Goal: Task Accomplishment & Management: Complete application form

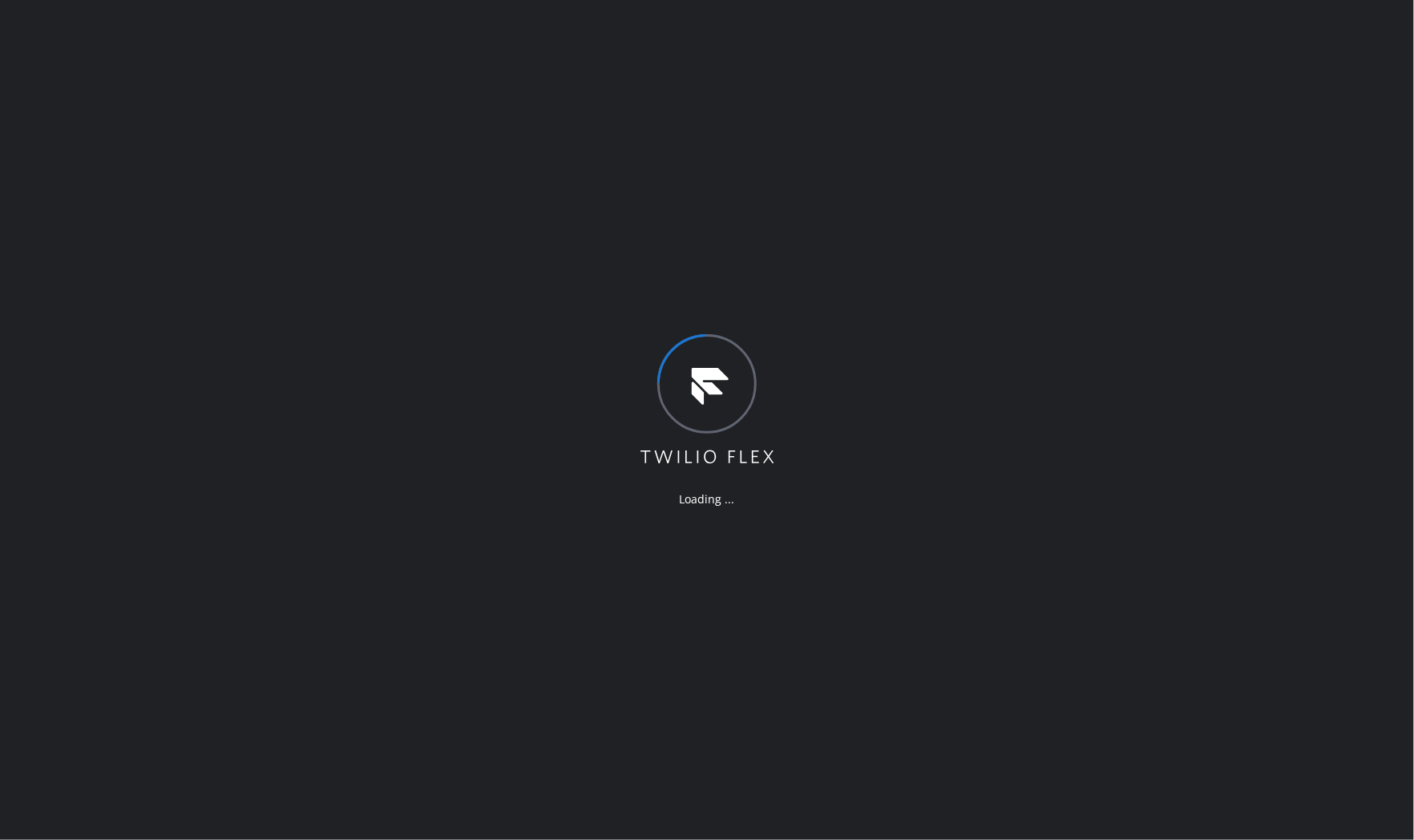
click at [269, 29] on div "Loading ..." at bounding box center [707, 420] width 1414 height 840
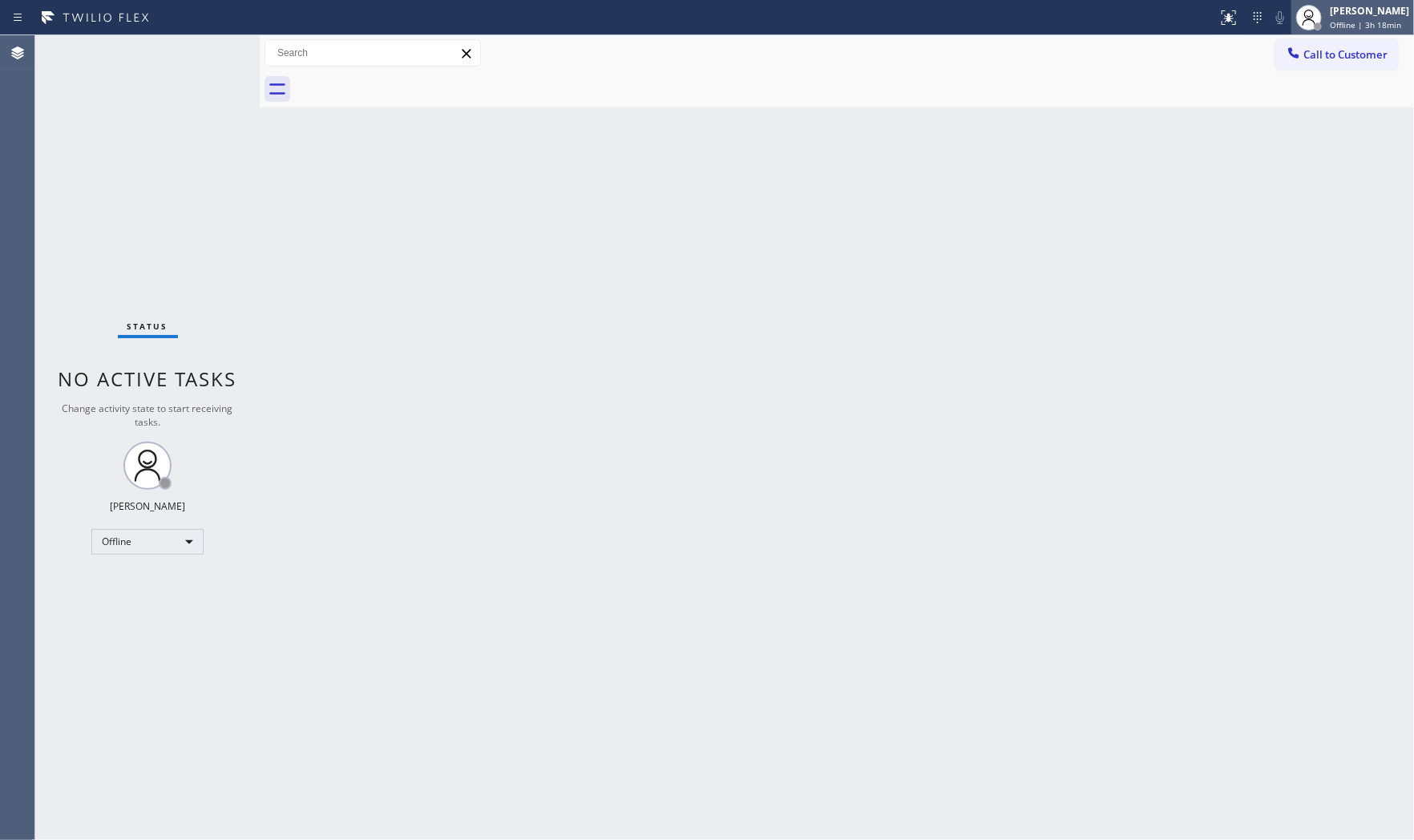
click at [1343, 23] on span "Offline | 3h 18min" at bounding box center [1365, 24] width 71 height 11
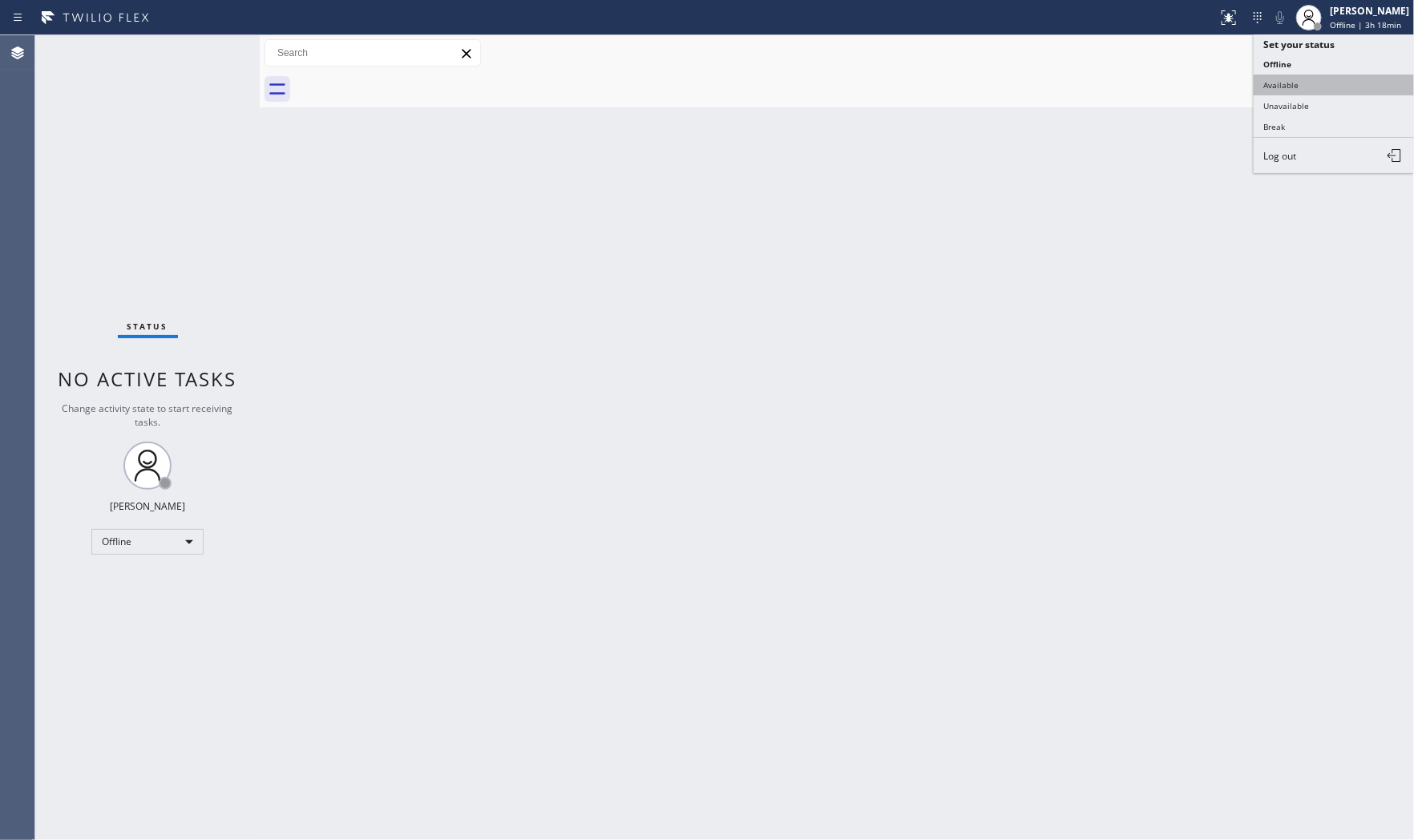
click at [1317, 81] on button "Available" at bounding box center [1334, 85] width 160 height 21
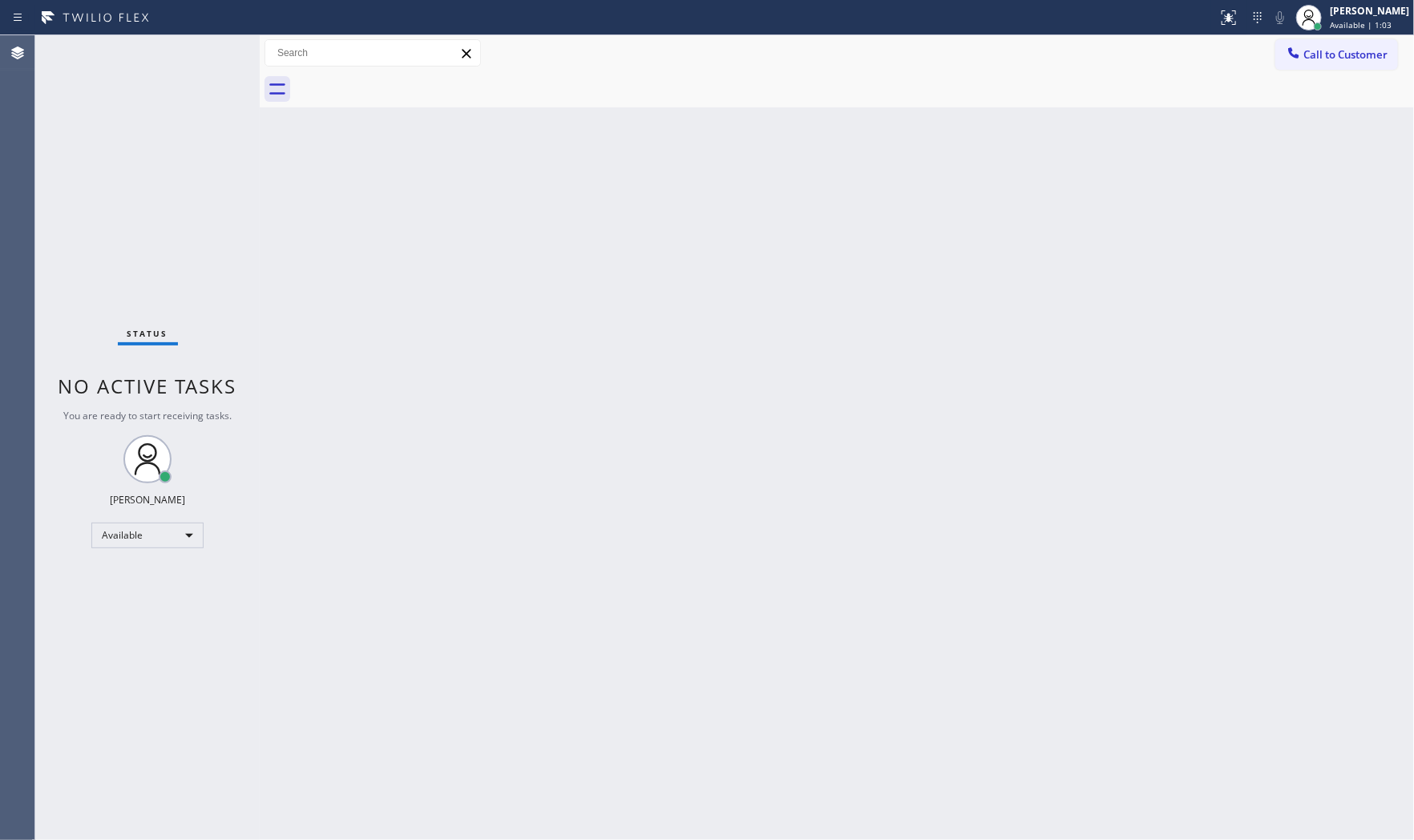
click at [390, 265] on div "Back to Dashboard Change Sender ID Customers Technicians Select a contact Outbo…" at bounding box center [837, 438] width 1155 height 804
drag, startPoint x: 390, startPoint y: 266, endPoint x: 394, endPoint y: 282, distance: 16.5
click at [394, 282] on div "Back to Dashboard Change Sender ID Customers Technicians Select a contact Outbo…" at bounding box center [837, 438] width 1155 height 804
click at [893, 746] on div "Back to Dashboard Change Sender ID Customers Technicians Select a contact Outbo…" at bounding box center [837, 438] width 1155 height 804
click at [203, 57] on div "Status No active tasks You are ready to start receiving tasks. [PERSON_NAME] Av…" at bounding box center [148, 438] width 225 height 804
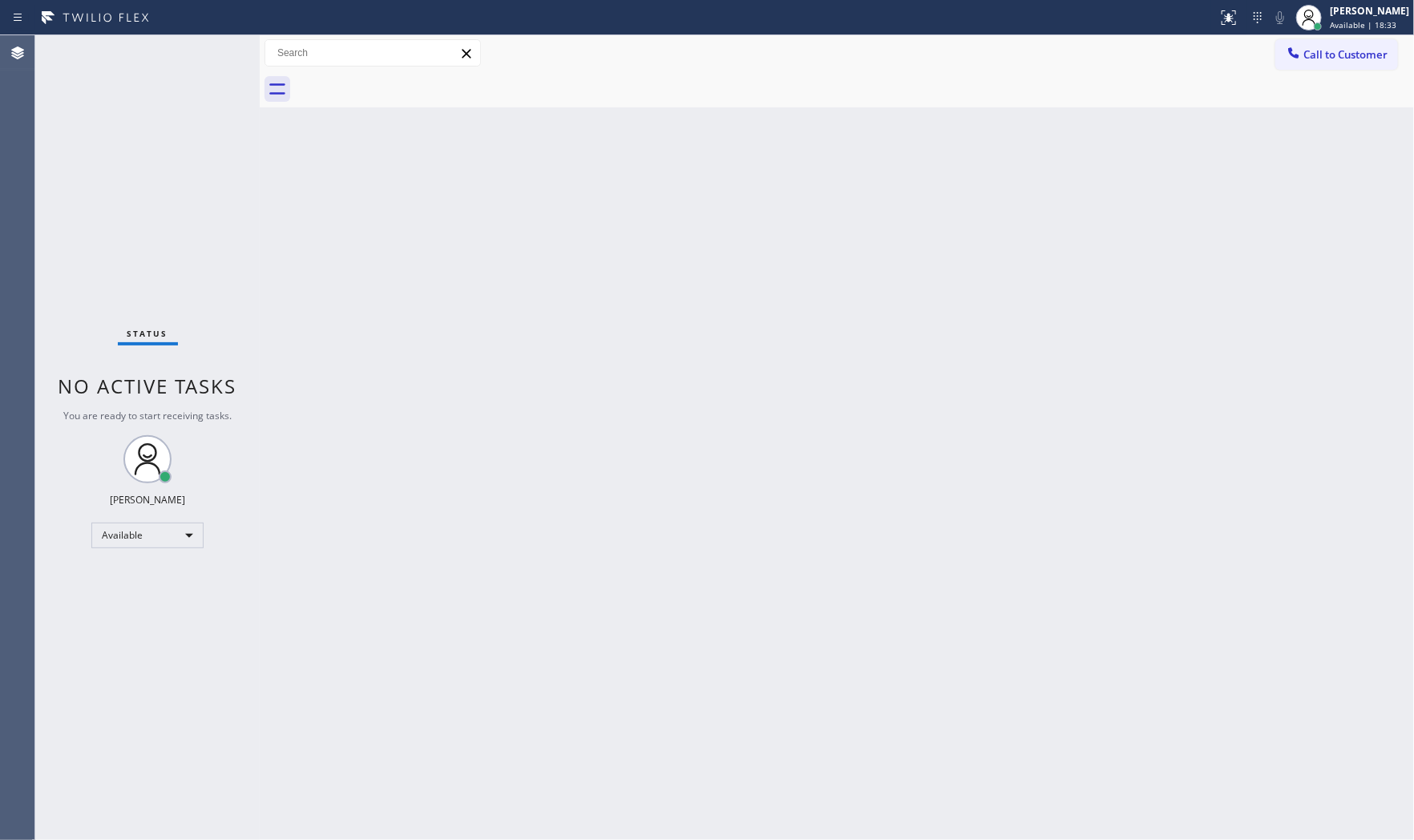
click at [1267, 636] on div "Back to Dashboard Change Sender ID Customers Technicians Select a contact Outbo…" at bounding box center [837, 438] width 1155 height 804
drag, startPoint x: 206, startPoint y: 33, endPoint x: 203, endPoint y: 42, distance: 9.5
click at [206, 34] on div "Status report No issues detected If you experience an issue, please download th…" at bounding box center [707, 17] width 1414 height 36
click at [203, 42] on div "Status No active tasks You are ready to start receiving tasks. [PERSON_NAME] Av…" at bounding box center [148, 438] width 225 height 804
click at [212, 44] on div "Status No active tasks You are ready to start receiving tasks. [PERSON_NAME] Av…" at bounding box center [148, 438] width 225 height 804
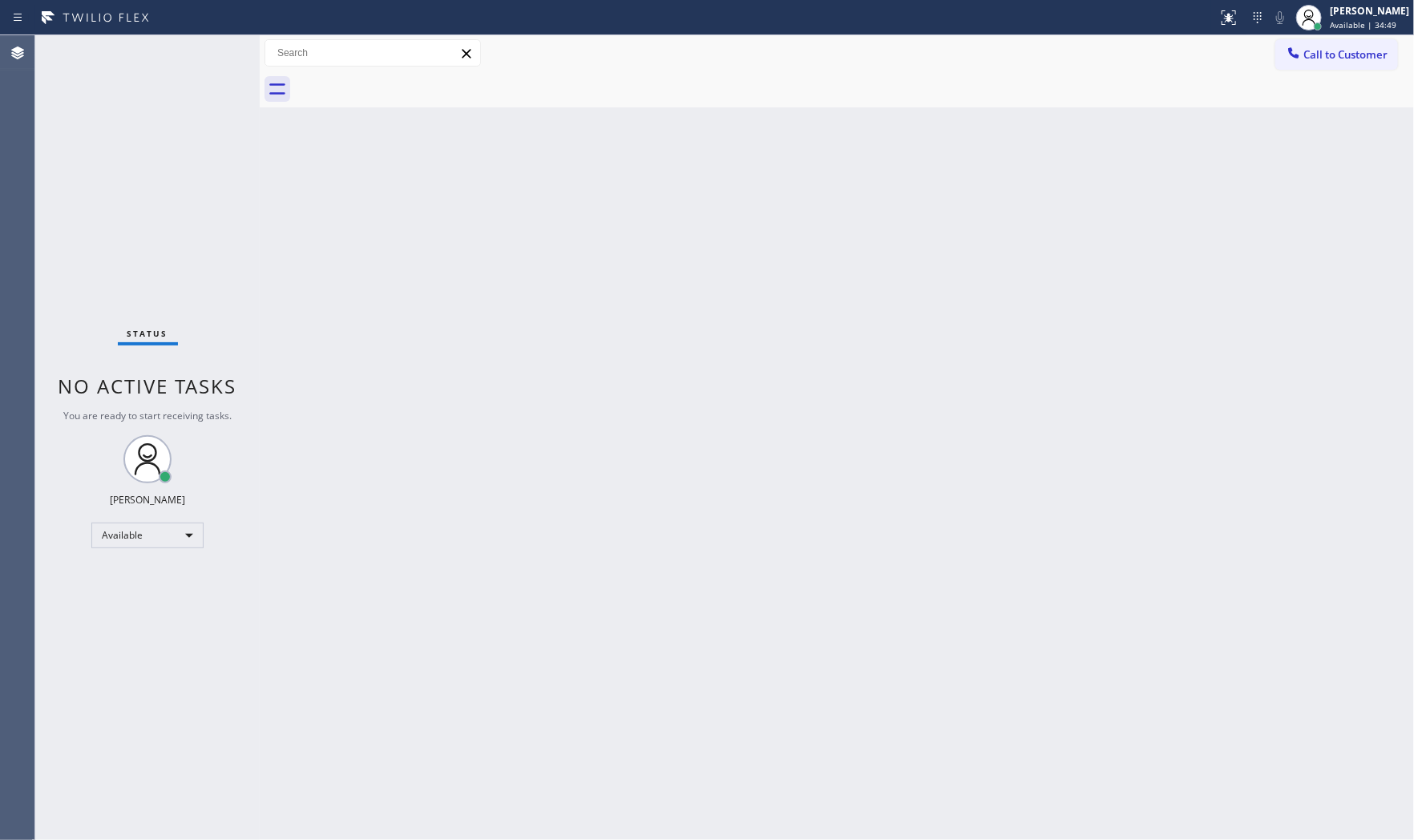
click at [212, 44] on div "Status No active tasks You are ready to start receiving tasks. [PERSON_NAME] Av…" at bounding box center [148, 438] width 225 height 804
drag, startPoint x: 890, startPoint y: 24, endPoint x: 827, endPoint y: 5, distance: 65.8
click at [884, 23] on div at bounding box center [609, 17] width 1205 height 25
click at [211, 51] on div "Status No active tasks You are ready to start receiving tasks. [PERSON_NAME] Av…" at bounding box center [148, 438] width 225 height 804
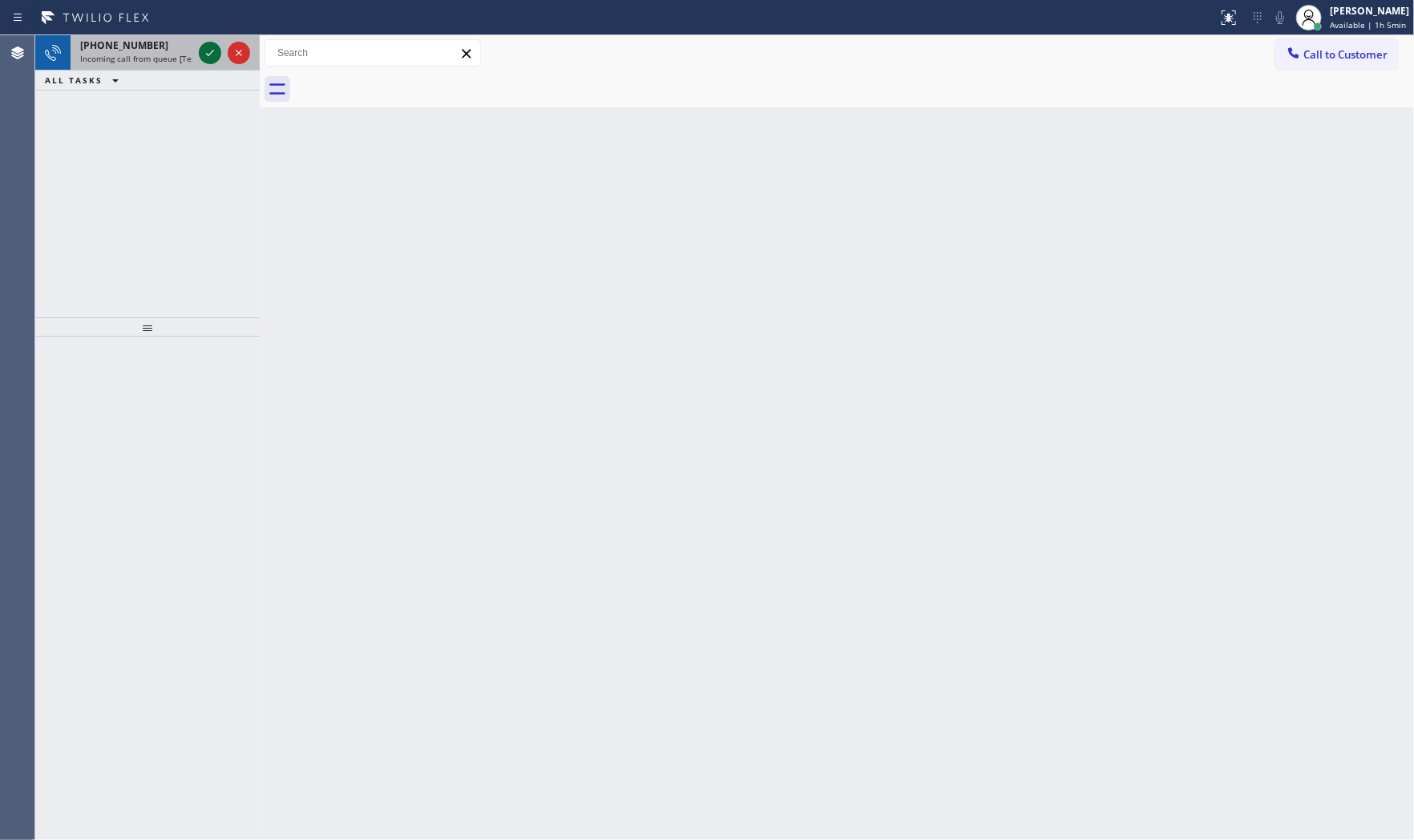
click at [214, 50] on icon at bounding box center [210, 53] width 19 height 19
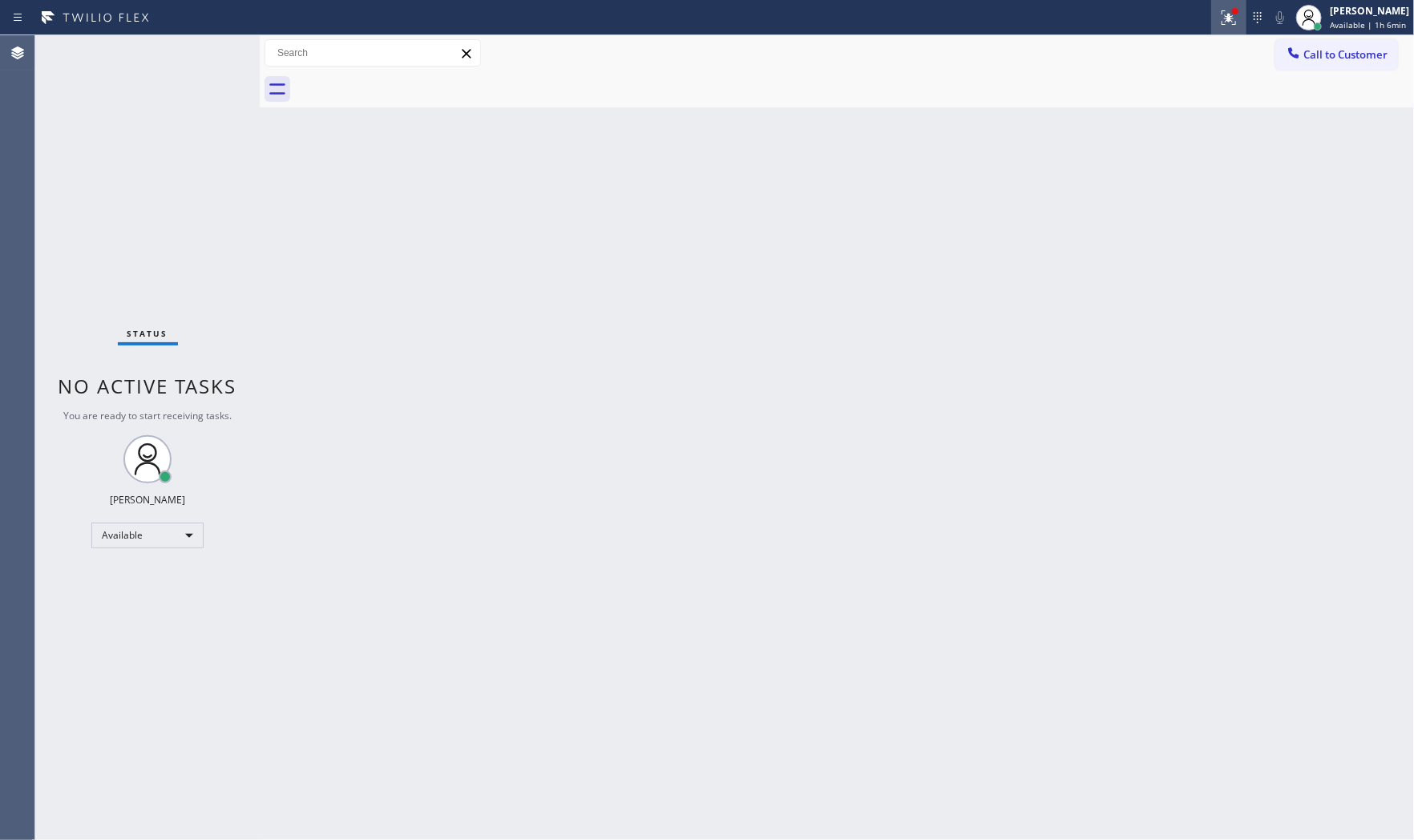
click at [1229, 20] on icon at bounding box center [1229, 17] width 19 height 19
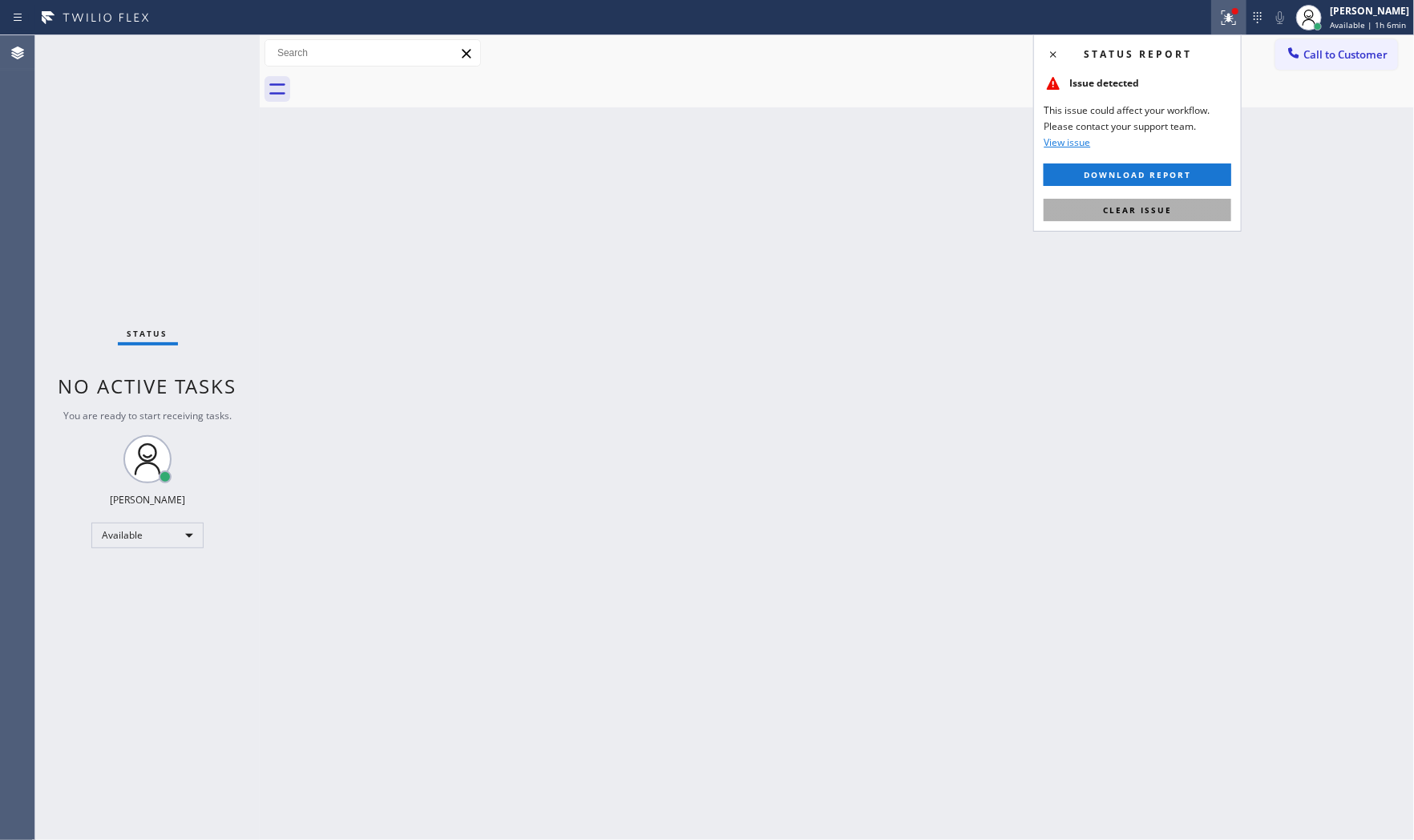
click at [1139, 217] on button "Clear issue" at bounding box center [1137, 210] width 187 height 23
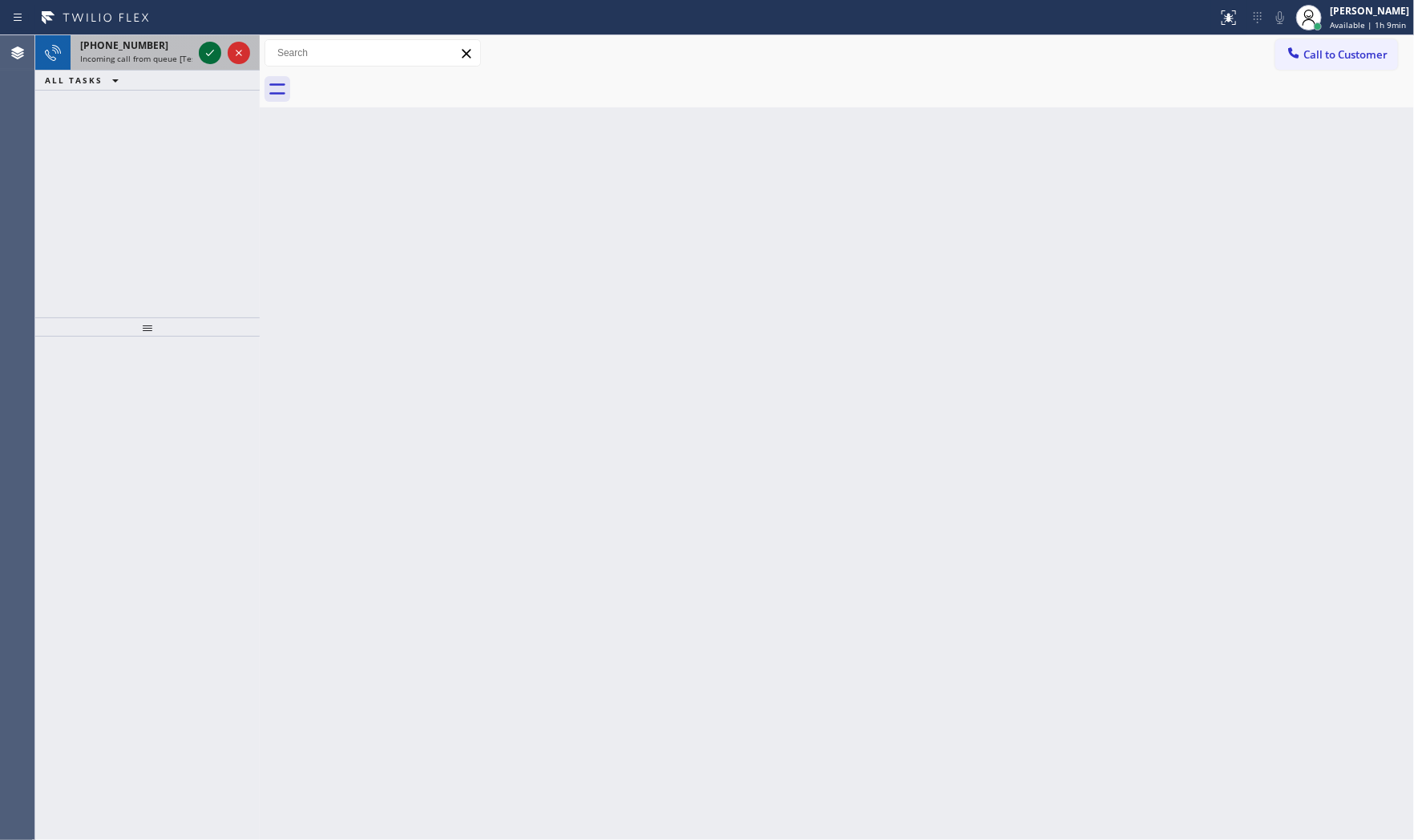
click at [212, 50] on icon at bounding box center [210, 53] width 19 height 19
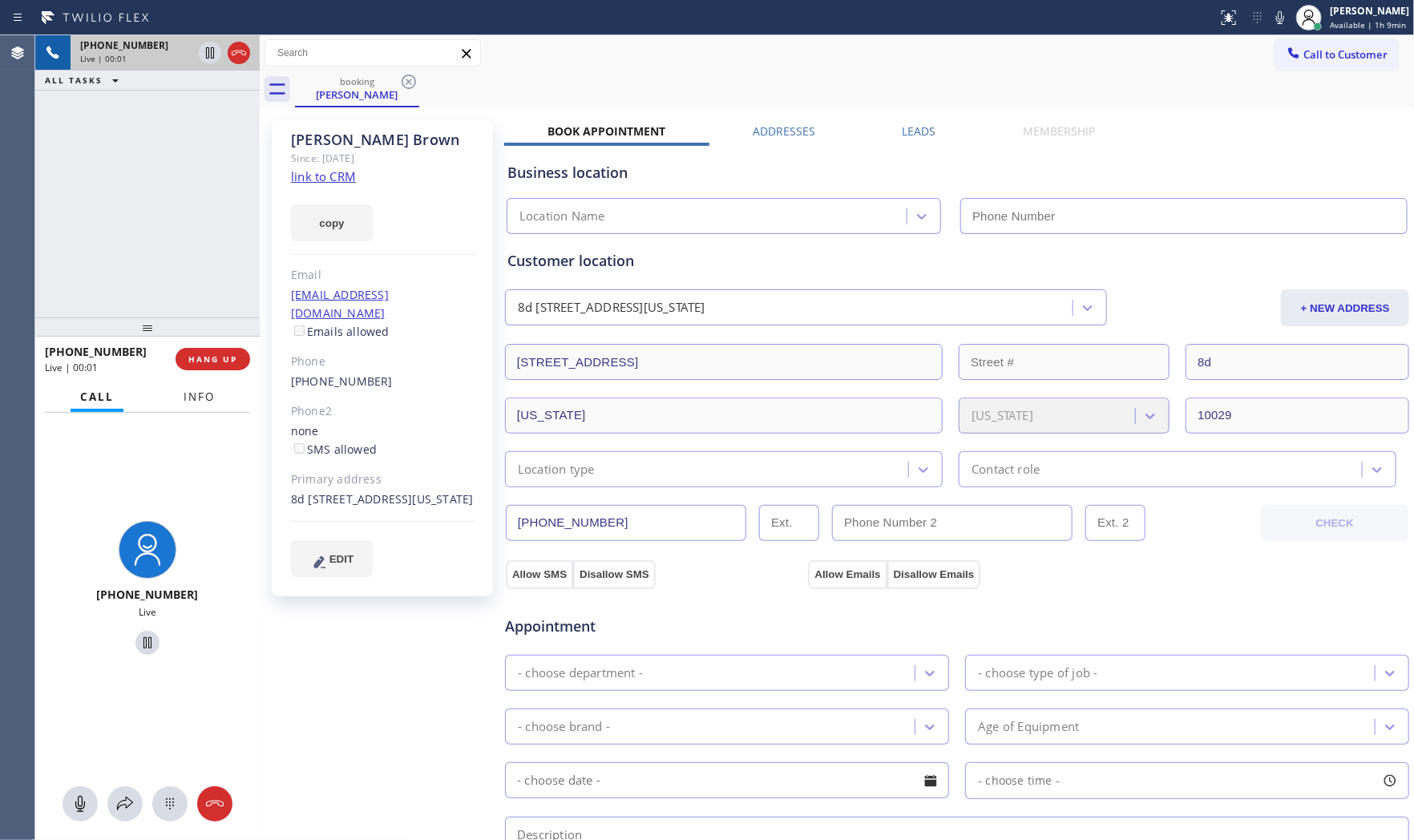
type input "[PHONE_NUMBER]"
click at [198, 393] on span "Info" at bounding box center [199, 396] width 31 height 15
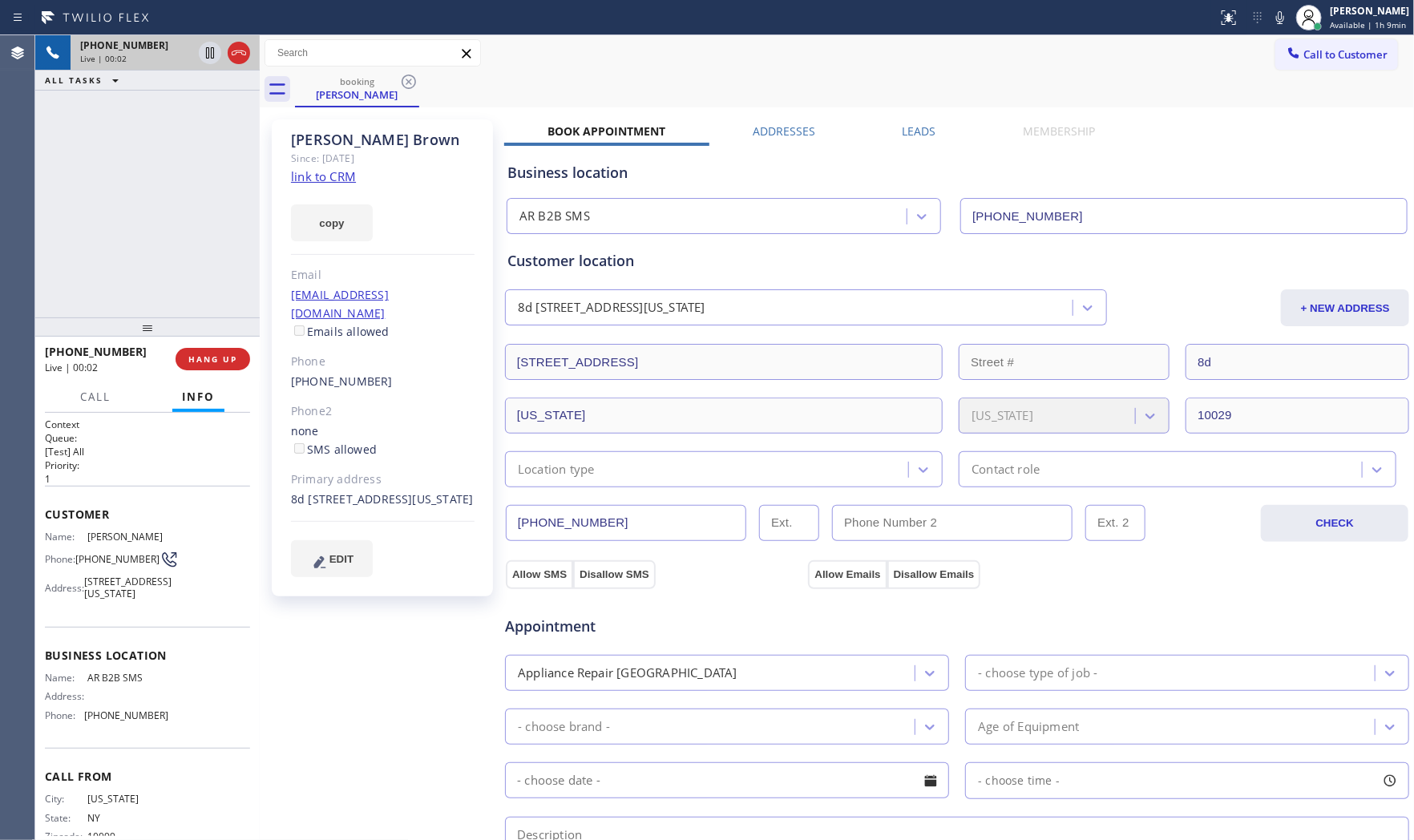
click at [327, 174] on link "link to CRM" at bounding box center [323, 176] width 65 height 16
click at [239, 359] on button "HANG UP" at bounding box center [213, 360] width 75 height 23
click at [191, 356] on span "COMPLETE" at bounding box center [210, 359] width 56 height 11
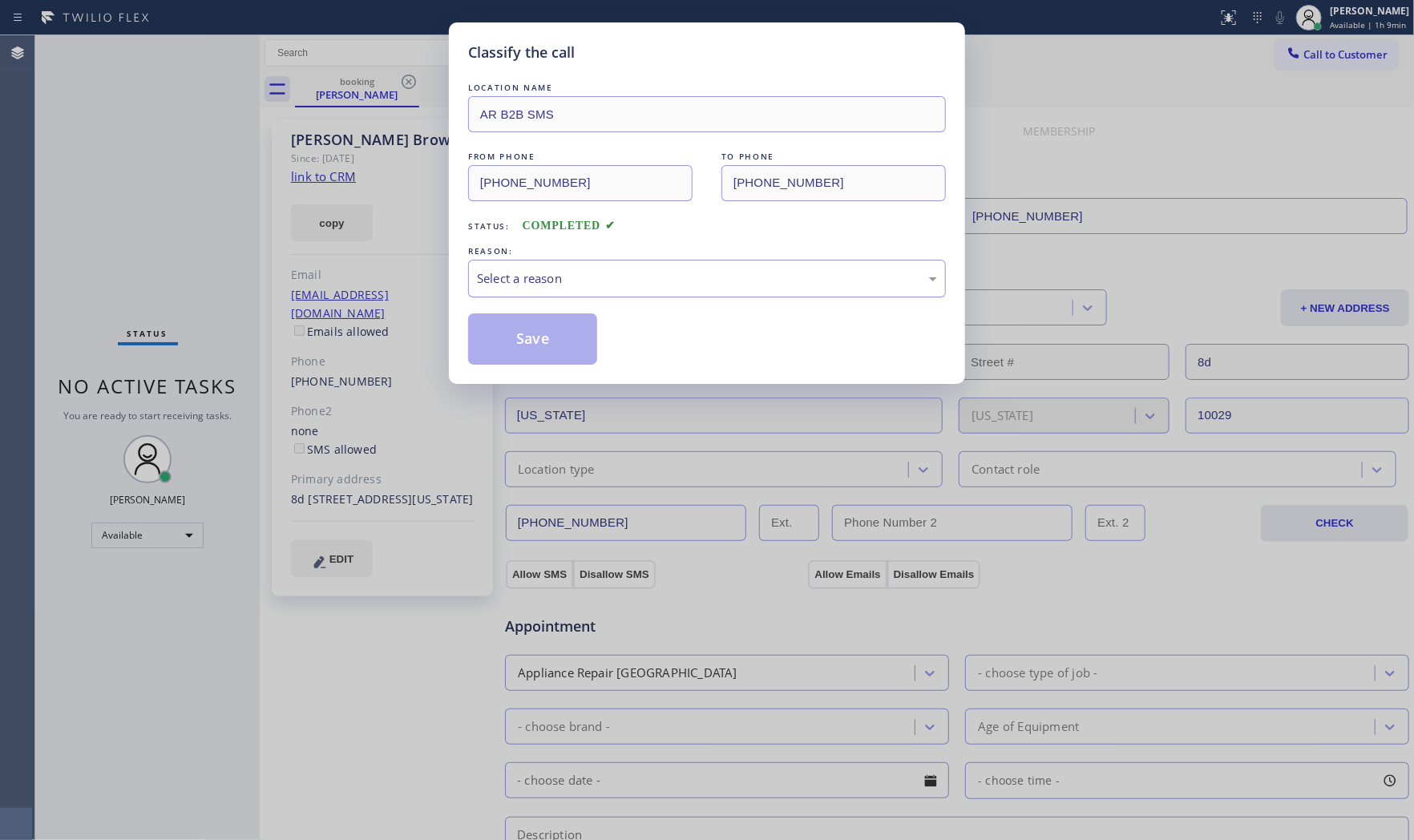
click at [547, 279] on div "Select a reason" at bounding box center [707, 278] width 460 height 18
click at [522, 346] on button "Save" at bounding box center [533, 339] width 129 height 51
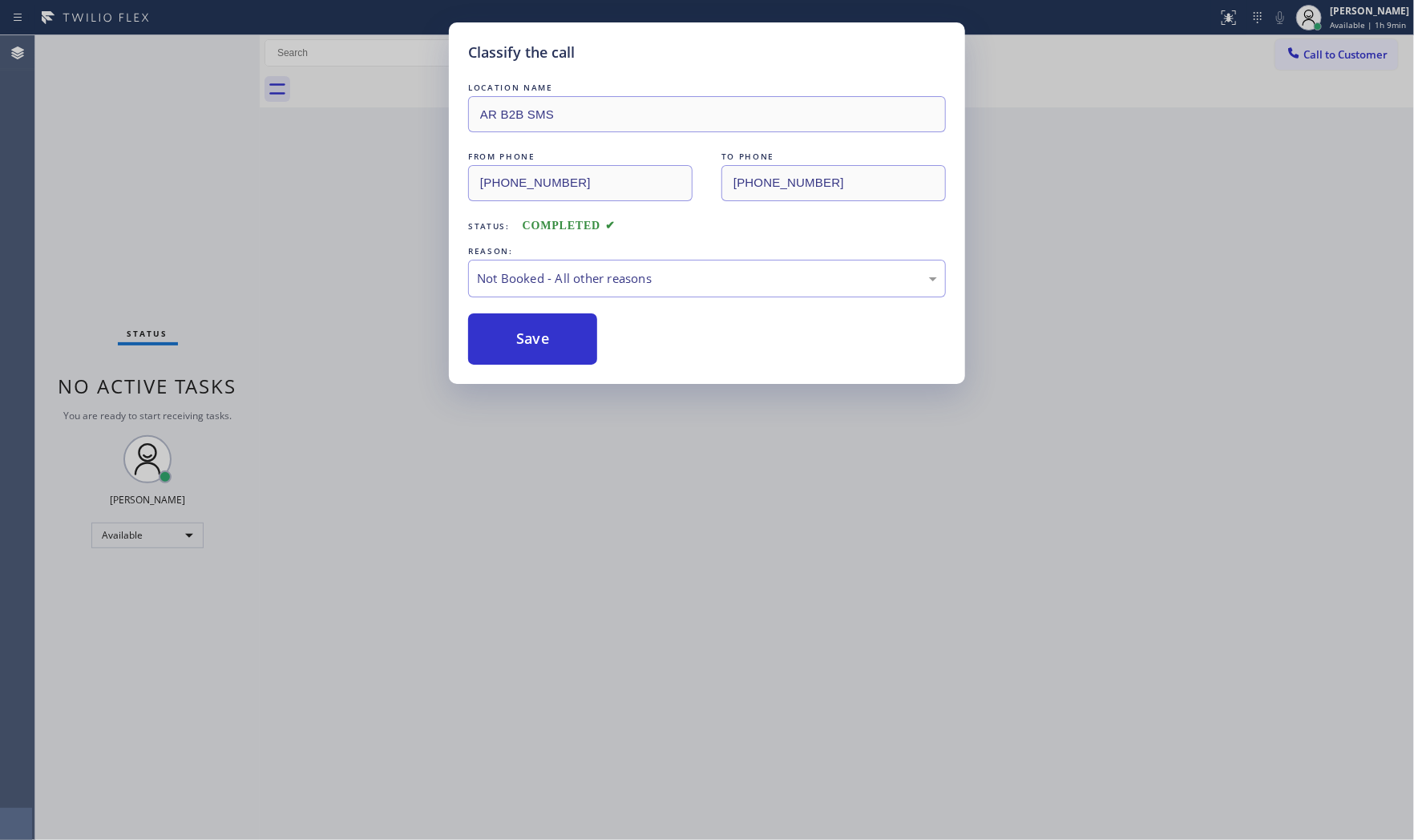
click at [522, 346] on button "Save" at bounding box center [533, 339] width 129 height 51
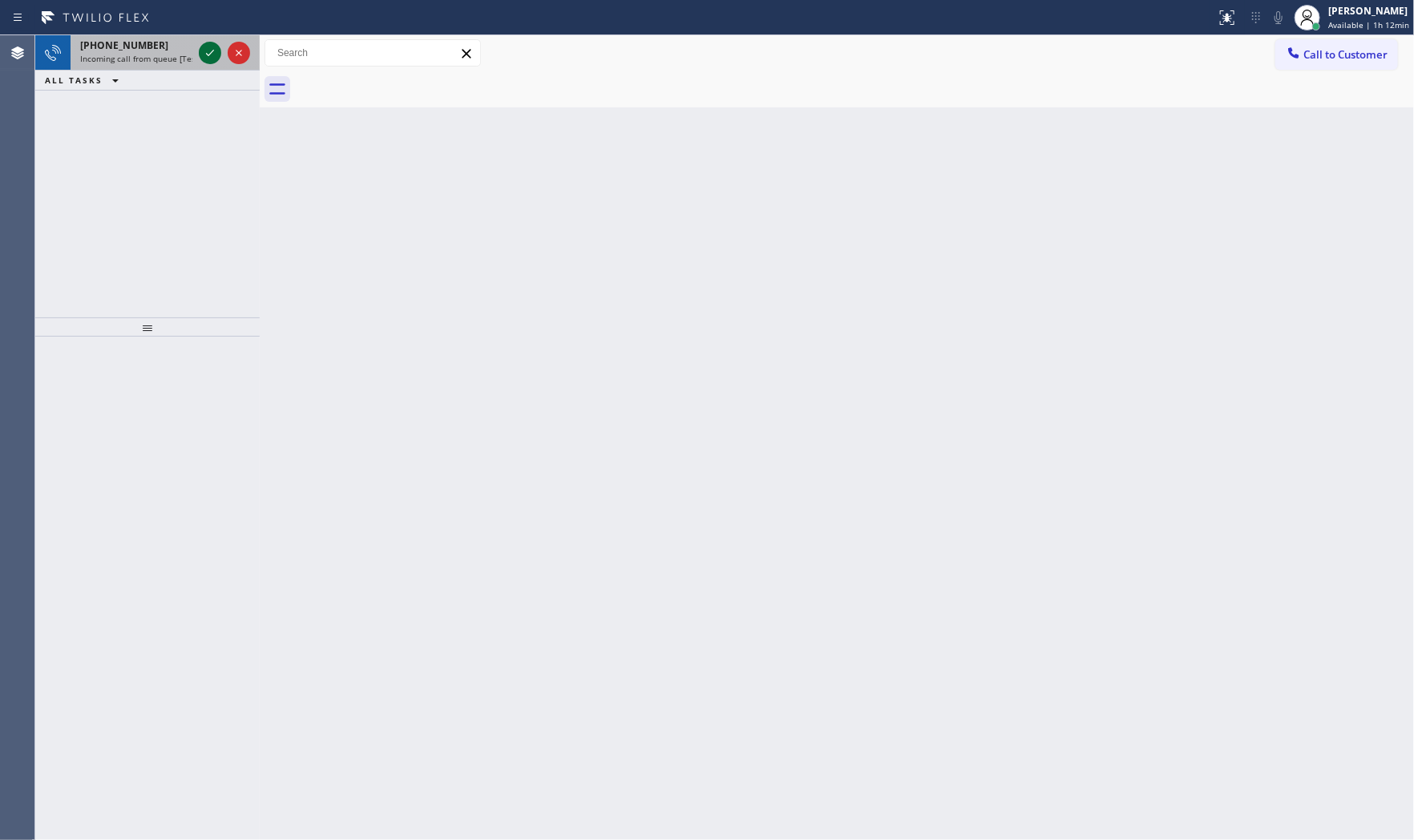
click at [211, 50] on icon at bounding box center [210, 53] width 19 height 19
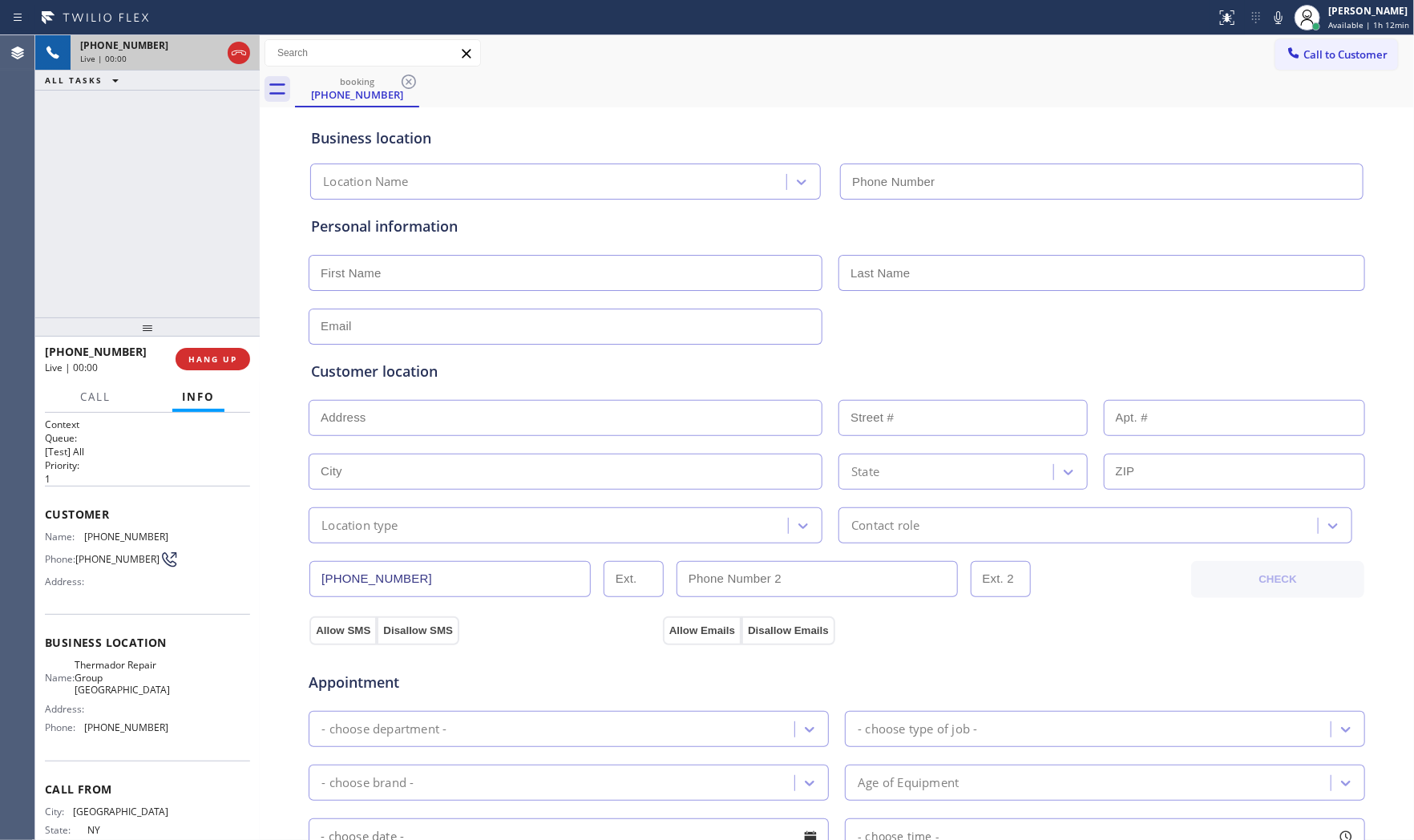
type input "[PHONE_NUMBER]"
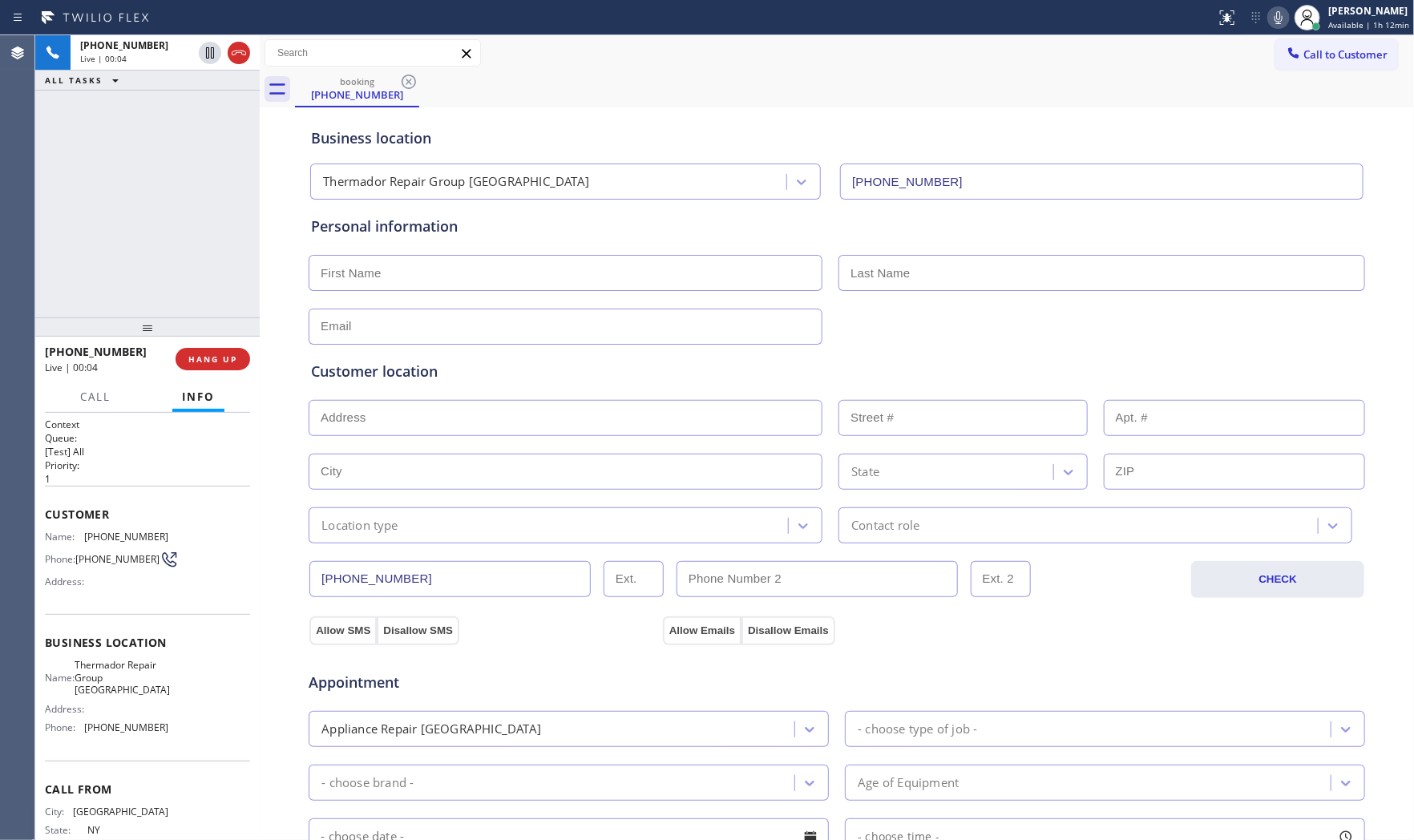
click at [1272, 21] on icon at bounding box center [1278, 17] width 19 height 19
click at [1280, 11] on rect at bounding box center [1278, 16] width 11 height 11
click at [1275, 16] on icon at bounding box center [1278, 17] width 19 height 19
click at [1275, 16] on icon at bounding box center [1278, 17] width 8 height 13
click at [1275, 18] on icon at bounding box center [1278, 17] width 8 height 13
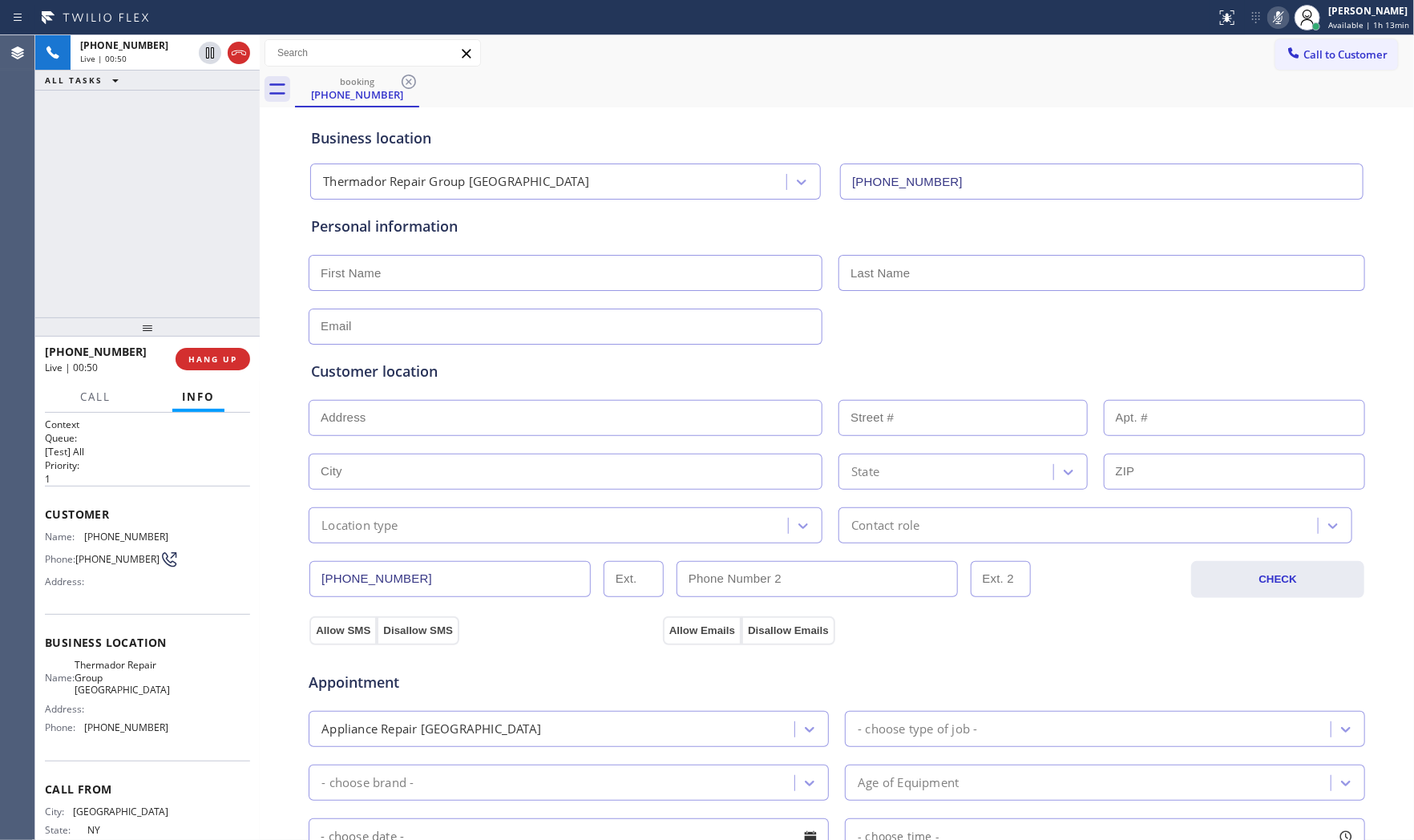
click at [1275, 18] on icon at bounding box center [1278, 17] width 19 height 19
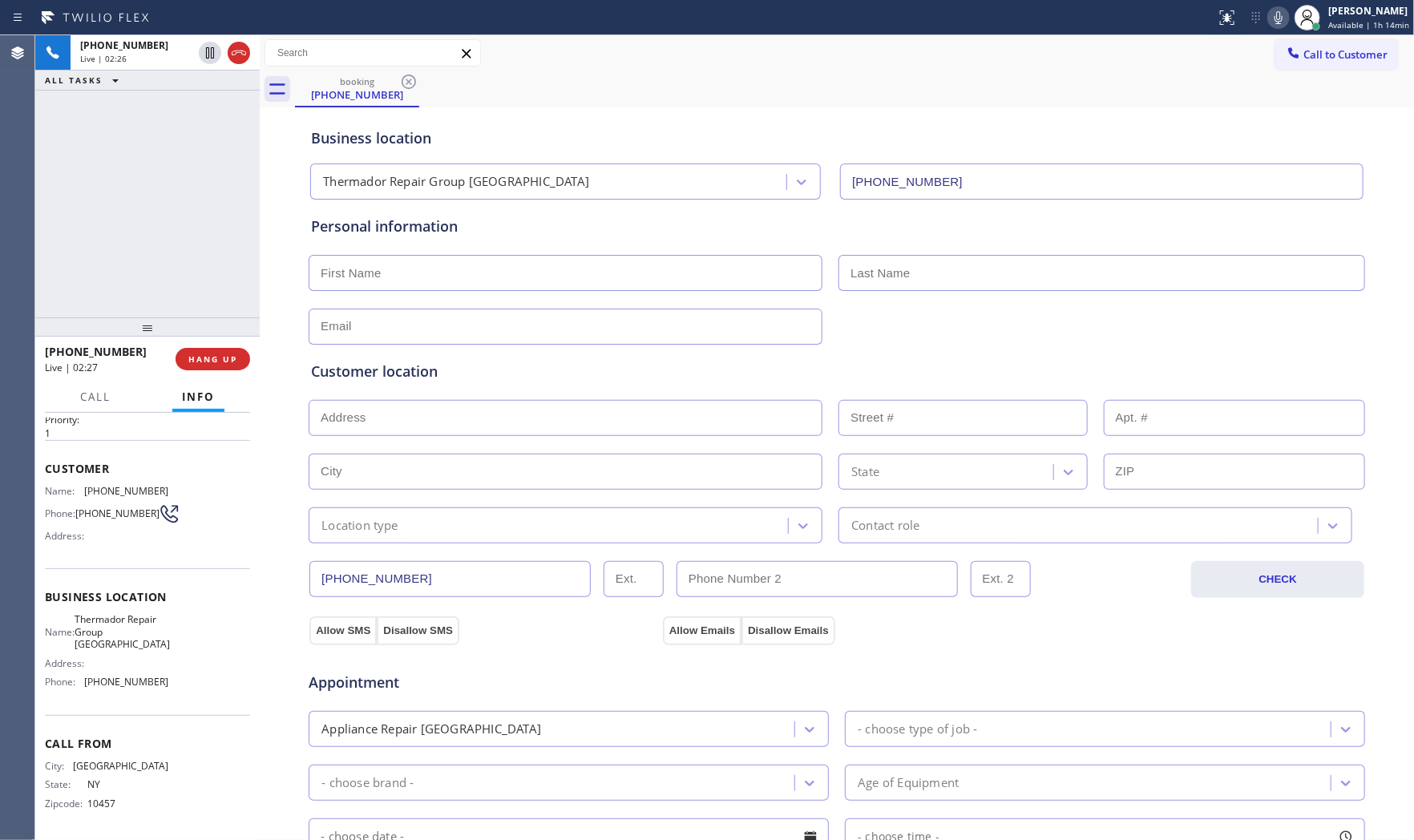
scroll to position [50, 0]
click at [1273, 23] on icon at bounding box center [1278, 17] width 19 height 19
click at [1275, 23] on icon at bounding box center [1278, 17] width 8 height 13
click at [1275, 22] on icon at bounding box center [1278, 17] width 19 height 19
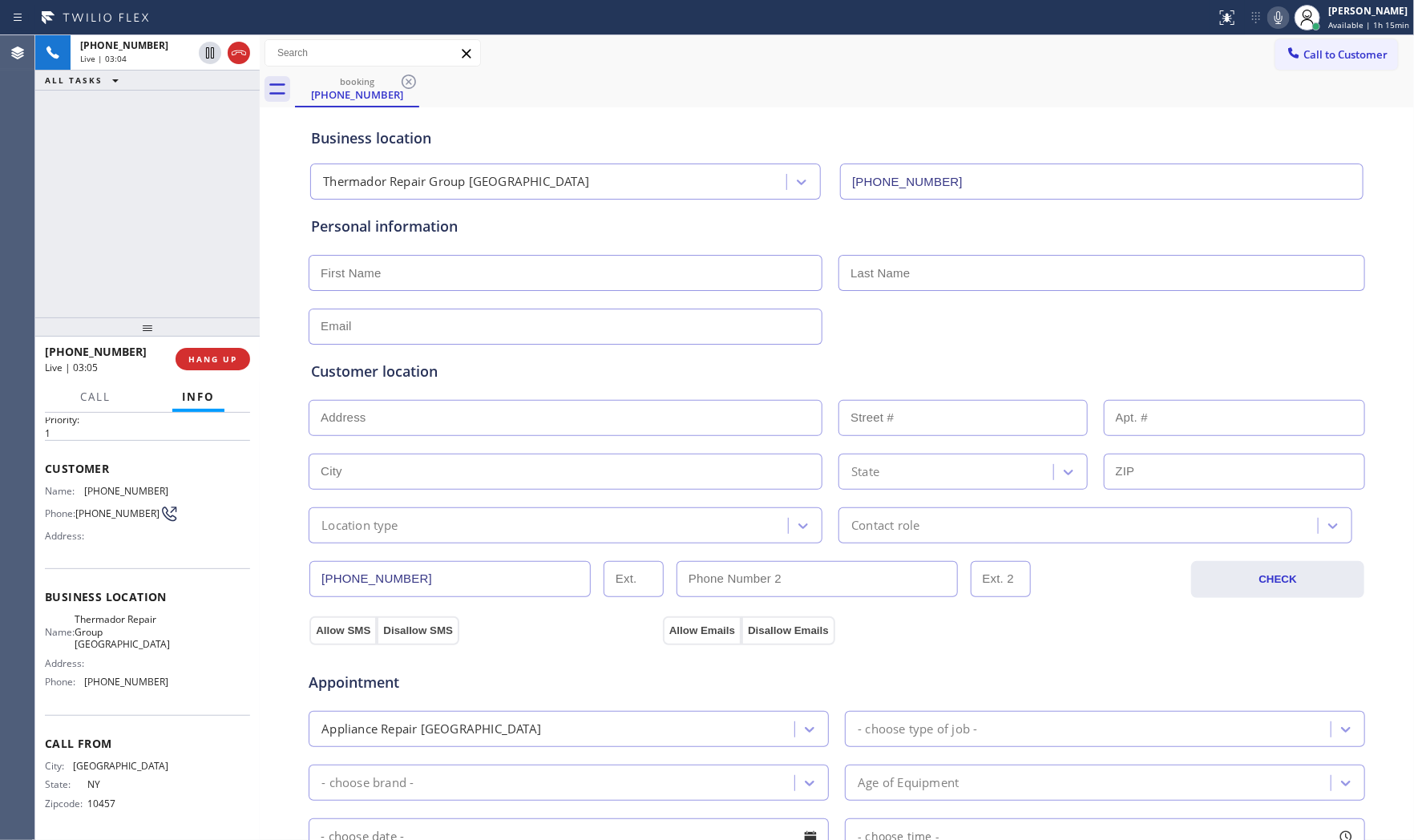
click at [1273, 22] on icon at bounding box center [1278, 17] width 19 height 19
click at [359, 278] on input "text" at bounding box center [565, 272] width 514 height 36
type input "Mr"
click at [979, 283] on input "text" at bounding box center [1101, 272] width 527 height 36
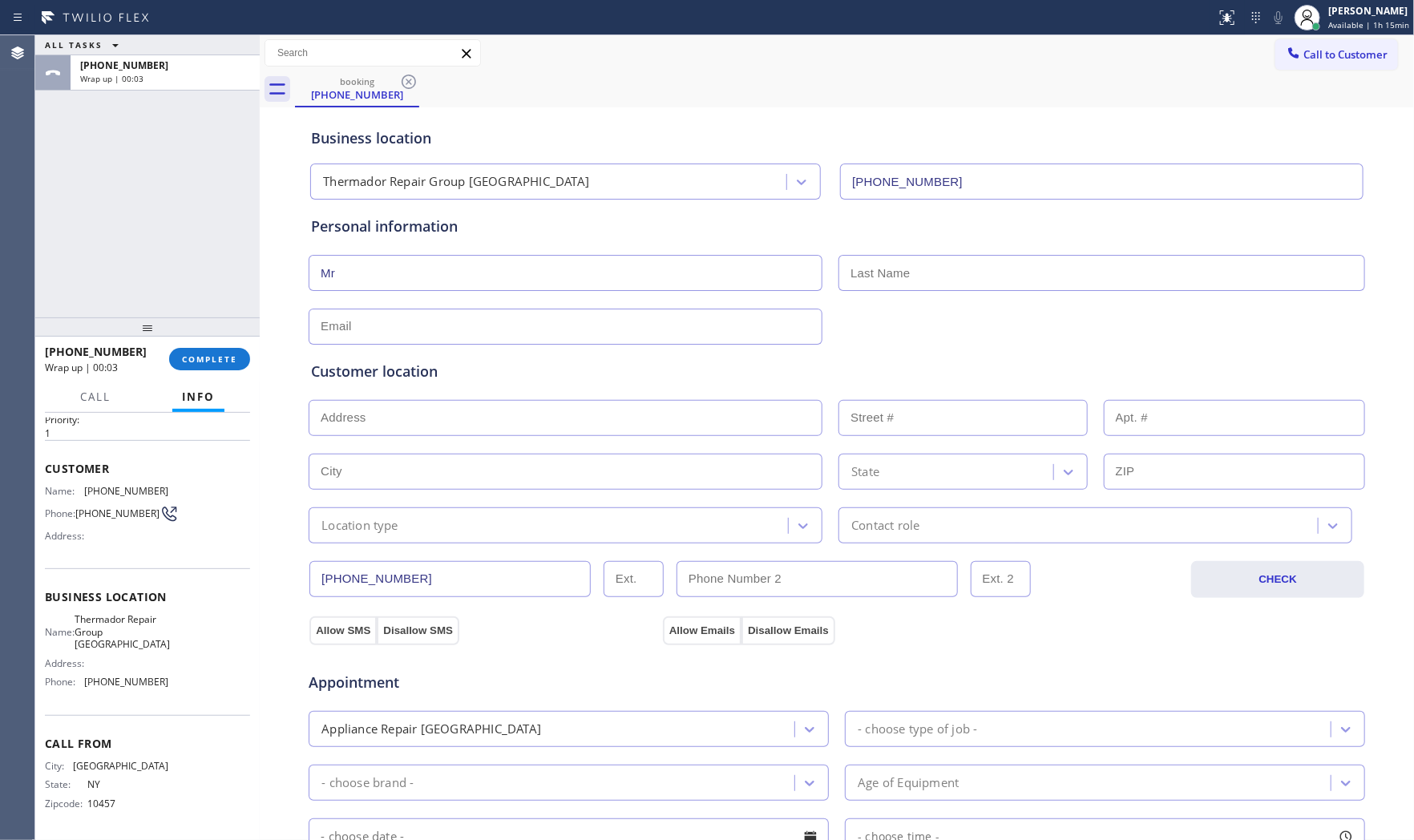
paste input "[PERSON_NAME]"
type input "[PERSON_NAME]"
click at [375, 339] on div "Customer location >> ADD NEW ADDRESS << + NEW ADDRESS State Location type Conta…" at bounding box center [837, 440] width 1058 height 205
click at [379, 333] on input "text" at bounding box center [565, 326] width 514 height 36
paste input "Yardley, [GEOGRAPHIC_DATA] 19067"
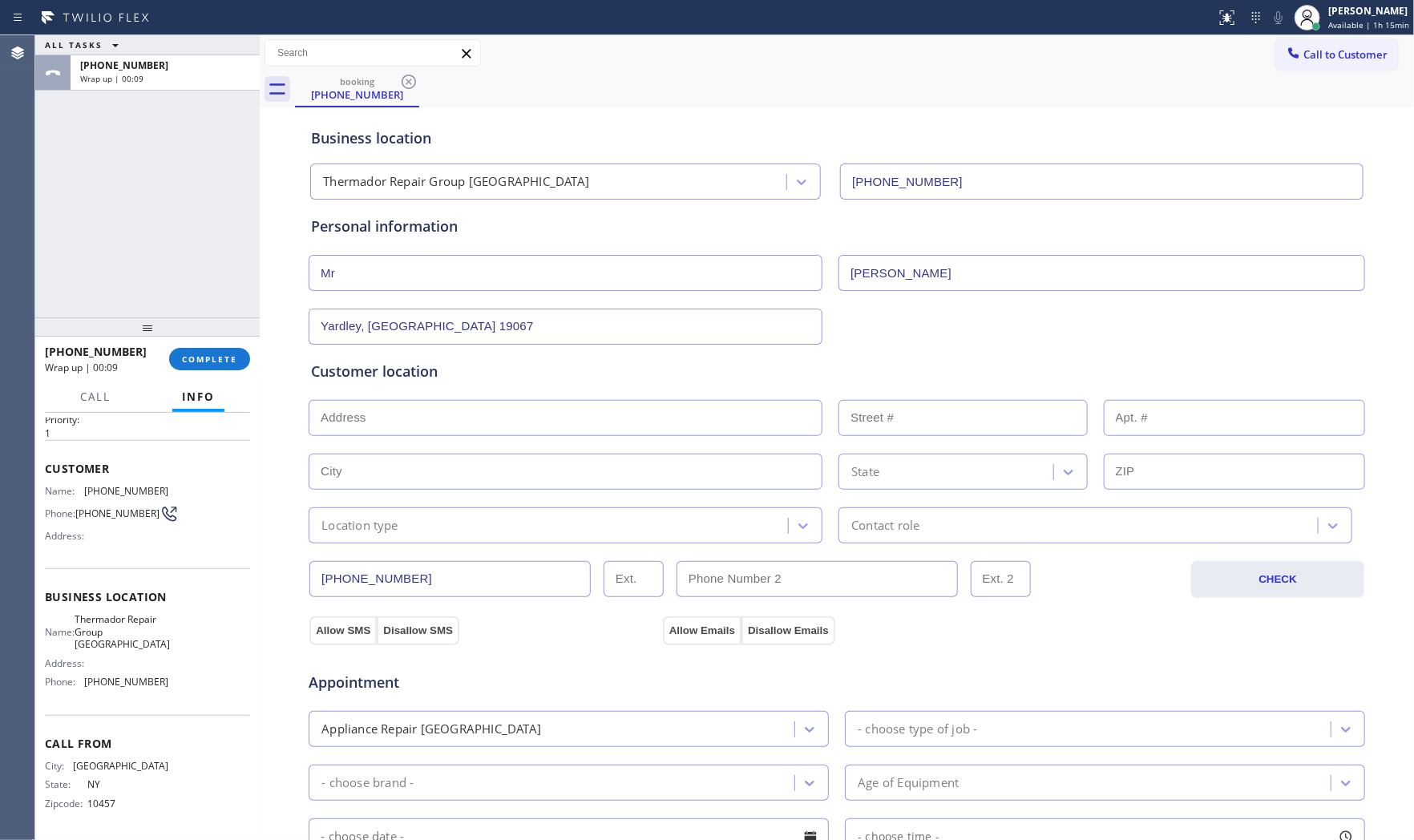
type input "Yardley, [GEOGRAPHIC_DATA] 19067"
click at [893, 343] on div "Customer location >> ADD NEW ADDRESS << + NEW ADDRESS State Location type Conta…" at bounding box center [837, 440] width 1058 height 205
click at [528, 412] on input "text" at bounding box center [565, 417] width 514 height 36
paste input "Yardley, [GEOGRAPHIC_DATA] 19067"
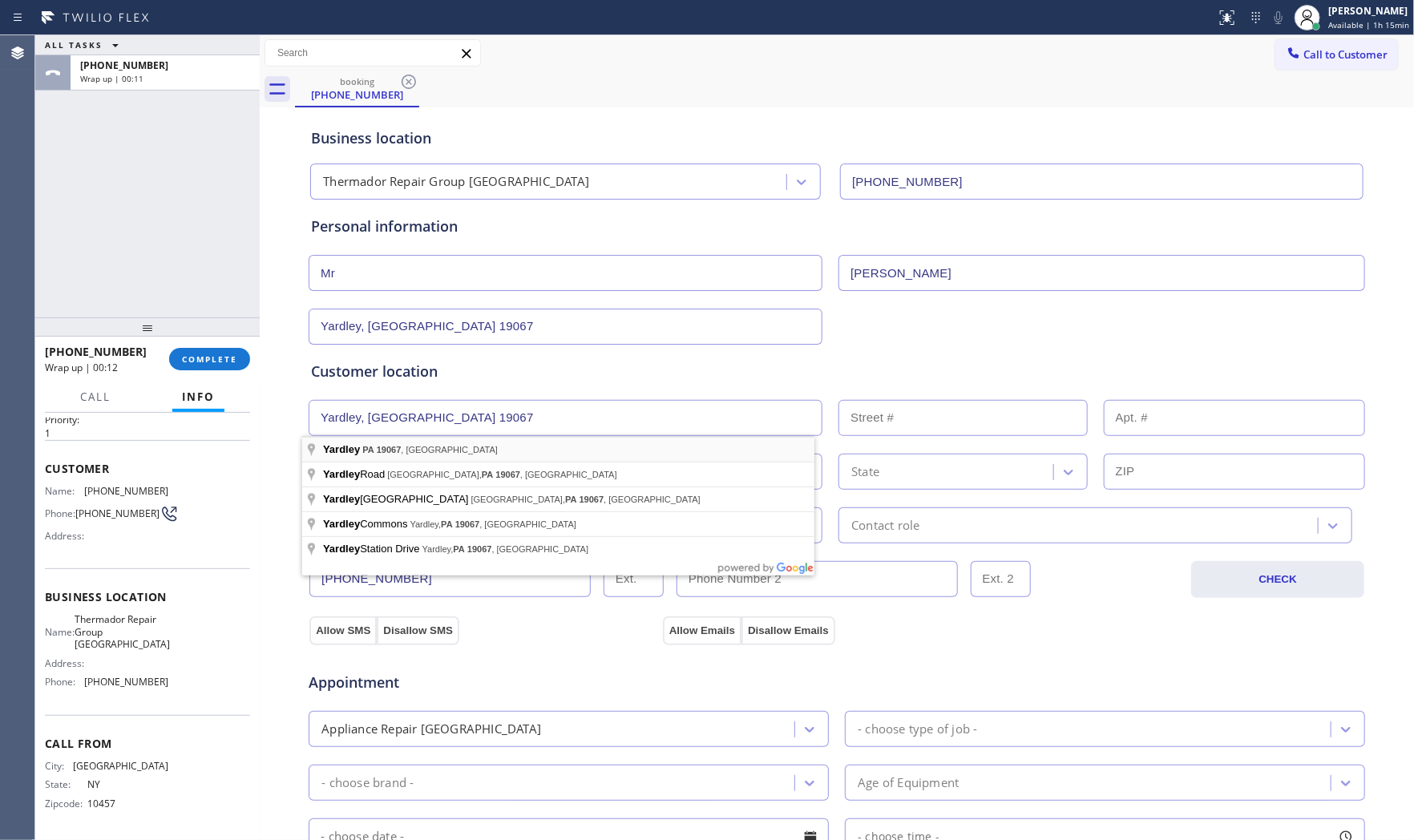
type input "Yardley, PA 19067, [GEOGRAPHIC_DATA]"
type input "Yardley"
type input "19067"
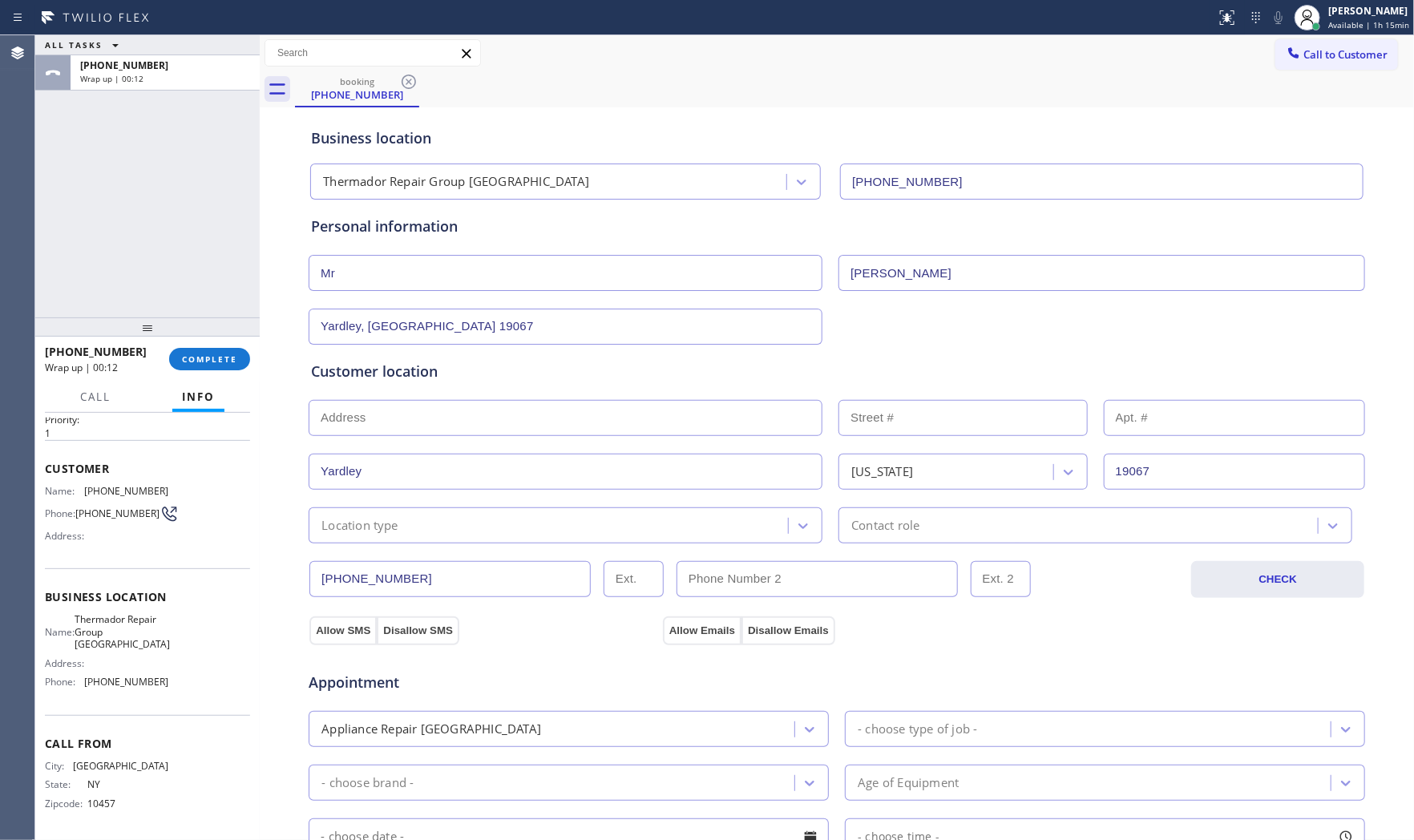
click at [444, 343] on div "Customer location >> ADD NEW ADDRESS << + [GEOGRAPHIC_DATA][US_STATE] Location …" at bounding box center [837, 440] width 1058 height 205
click at [444, 338] on input "Yardley, [GEOGRAPHIC_DATA] 19067" at bounding box center [565, 326] width 514 height 36
click at [444, 337] on input "Yardley, [GEOGRAPHIC_DATA] 19067" at bounding box center [565, 326] width 514 height 36
type input "[EMAIL_ADDRESS][DOMAIN_NAME]"
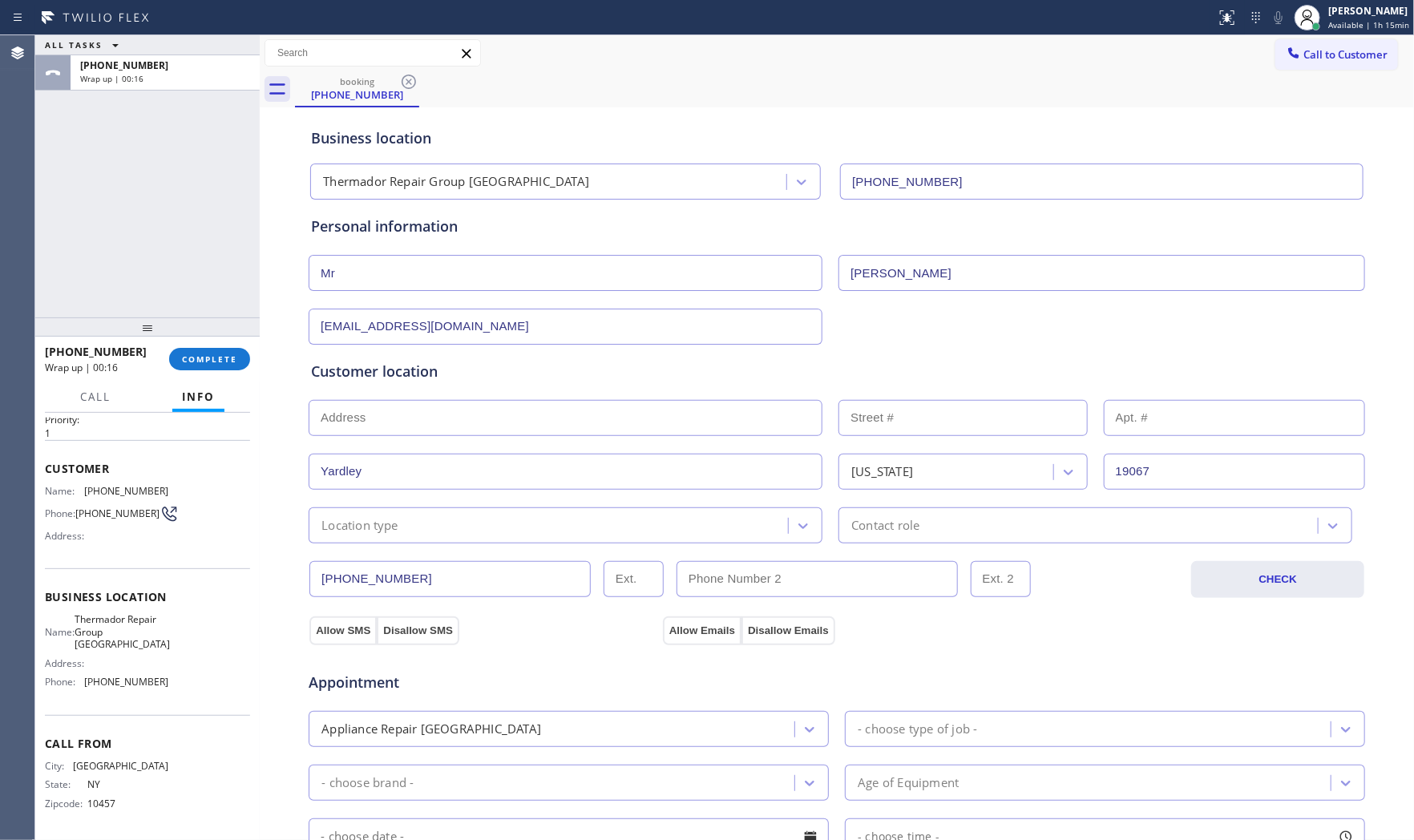
click at [401, 527] on div "Location type" at bounding box center [550, 525] width 475 height 28
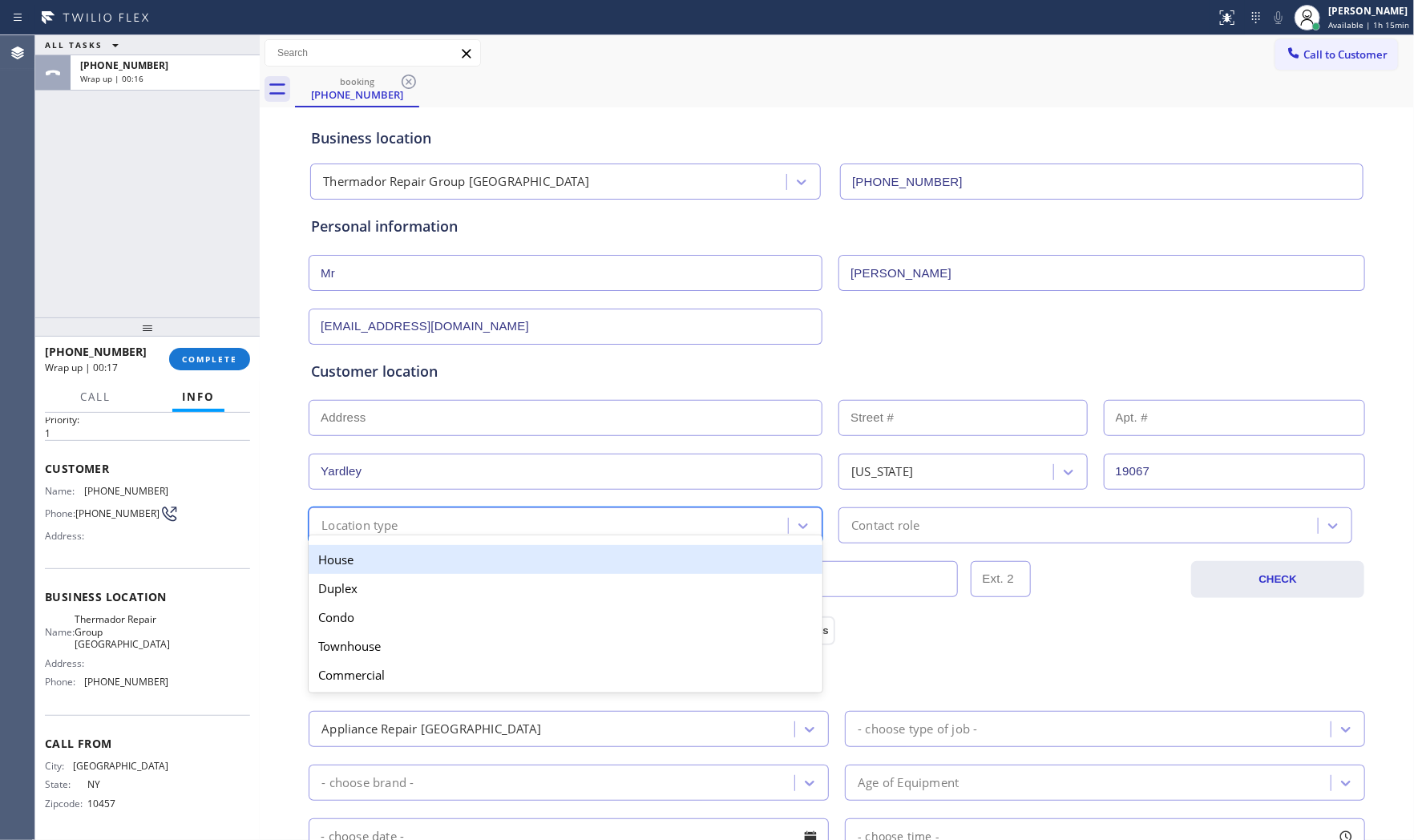
click at [386, 558] on div "House" at bounding box center [565, 559] width 514 height 29
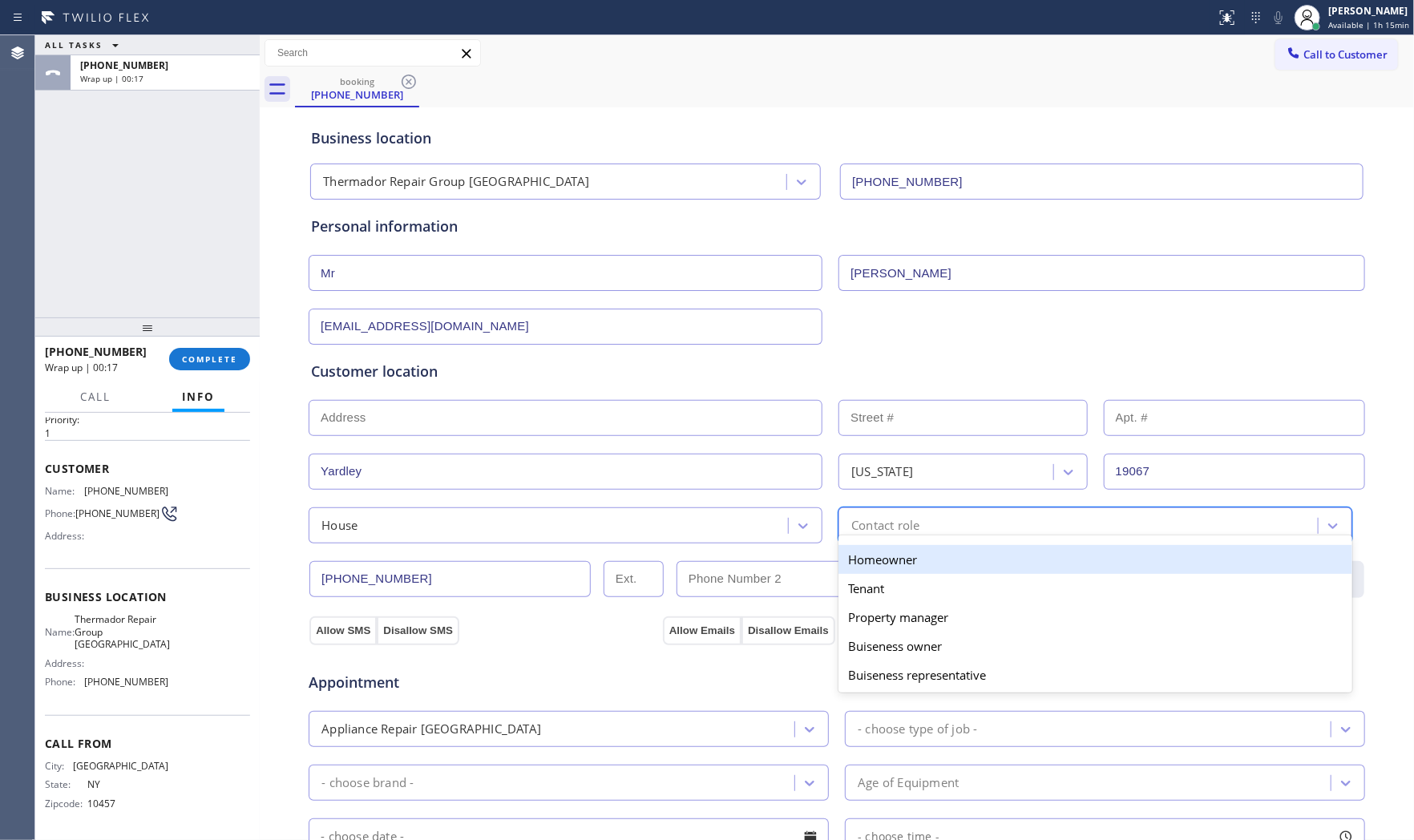
click at [950, 533] on div "Contact role" at bounding box center [1080, 525] width 475 height 28
drag, startPoint x: 914, startPoint y: 561, endPoint x: 640, endPoint y: 588, distance: 275.3
click at [909, 562] on div "Homeowner" at bounding box center [1095, 559] width 514 height 29
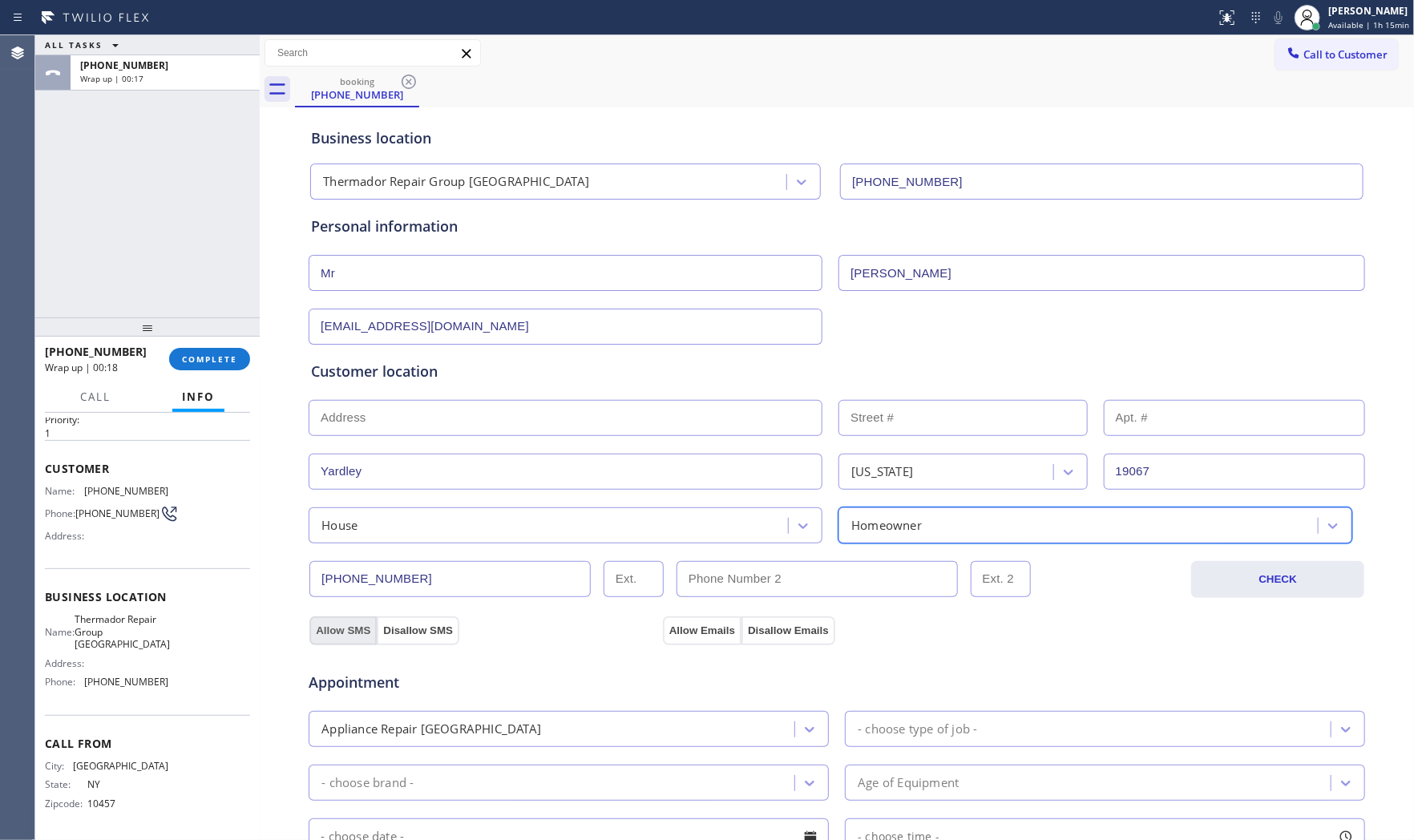
click at [335, 625] on button "Allow SMS" at bounding box center [342, 630] width 67 height 29
drag, startPoint x: 710, startPoint y: 623, endPoint x: 635, endPoint y: 722, distance: 124.2
click at [710, 623] on button "Allow Emails" at bounding box center [702, 630] width 78 height 29
click at [615, 734] on div "Appliance Repair [GEOGRAPHIC_DATA]" at bounding box center [554, 729] width 481 height 28
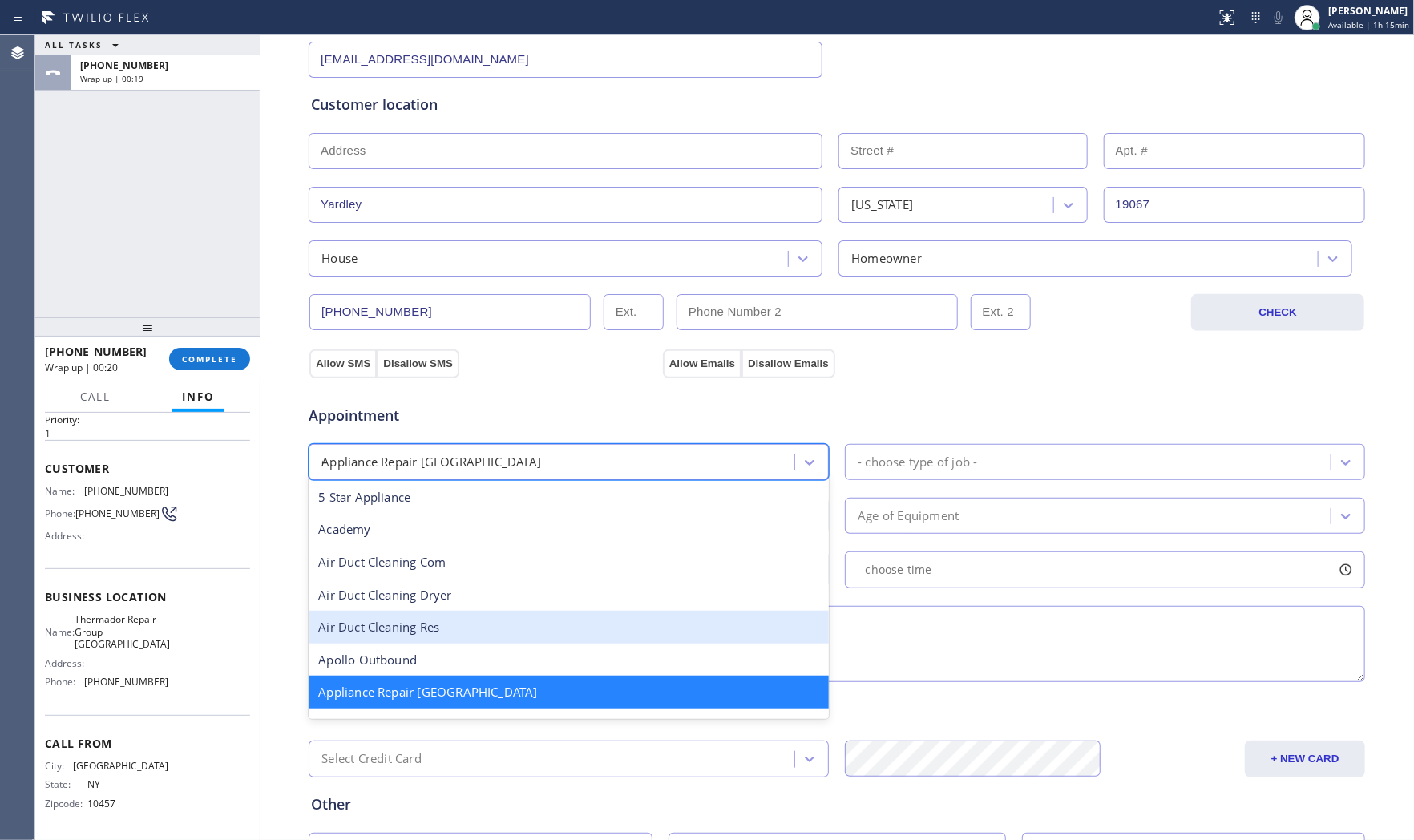
scroll to position [0, 0]
type input "dr"
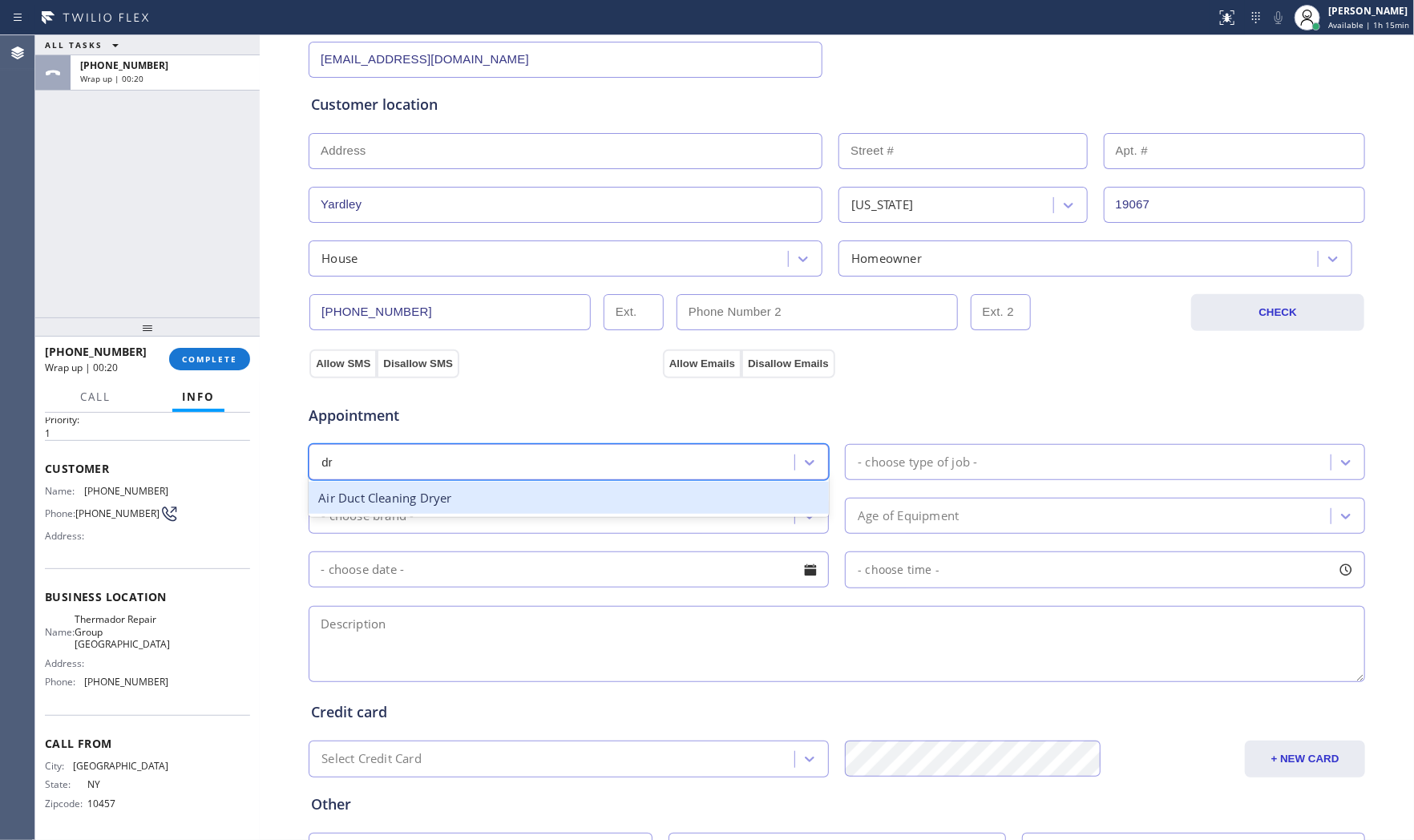
click at [475, 498] on div "Air Duct Cleaning Dryer" at bounding box center [568, 498] width 520 height 33
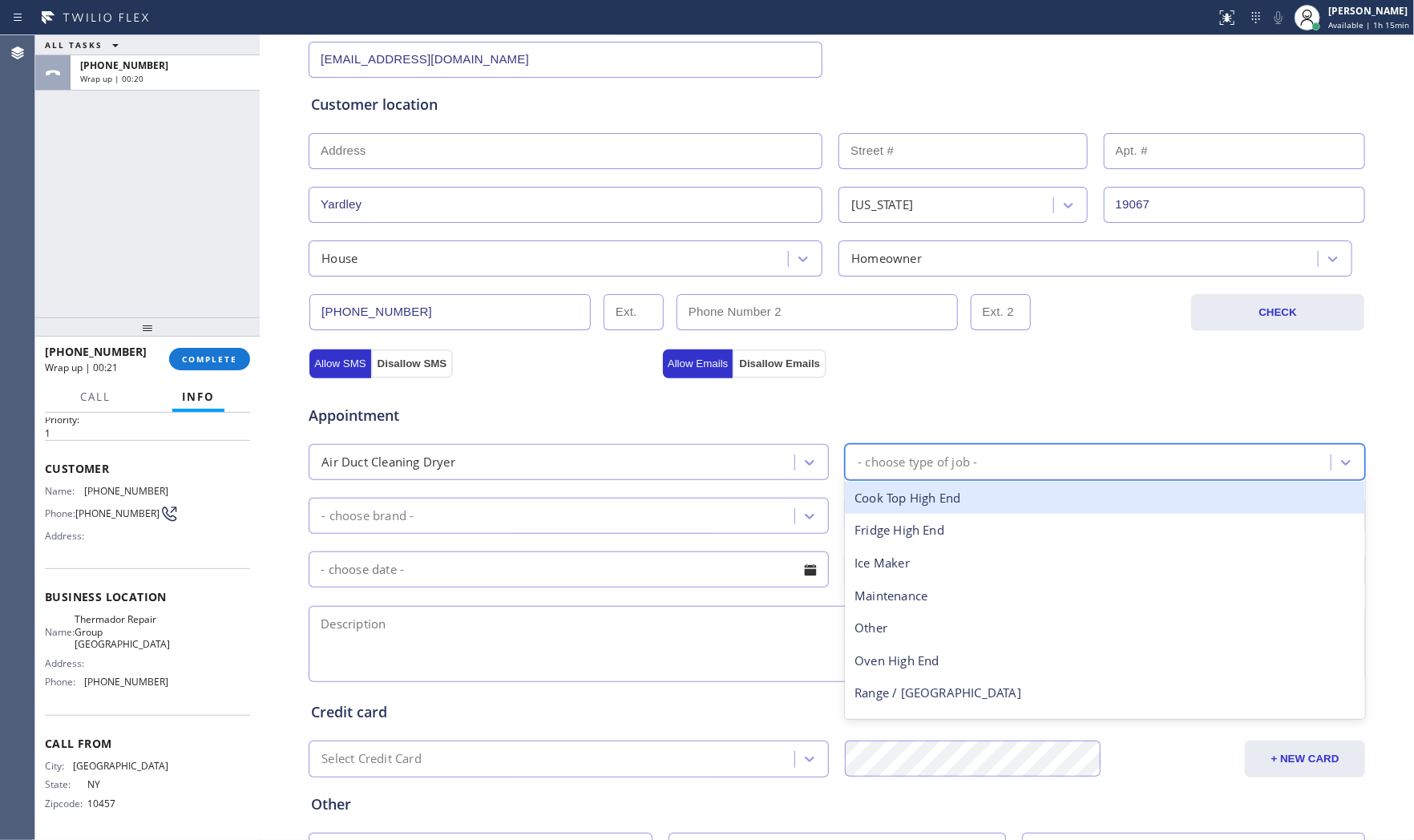
click at [951, 453] on div "- choose type of job -" at bounding box center [917, 461] width 119 height 18
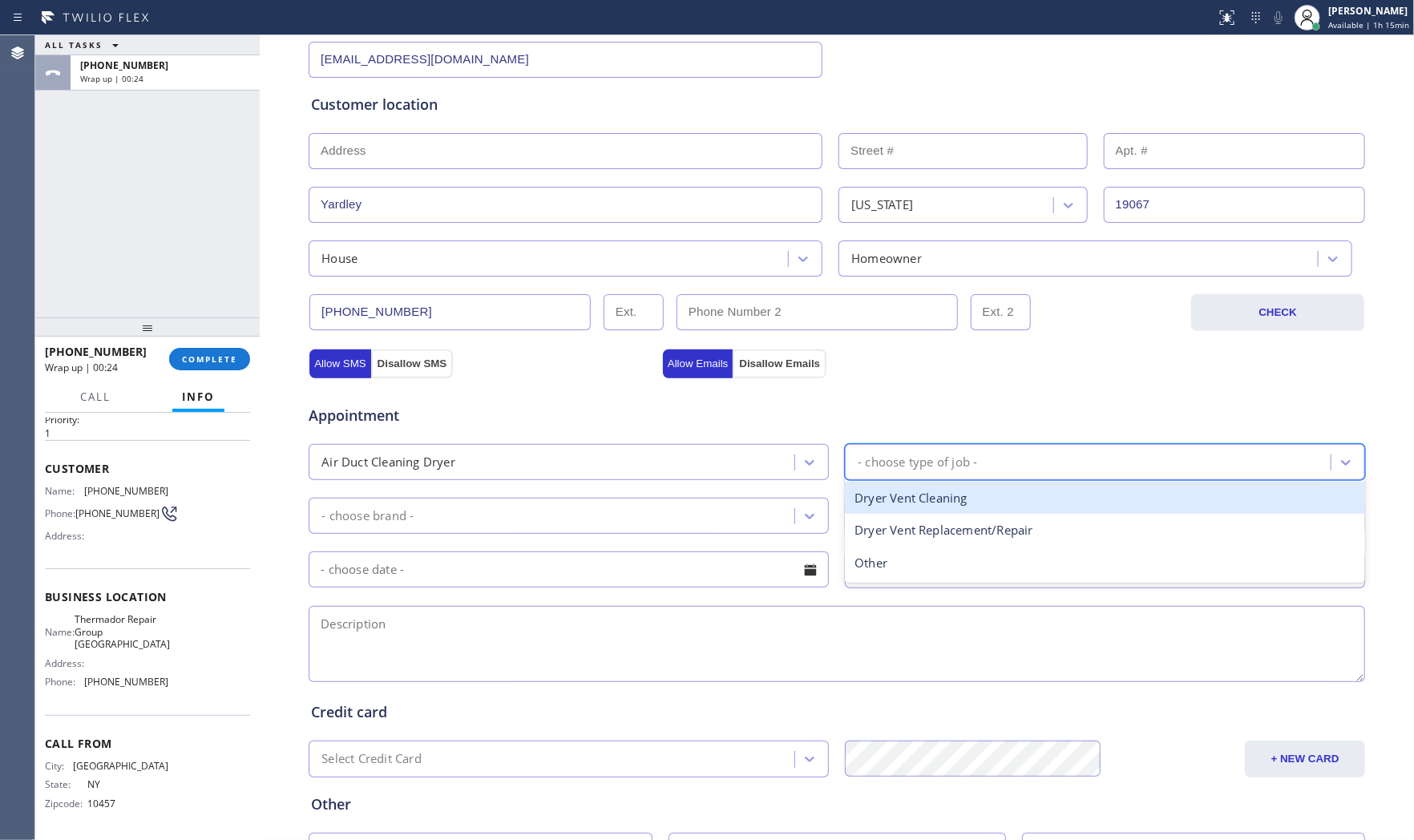
click at [671, 455] on div "Air Duct Cleaning Dryer" at bounding box center [554, 462] width 481 height 28
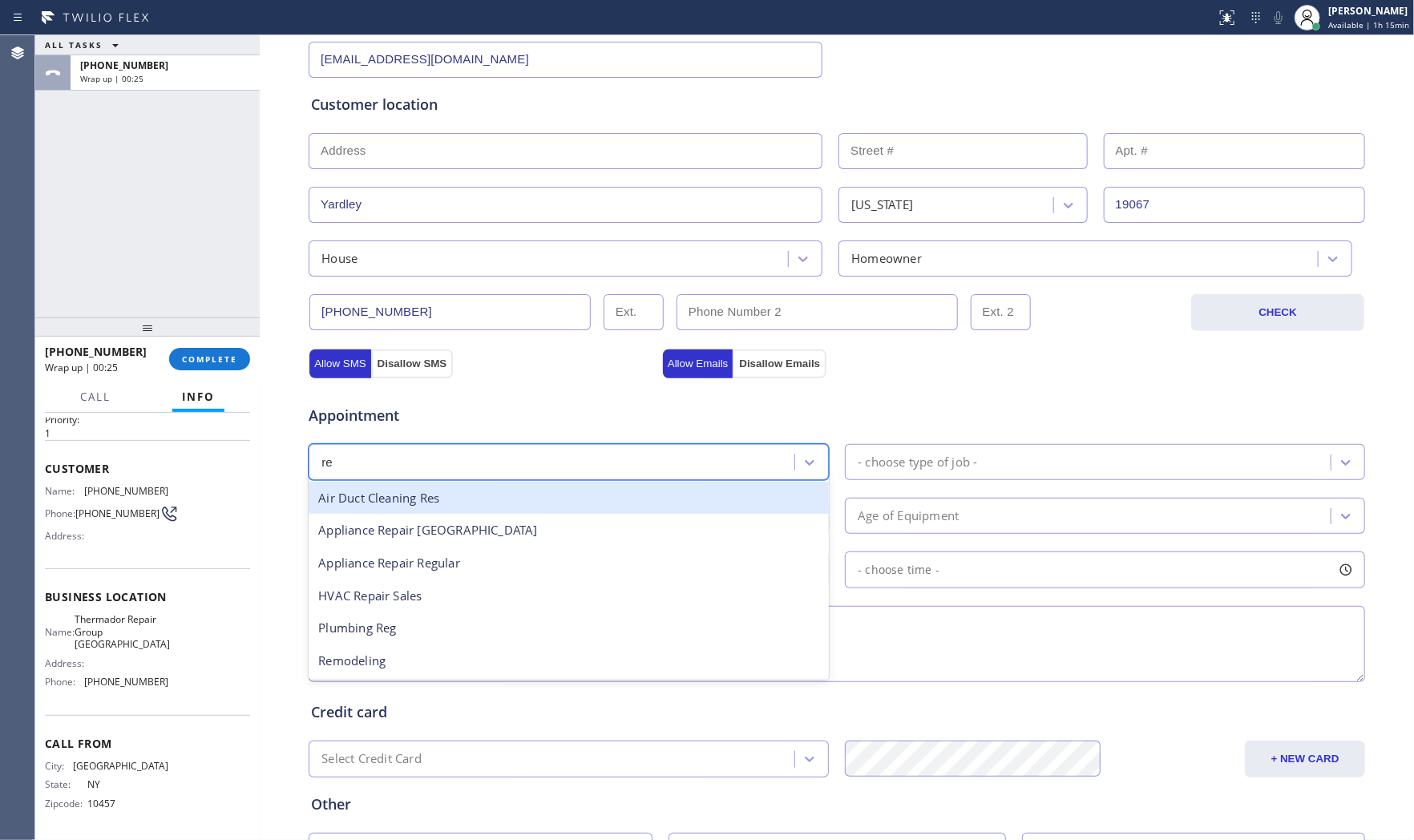
type input "reg"
click at [573, 503] on div "Appliance Repair Regular" at bounding box center [568, 498] width 520 height 33
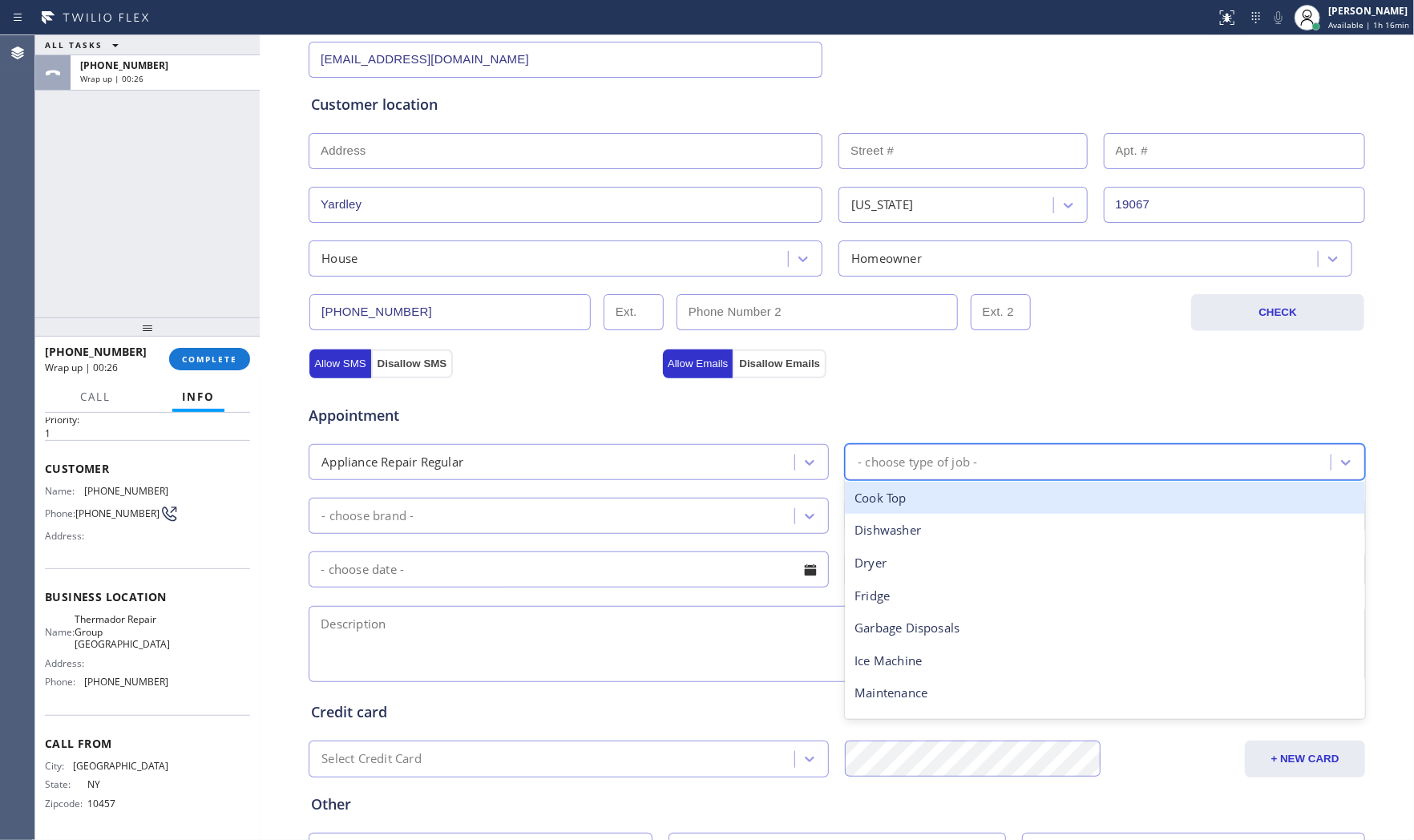
click at [941, 460] on div "- choose type of job -" at bounding box center [917, 461] width 119 height 18
type input "dr"
drag, startPoint x: 922, startPoint y: 503, endPoint x: 850, endPoint y: 507, distance: 72.1
click at [920, 503] on div "Dryer" at bounding box center [1104, 498] width 520 height 33
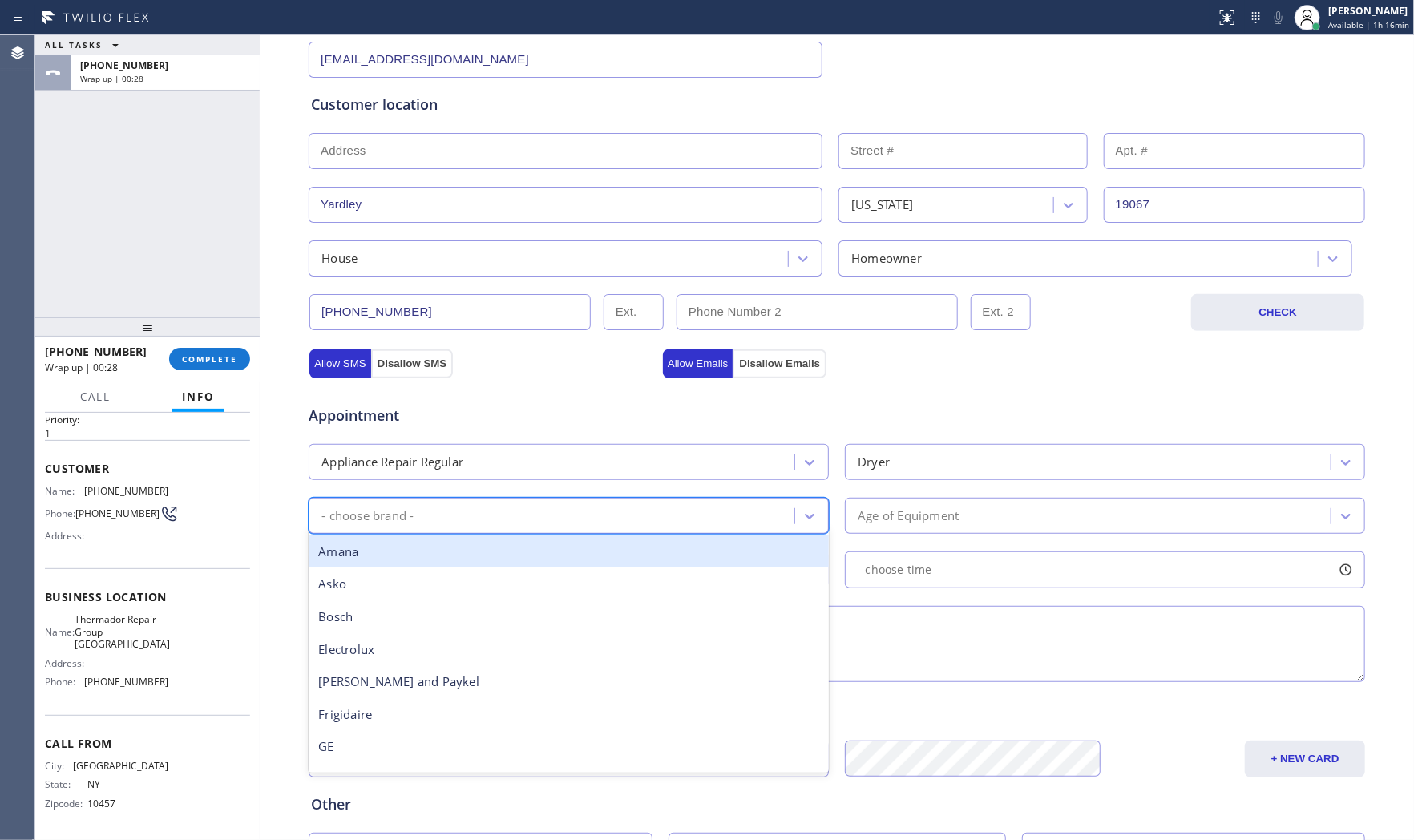
click at [583, 510] on div "- choose brand -" at bounding box center [554, 515] width 481 height 28
type input "sa"
click at [490, 555] on div "Samsung" at bounding box center [568, 552] width 520 height 33
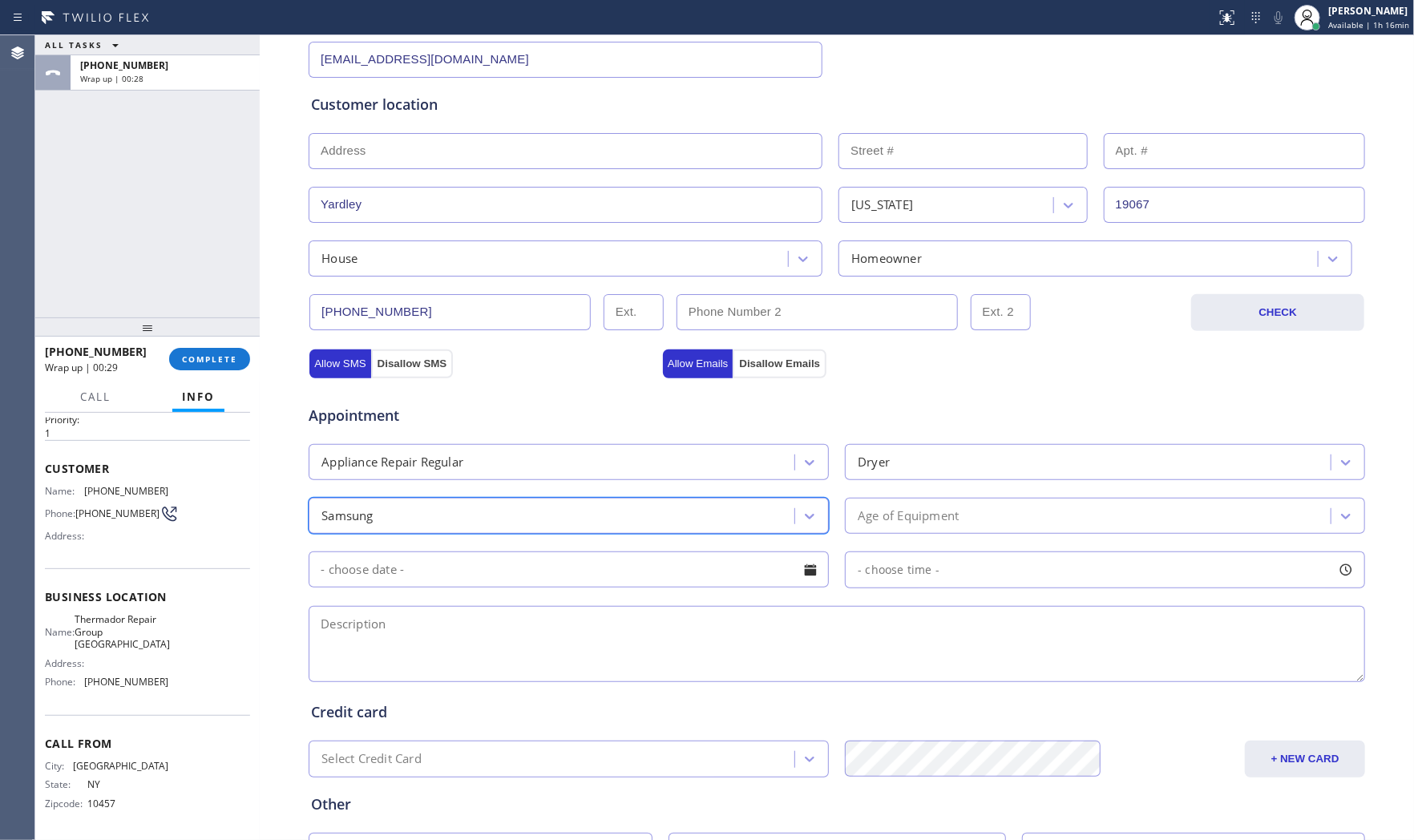
click at [952, 505] on div "Age of Equipment" at bounding box center [1090, 515] width 481 height 28
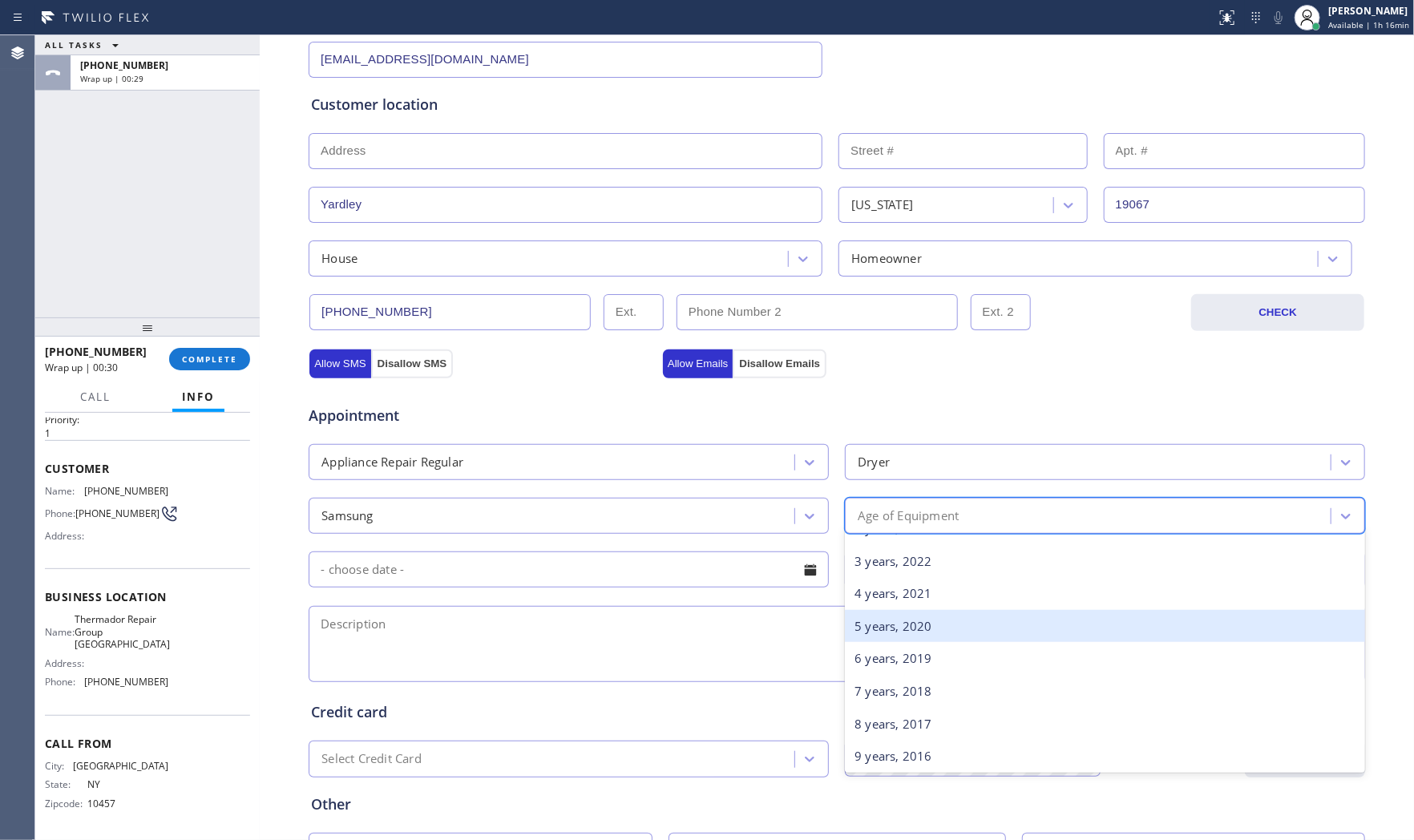
scroll to position [89, 0]
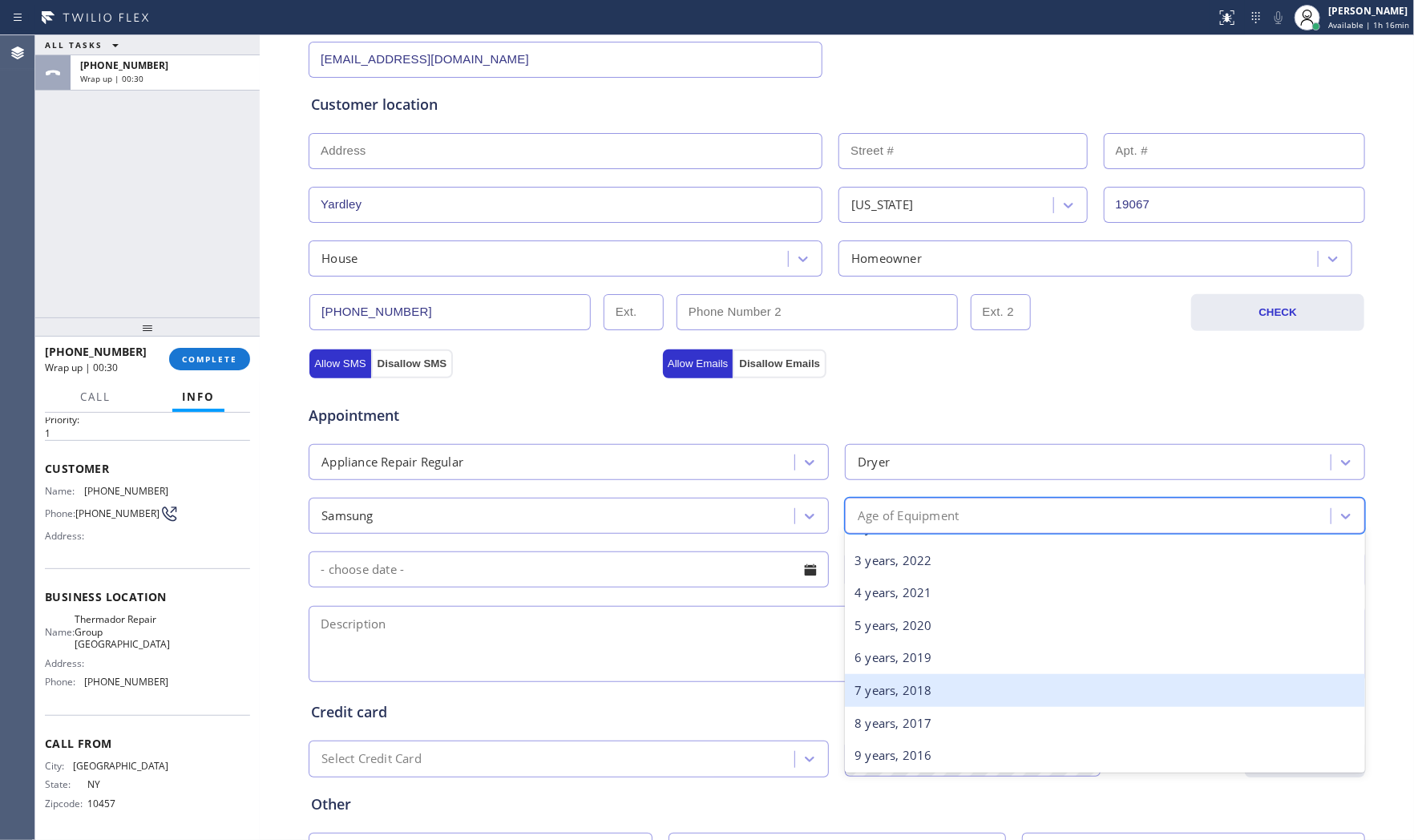
click at [890, 677] on div "7 years, 2018" at bounding box center [1104, 690] width 520 height 33
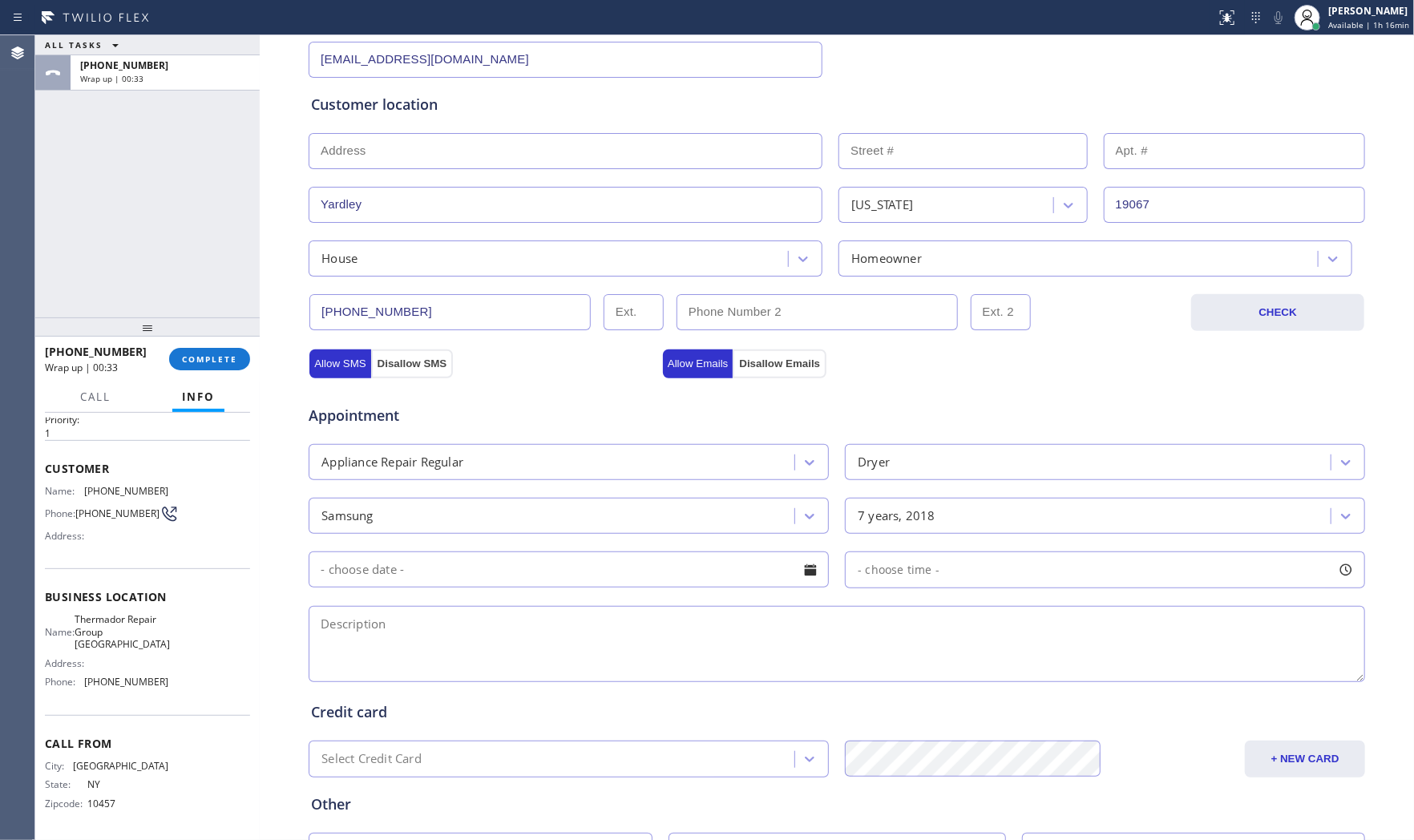
drag, startPoint x: 596, startPoint y: 667, endPoint x: 610, endPoint y: 661, distance: 15.2
click at [596, 667] on textarea at bounding box center [836, 643] width 1056 height 76
paste textarea "Samsung | dryerSBS | start making weird noised | [DEMOGRAPHIC_DATA] | house - h…"
click at [943, 609] on textarea "Samsung | dryerSBS | start making weird noised | [DEMOGRAPHIC_DATA] | house - h…" at bounding box center [836, 643] width 1056 height 76
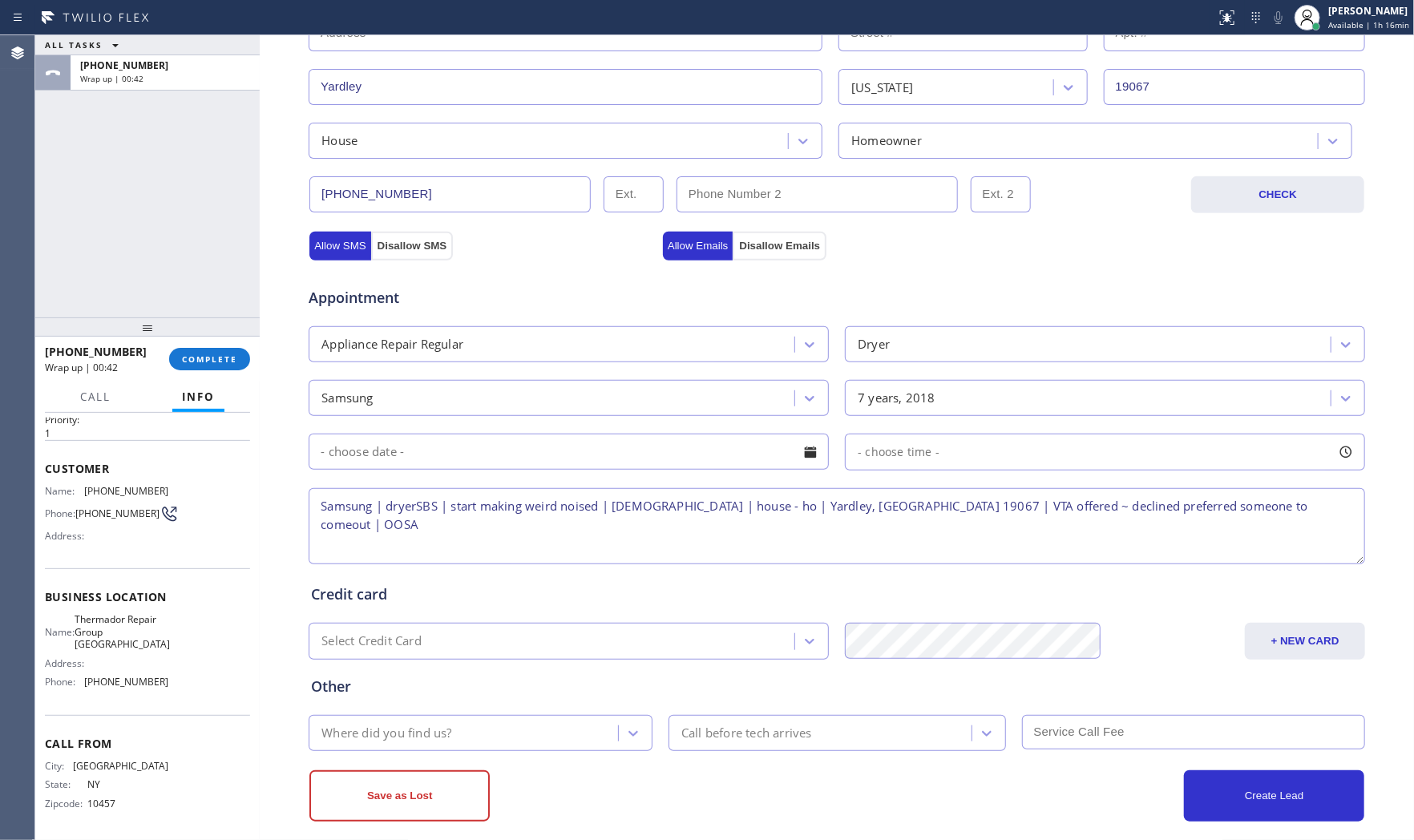
scroll to position [401, 0]
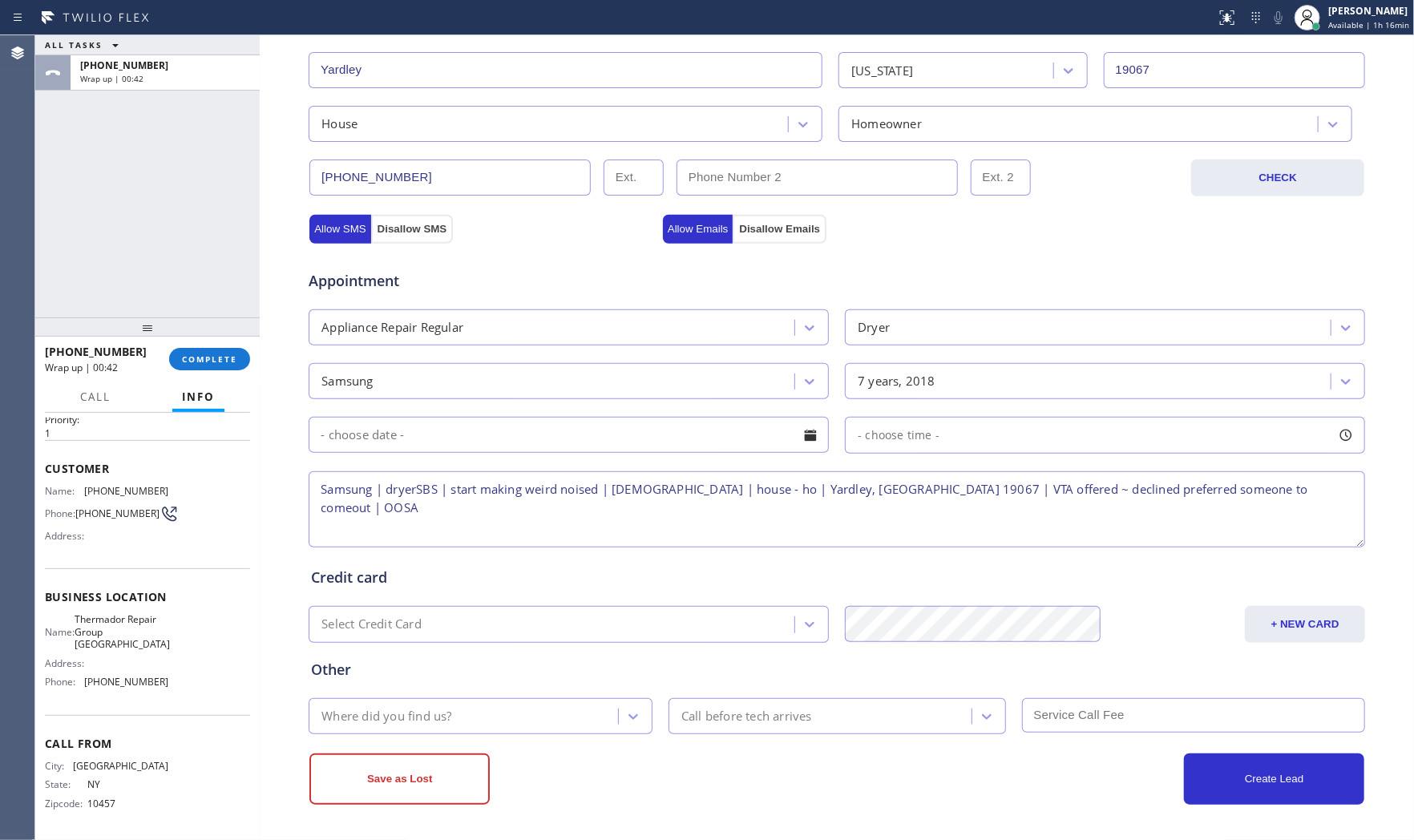
type textarea "Samsung | dryerSBS | start making weird noised | [DEMOGRAPHIC_DATA] | house - h…"
click at [447, 722] on div "Where did you find us?" at bounding box center [466, 716] width 305 height 28
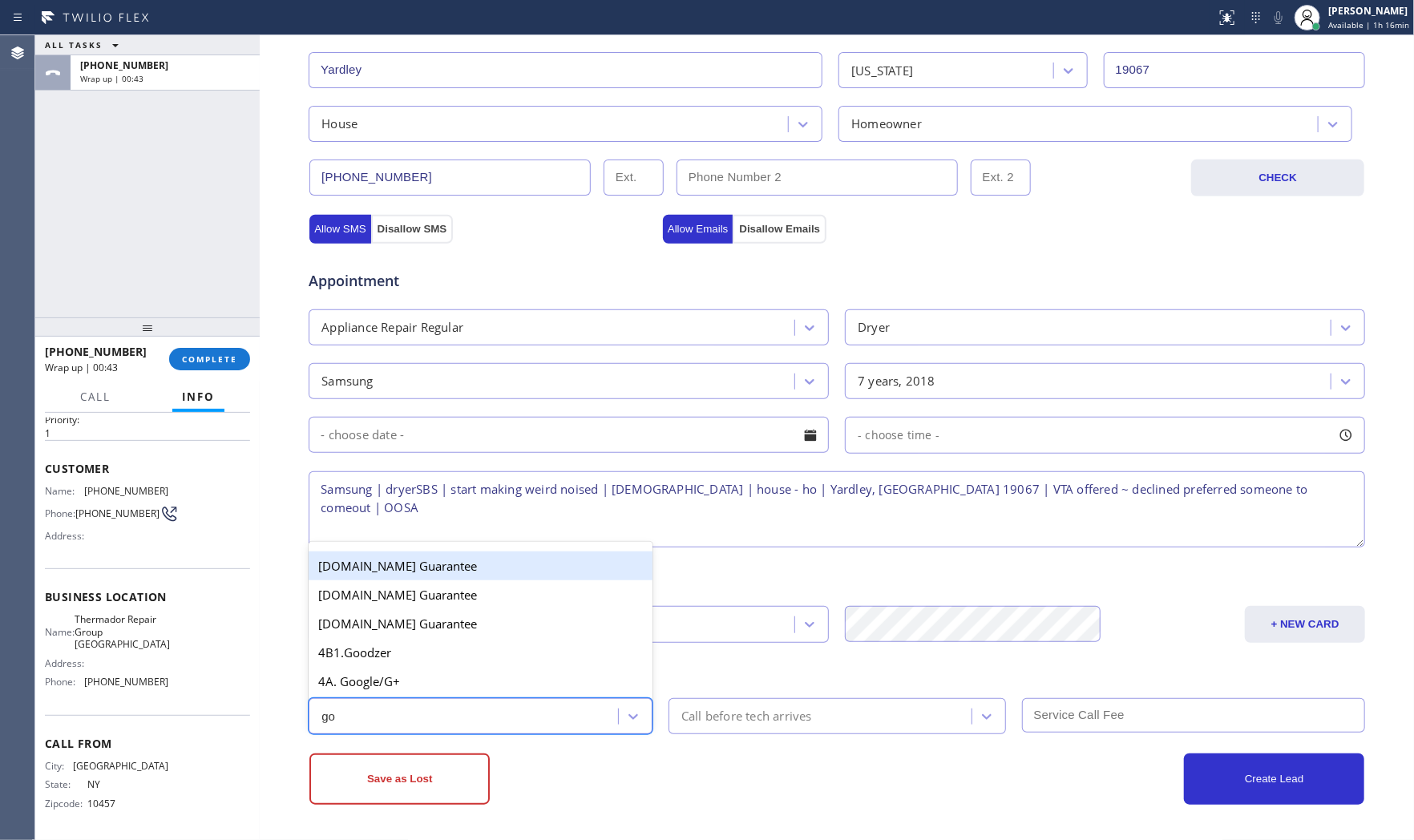
type input "goo"
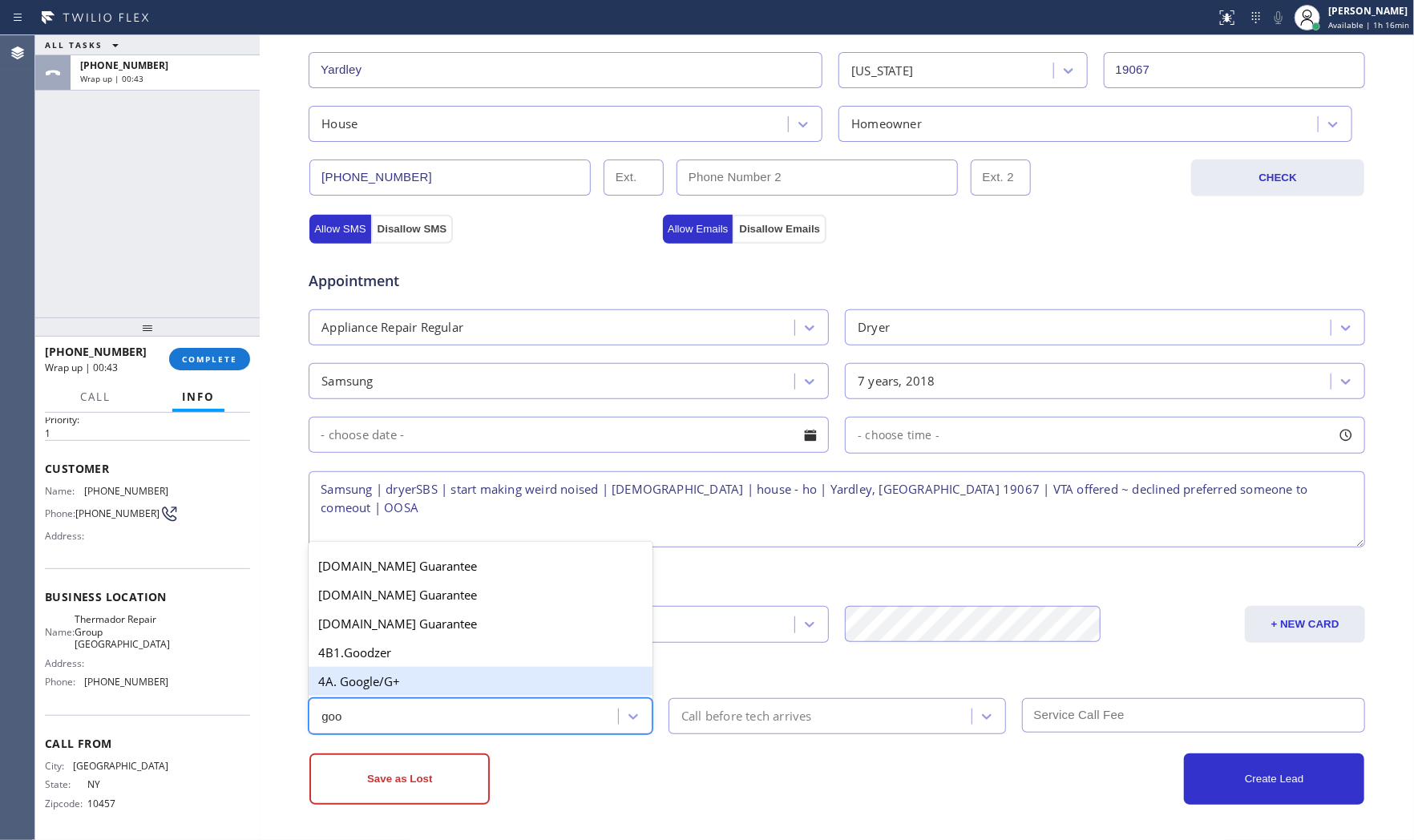
click at [417, 690] on div "4A. Google/G+" at bounding box center [480, 681] width 344 height 29
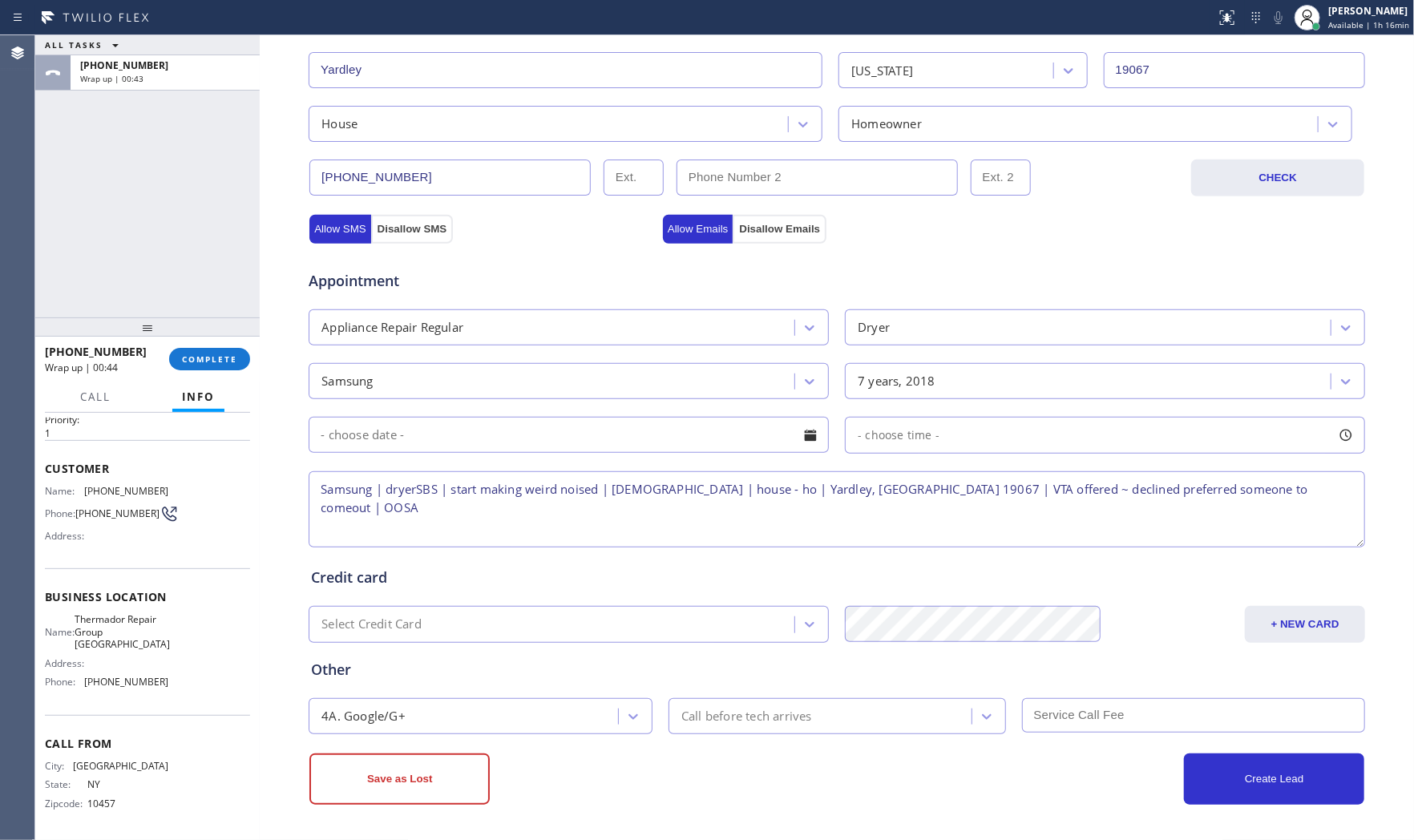
drag, startPoint x: 593, startPoint y: 772, endPoint x: 515, endPoint y: 774, distance: 78.0
click at [591, 772] on div "Save as Lost" at bounding box center [573, 778] width 528 height 51
click at [455, 774] on button "Save as Lost" at bounding box center [399, 778] width 180 height 51
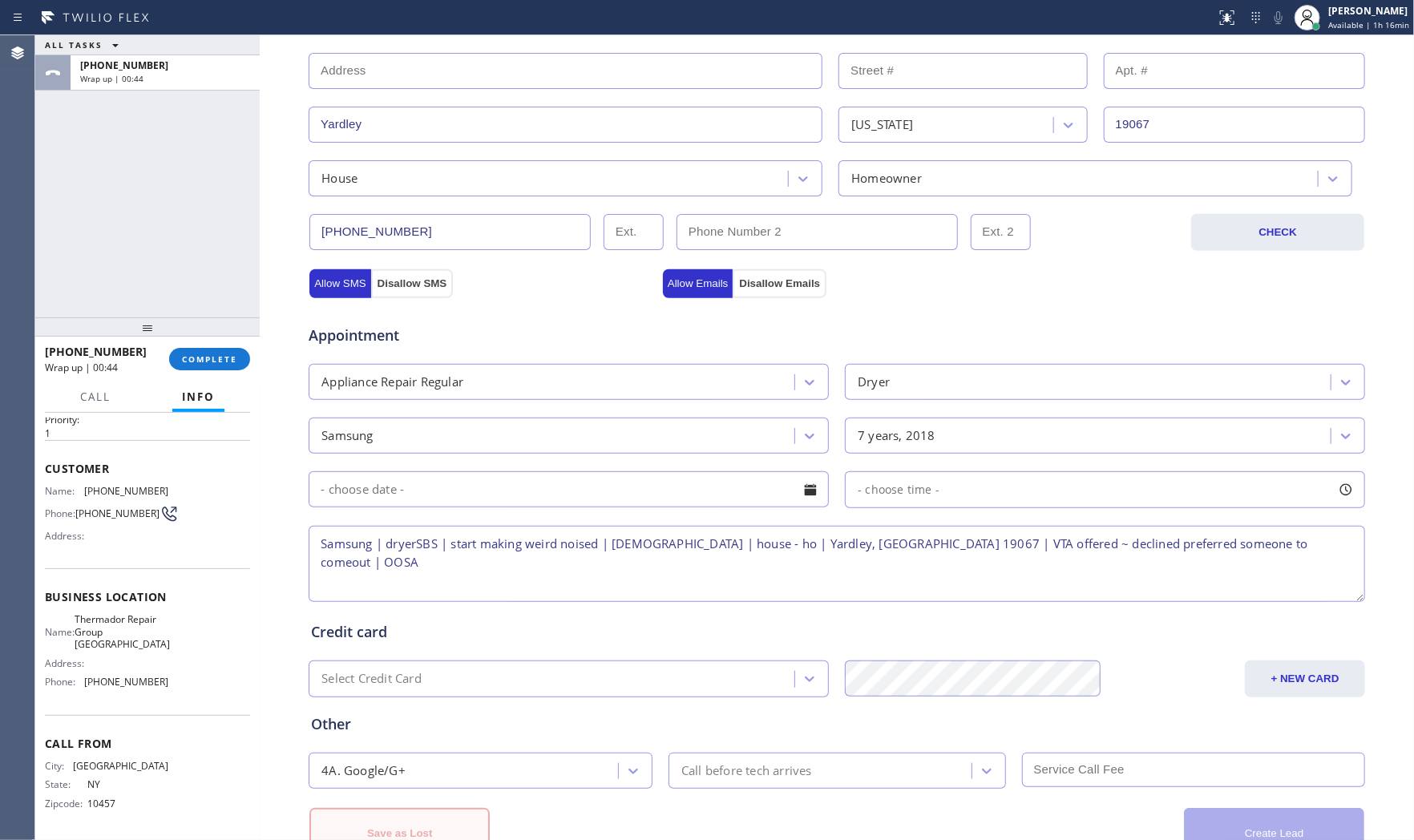
scroll to position [455, 0]
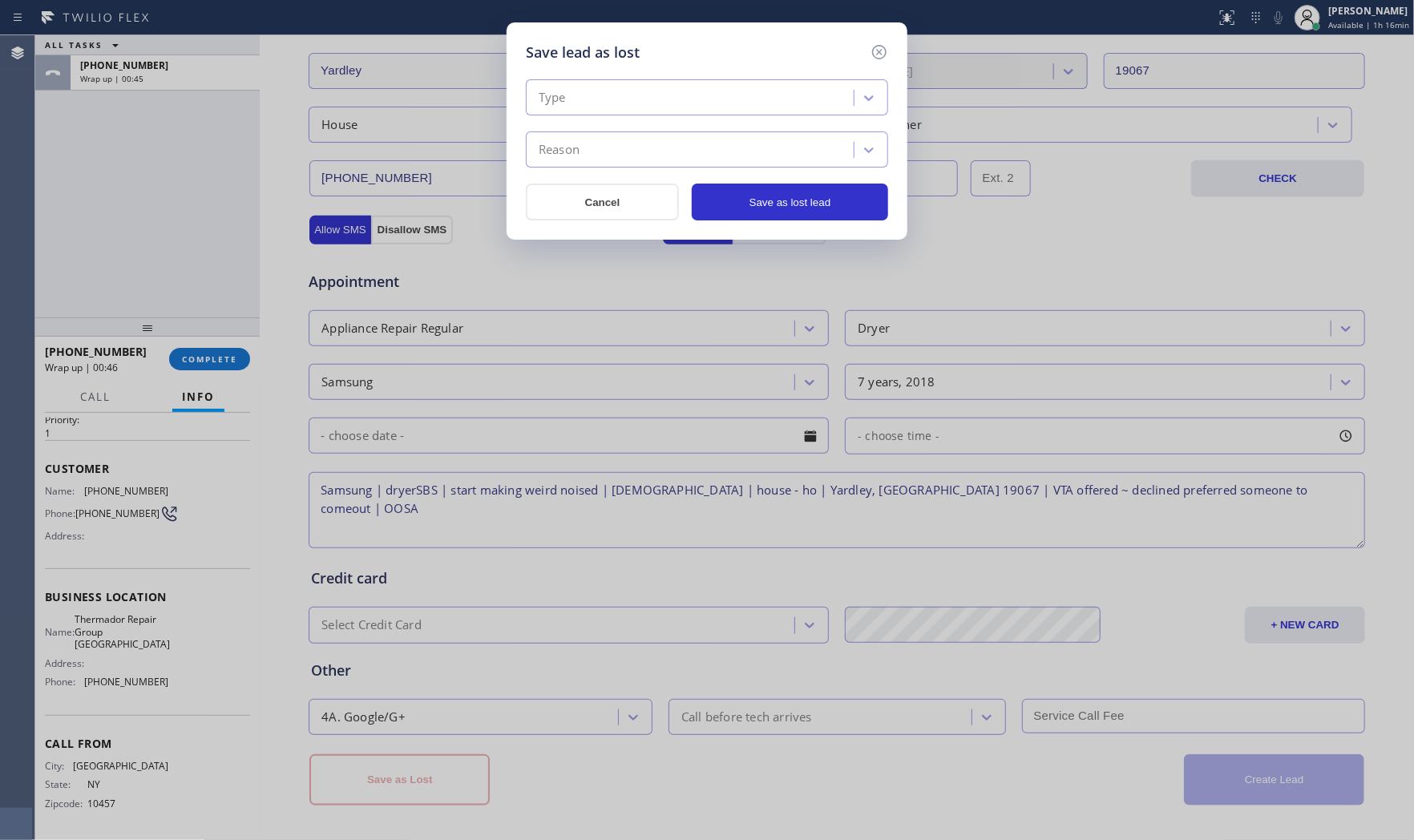
click at [608, 97] on div "Type" at bounding box center [691, 98] width 323 height 28
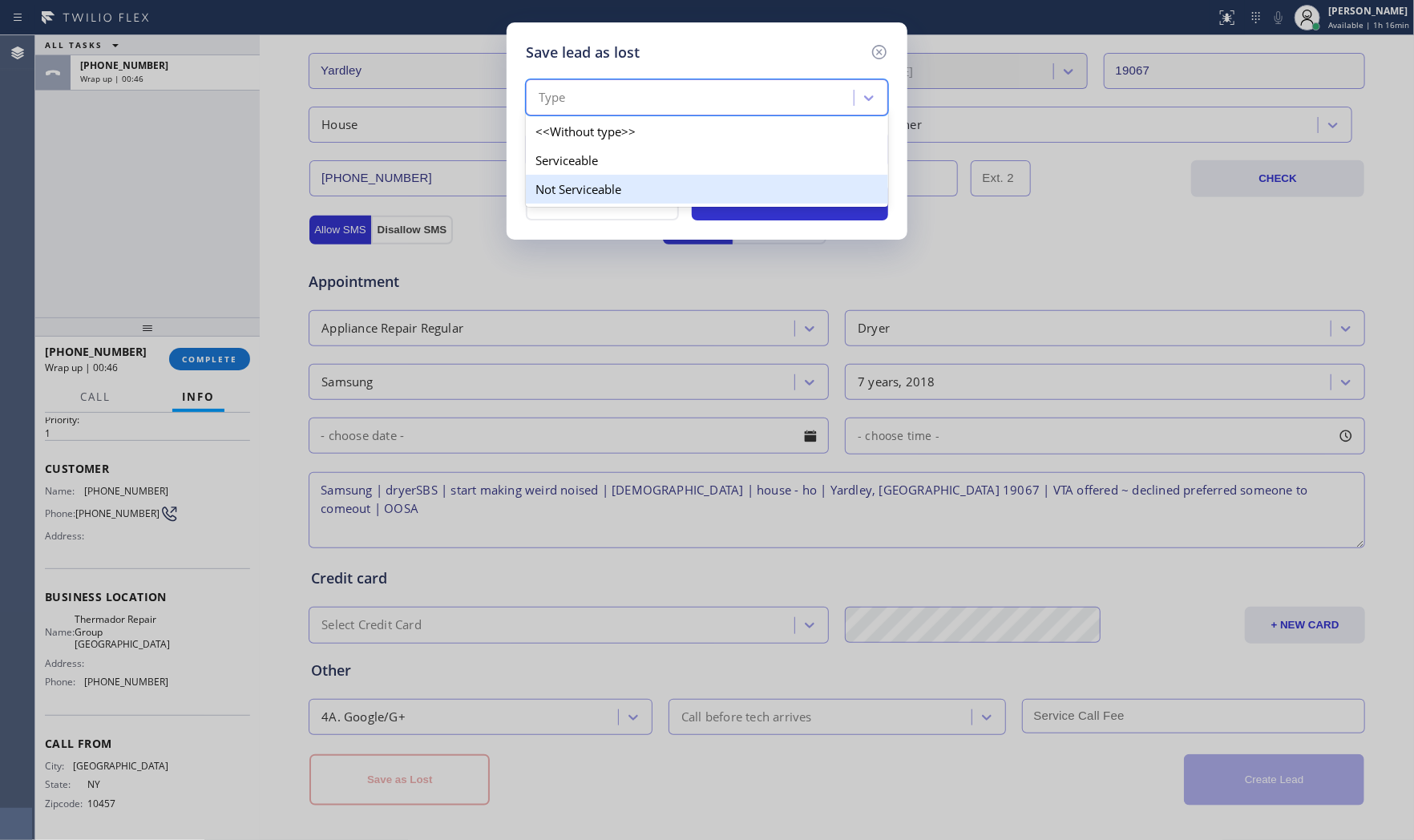
click at [591, 179] on div "Not Serviceable" at bounding box center [707, 189] width 362 height 29
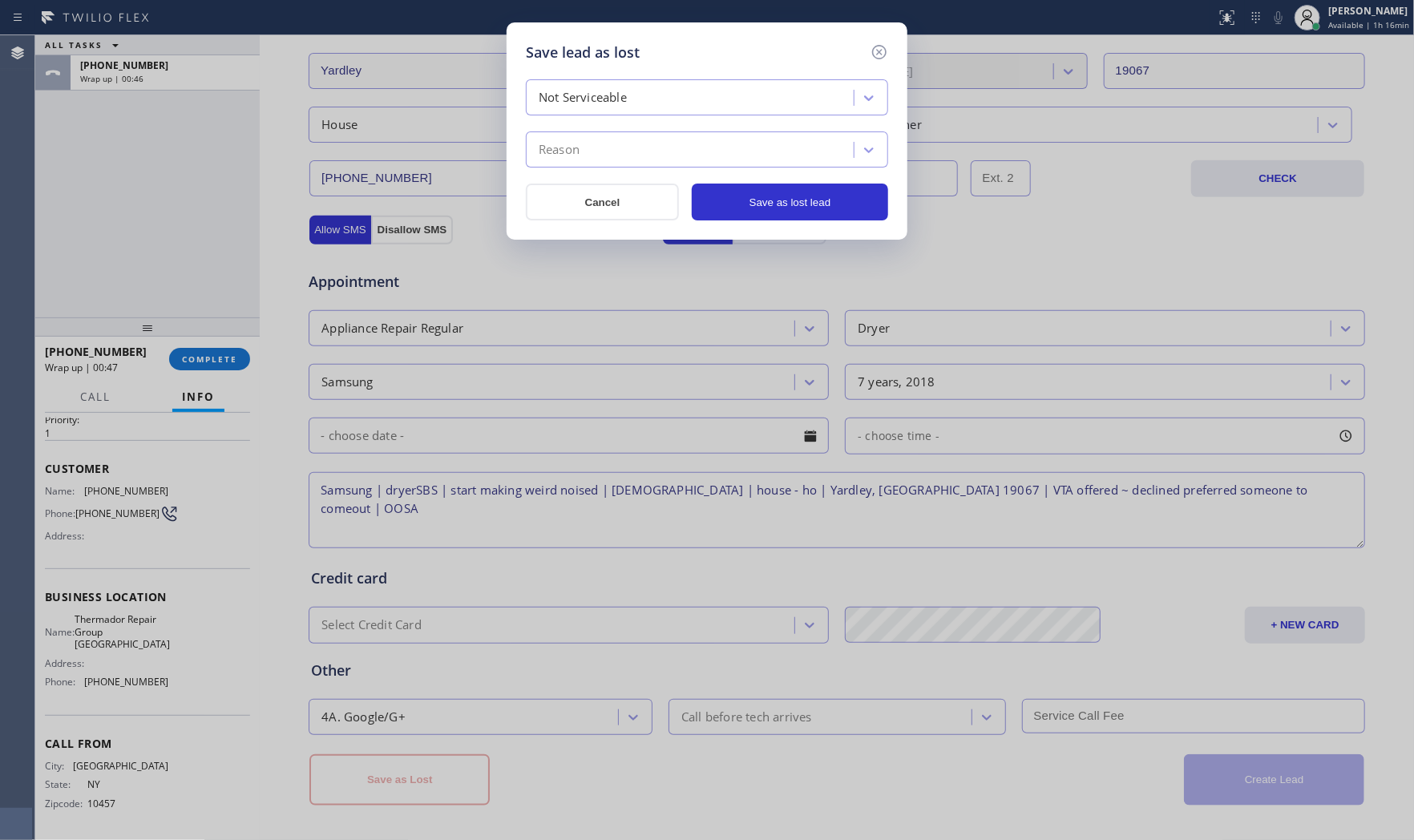
click at [595, 155] on div "Reason" at bounding box center [691, 151] width 323 height 28
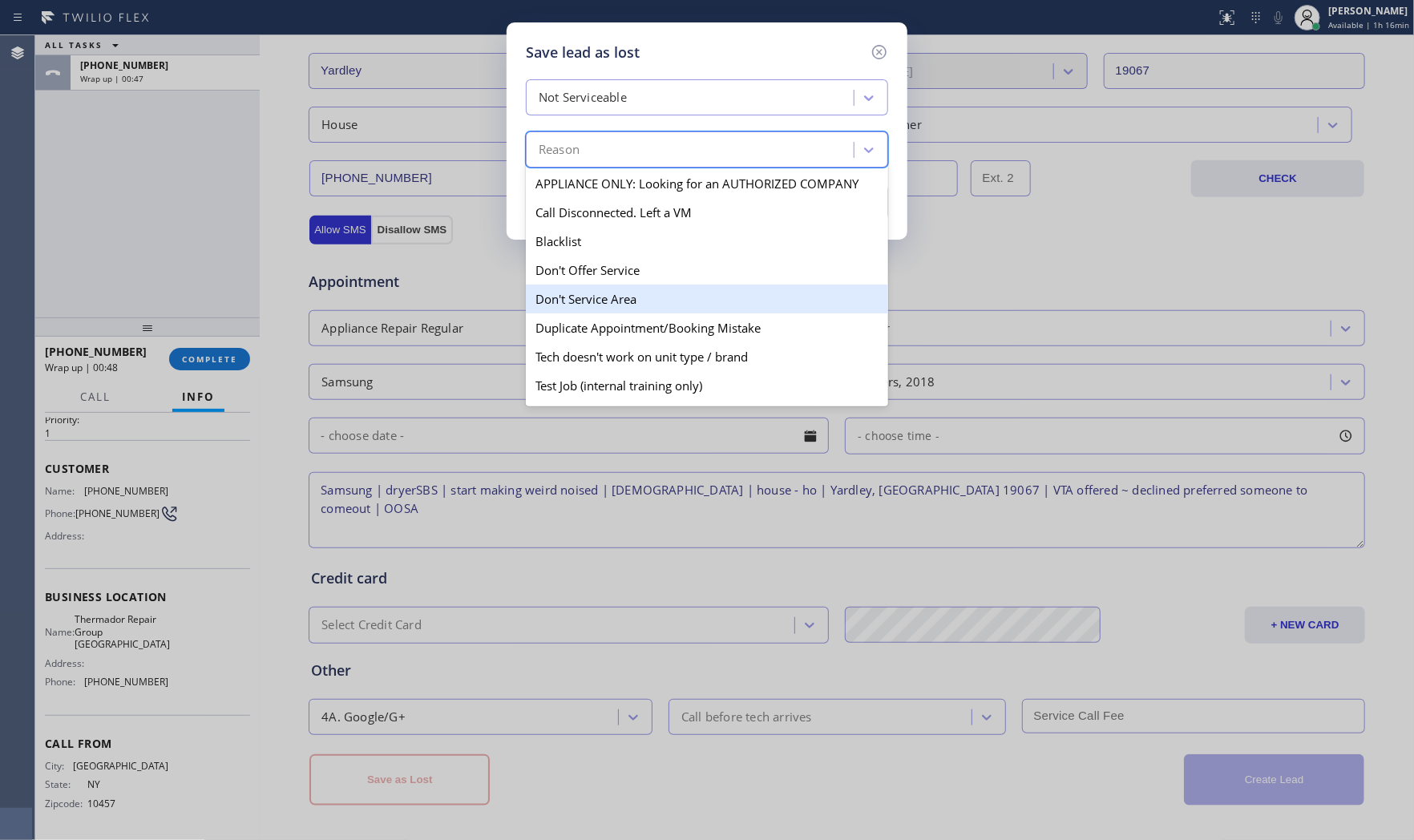
click at [600, 292] on div "Don't Service Area" at bounding box center [707, 299] width 362 height 29
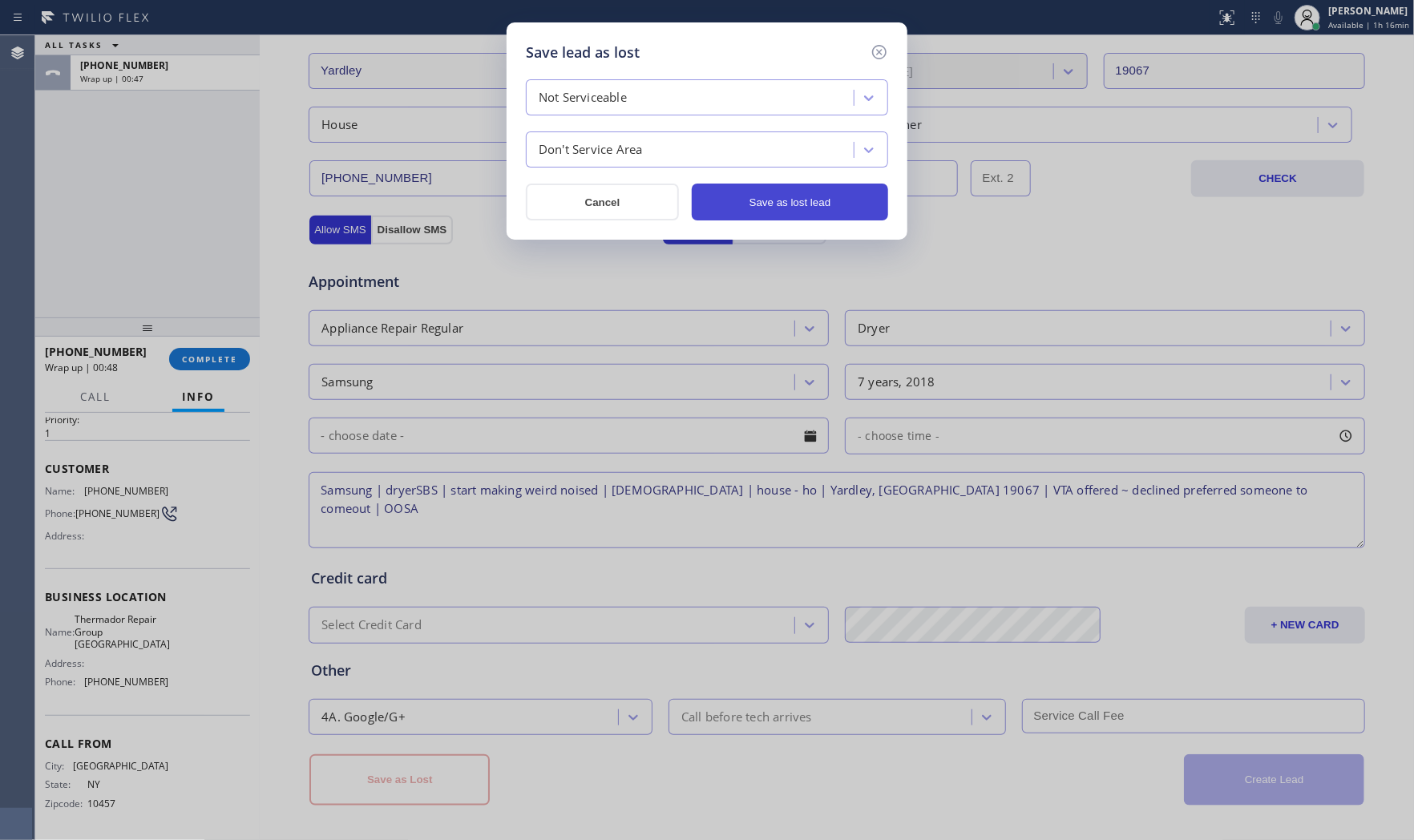
click at [776, 185] on button "Save as lost lead" at bounding box center [790, 202] width 197 height 37
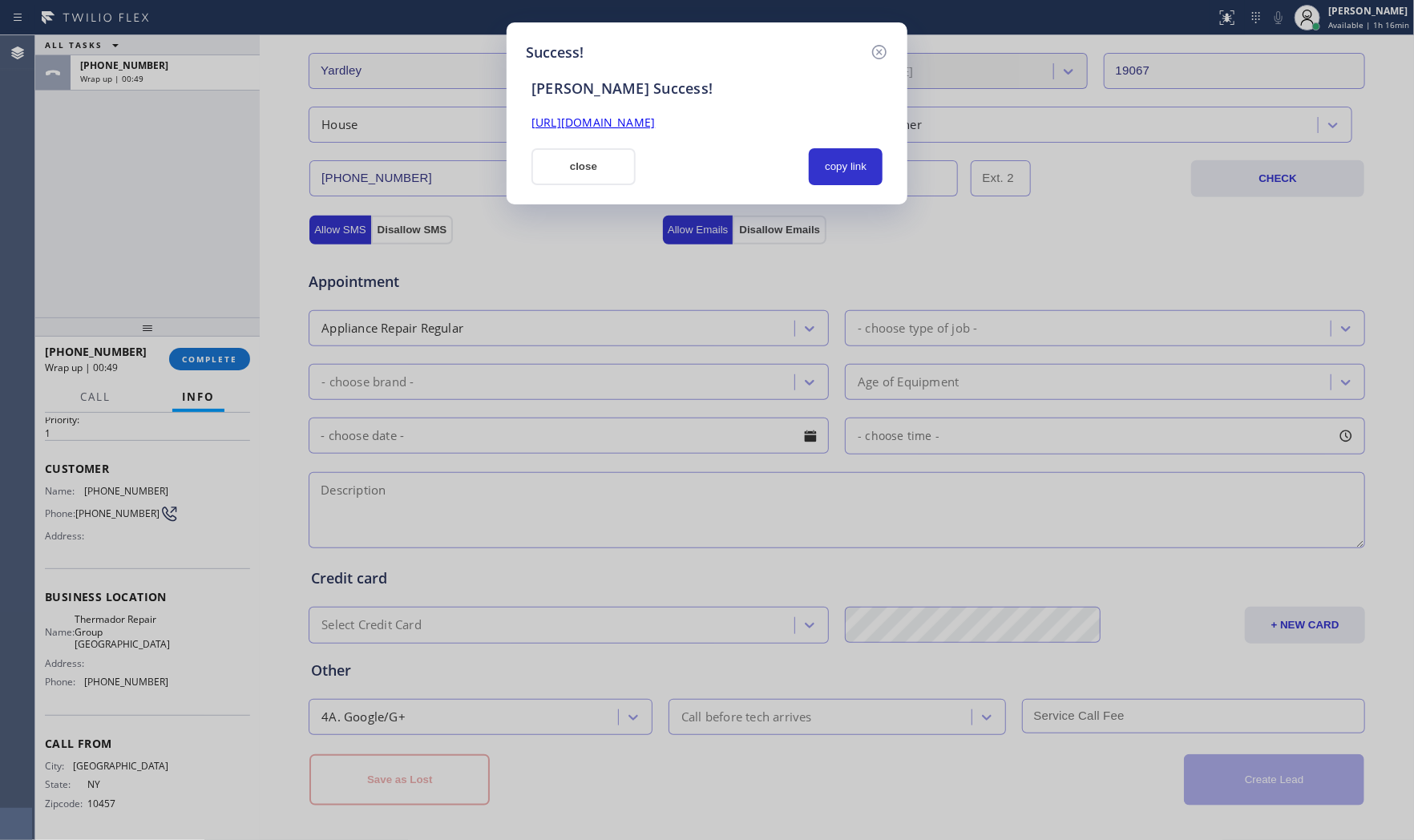
click at [604, 186] on div "Success! [PERSON_NAME] Success! [URL][DOMAIN_NAME] close copy link" at bounding box center [707, 113] width 401 height 182
click at [582, 171] on button "close" at bounding box center [583, 166] width 104 height 37
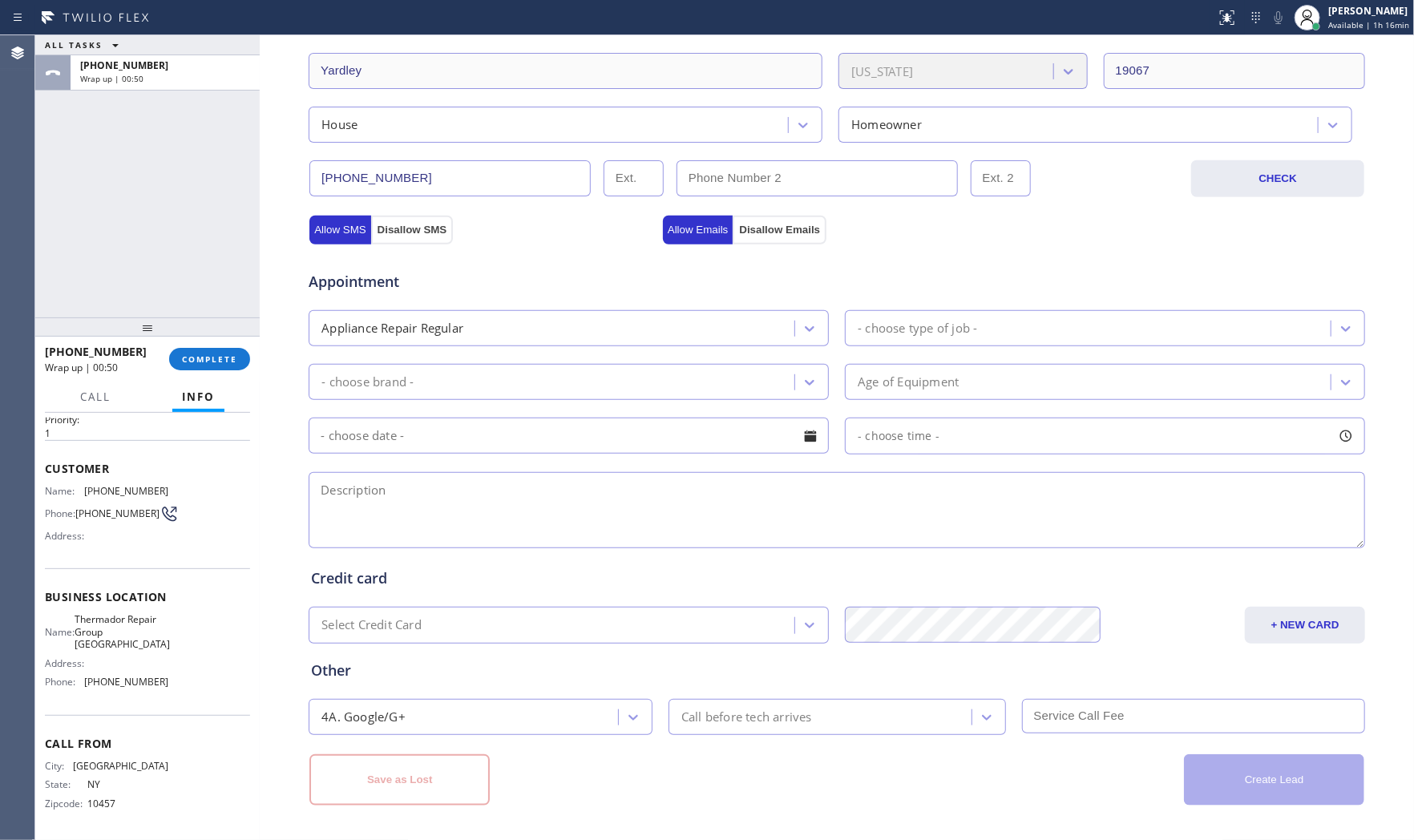
click at [227, 346] on div "[PHONE_NUMBER] Wrap up | 00:50 COMPLETE" at bounding box center [148, 359] width 205 height 42
click at [226, 351] on button "COMPLETE" at bounding box center [209, 360] width 81 height 23
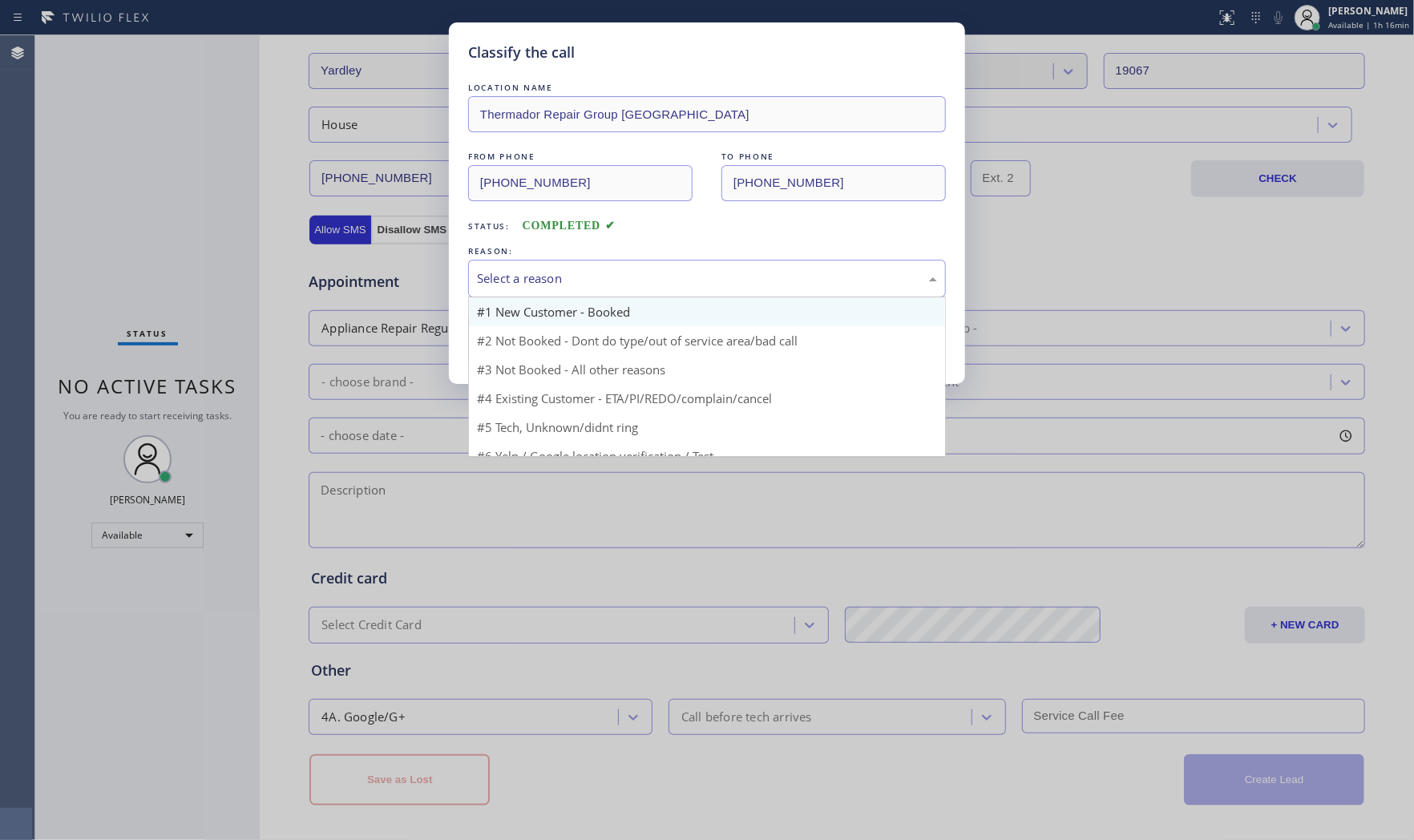
drag, startPoint x: 675, startPoint y: 284, endPoint x: 650, endPoint y: 301, distance: 30.2
click at [665, 291] on div "Select a reason" at bounding box center [707, 278] width 478 height 37
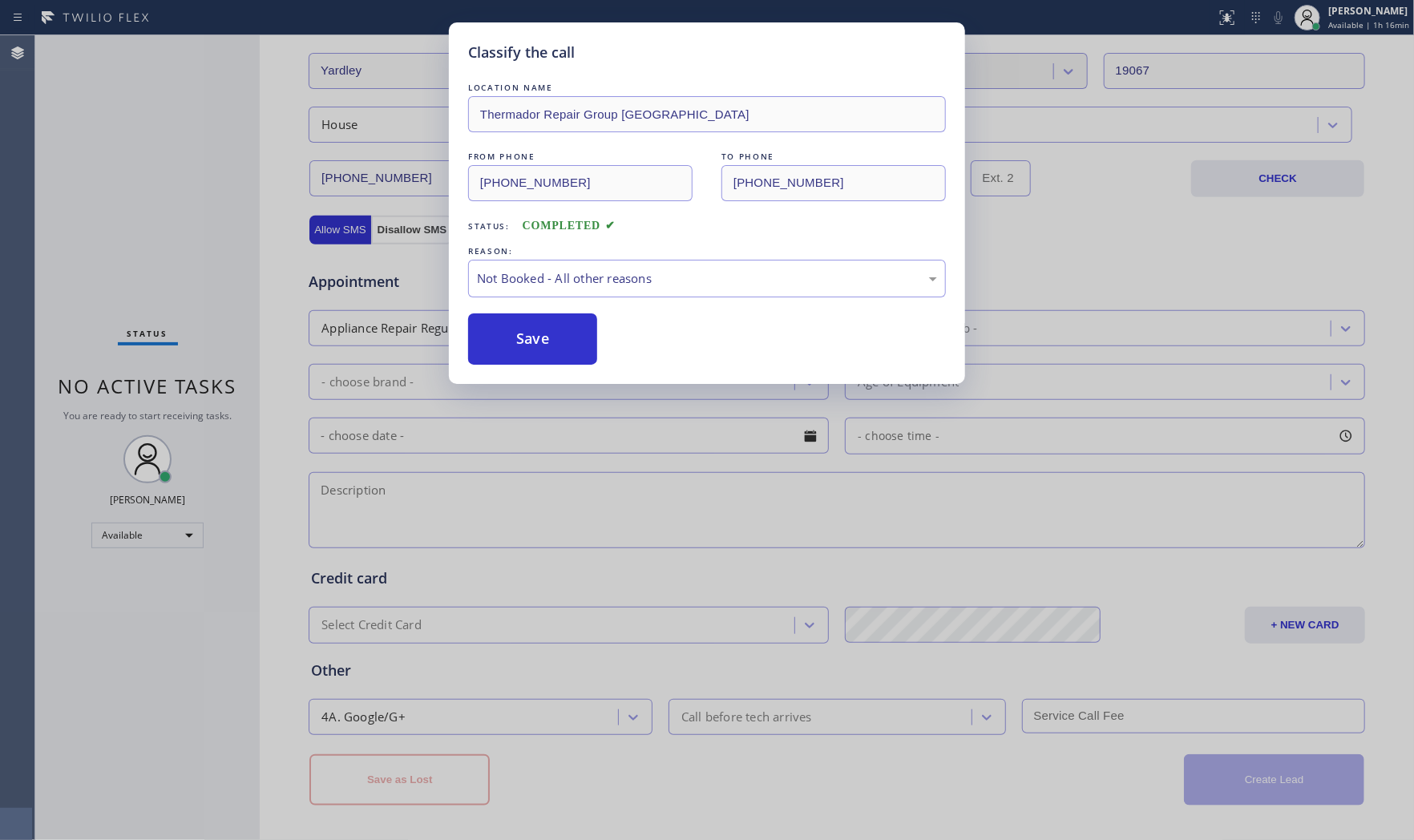
click at [570, 330] on button "Save" at bounding box center [533, 339] width 129 height 51
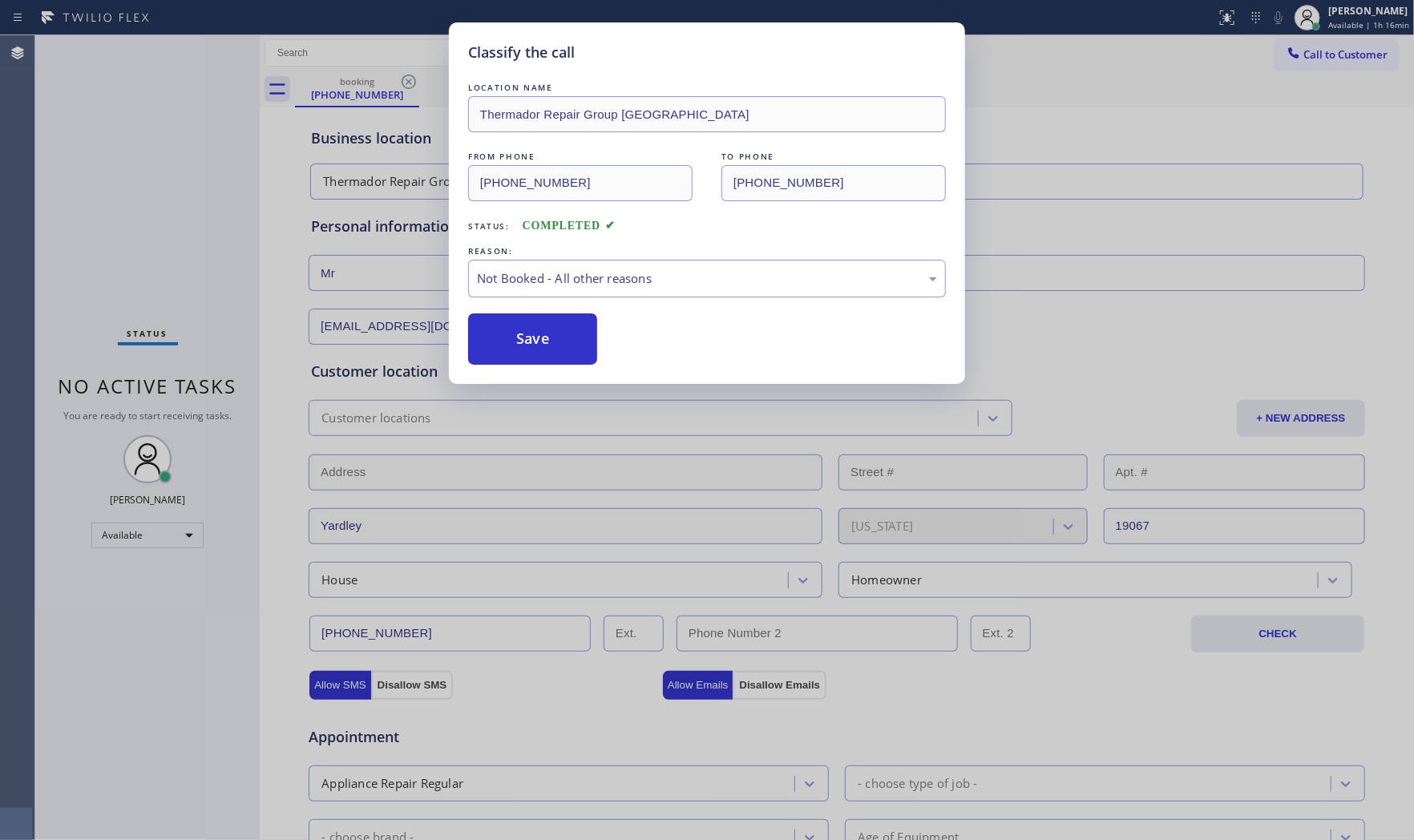
click at [570, 330] on button "Save" at bounding box center [533, 339] width 129 height 51
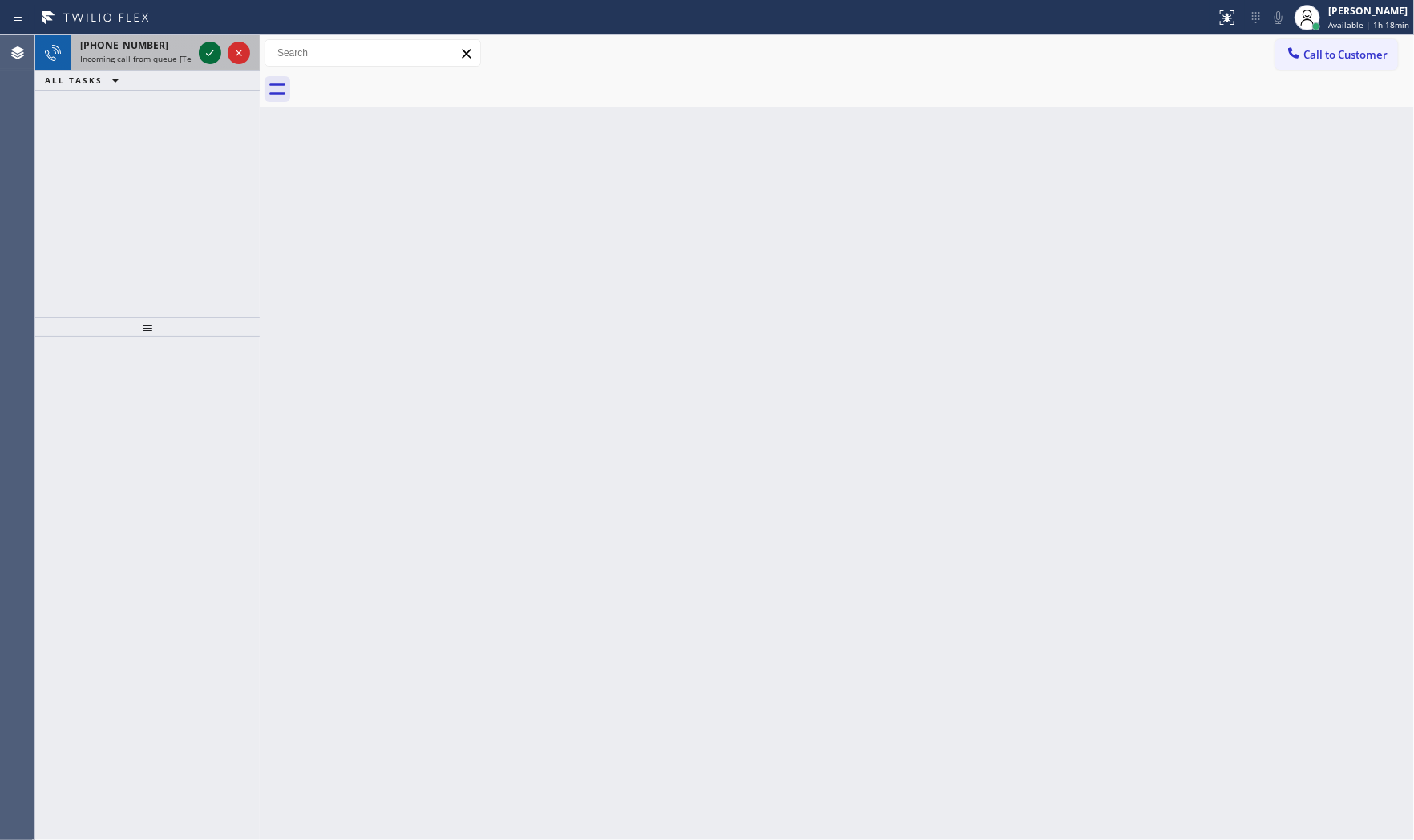
click at [203, 49] on icon at bounding box center [210, 53] width 19 height 19
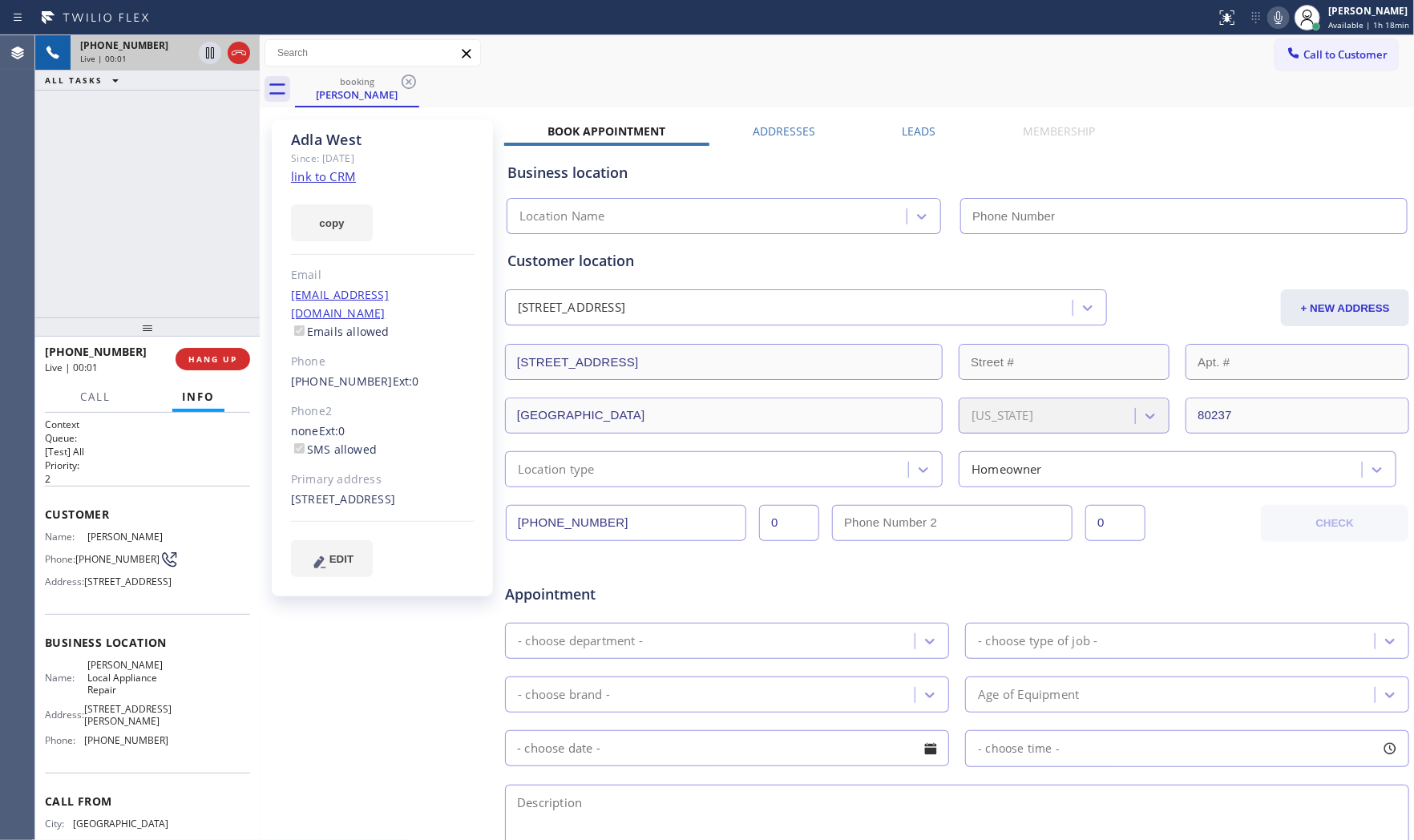
type input "[PHONE_NUMBER]"
click at [308, 186] on div "copy" at bounding box center [382, 214] width 184 height 56
click at [327, 181] on link "link to CRM" at bounding box center [323, 176] width 65 height 16
click at [239, 59] on icon at bounding box center [239, 53] width 19 height 19
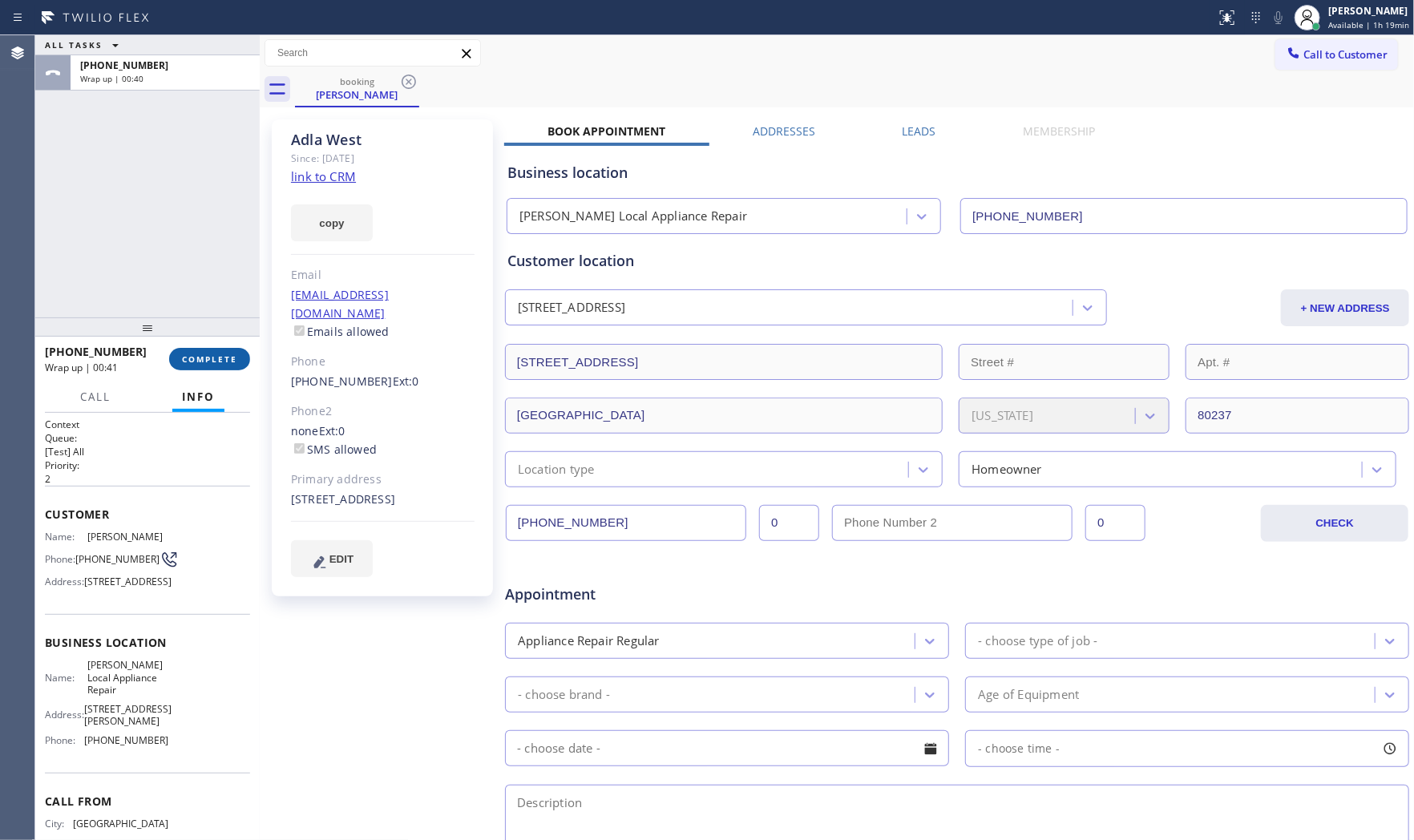
click at [218, 361] on span "COMPLETE" at bounding box center [210, 359] width 56 height 11
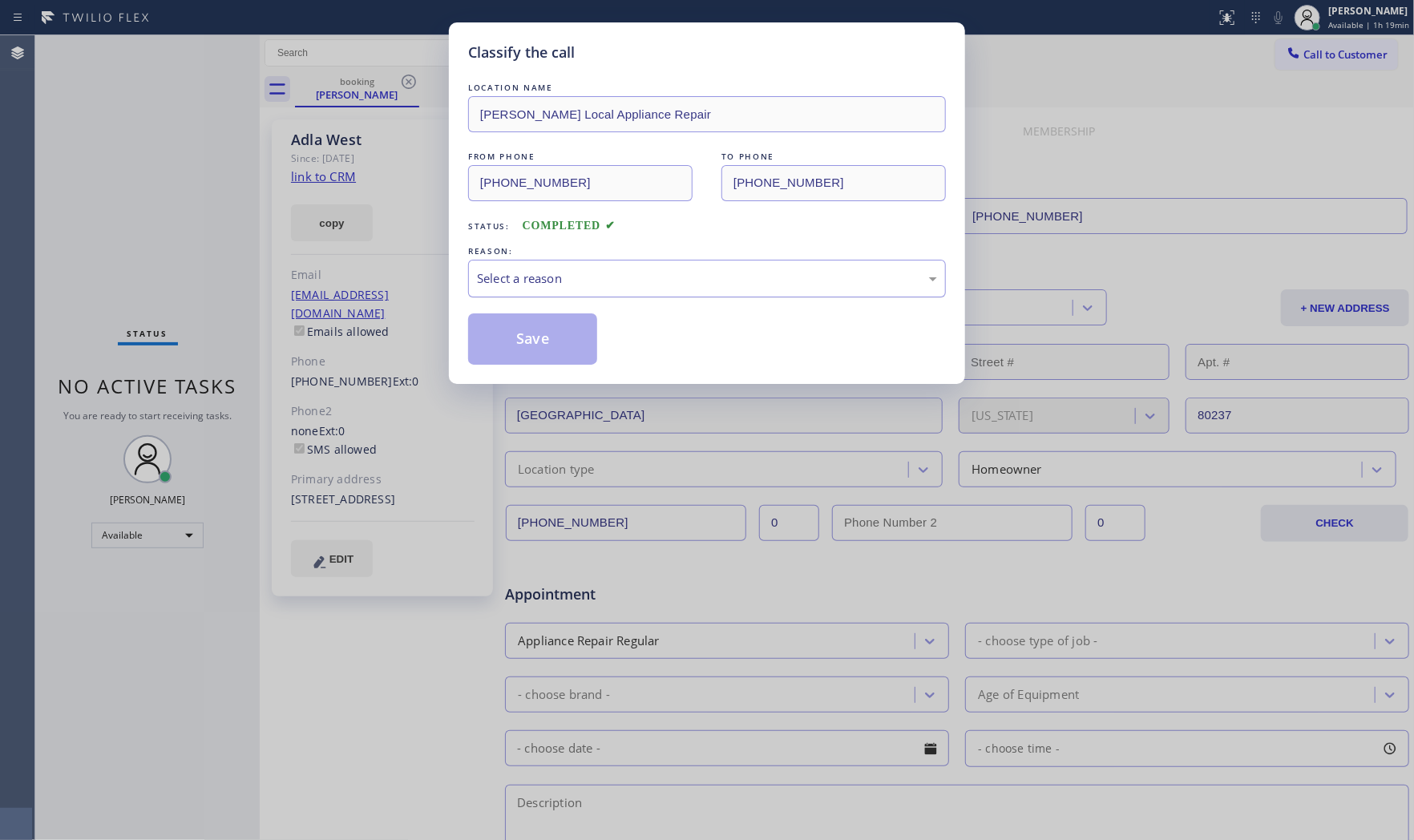
click at [615, 285] on div "Select a reason" at bounding box center [707, 278] width 460 height 18
click at [526, 346] on button "Save" at bounding box center [533, 339] width 129 height 51
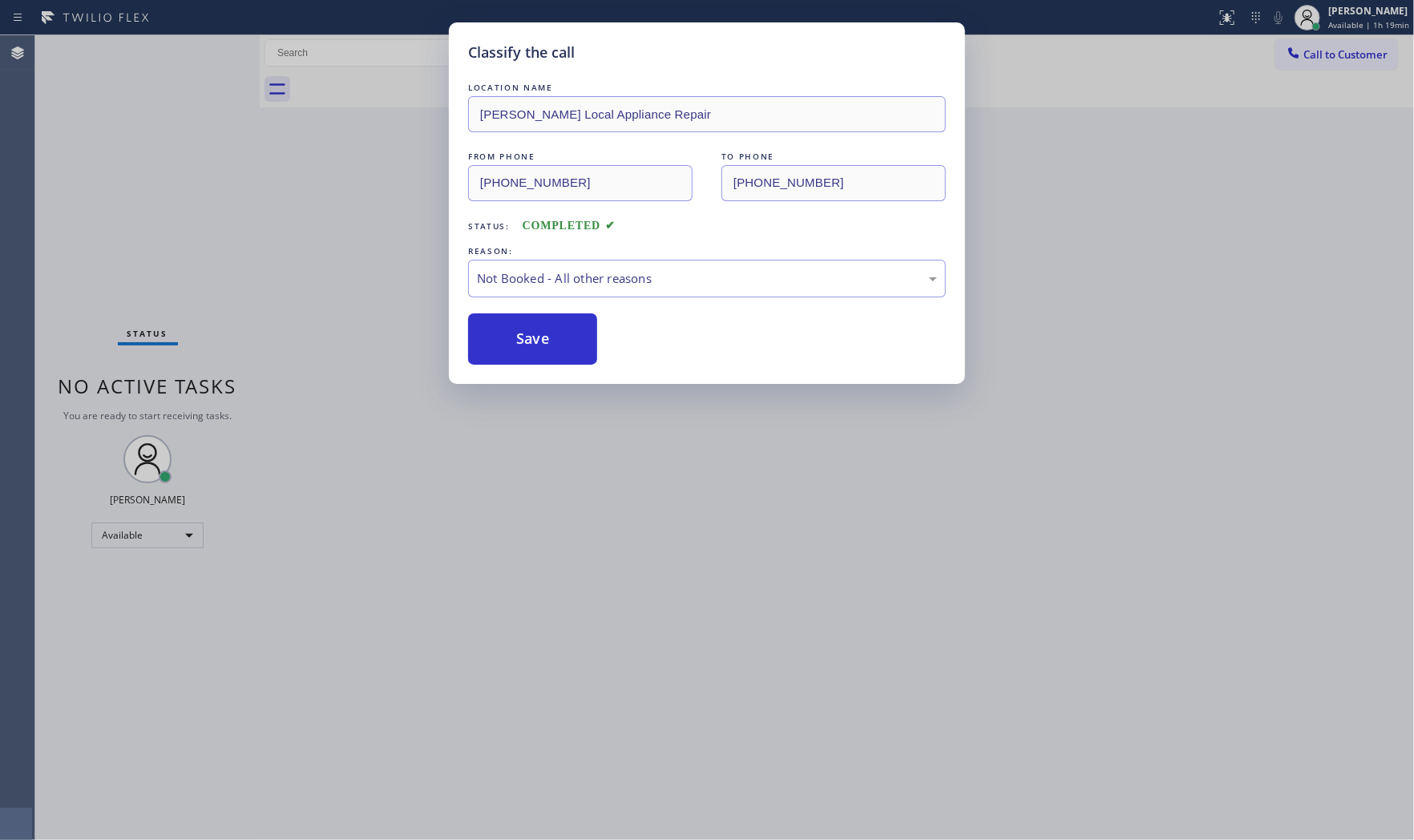
click at [526, 346] on button "Save" at bounding box center [533, 339] width 129 height 51
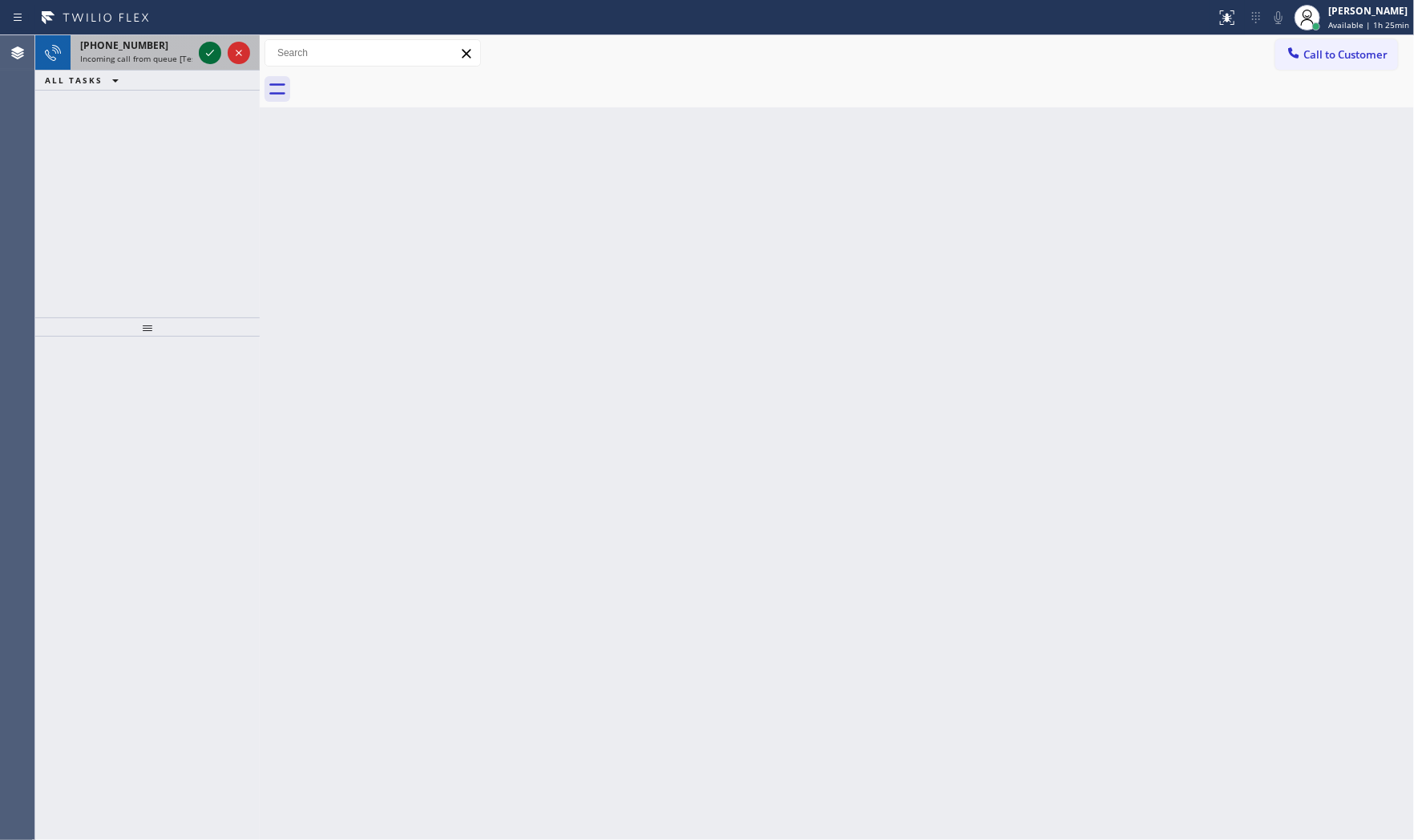
click at [204, 50] on icon at bounding box center [210, 53] width 19 height 19
click at [217, 44] on icon at bounding box center [210, 53] width 19 height 19
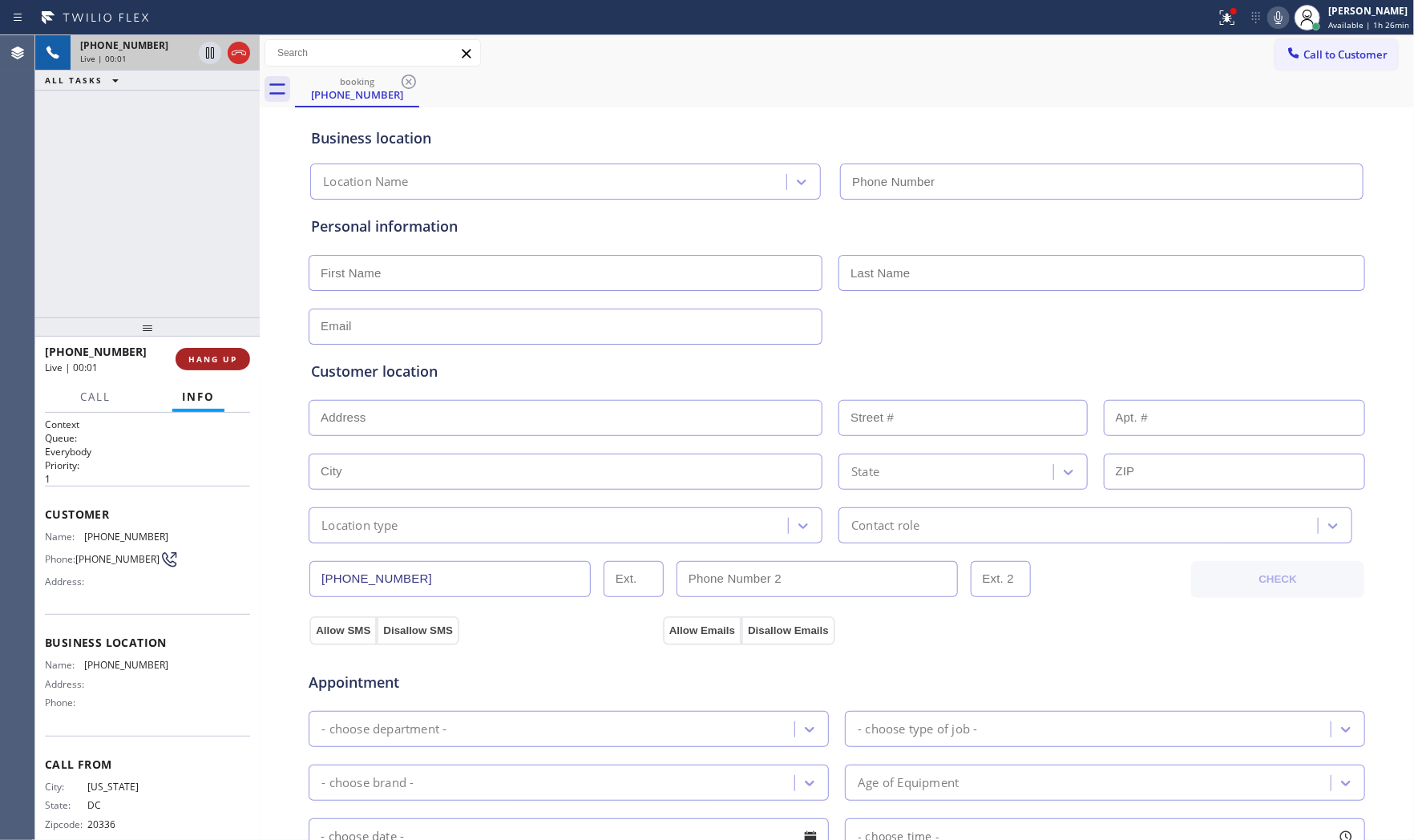
click at [228, 368] on button "HANG UP" at bounding box center [213, 360] width 75 height 23
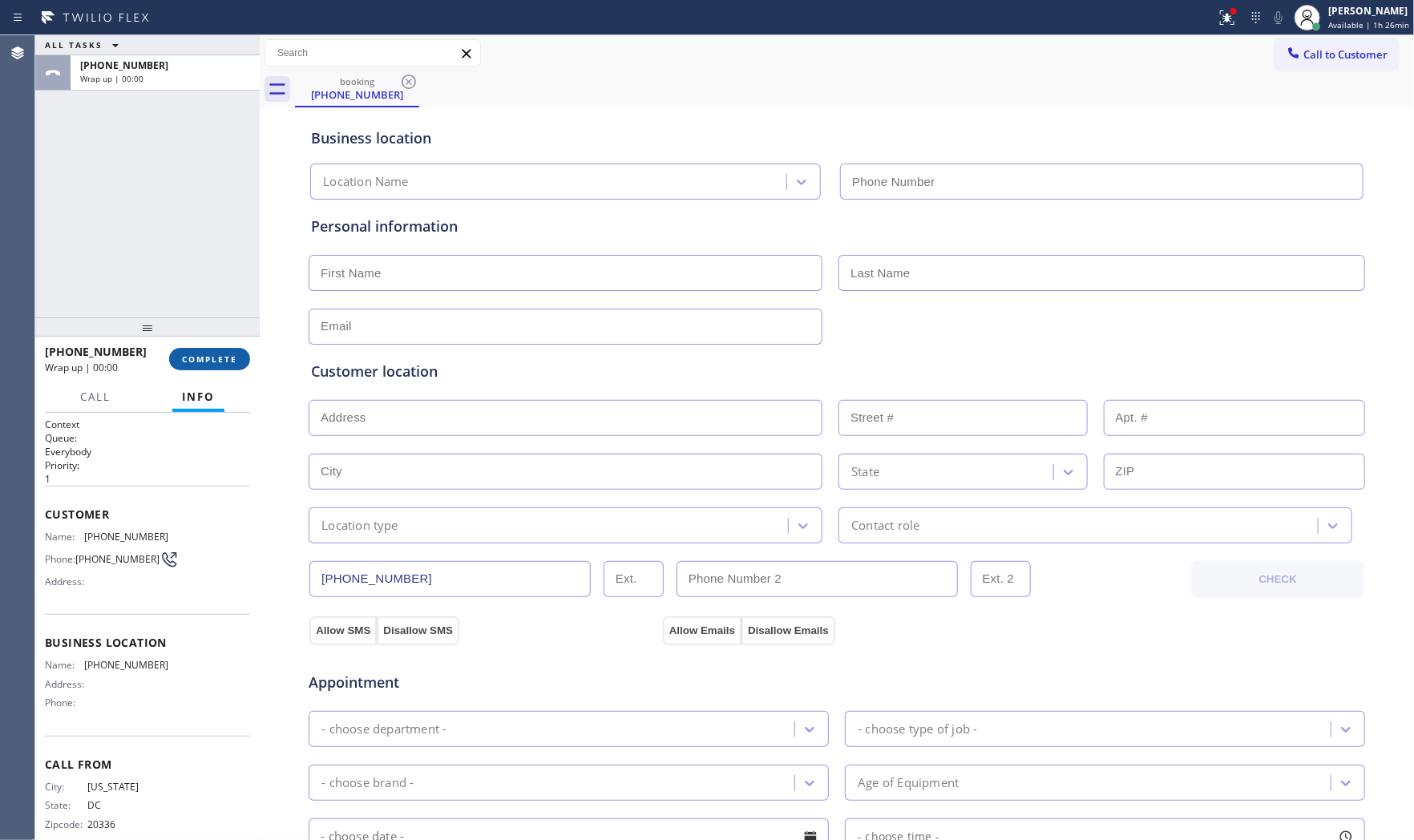
click at [228, 368] on button "COMPLETE" at bounding box center [209, 360] width 81 height 23
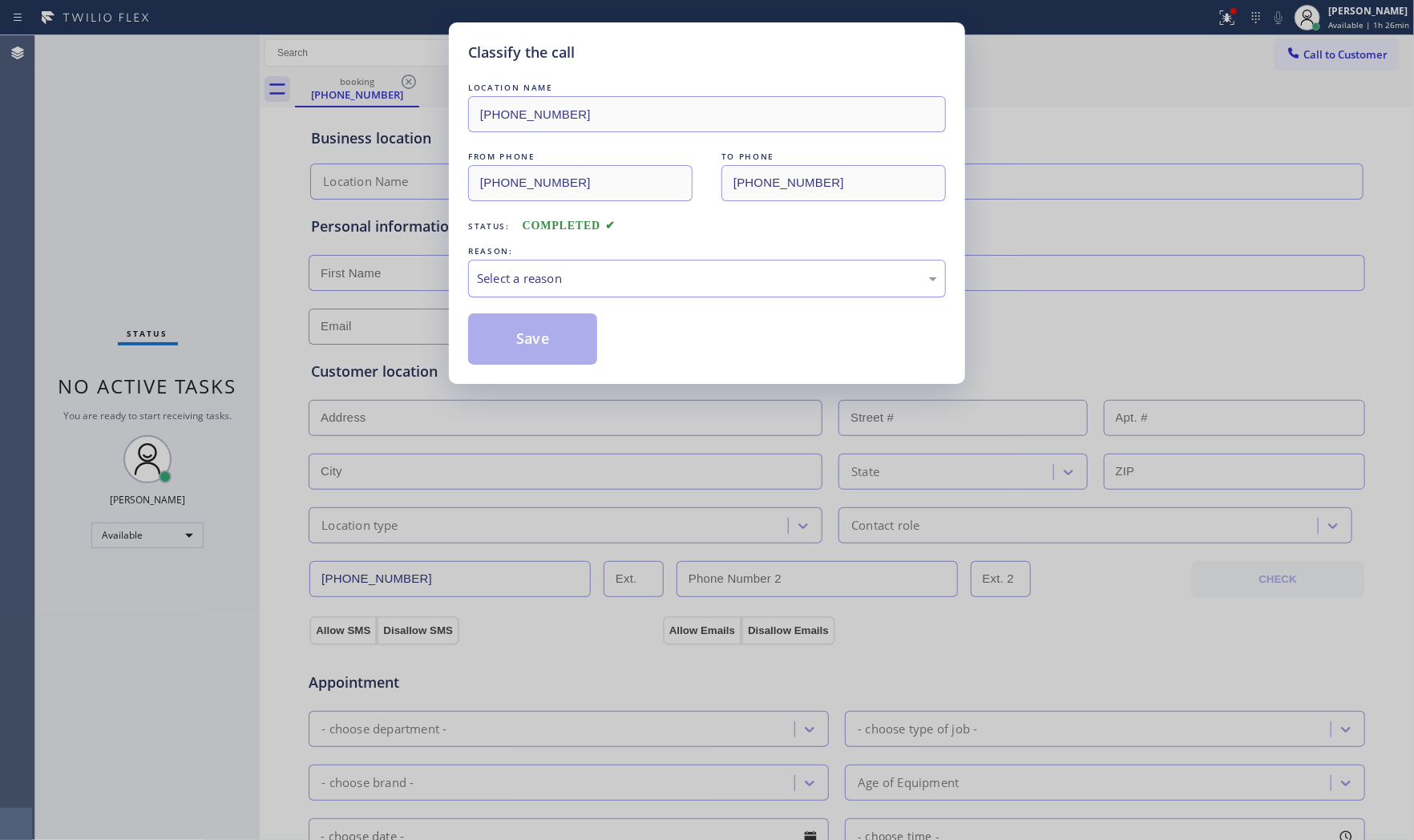
click at [640, 273] on div "Select a reason" at bounding box center [707, 278] width 460 height 18
click at [568, 351] on button "Save" at bounding box center [533, 339] width 129 height 51
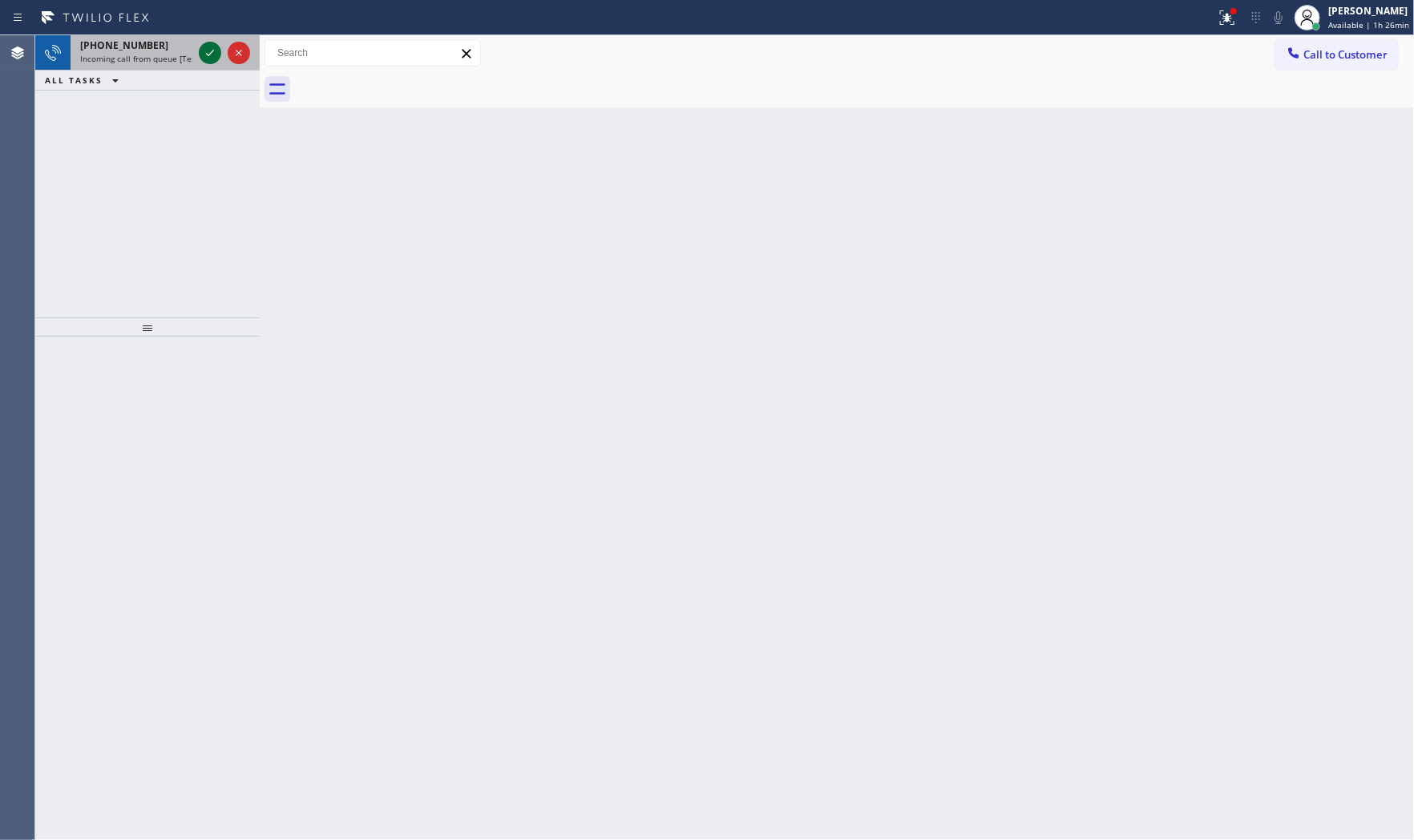
click at [204, 45] on icon at bounding box center [210, 53] width 19 height 19
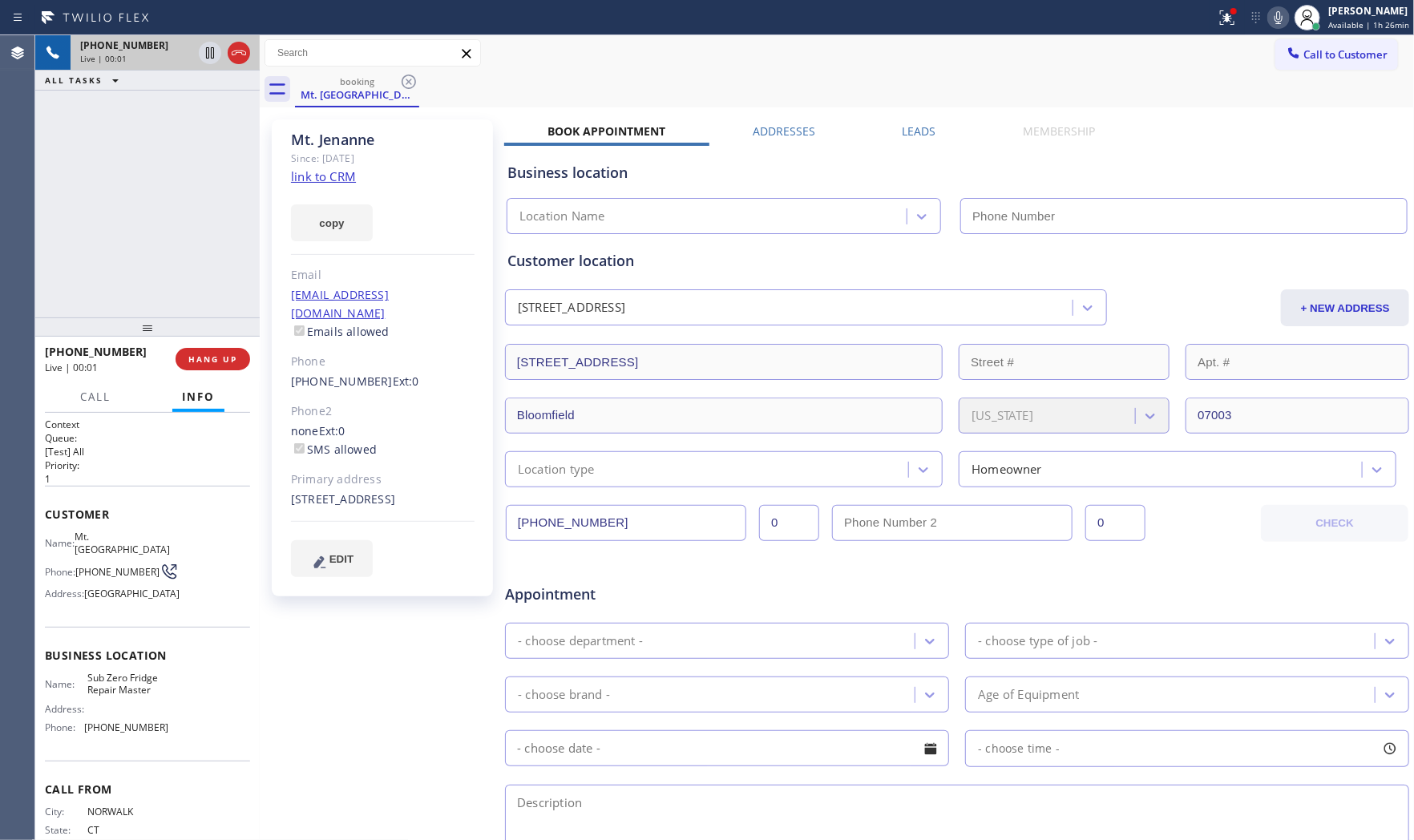
type input "[PHONE_NUMBER]"
click at [340, 182] on link "link to CRM" at bounding box center [323, 176] width 65 height 16
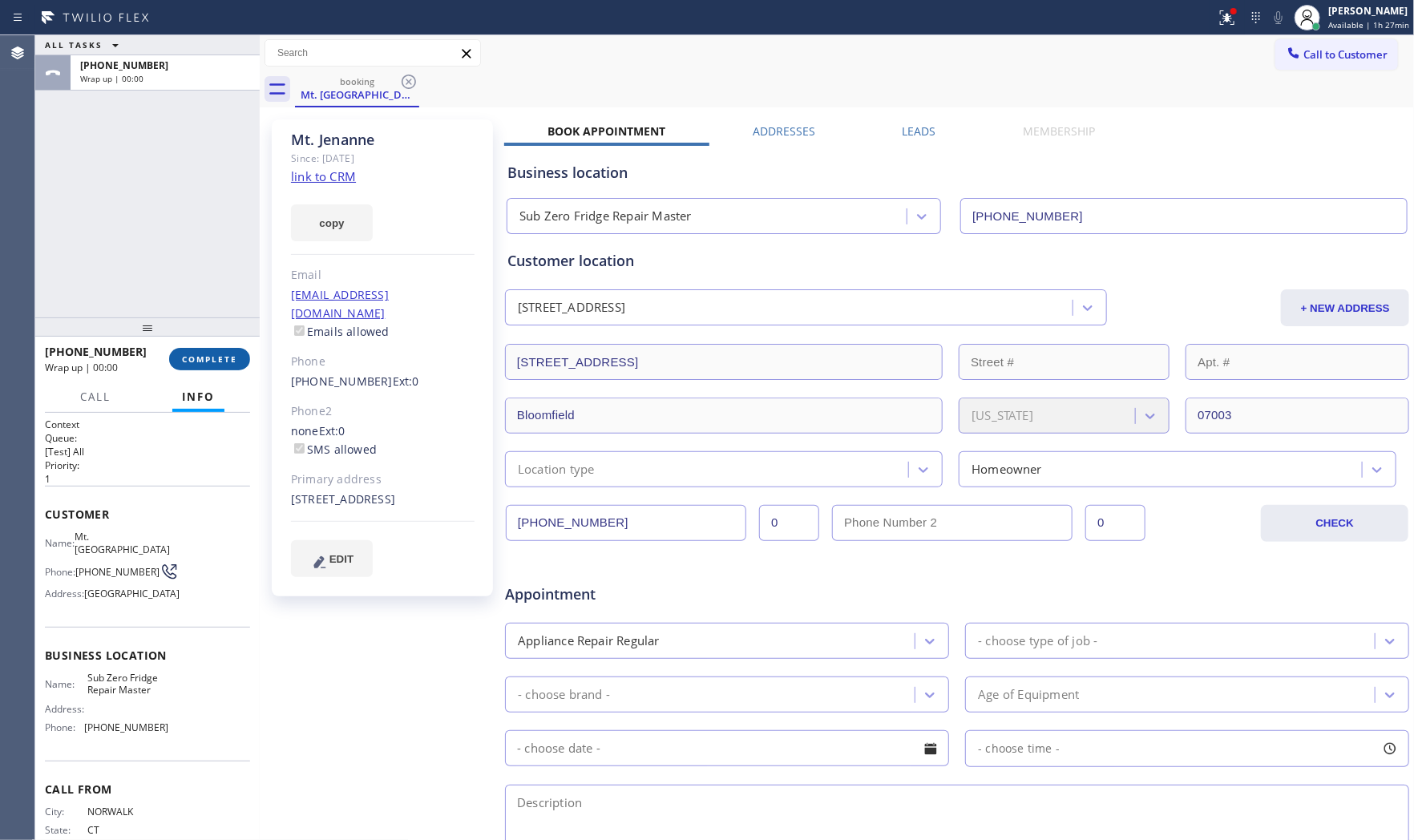
click at [223, 358] on span "COMPLETE" at bounding box center [210, 359] width 56 height 11
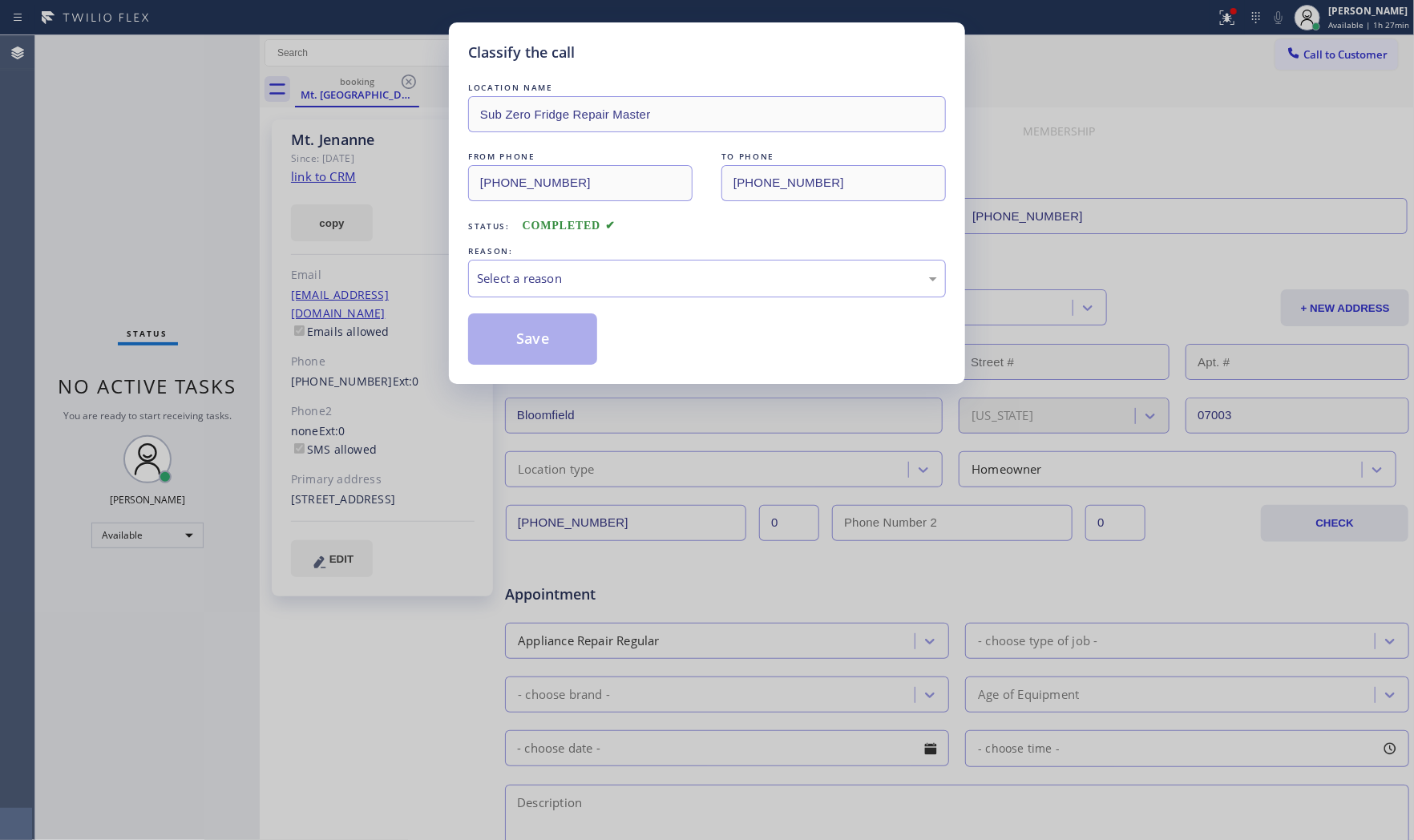
click at [593, 299] on div "LOCATION NAME Sub Zero Fridge Repair Master FROM PHONE [PHONE_NUMBER] TO PHONE …" at bounding box center [707, 222] width 478 height 286
click at [575, 279] on div "Select a reason" at bounding box center [707, 278] width 460 height 18
click at [553, 342] on button "Save" at bounding box center [533, 339] width 129 height 51
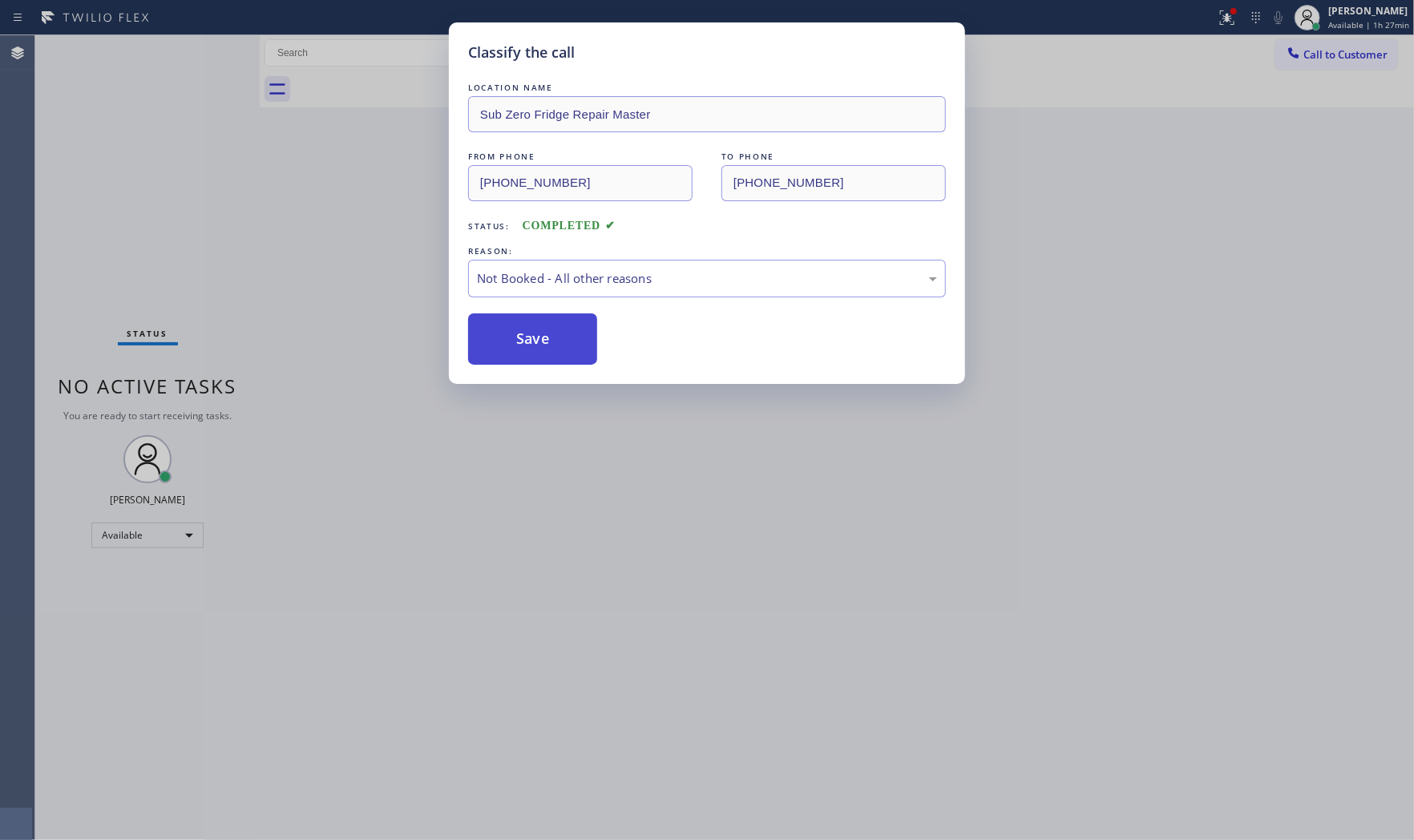
click at [553, 342] on button "Save" at bounding box center [533, 339] width 129 height 51
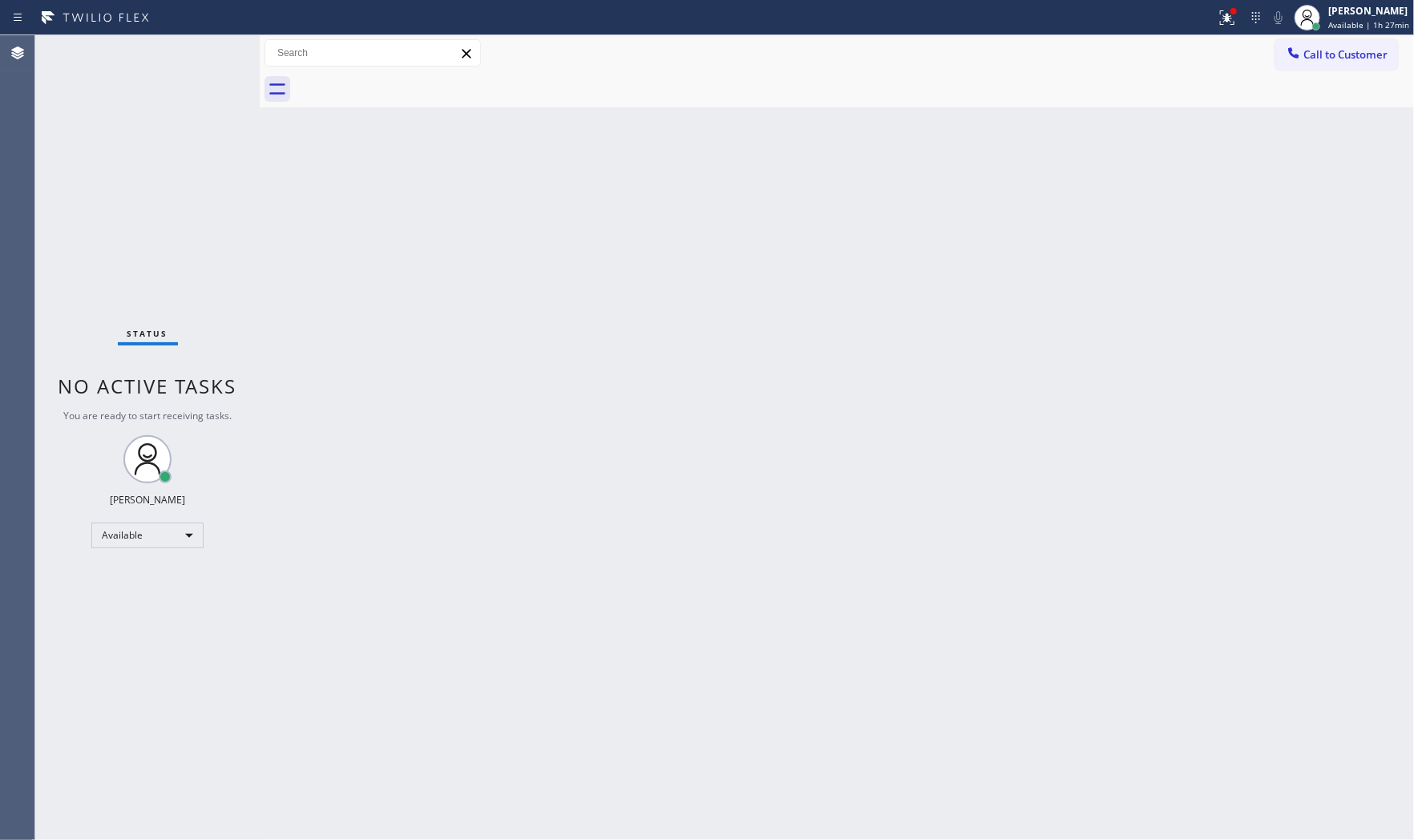
click at [212, 50] on div "Status No active tasks You are ready to start receiving tasks. [PERSON_NAME] Av…" at bounding box center [148, 438] width 225 height 804
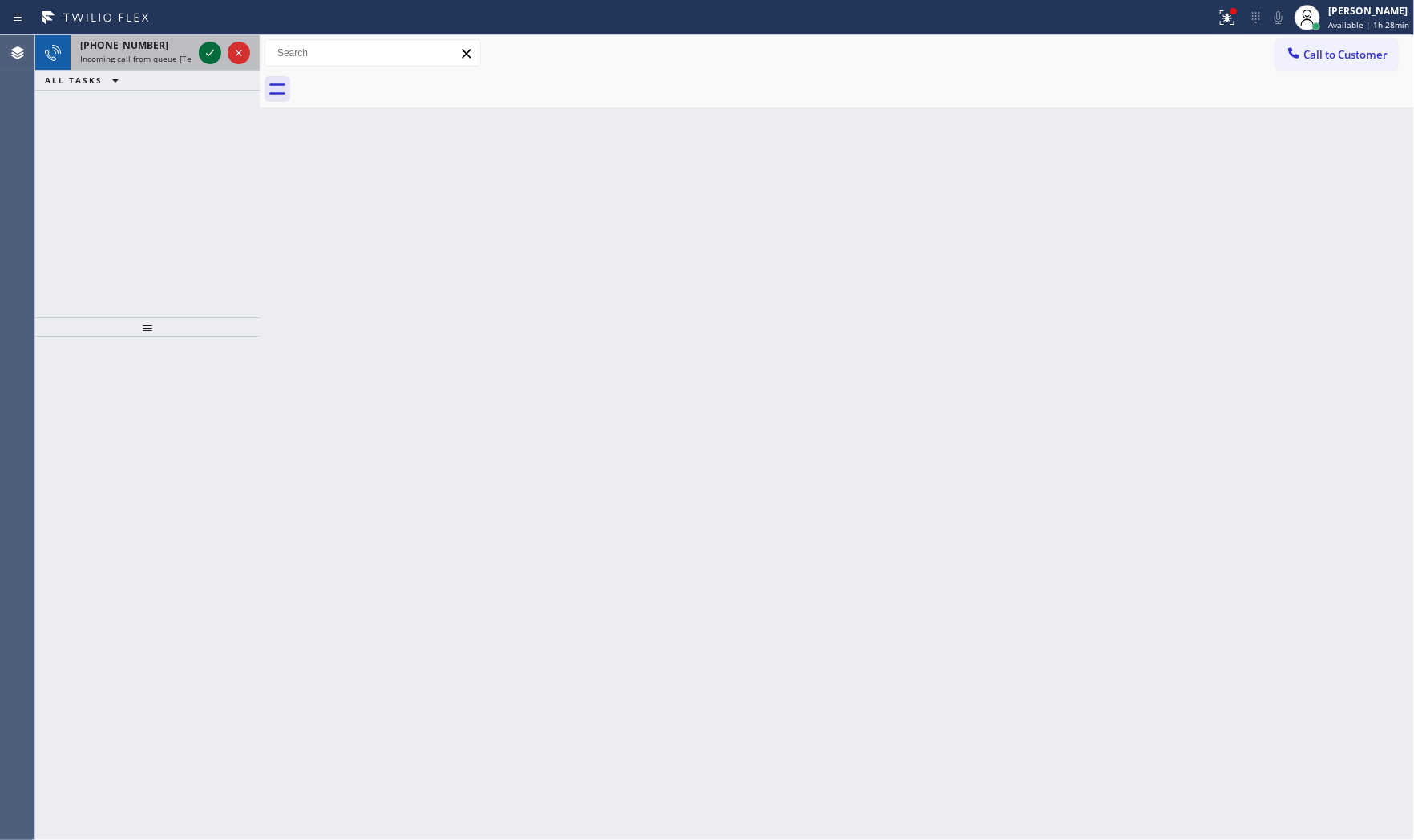
click at [211, 53] on icon at bounding box center [210, 52] width 8 height 6
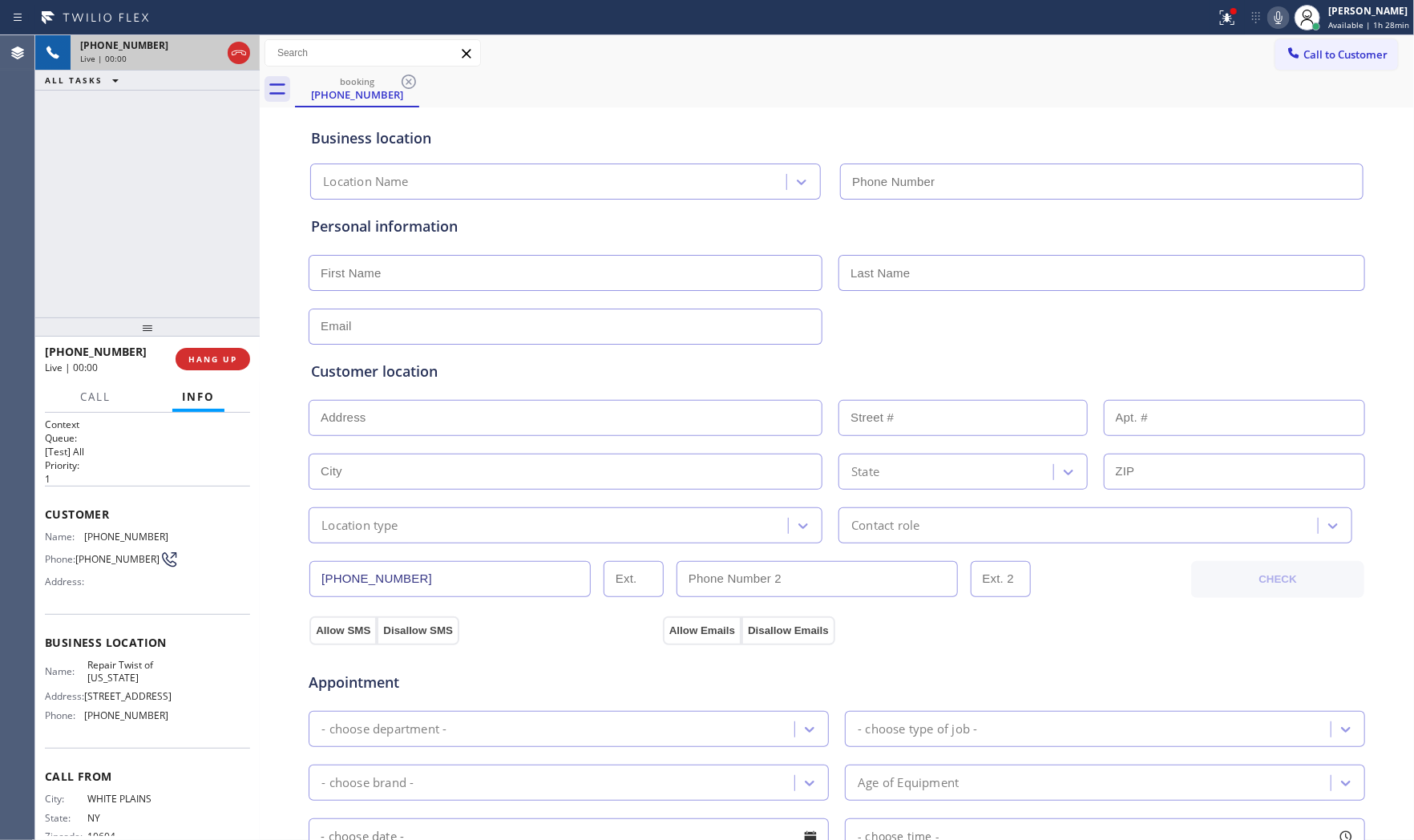
type input "[PHONE_NUMBER]"
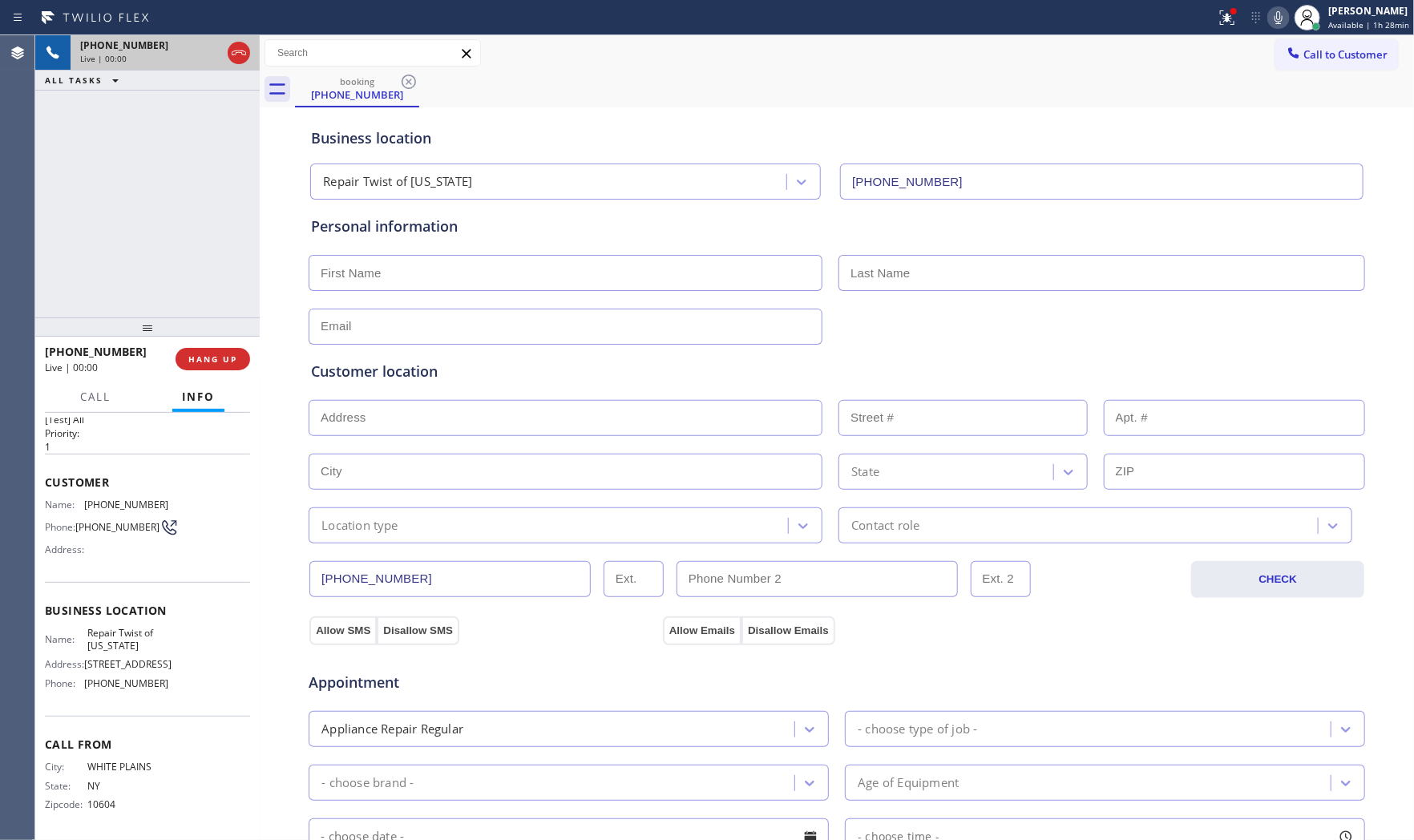
scroll to position [62, 0]
click at [1236, 14] on div at bounding box center [1227, 17] width 36 height 19
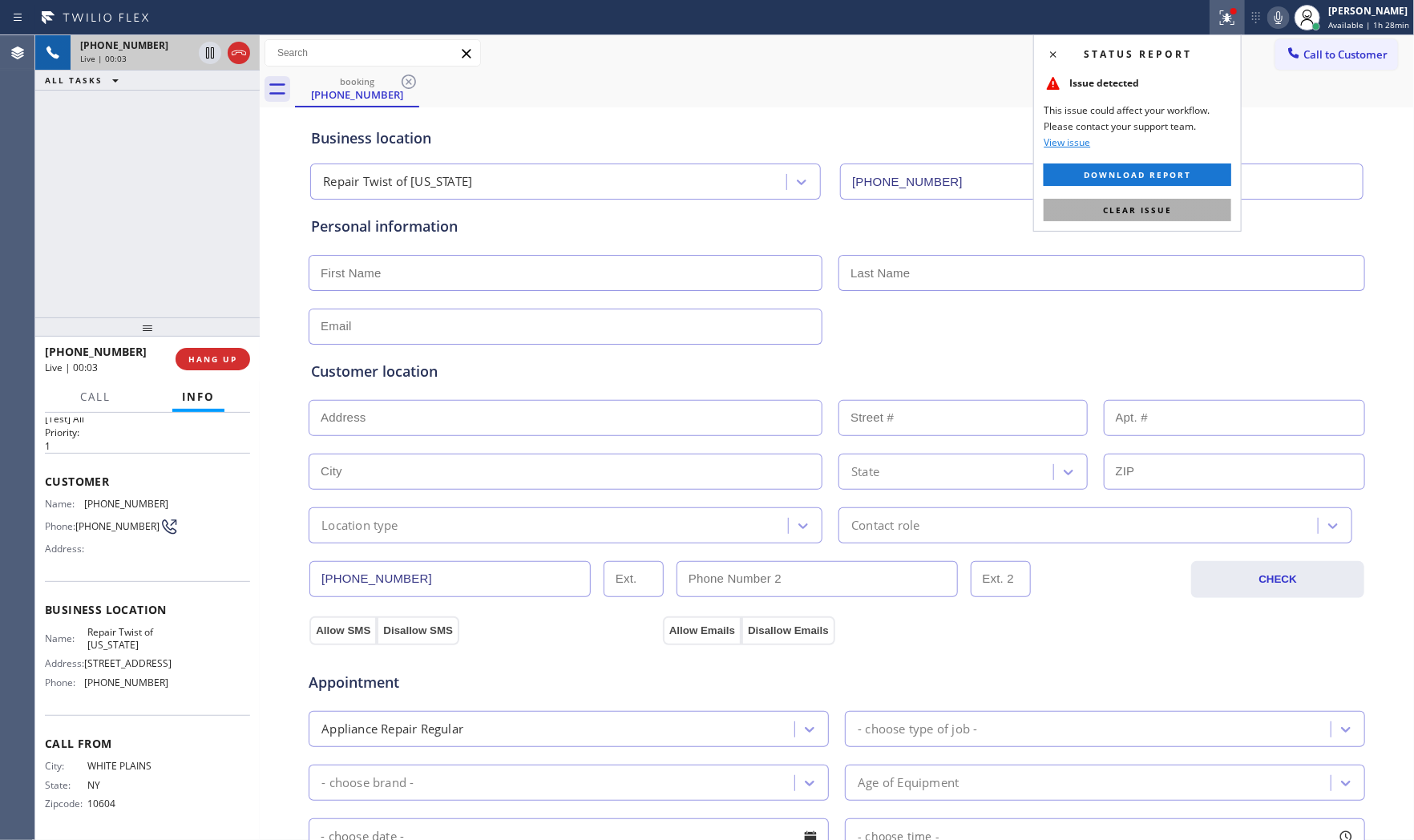
click at [1148, 210] on span "Clear issue" at bounding box center [1137, 210] width 69 height 11
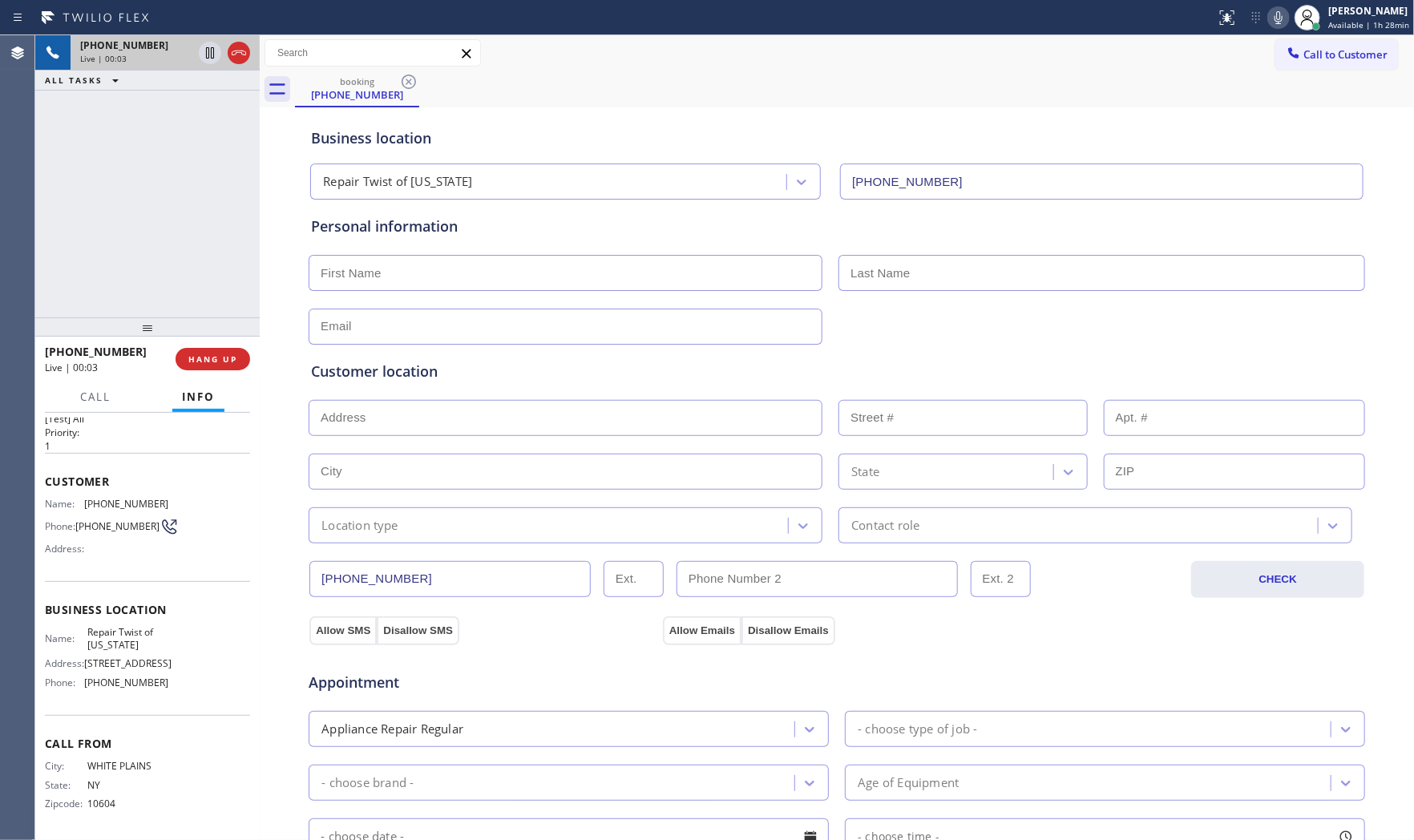
click at [1275, 15] on icon at bounding box center [1278, 17] width 19 height 19
click at [1275, 14] on icon at bounding box center [1278, 17] width 8 height 13
click at [1269, 15] on icon at bounding box center [1278, 17] width 19 height 19
click at [1269, 15] on icon at bounding box center [1278, 17] width 19 height 19
click at [1289, 15] on div at bounding box center [1307, 17] width 36 height 36
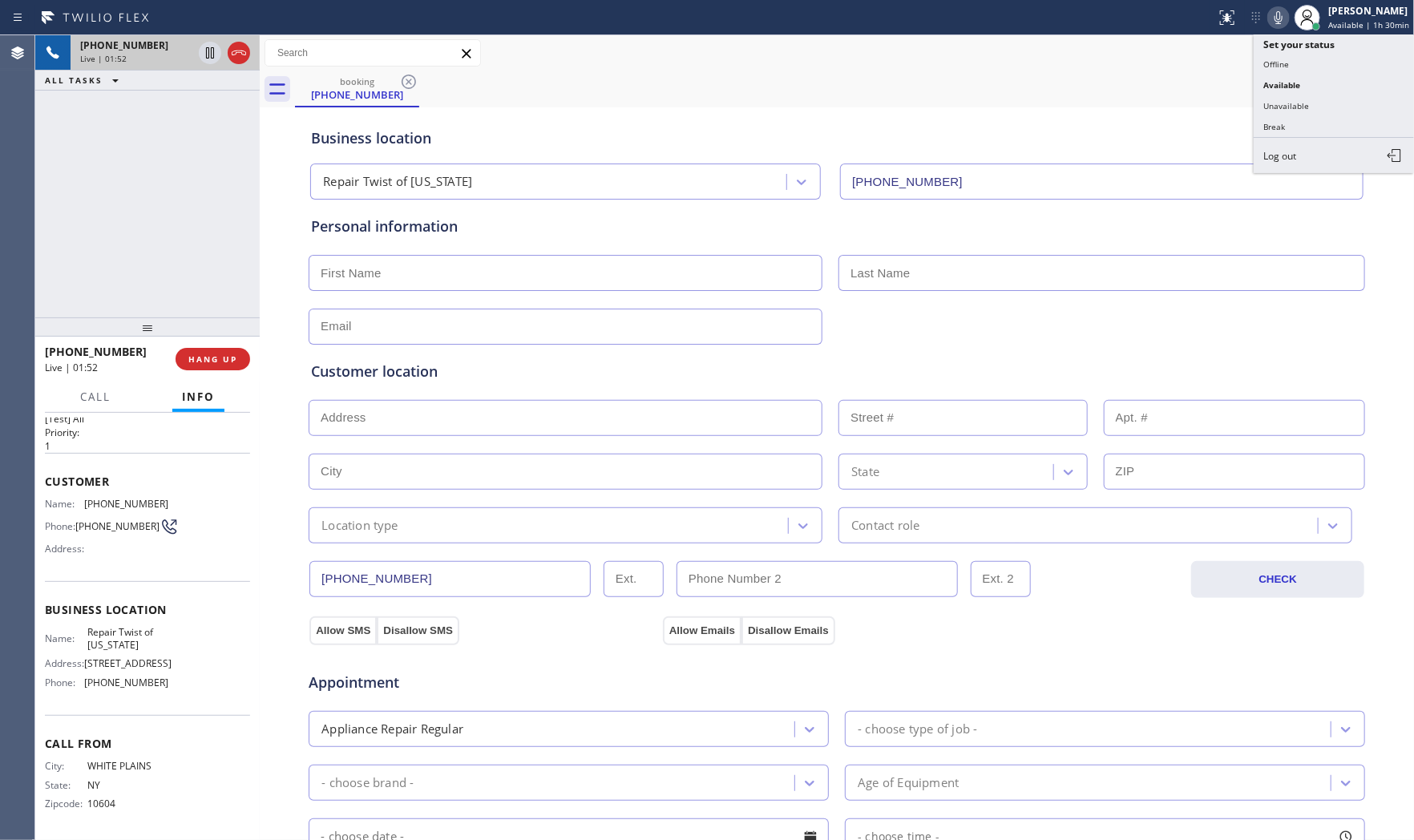
click at [1280, 16] on icon at bounding box center [1278, 17] width 19 height 19
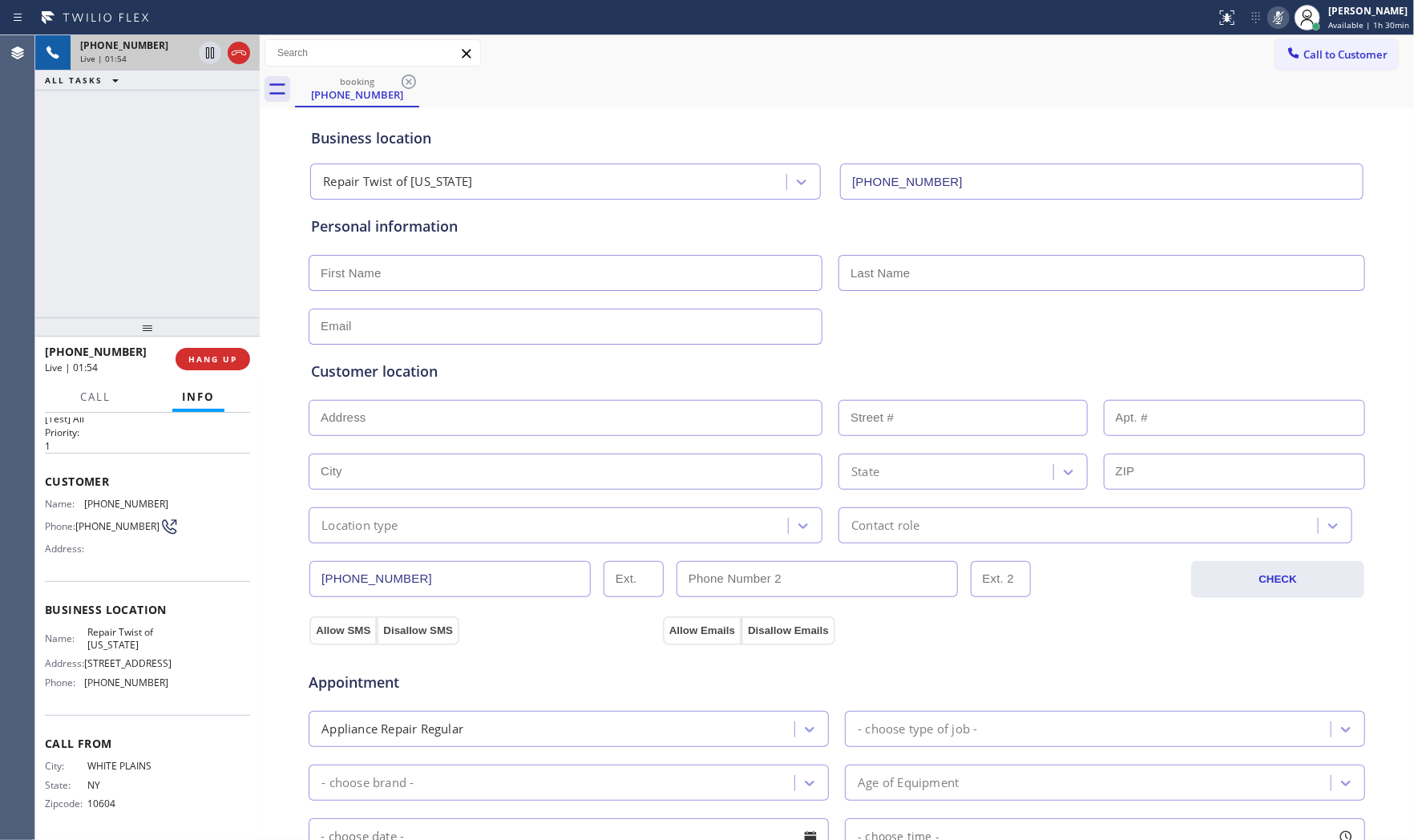
click at [1277, 20] on icon at bounding box center [1278, 17] width 19 height 19
click at [1270, 20] on icon at bounding box center [1278, 17] width 19 height 19
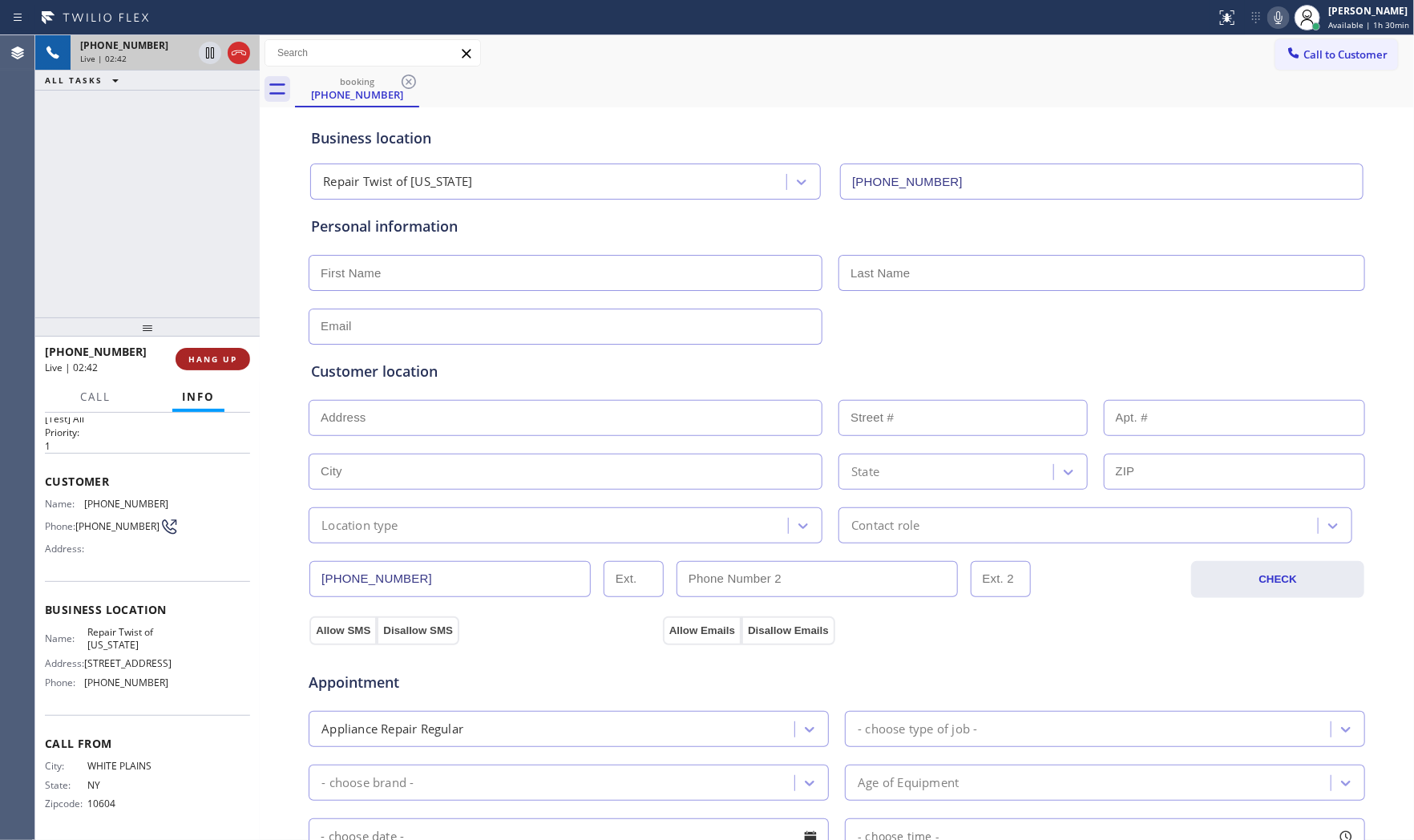
click at [227, 356] on span "HANG UP" at bounding box center [212, 359] width 49 height 11
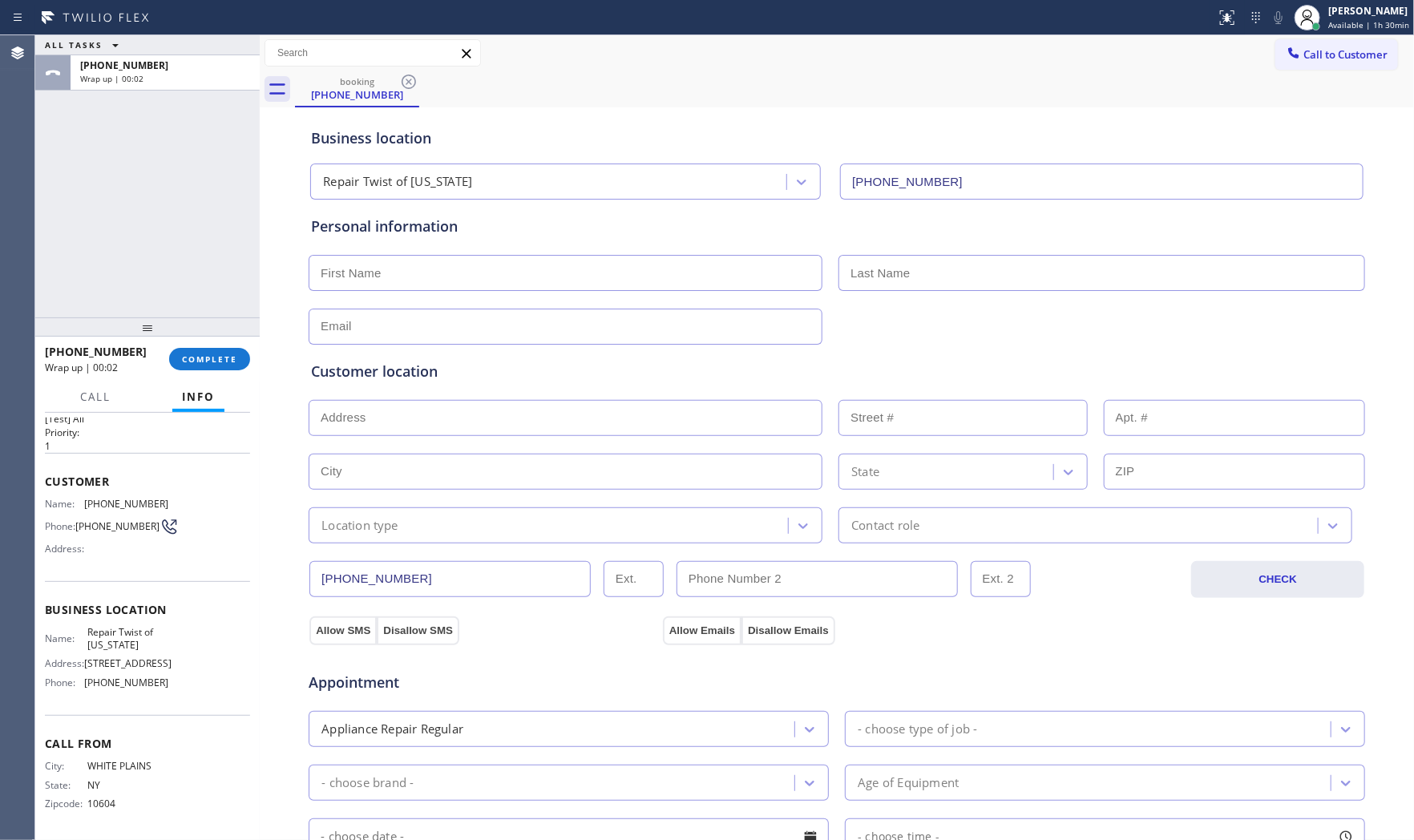
click at [522, 270] on input "text" at bounding box center [565, 272] width 514 height 36
type input "Ms"
type input "[PERSON_NAME]"
click at [613, 315] on input "text" at bounding box center [565, 326] width 514 height 36
type input "[EMAIL_ADDRESS][DOMAIN_NAME]"
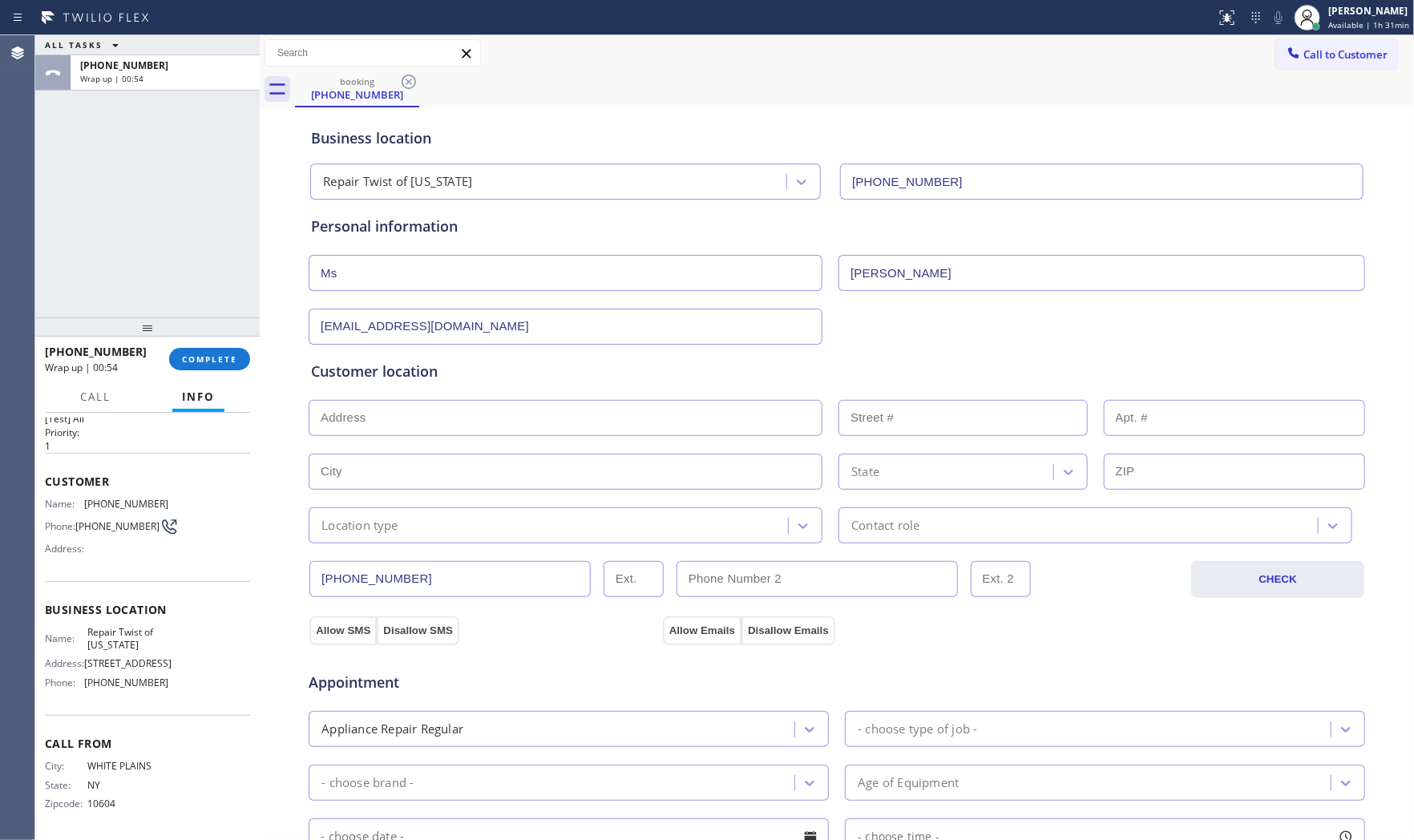
click at [503, 420] on input "text" at bounding box center [565, 417] width 514 height 36
paste input "[GEOGRAPHIC_DATA]"
click at [510, 409] on input "[GEOGRAPHIC_DATA]" at bounding box center [565, 417] width 514 height 36
click at [613, 409] on input "[GEOGRAPHIC_DATA]" at bounding box center [565, 417] width 514 height 36
paste input "text"
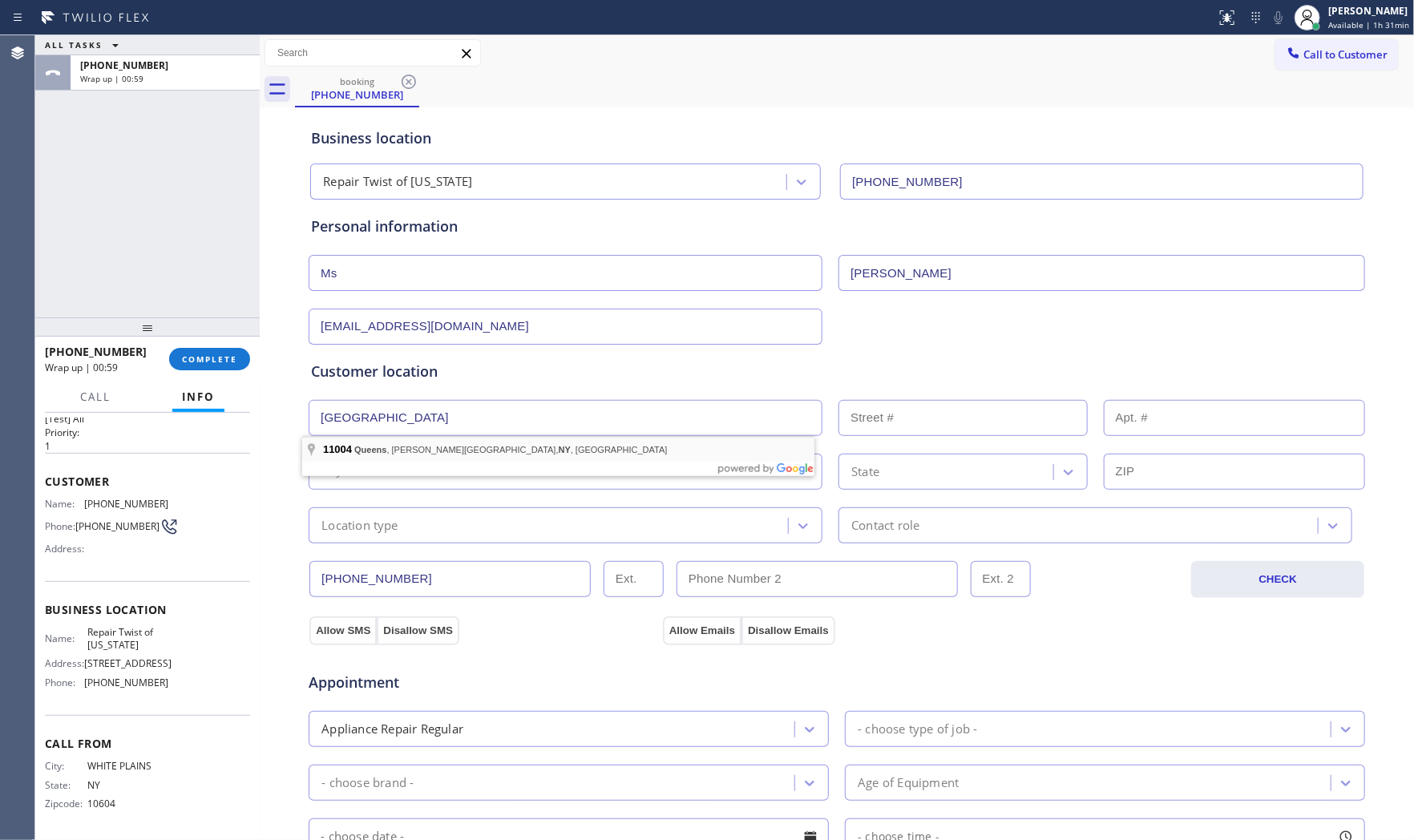
type input "[GEOGRAPHIC_DATA], [PERSON_NAME][GEOGRAPHIC_DATA], [GEOGRAPHIC_DATA]"
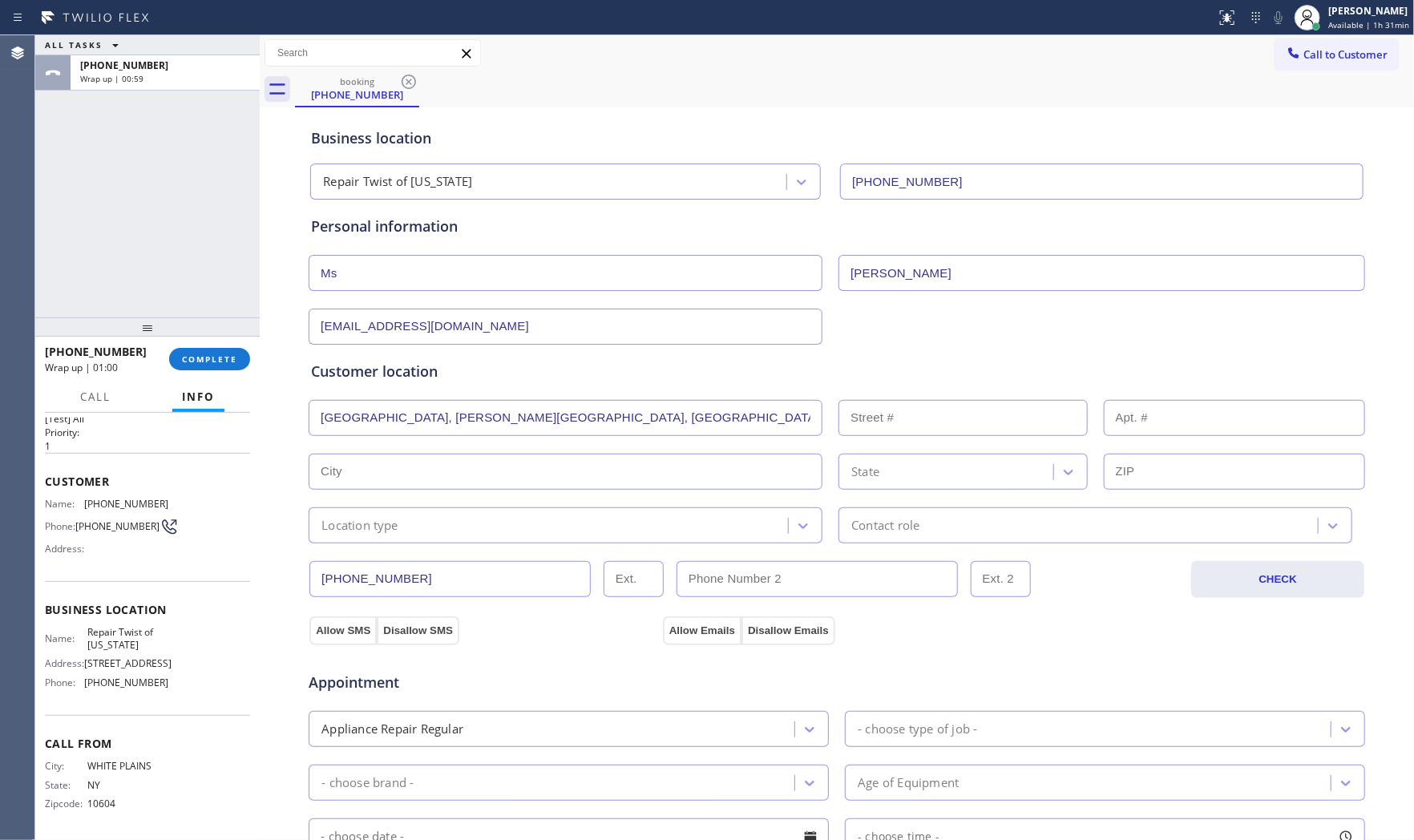
type input "Queens"
type input "11004"
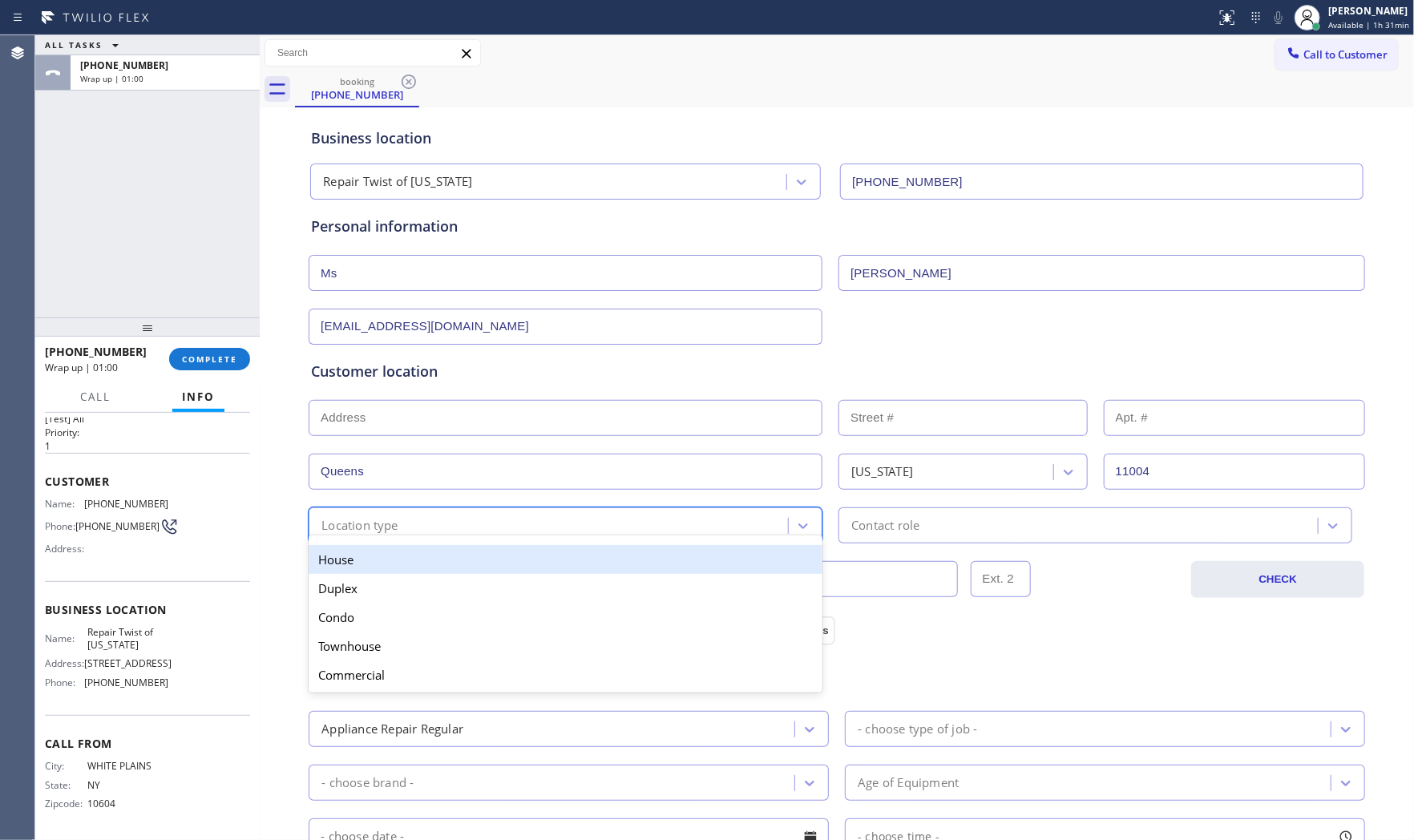
click at [439, 533] on div "Location type" at bounding box center [550, 525] width 475 height 28
drag, startPoint x: 418, startPoint y: 562, endPoint x: 674, endPoint y: 550, distance: 256.3
click at [419, 562] on div "House" at bounding box center [565, 559] width 514 height 29
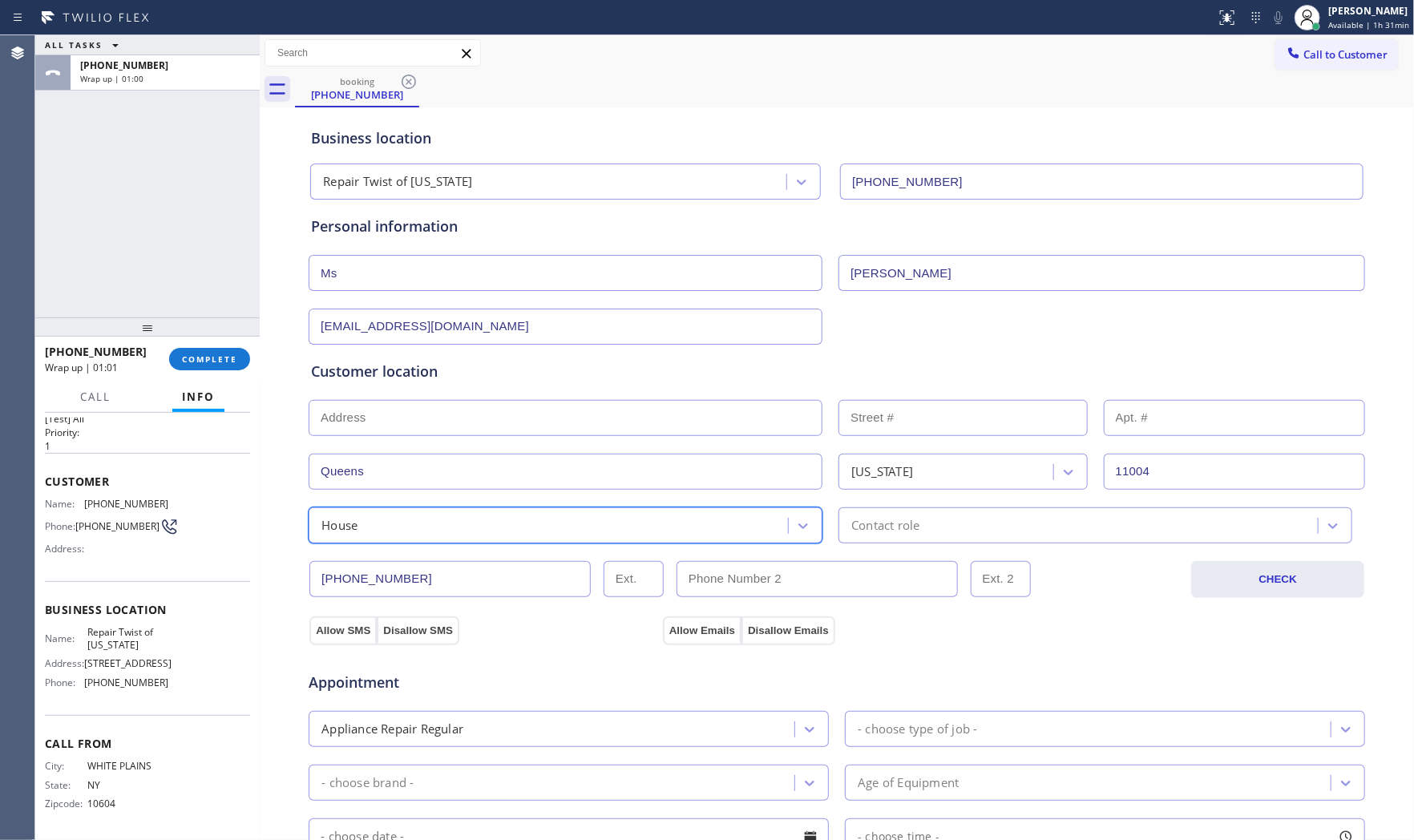
click at [891, 547] on div "[PHONE_NUMBER] CHECK" at bounding box center [837, 570] width 1058 height 55
type input "(___) ___-____"
drag, startPoint x: 879, startPoint y: 563, endPoint x: 882, endPoint y: 543, distance: 20.2
click at [879, 562] on input "(___) ___-____" at bounding box center [817, 578] width 281 height 36
click at [883, 541] on div "Business location Repair Twist of [US_STATE] [PHONE_NUMBER] Personal informatio…" at bounding box center [837, 659] width 1146 height 1095
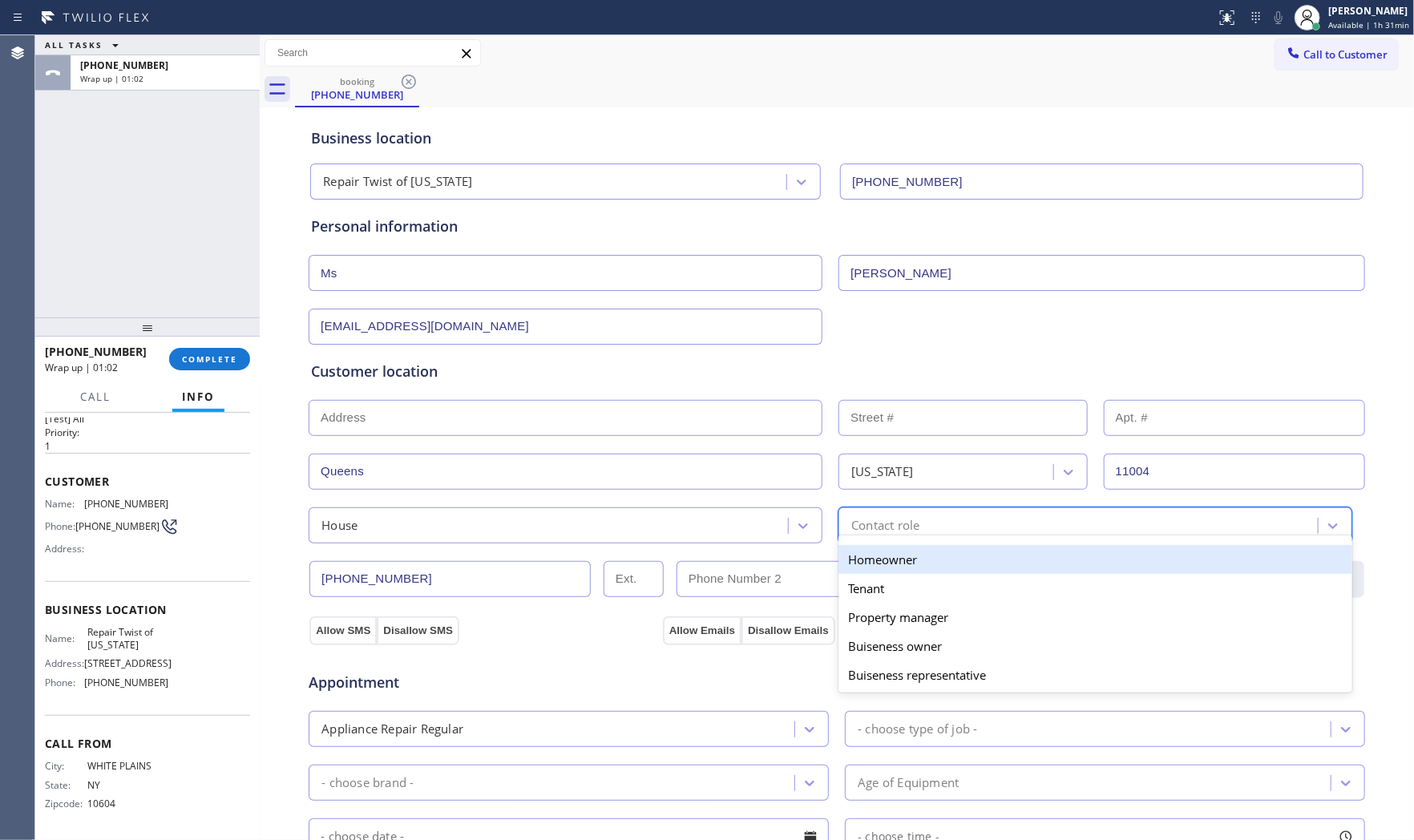
click at [888, 537] on div "option Homeowner focused, 1 of 5. 5 results available. Use Up and Down to choos…" at bounding box center [1095, 525] width 514 height 36
drag, startPoint x: 864, startPoint y: 561, endPoint x: 515, endPoint y: 586, distance: 349.9
click at [863, 561] on div "Homeowner" at bounding box center [1095, 559] width 514 height 29
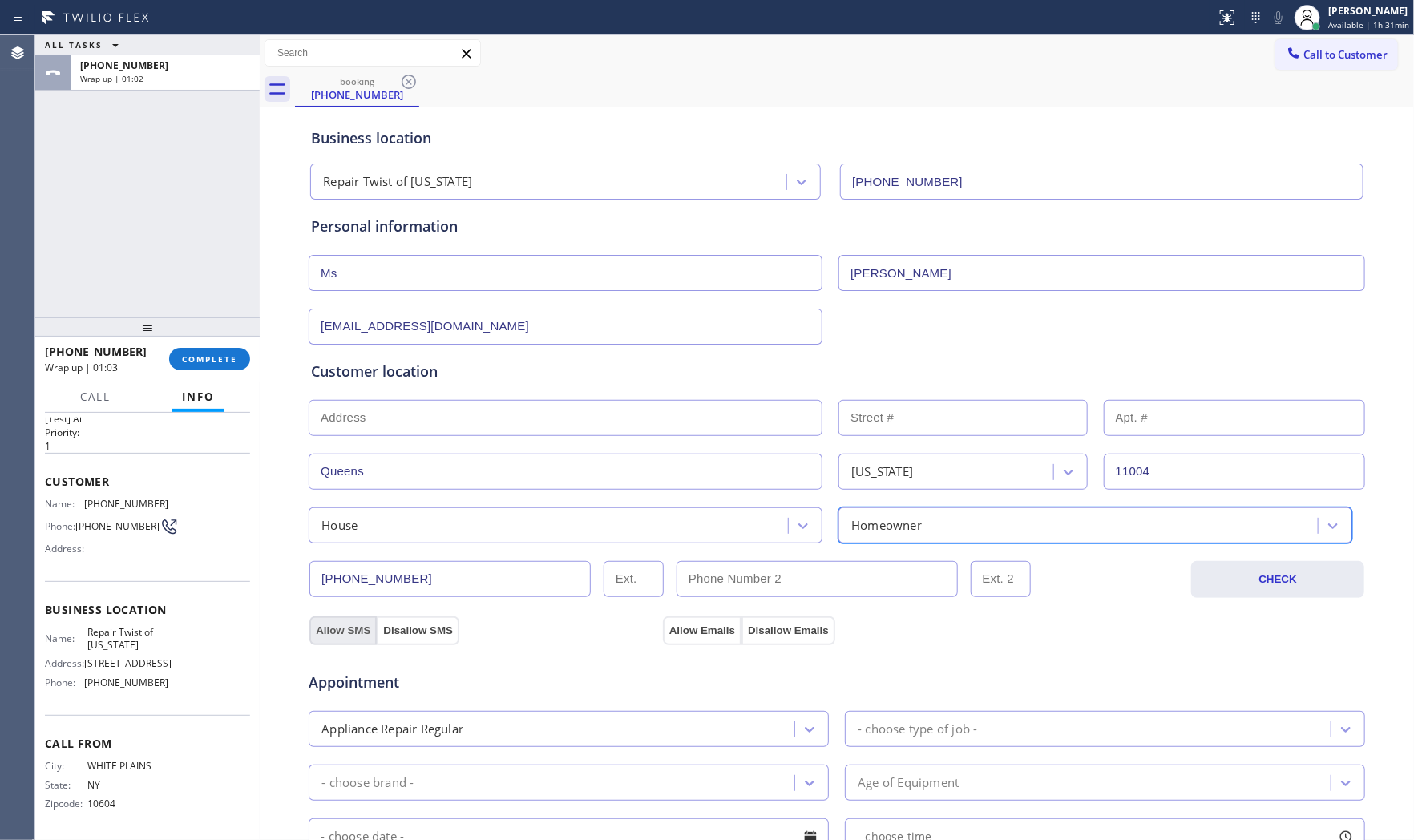
click at [318, 635] on button "Allow SMS" at bounding box center [342, 630] width 67 height 29
click at [702, 627] on button "Allow Emails" at bounding box center [702, 630] width 78 height 29
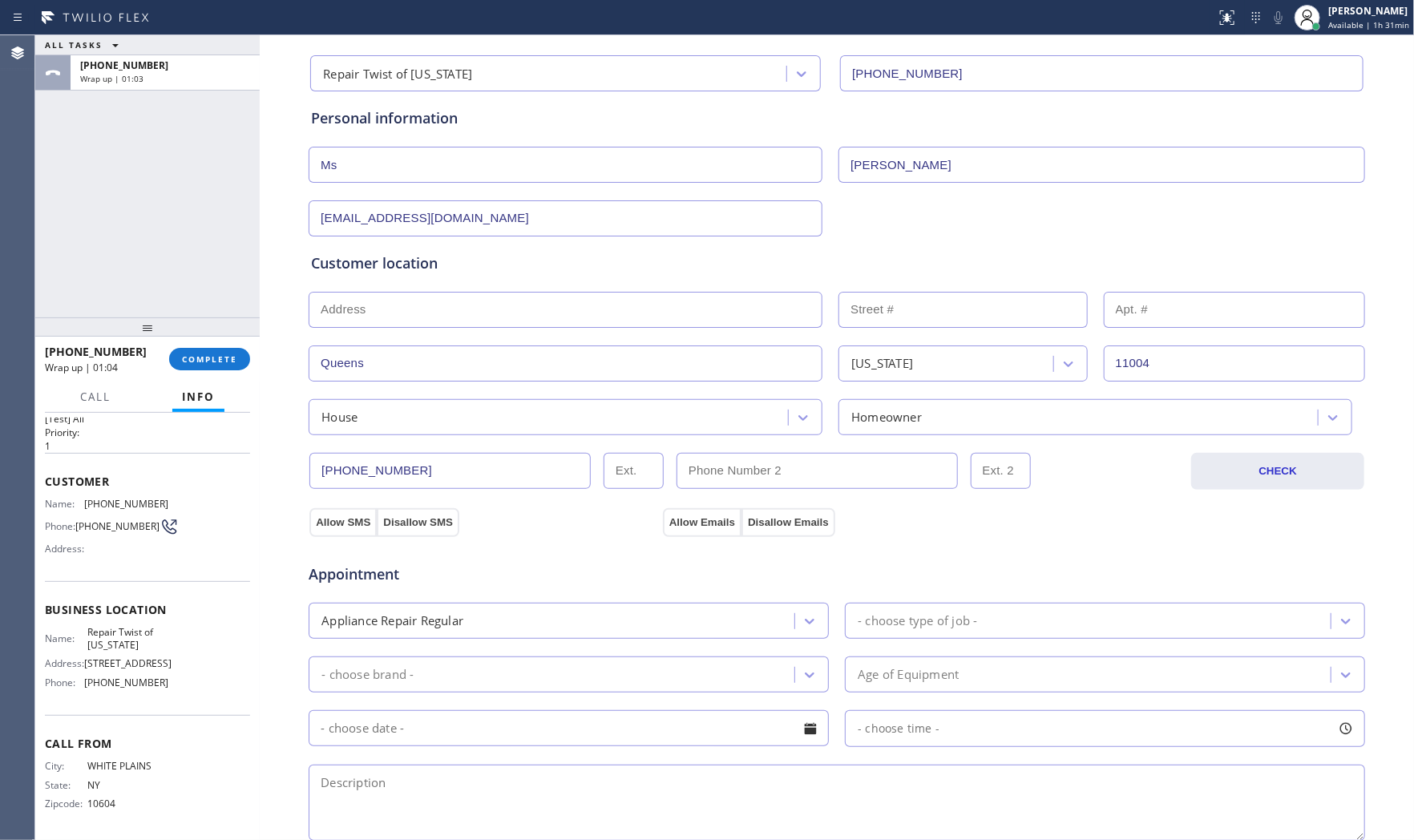
scroll to position [267, 0]
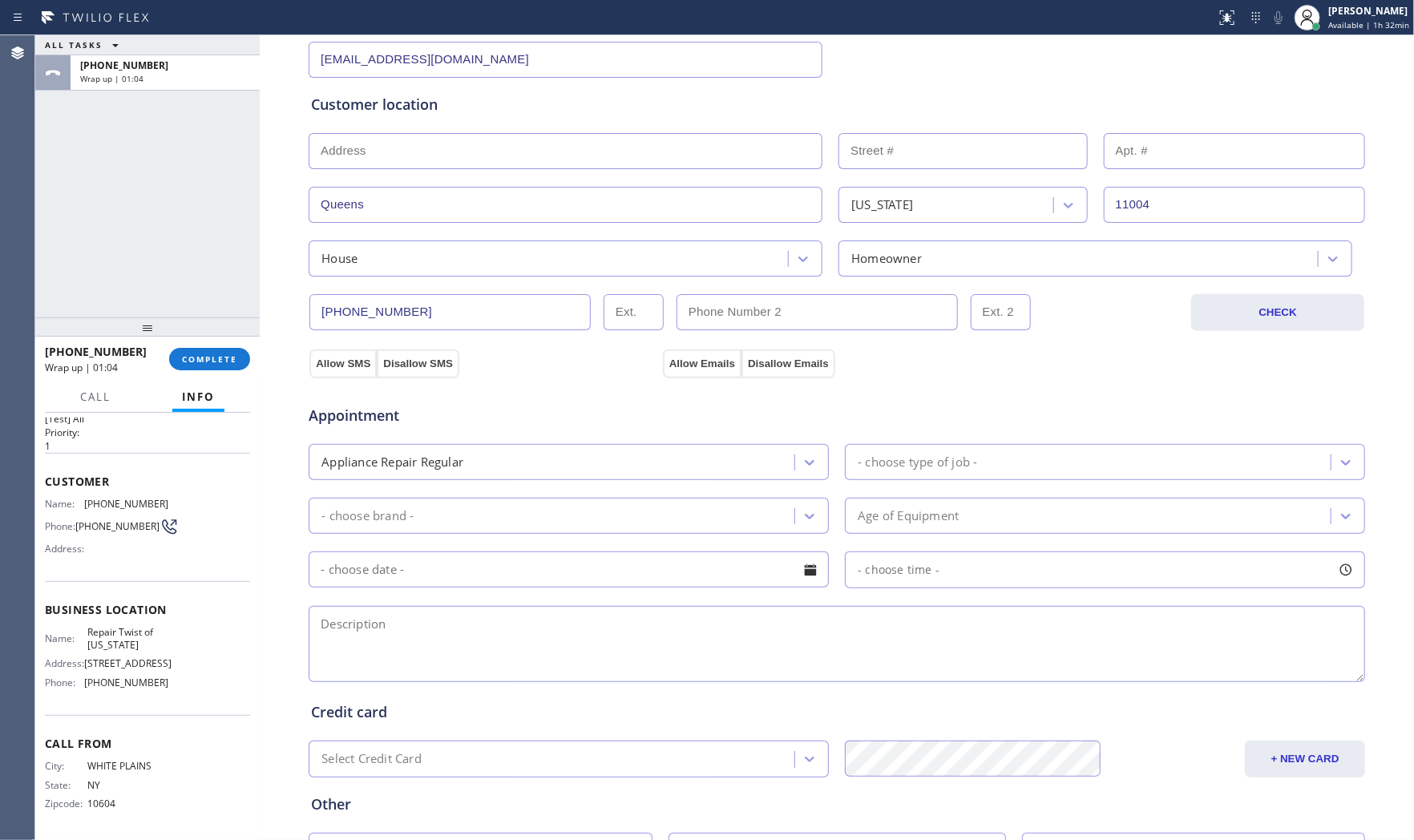
click at [893, 474] on div "- choose type of job -" at bounding box center [1090, 462] width 481 height 28
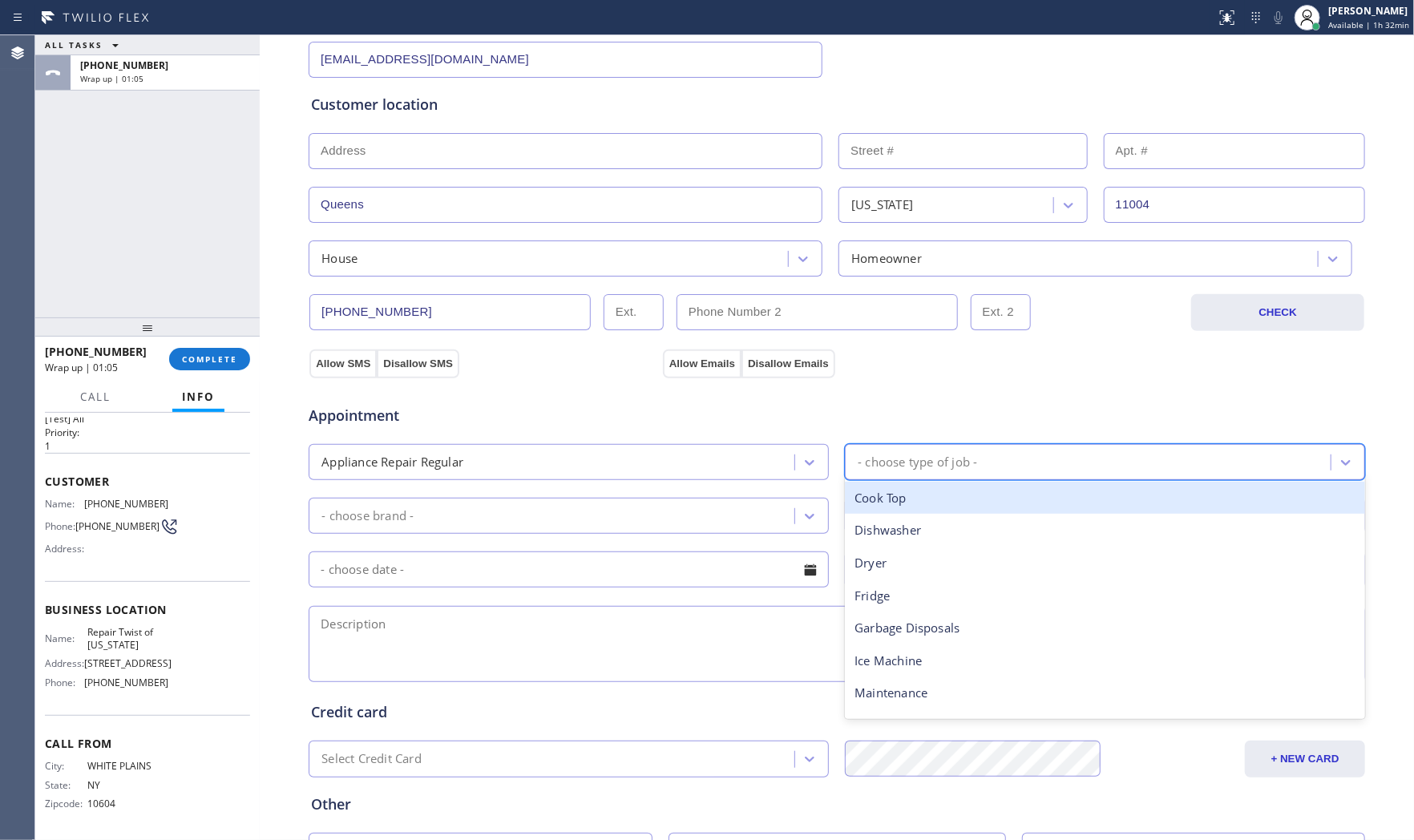
type input "f"
type input "ove"
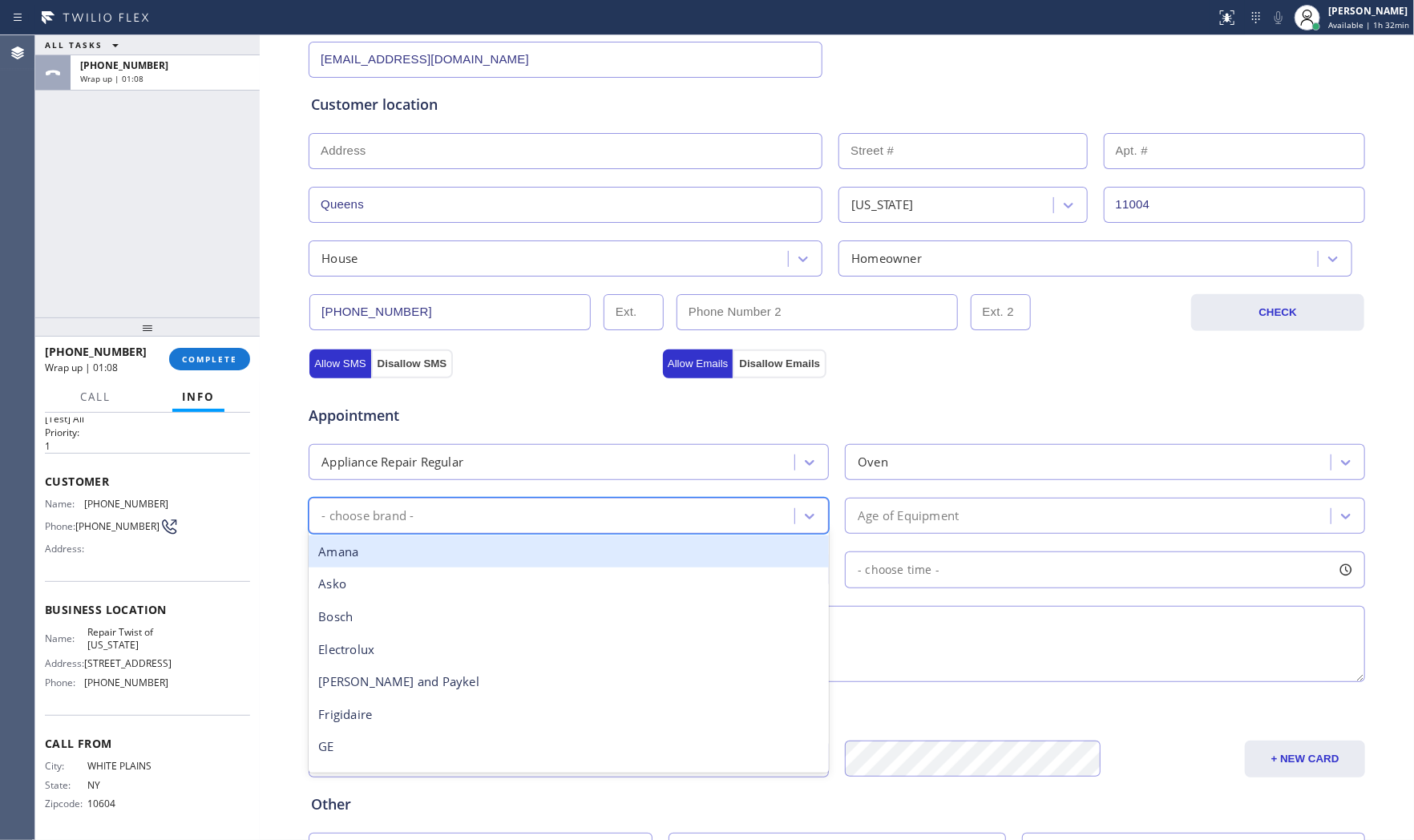
click at [560, 518] on div "- choose brand -" at bounding box center [554, 515] width 481 height 28
type input "f"
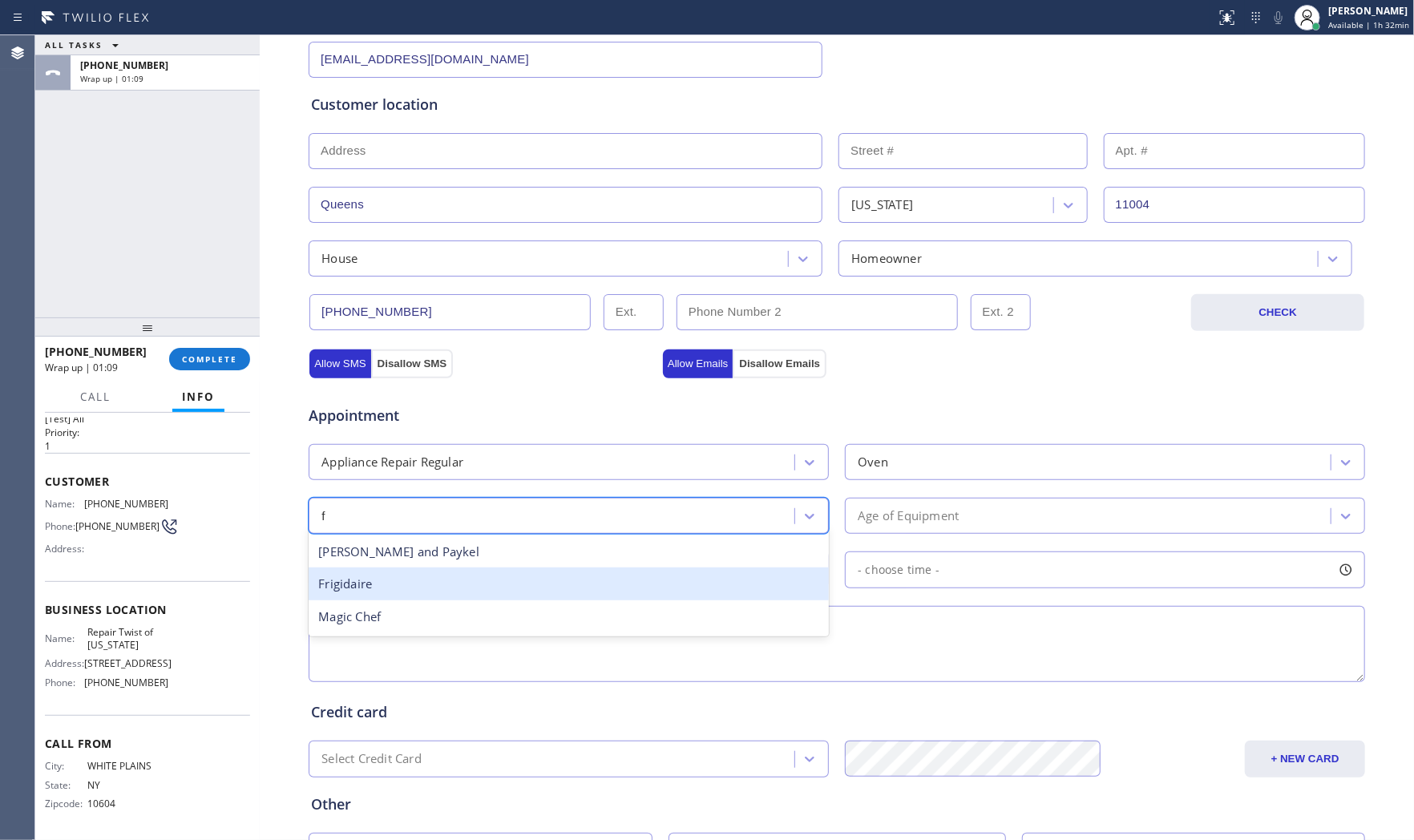
click at [475, 582] on div "Frigidaire" at bounding box center [568, 584] width 520 height 33
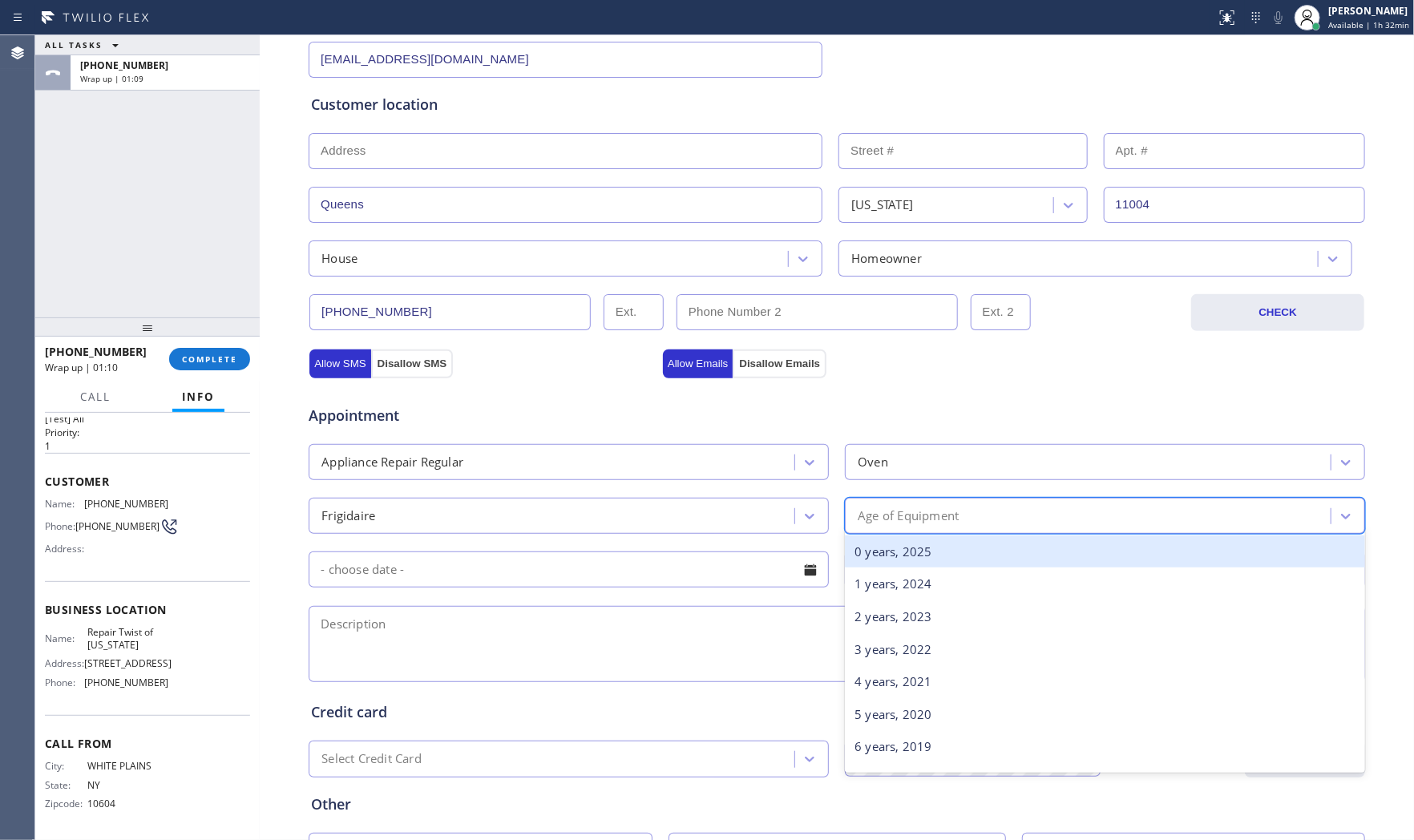
click at [894, 515] on div "Age of Equipment" at bounding box center [908, 515] width 101 height 18
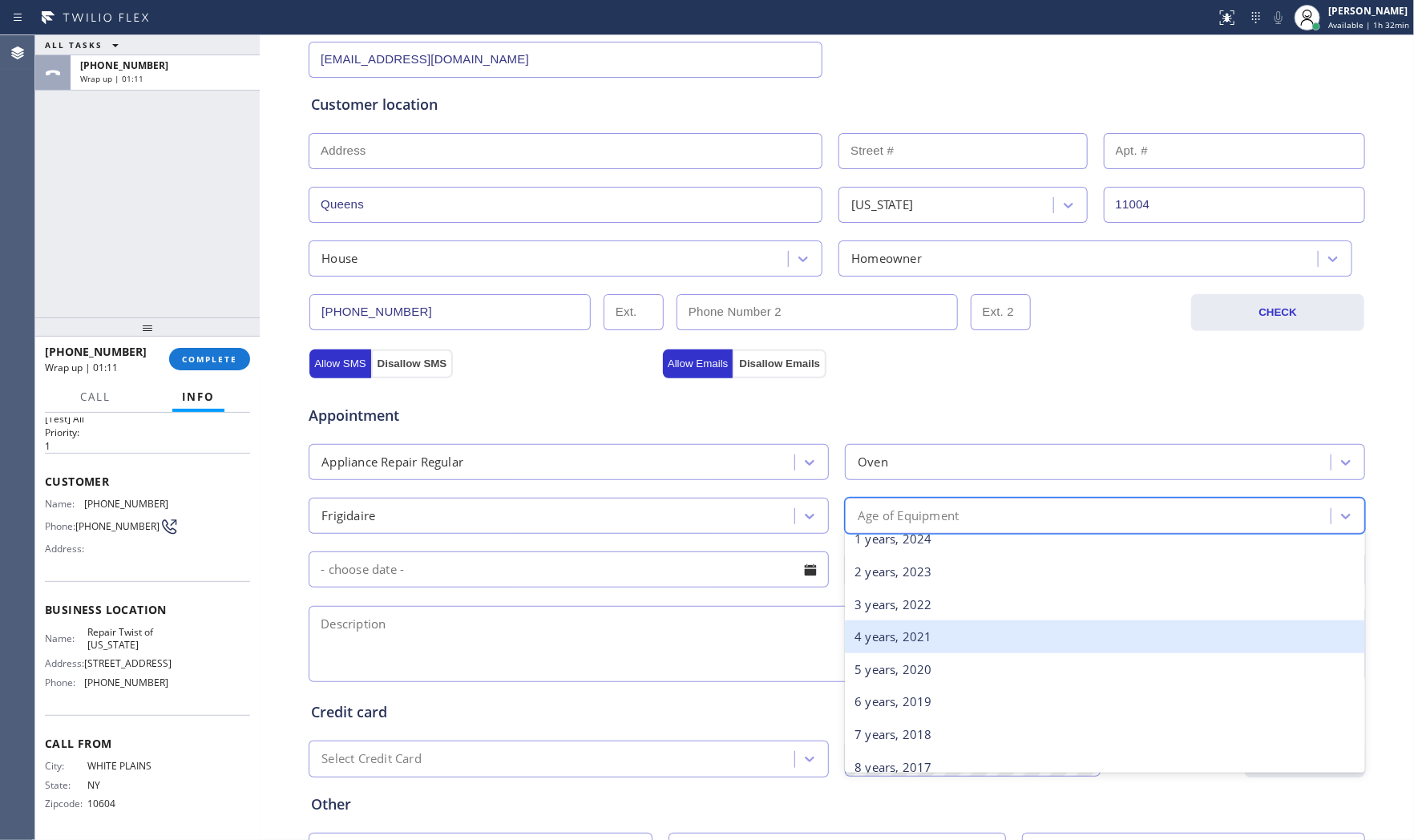
scroll to position [89, 0]
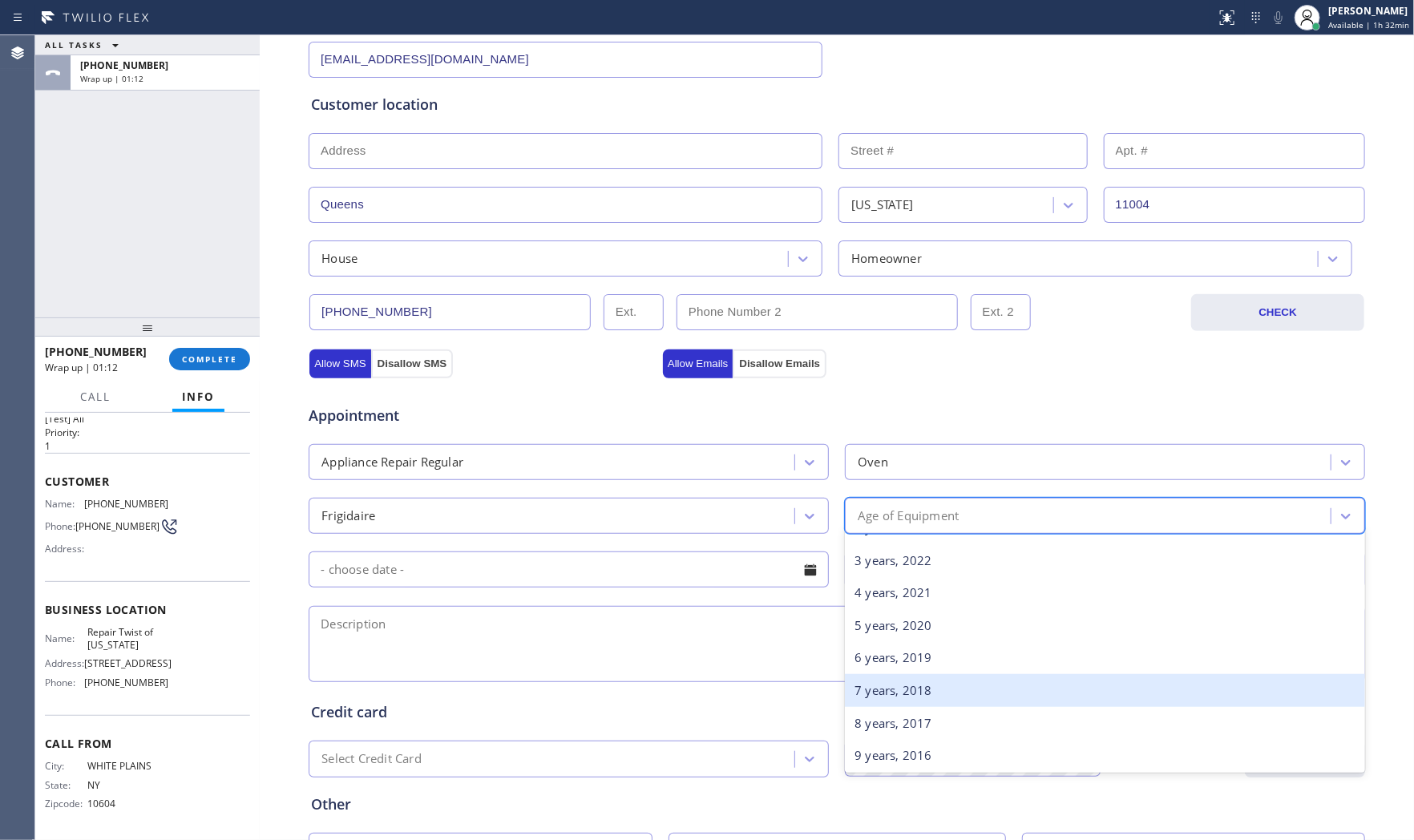
click at [899, 683] on div "7 years, 2018" at bounding box center [1104, 690] width 520 height 33
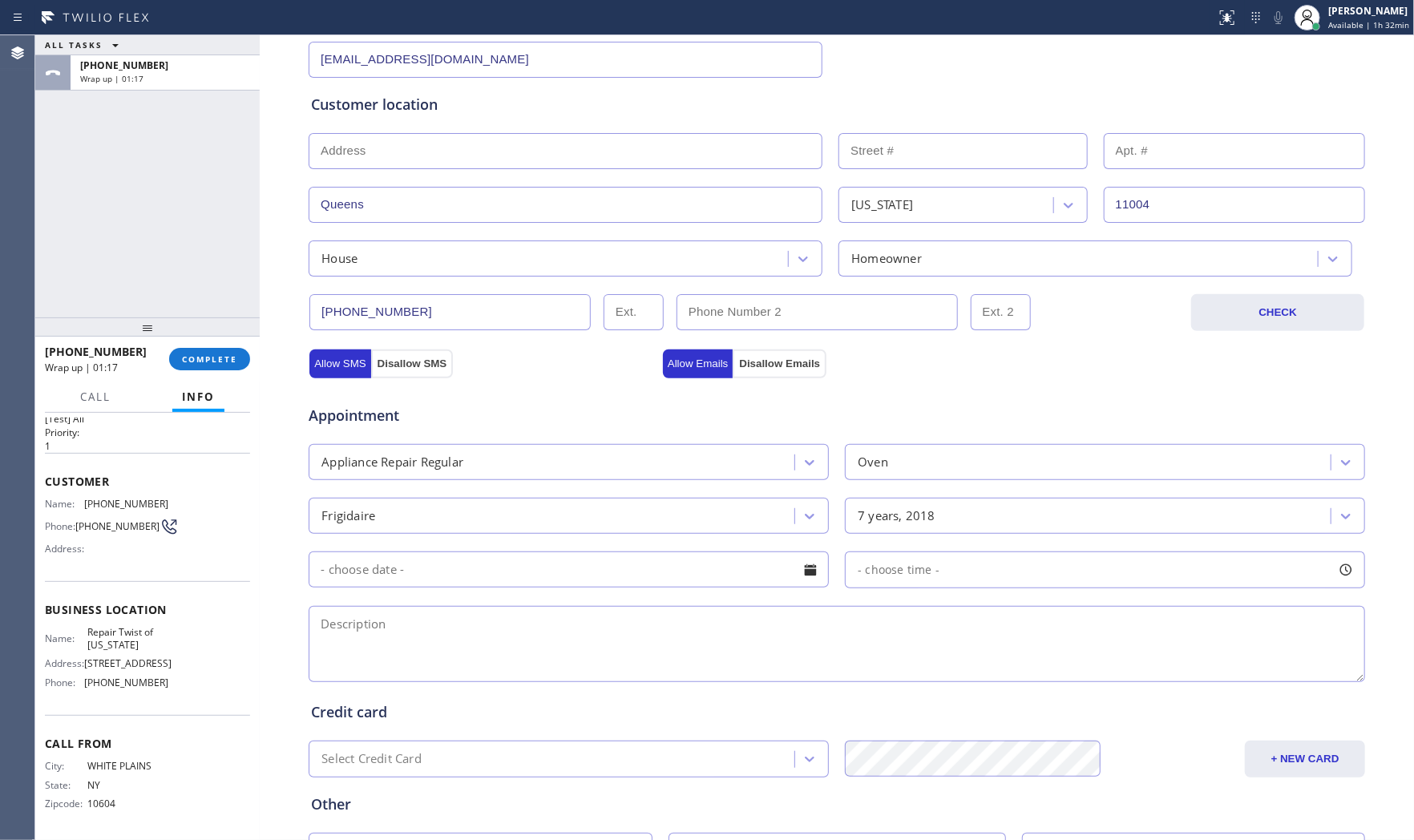
click at [510, 646] on textarea at bounding box center [836, 643] width 1056 height 76
paste textarea "Frigidaire | Oven | need new igniter its take long time to preheating | [DEMOGR…"
click at [896, 619] on textarea "Frigidaire | Oven | need new igniter its take long time to preheating | [DEMOGR…" at bounding box center [836, 643] width 1056 height 76
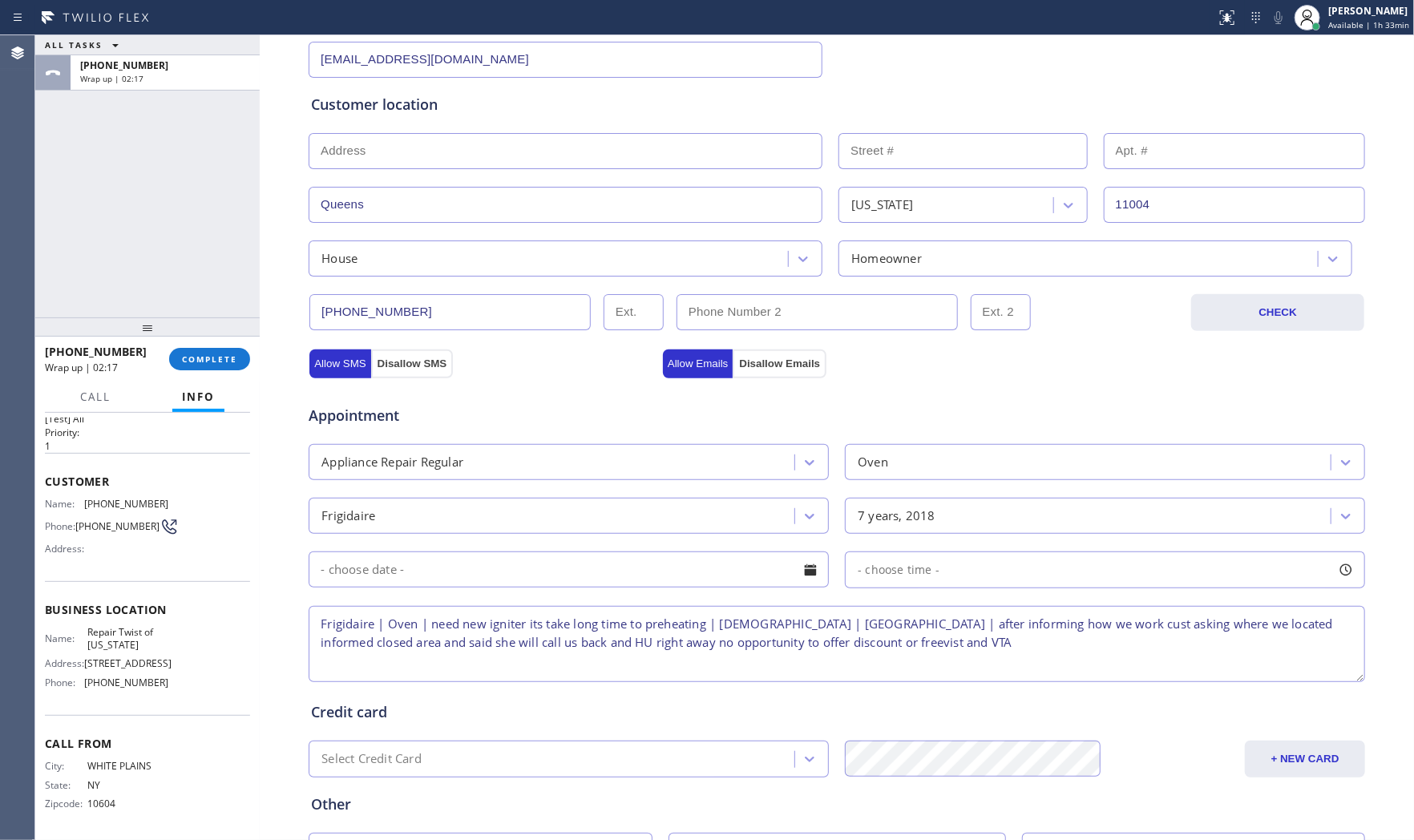
drag, startPoint x: 879, startPoint y: 622, endPoint x: 924, endPoint y: 653, distance: 54.6
click at [924, 653] on textarea "Frigidaire | Oven | need new igniter its take long time to preheating | [DEMOGR…" at bounding box center [836, 643] width 1056 height 76
paste textarea "After I explained how we work, the customer asked where we were located. I info…"
click at [884, 622] on textarea "Frigidaire | Oven | need new igniter its take long time to preheating | [DEMOGR…" at bounding box center [836, 643] width 1056 height 76
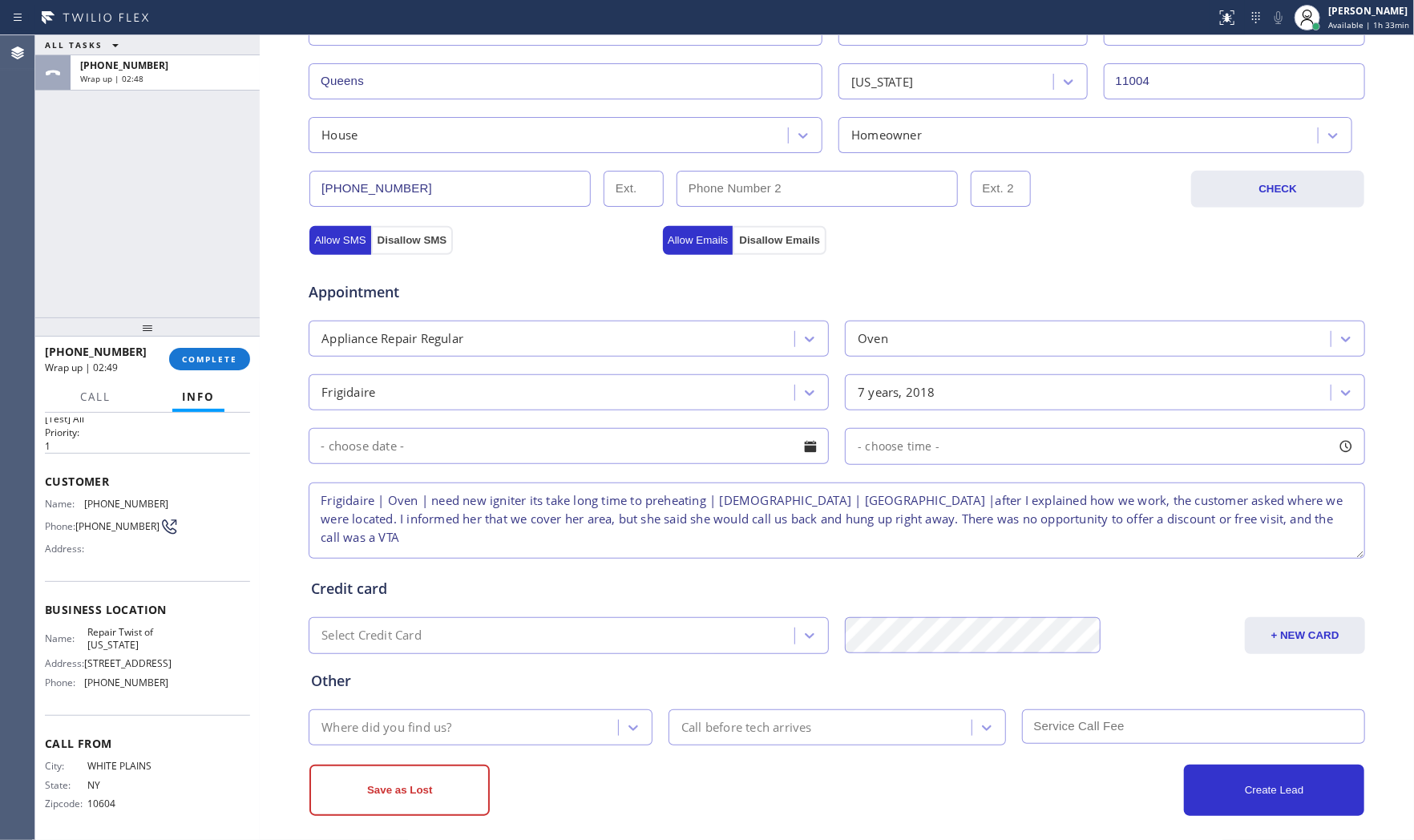
scroll to position [401, 0]
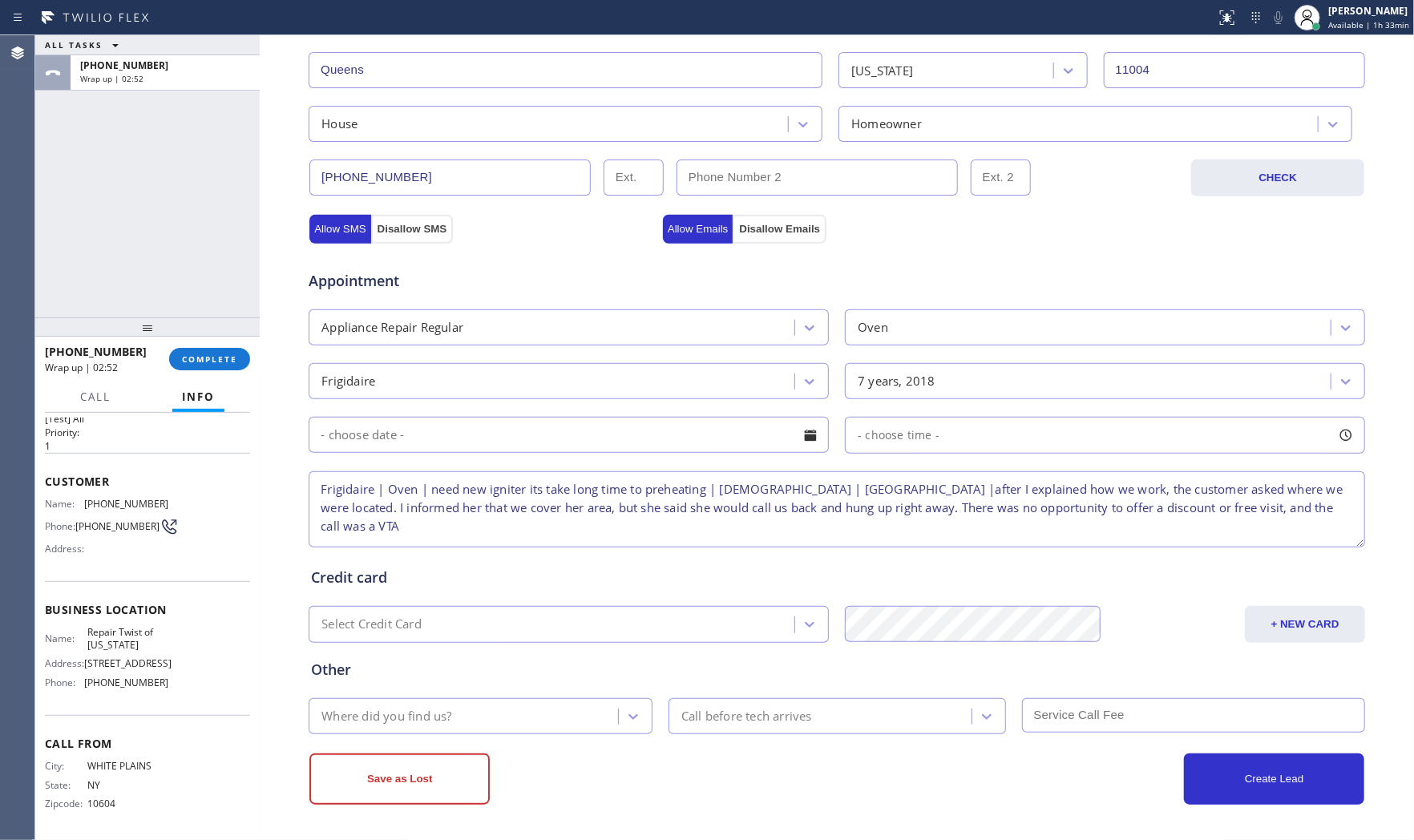
click at [1337, 509] on textarea "Frigidaire | Oven | need new igniter its take long time to preheating | [DEMOGR…" at bounding box center [836, 508] width 1056 height 76
type textarea "Frigidaire | Oven | need new igniter its take long time to preheating | [DEMOGR…"
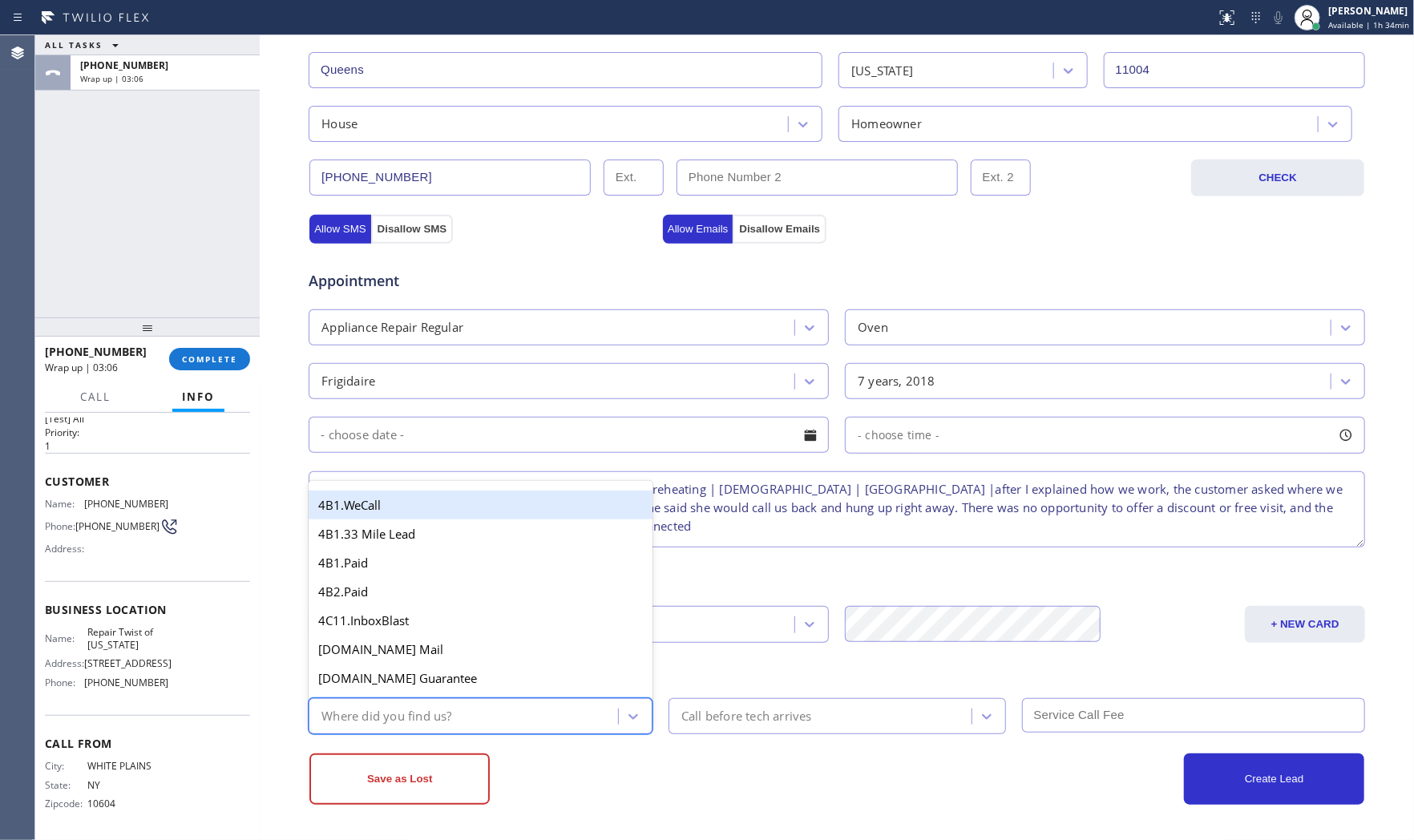
click at [500, 720] on div "Where did you find us?" at bounding box center [466, 716] width 305 height 28
type input "goo"
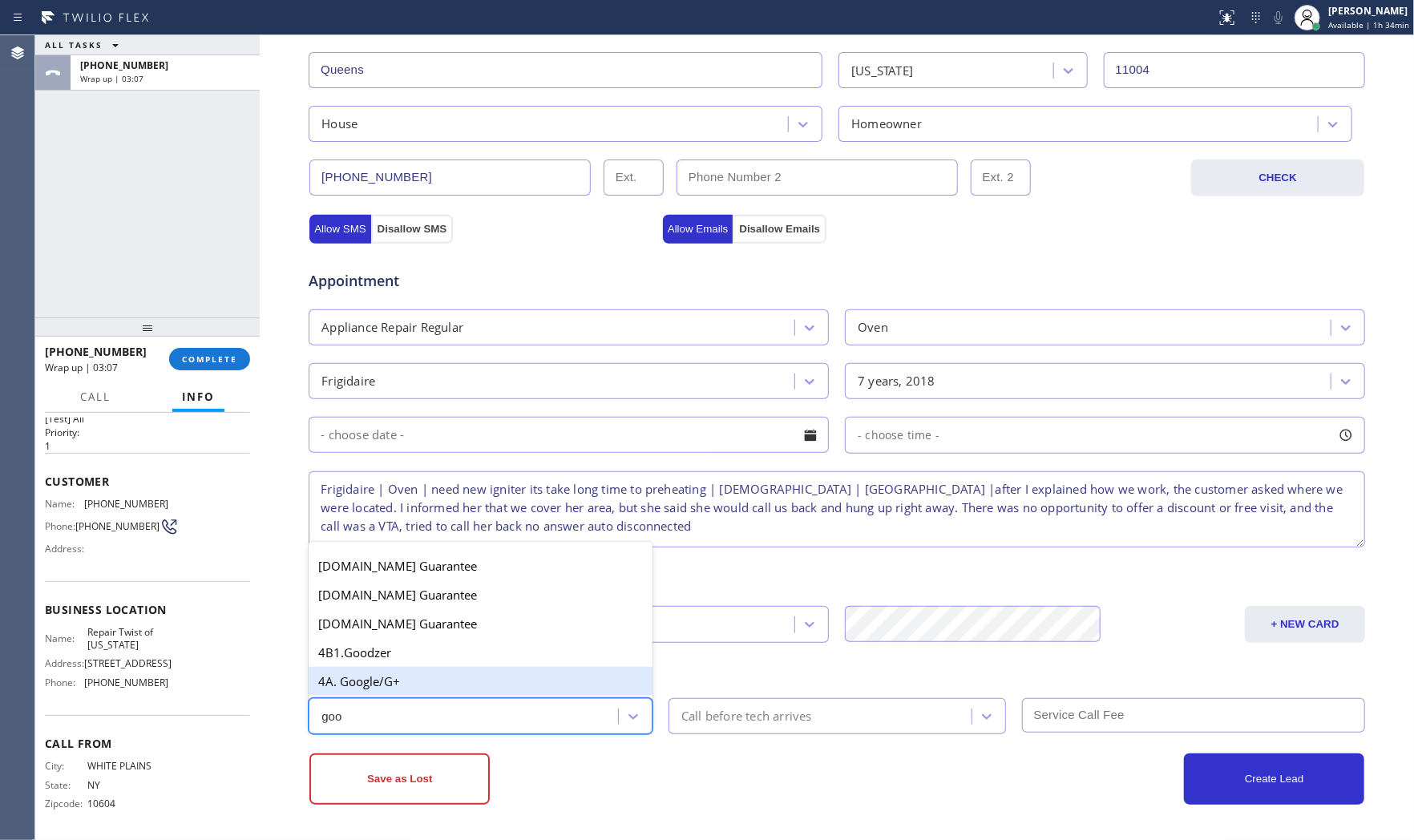
click at [450, 691] on div "4A. Google/G+" at bounding box center [480, 681] width 344 height 29
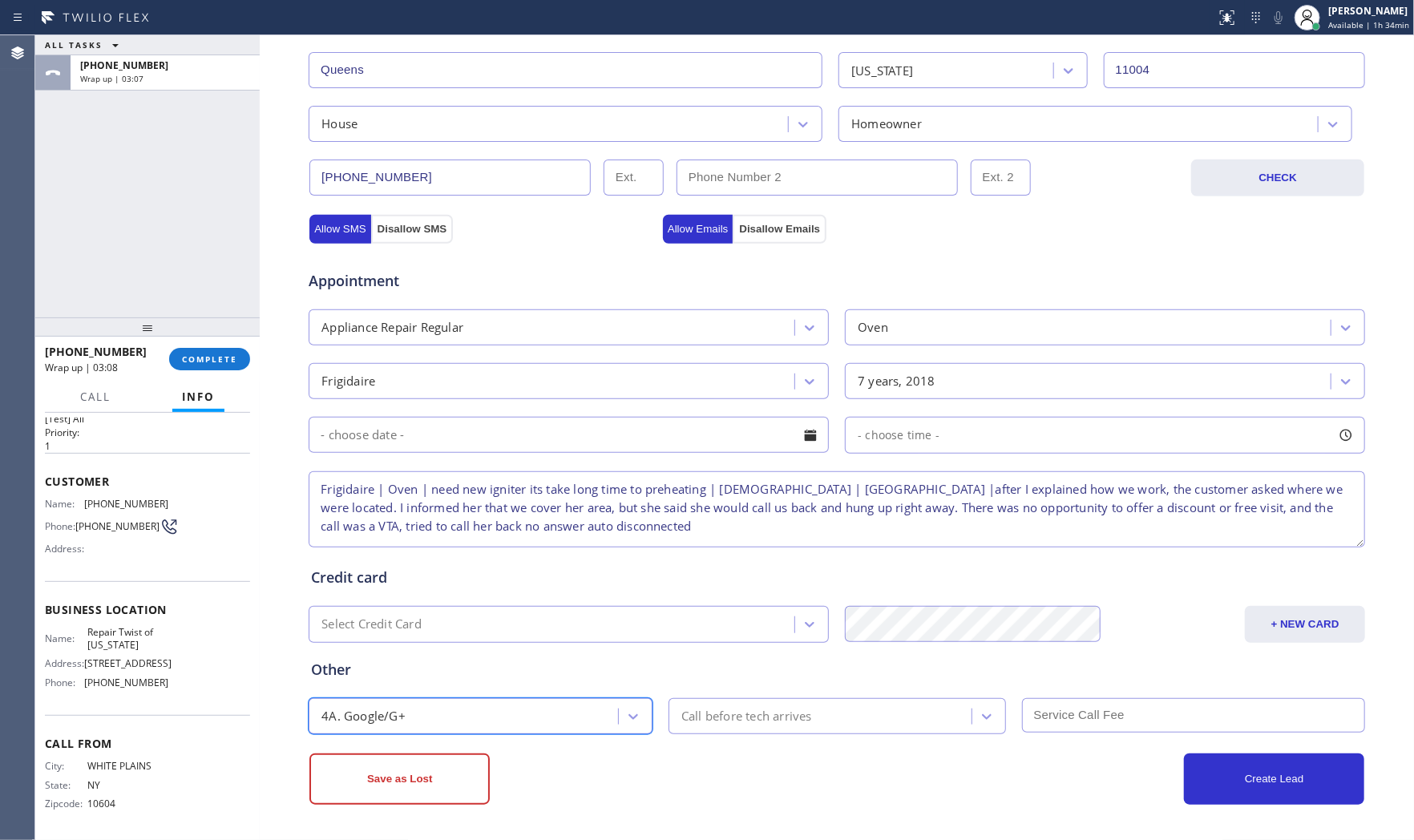
click at [415, 750] on div "Save as Lost Create Lead" at bounding box center [837, 777] width 1058 height 55
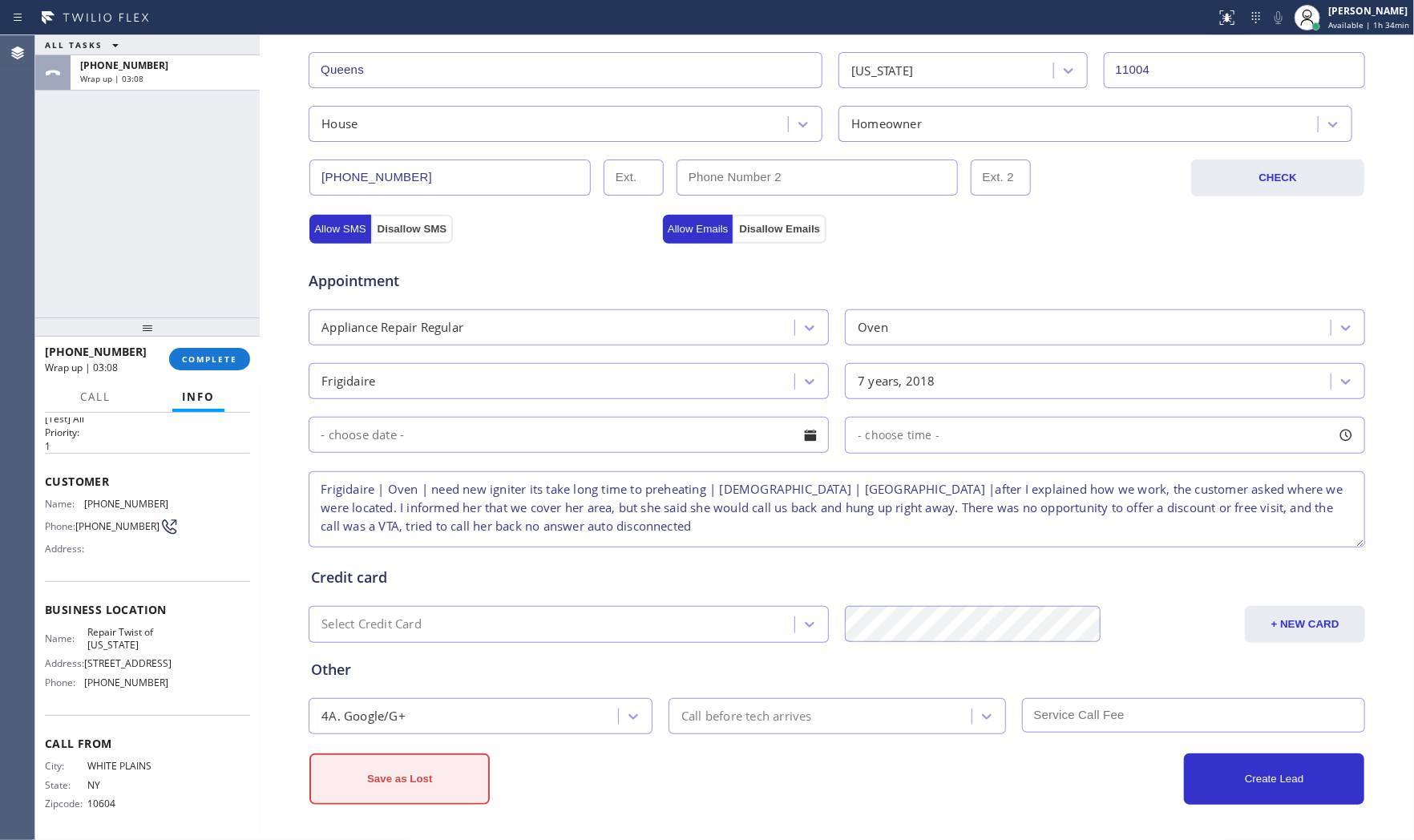
click at [419, 772] on button "Save as Lost" at bounding box center [399, 778] width 180 height 51
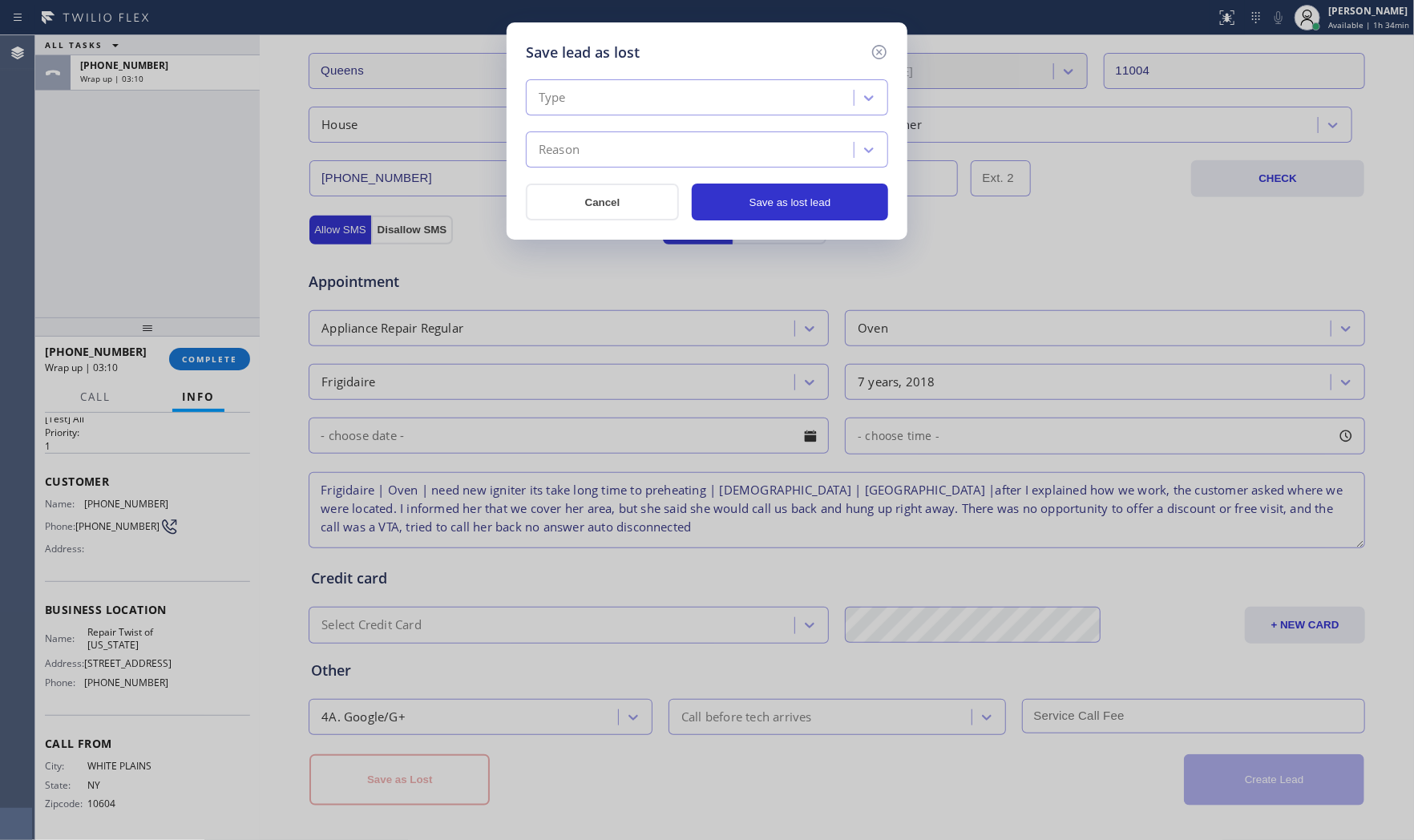
click at [734, 97] on div "Type" at bounding box center [691, 98] width 323 height 28
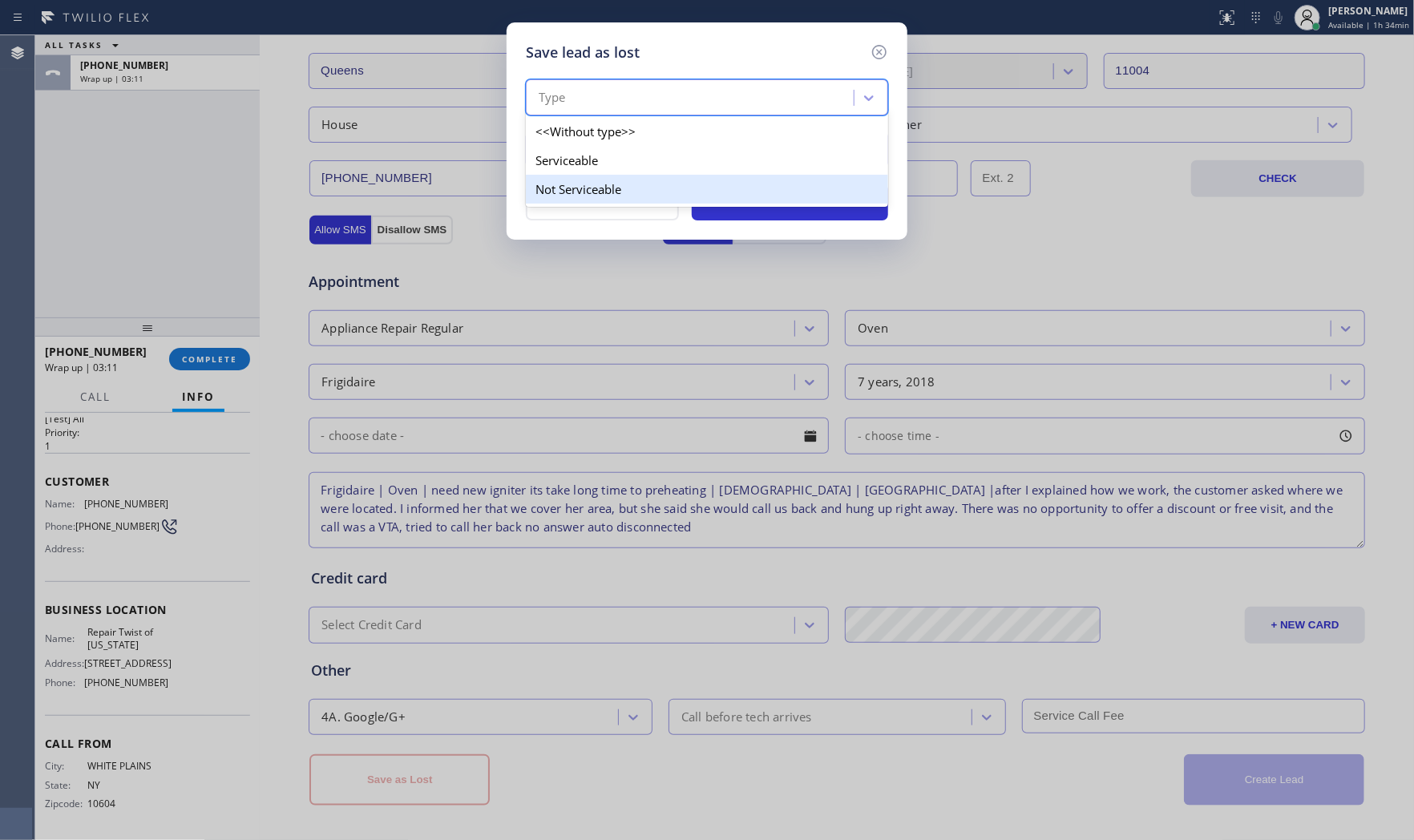
click at [631, 186] on div "Not Serviceable" at bounding box center [707, 189] width 362 height 29
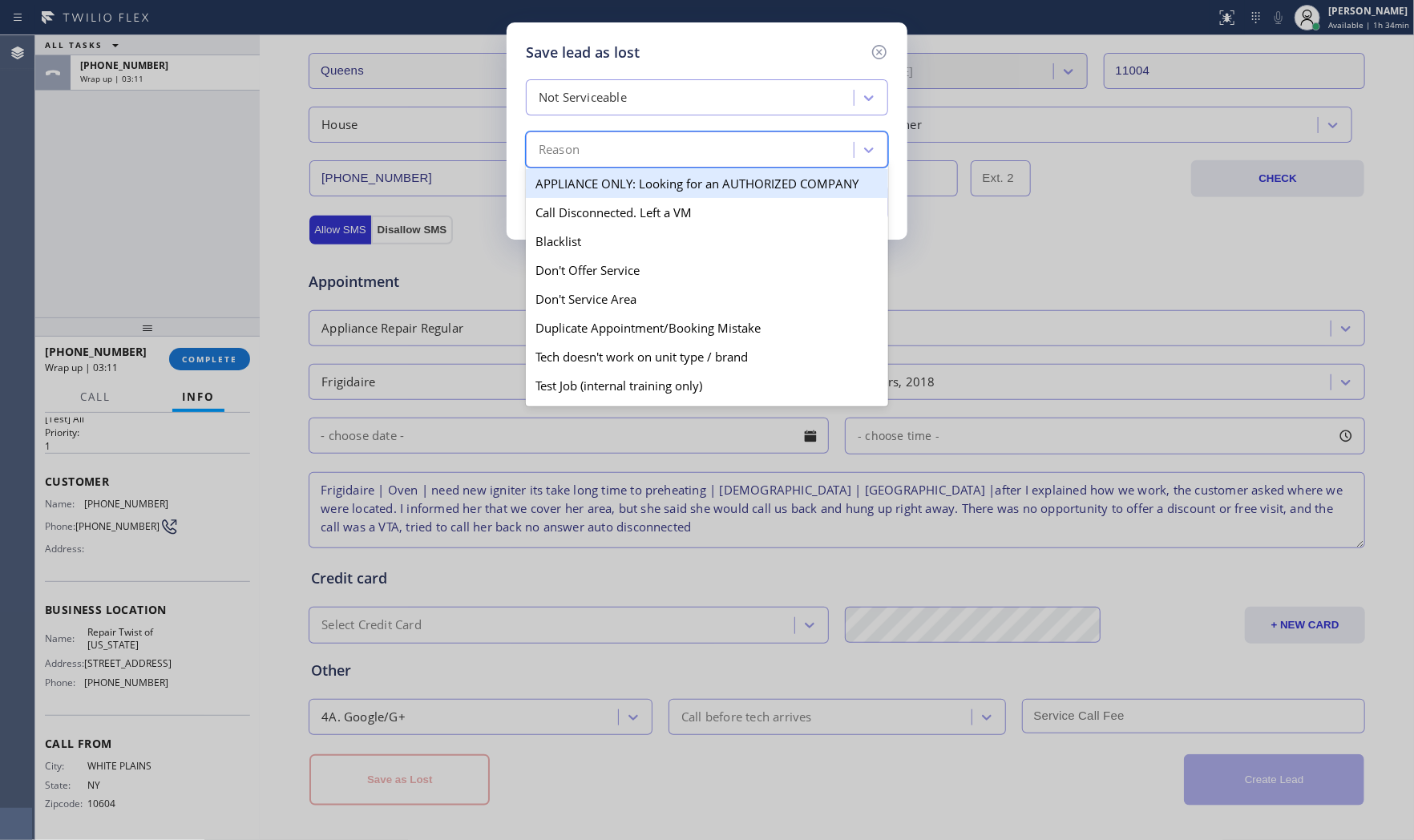
click at [636, 150] on div "Reason" at bounding box center [691, 151] width 323 height 28
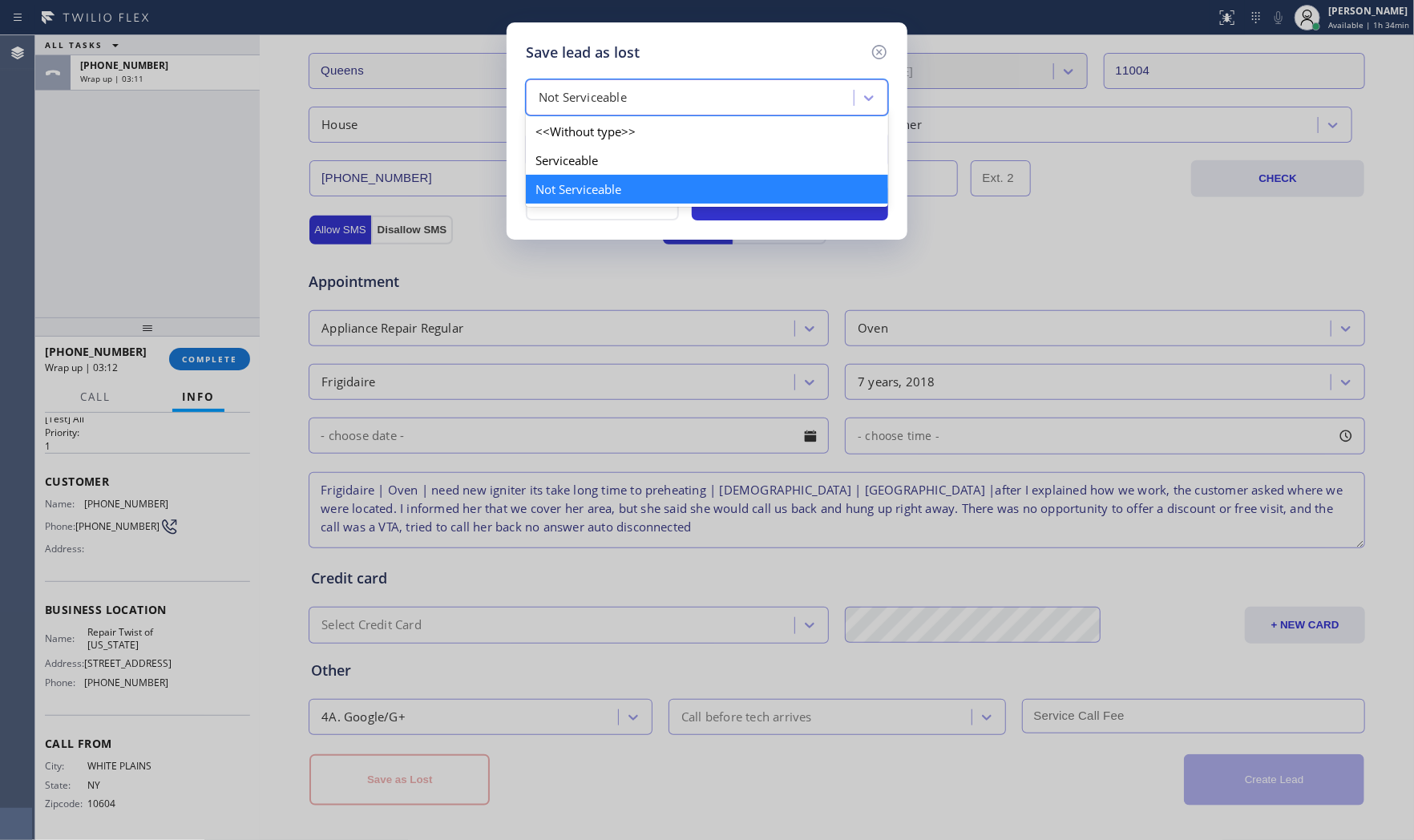
click at [638, 99] on div "Not Serviceable" at bounding box center [691, 98] width 323 height 28
click at [608, 153] on div "Serviceable" at bounding box center [707, 160] width 362 height 29
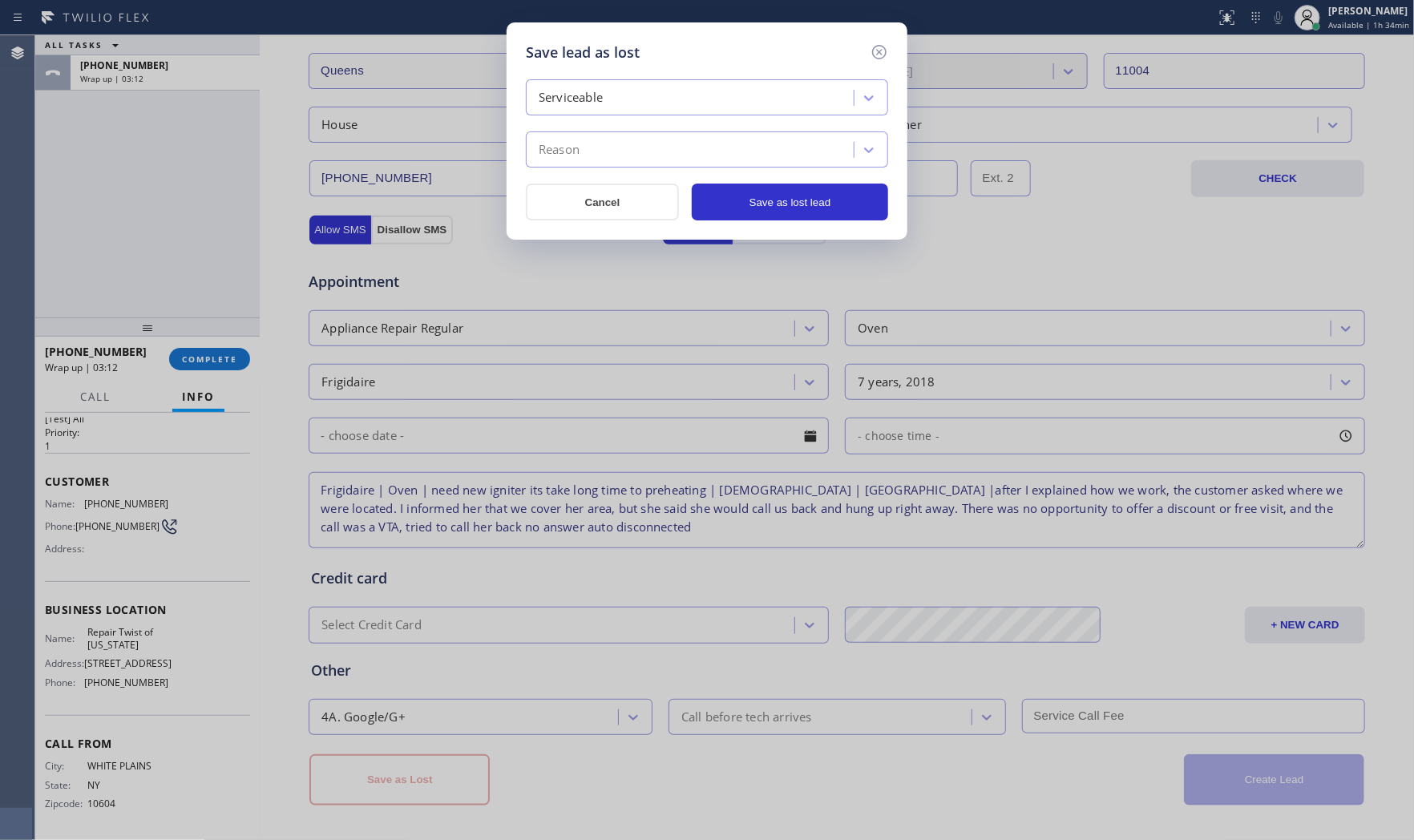
click at [609, 150] on div "Reason" at bounding box center [691, 151] width 323 height 28
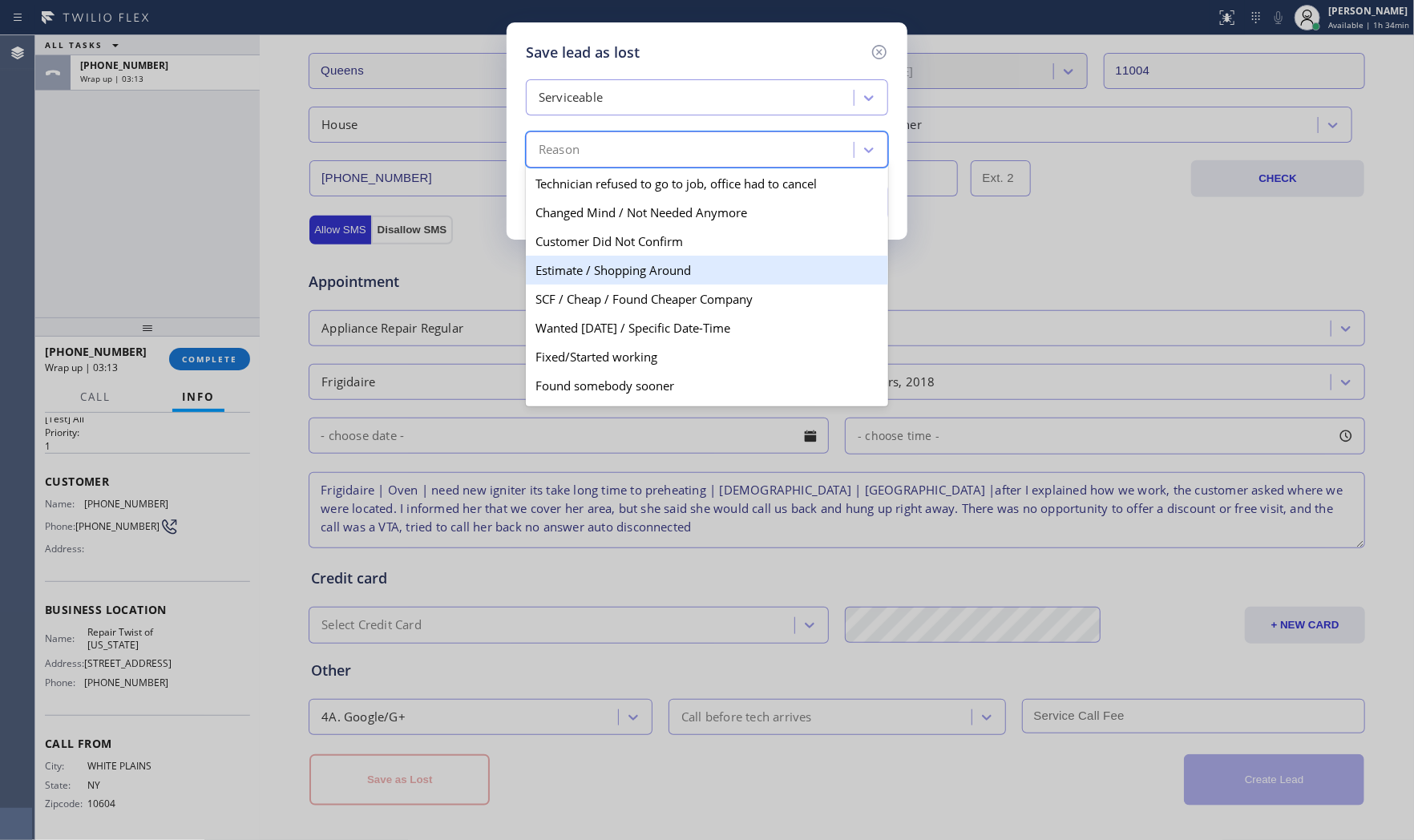
click at [605, 278] on div "Estimate / Shopping Around" at bounding box center [707, 270] width 362 height 29
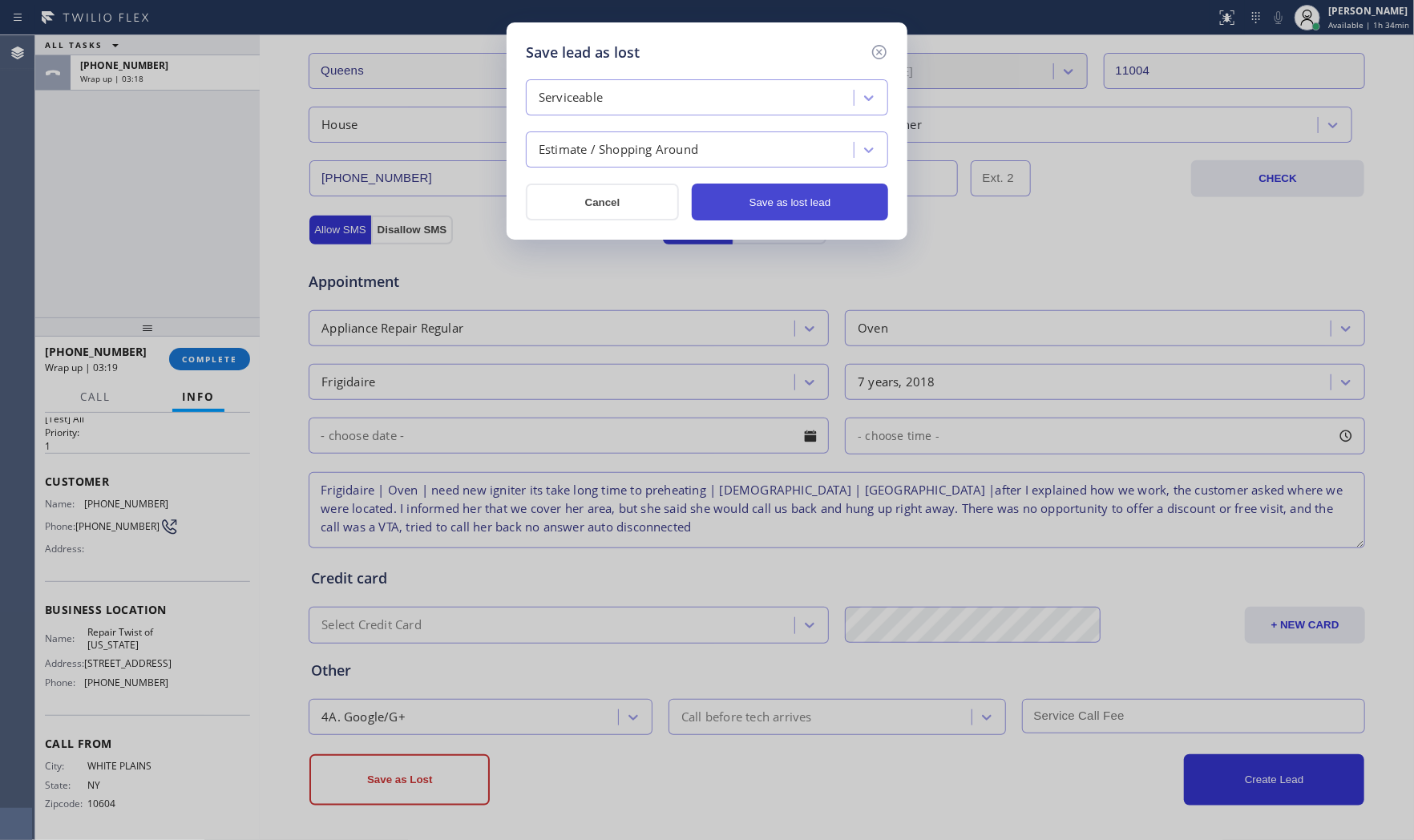
click at [760, 198] on button "Save as lost lead" at bounding box center [790, 202] width 197 height 37
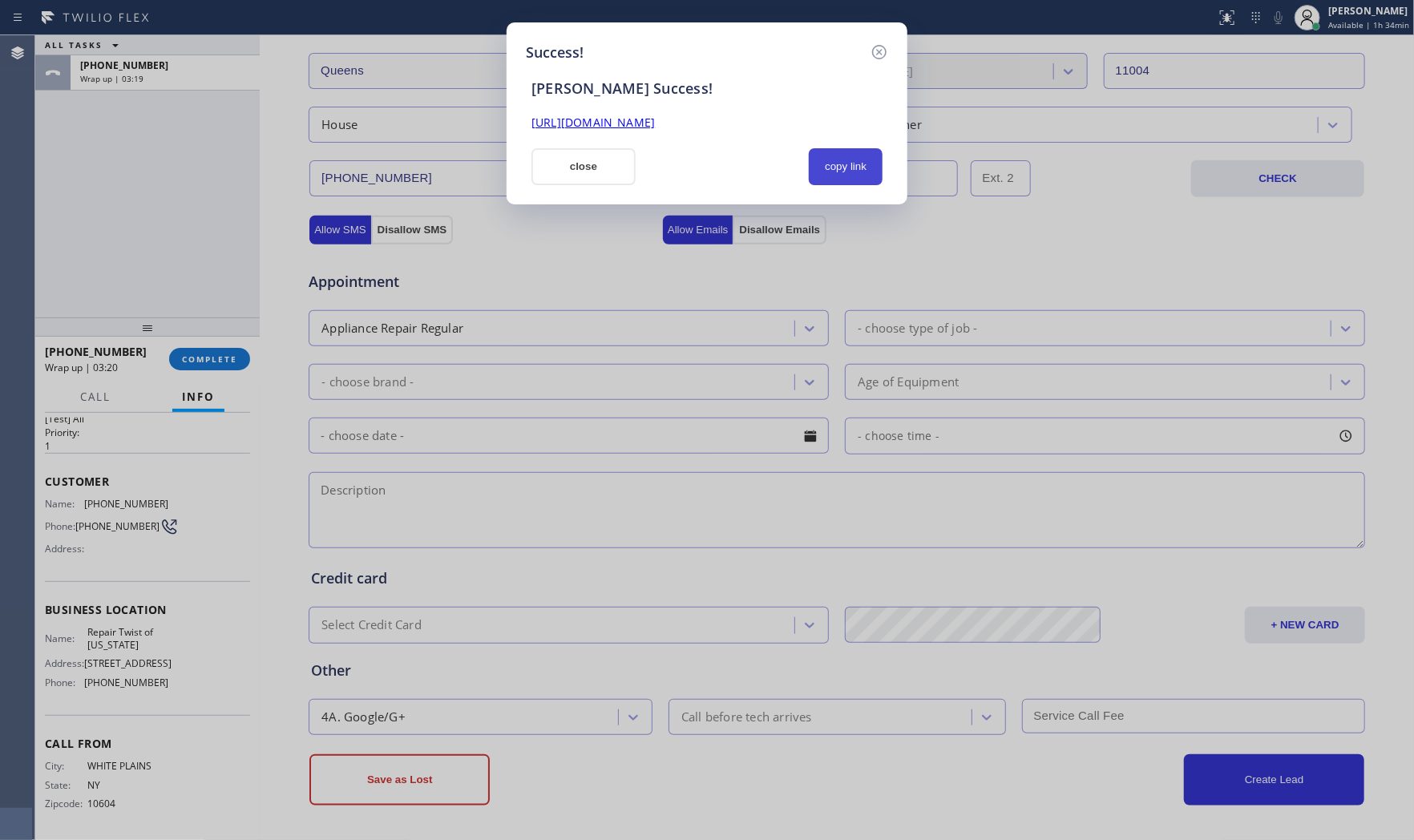
click at [858, 165] on button "copy link" at bounding box center [845, 166] width 74 height 37
click at [641, 178] on div "close" at bounding box center [583, 166] width 124 height 37
click at [613, 174] on button "close" at bounding box center [583, 166] width 104 height 37
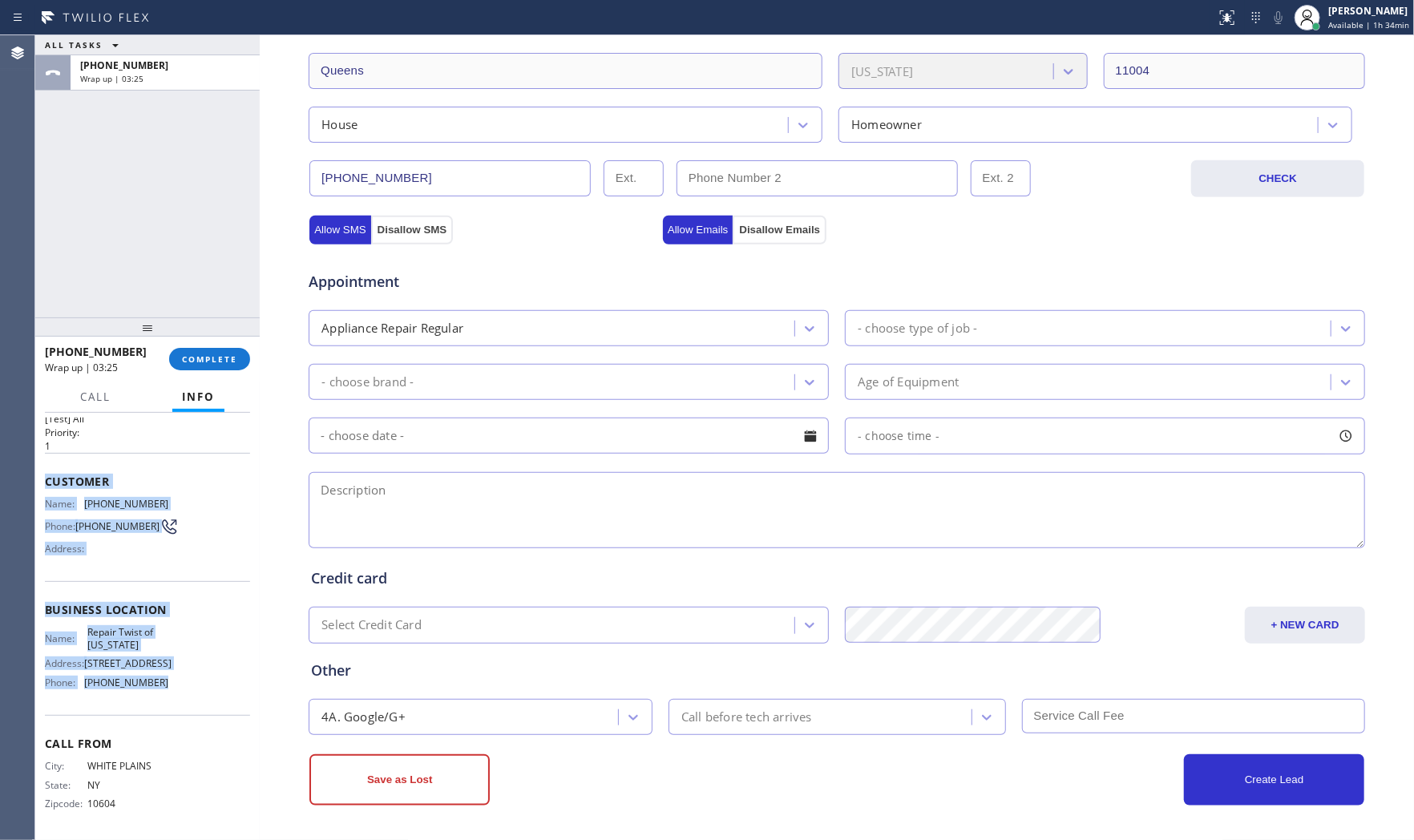
drag, startPoint x: 44, startPoint y: 446, endPoint x: 926, endPoint y: 382, distance: 884.3
click at [188, 683] on div "Context Queue: [Test] All Priority: 1 Customer Name: [PHONE_NUMBER] Phone: [PHO…" at bounding box center [148, 627] width 225 height 428
copy div "Customer Name: [PHONE_NUMBER] Phone: [PHONE_NUMBER] Address: Business location …"
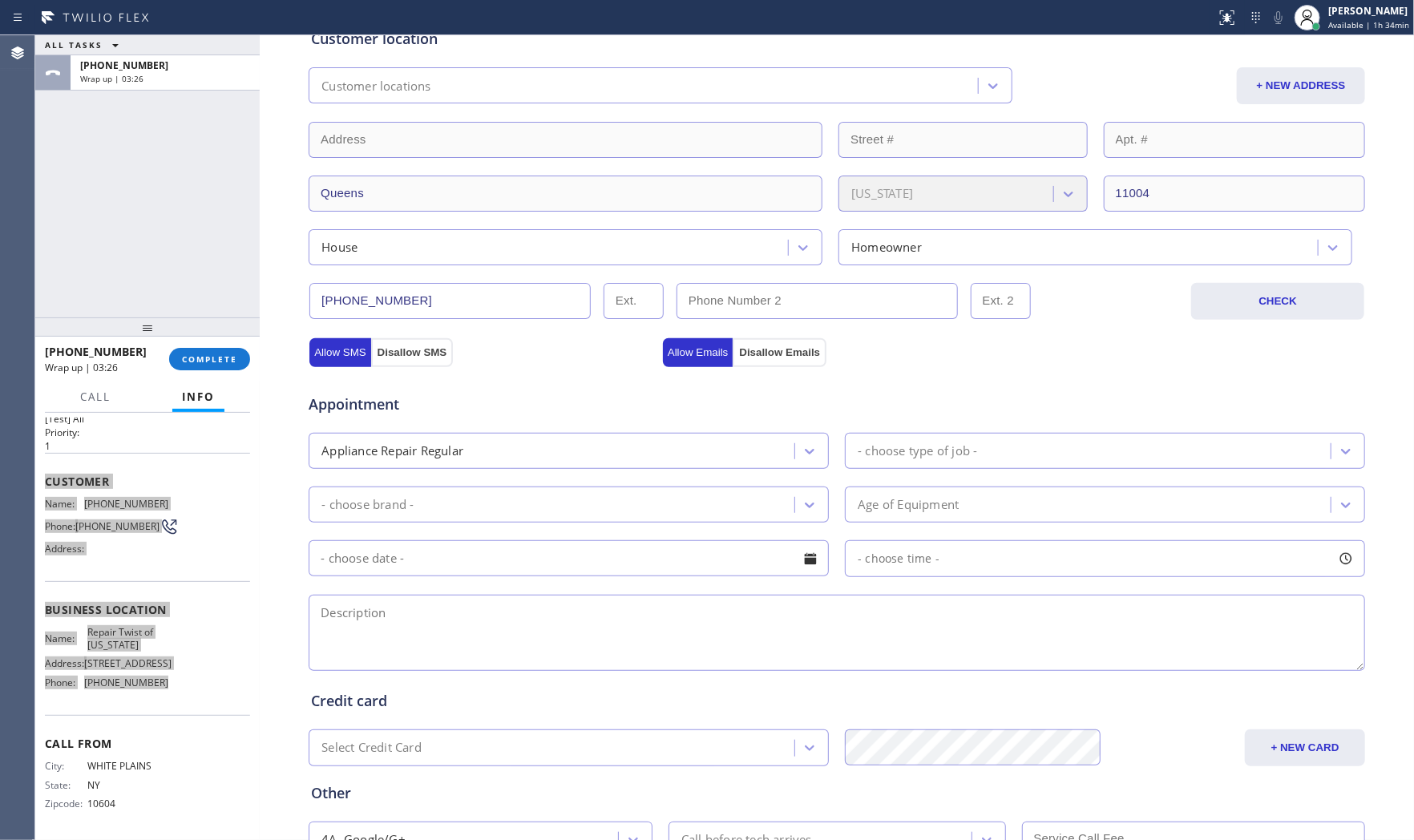
scroll to position [10, 0]
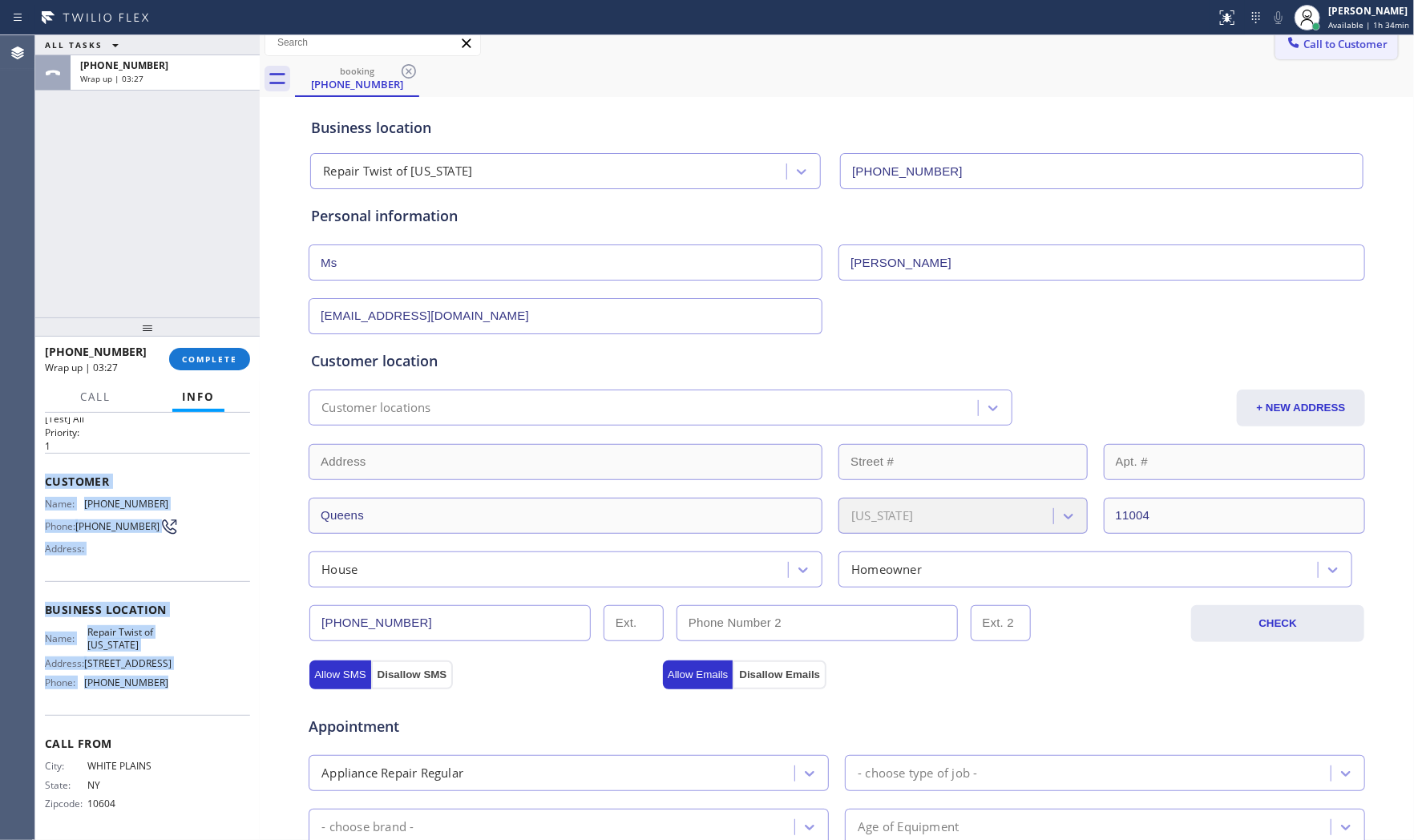
click at [1352, 50] on span "Call to Customer" at bounding box center [1345, 44] width 84 height 15
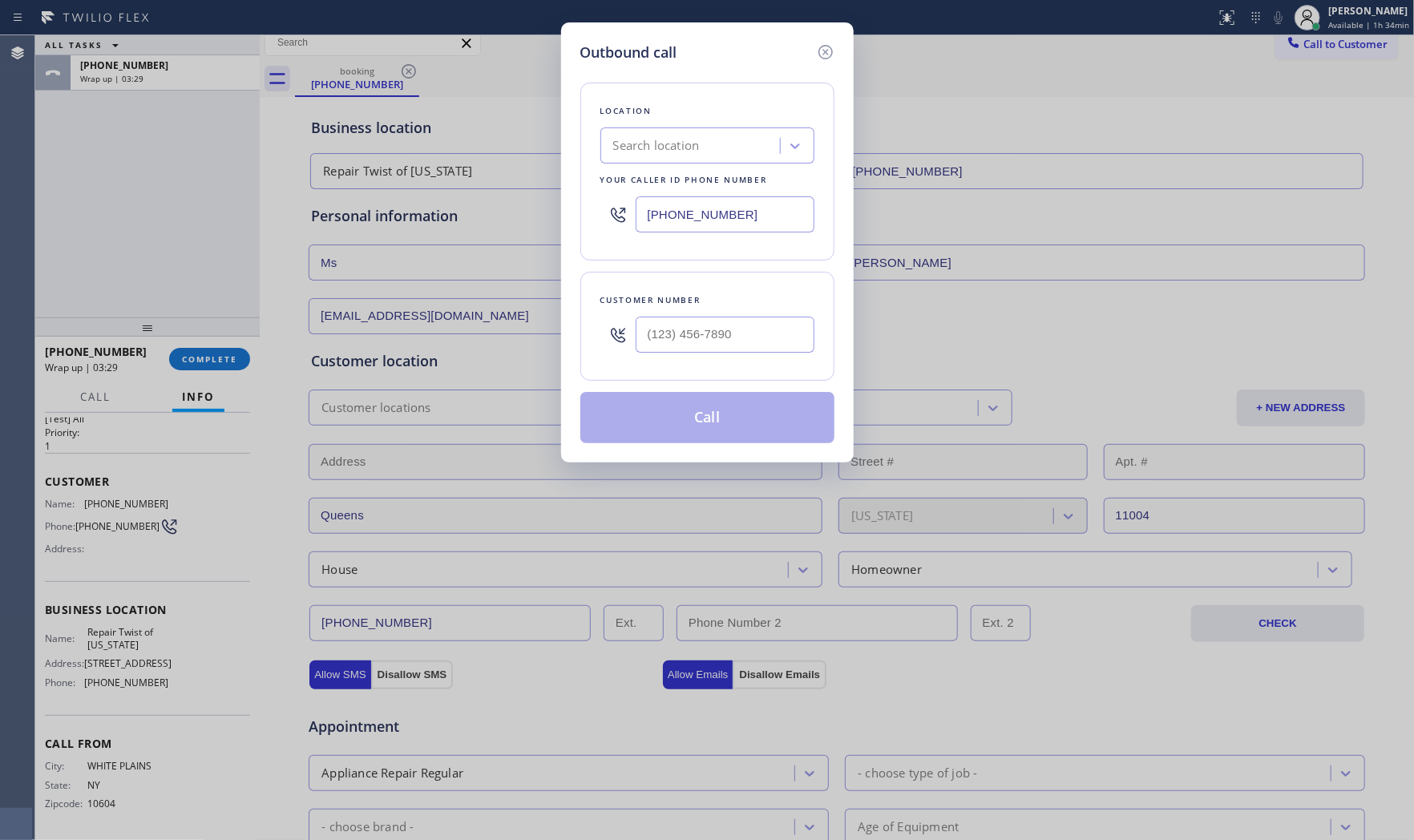
click at [755, 208] on input "[PHONE_NUMBER]" at bounding box center [724, 214] width 178 height 36
paste input "347) 284-617"
type input "[PHONE_NUMBER]"
click at [717, 326] on input "(___) ___-____" at bounding box center [724, 334] width 178 height 36
paste input "914) 424-2917"
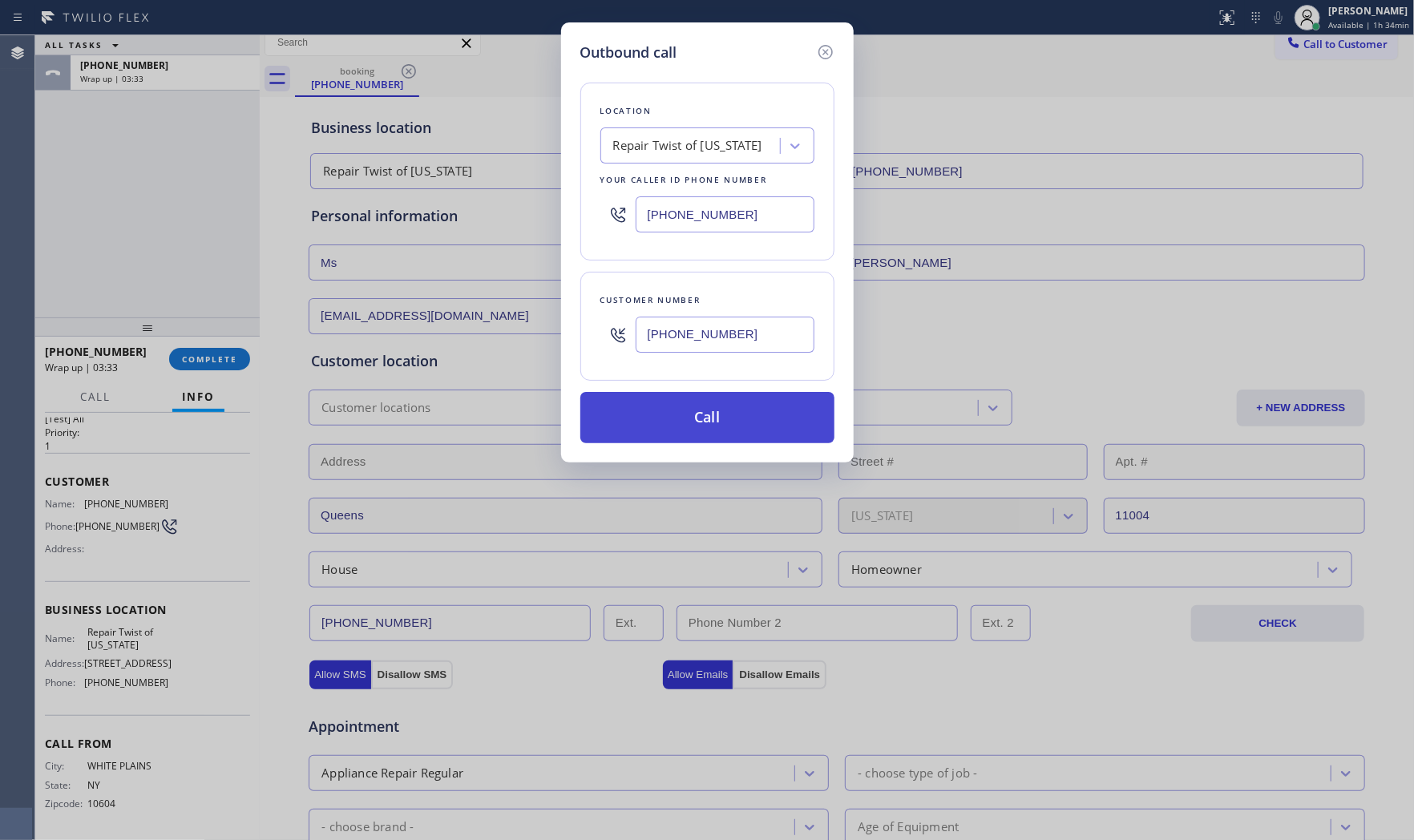
type input "[PHONE_NUMBER]"
click at [725, 419] on button "Call" at bounding box center [708, 417] width 254 height 51
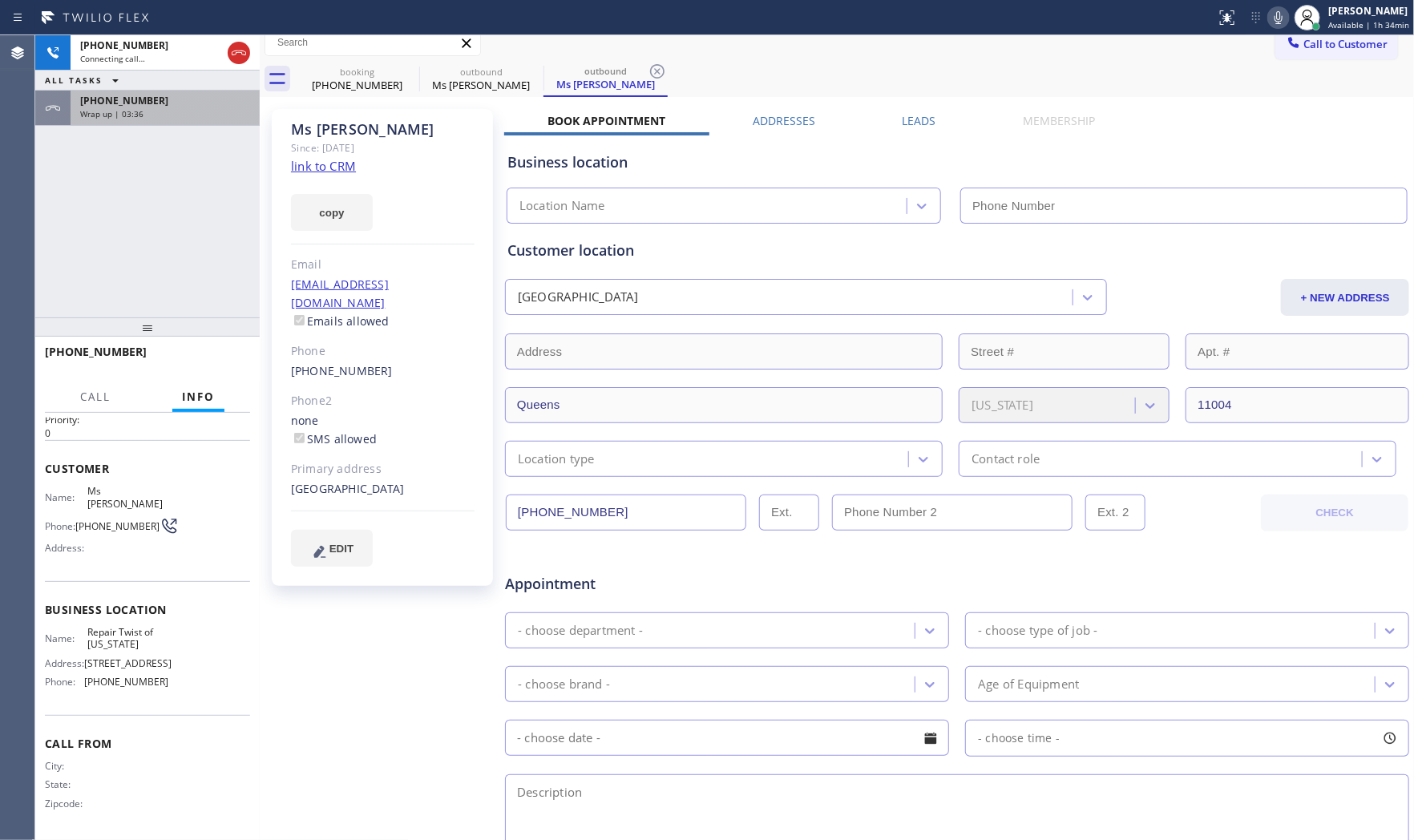
click at [118, 116] on span "Wrap up | 03:36" at bounding box center [111, 113] width 64 height 11
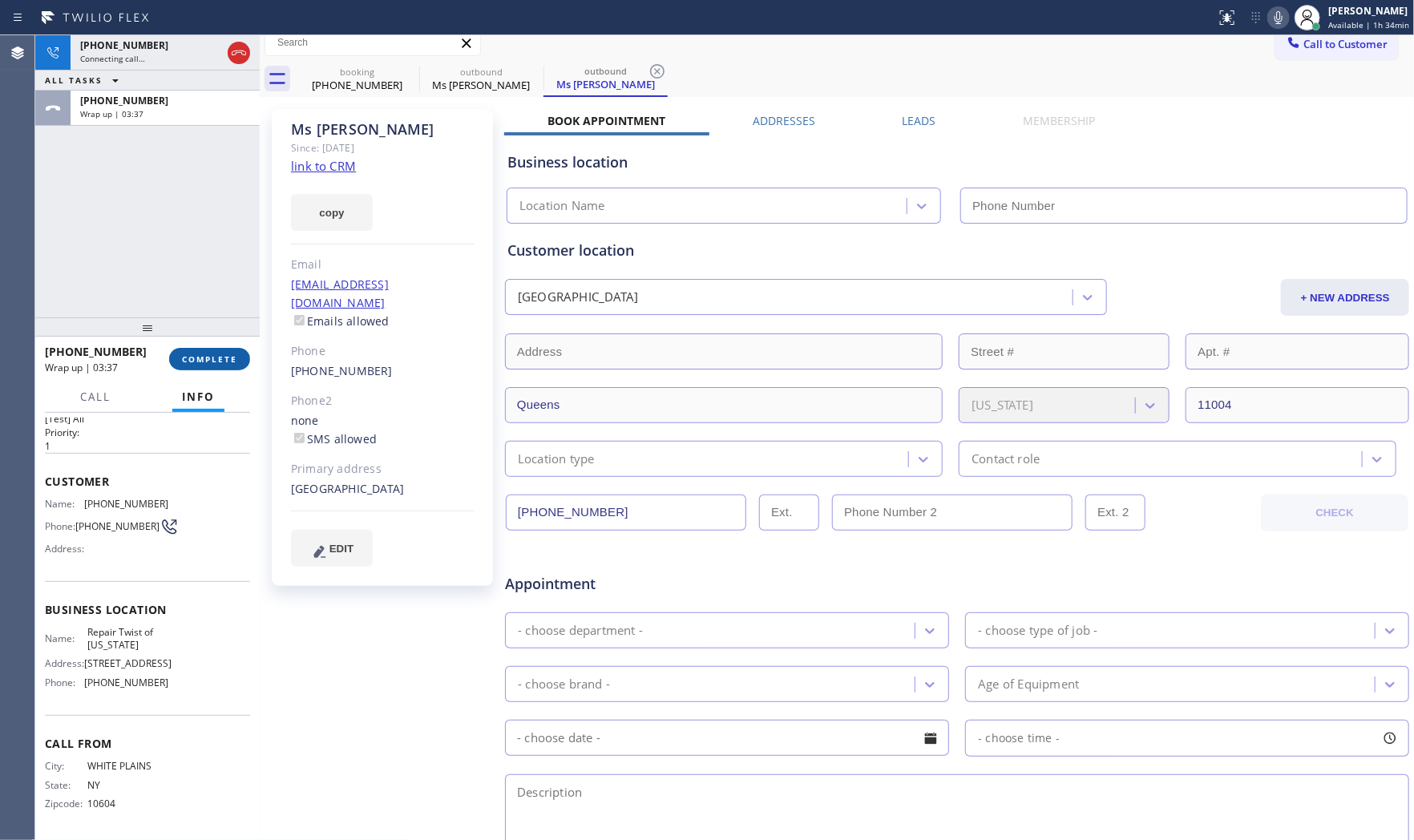
click at [208, 359] on span "COMPLETE" at bounding box center [210, 359] width 56 height 11
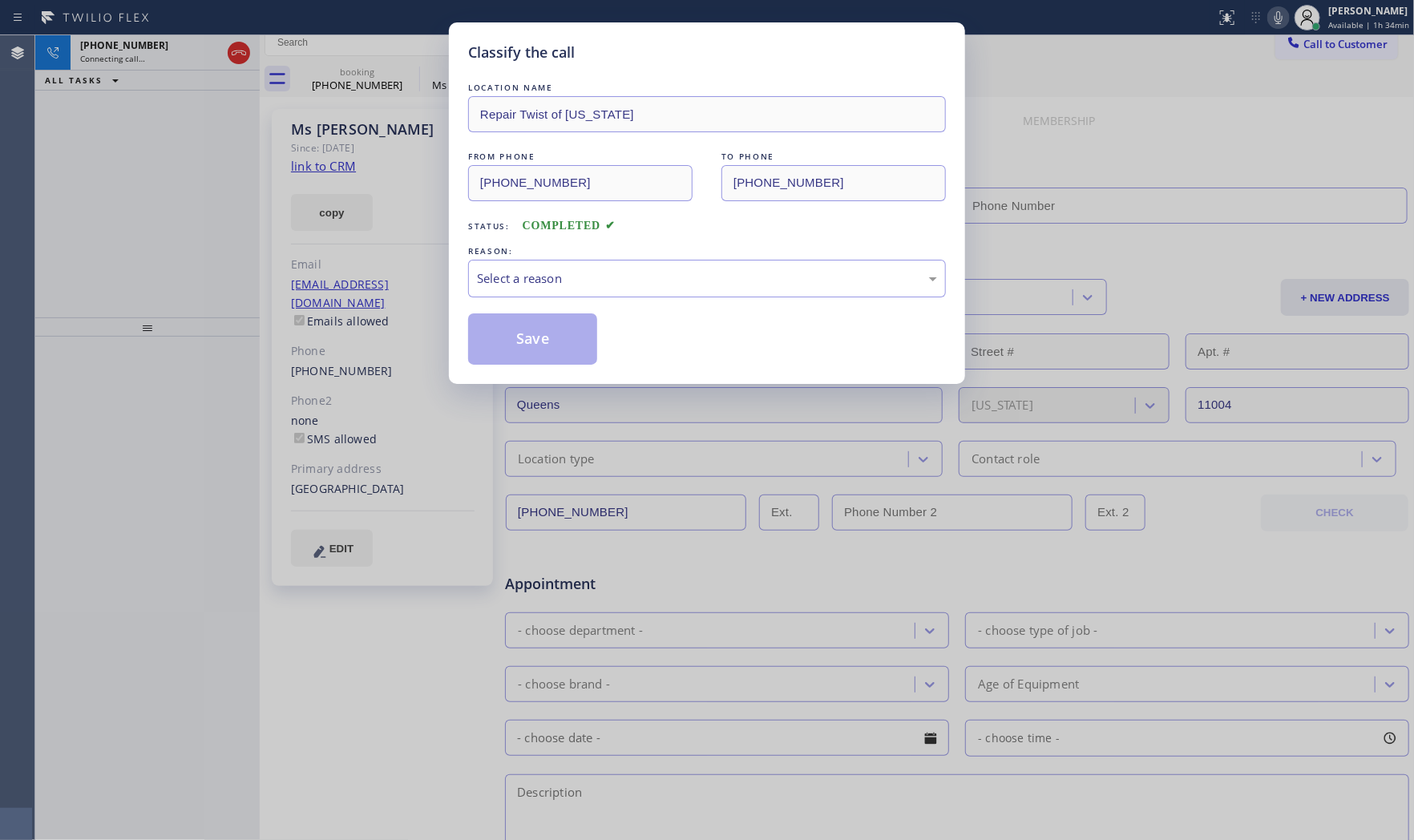
type input "[PHONE_NUMBER]"
click at [562, 280] on div "Select a reason" at bounding box center [707, 278] width 460 height 18
click at [541, 341] on button "Save" at bounding box center [533, 339] width 129 height 51
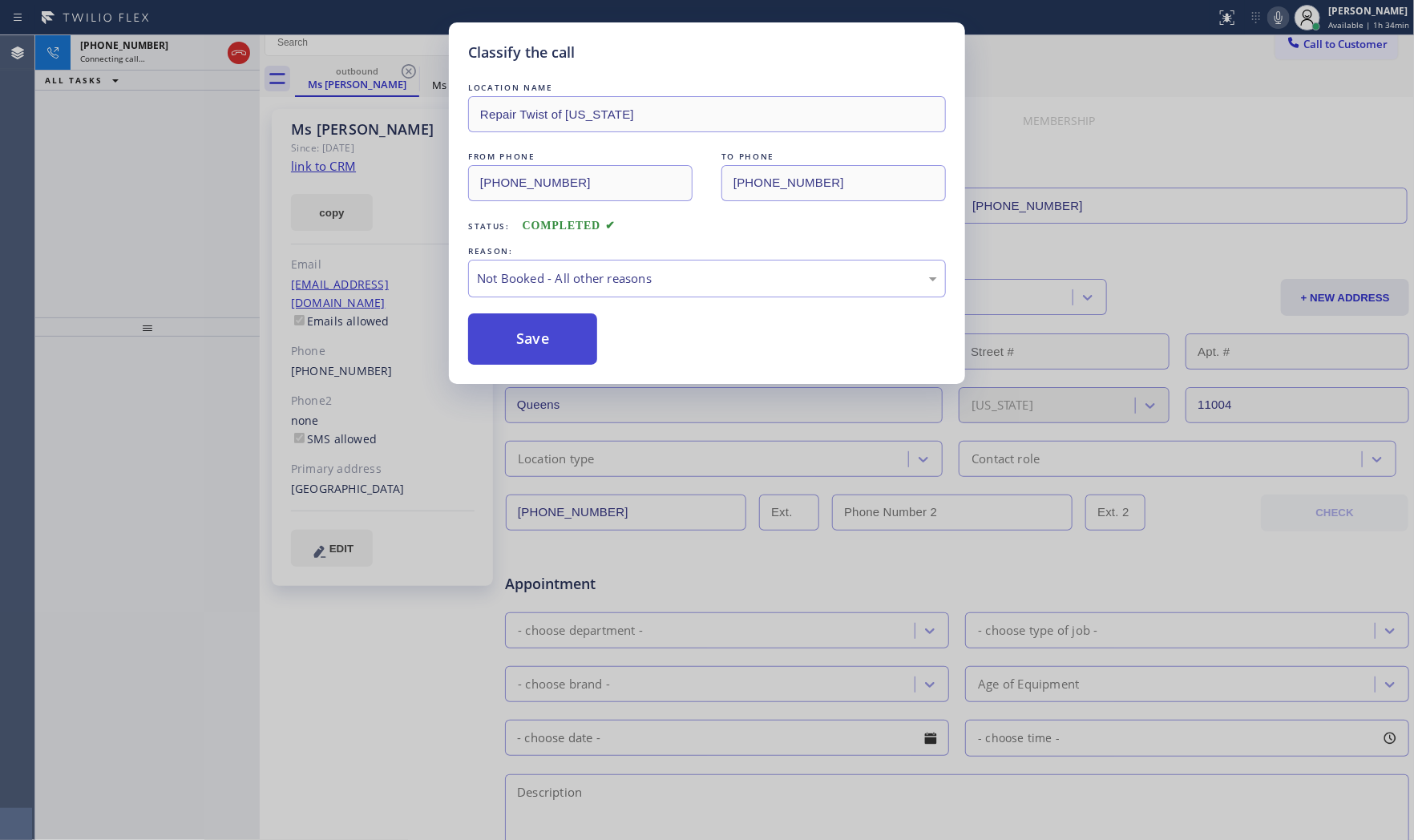
click at [541, 341] on button "Save" at bounding box center [533, 339] width 129 height 51
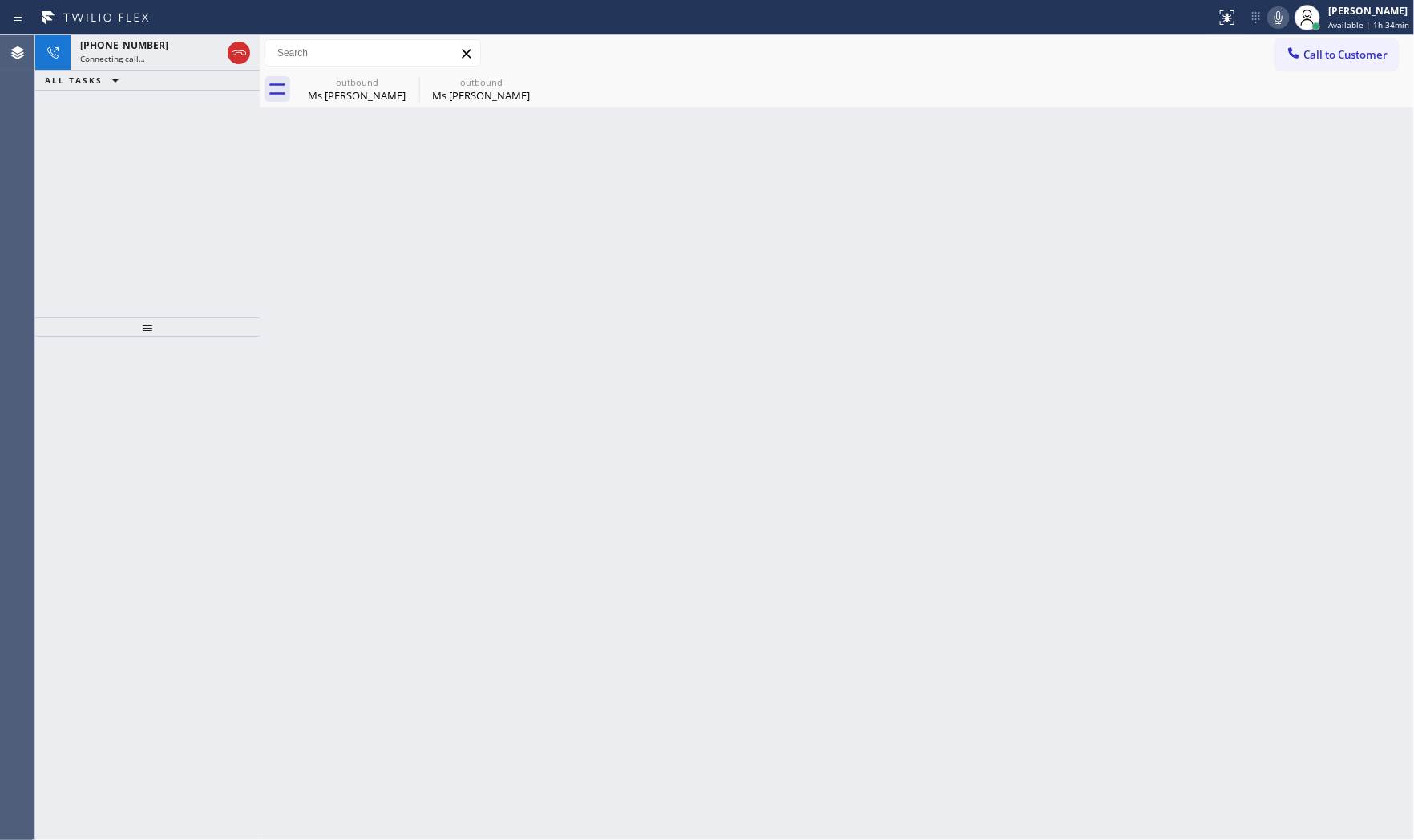
click at [1276, 14] on icon at bounding box center [1278, 17] width 19 height 19
click at [196, 60] on div "Connecting call…" at bounding box center [151, 58] width 141 height 11
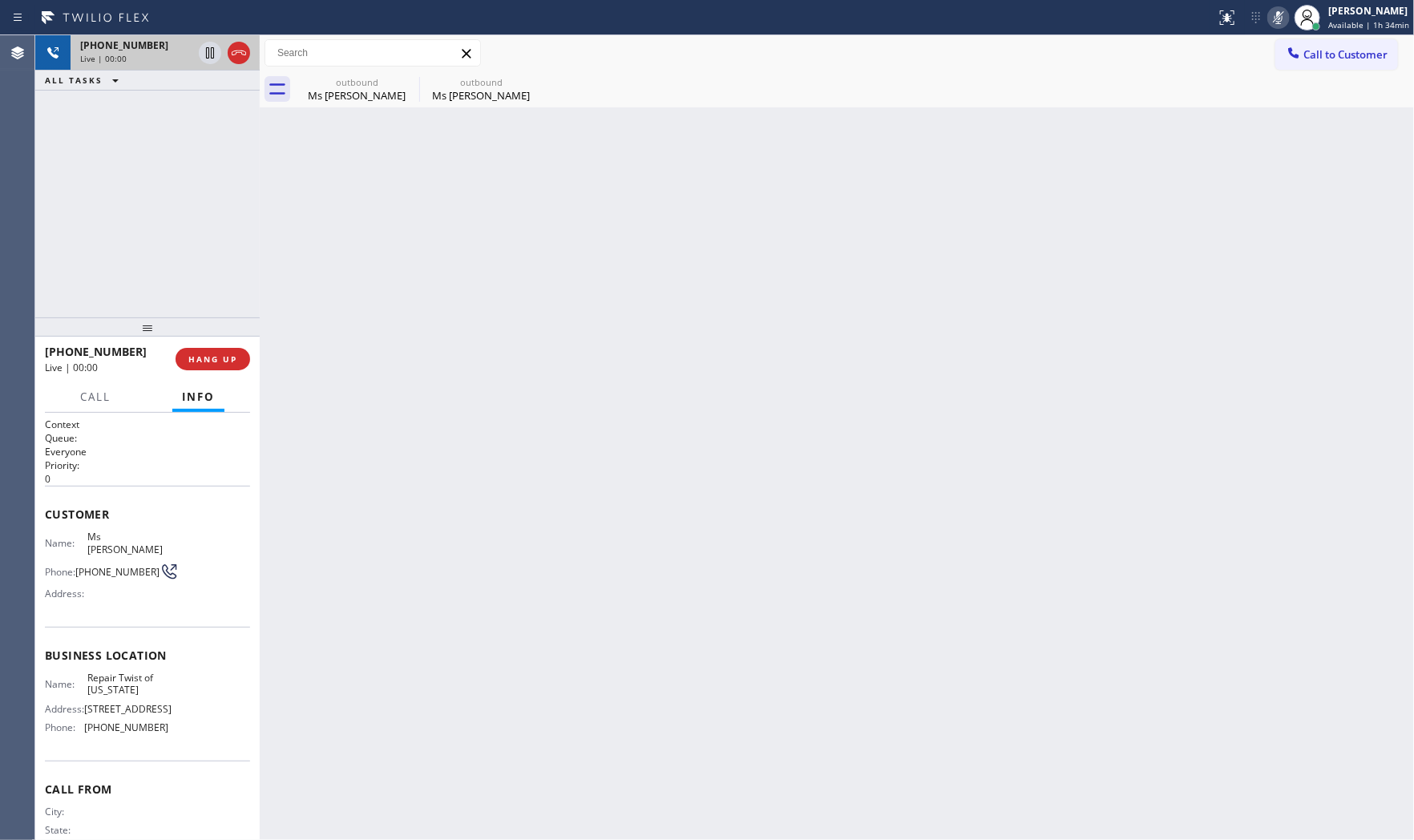
click at [237, 49] on icon at bounding box center [239, 53] width 19 height 19
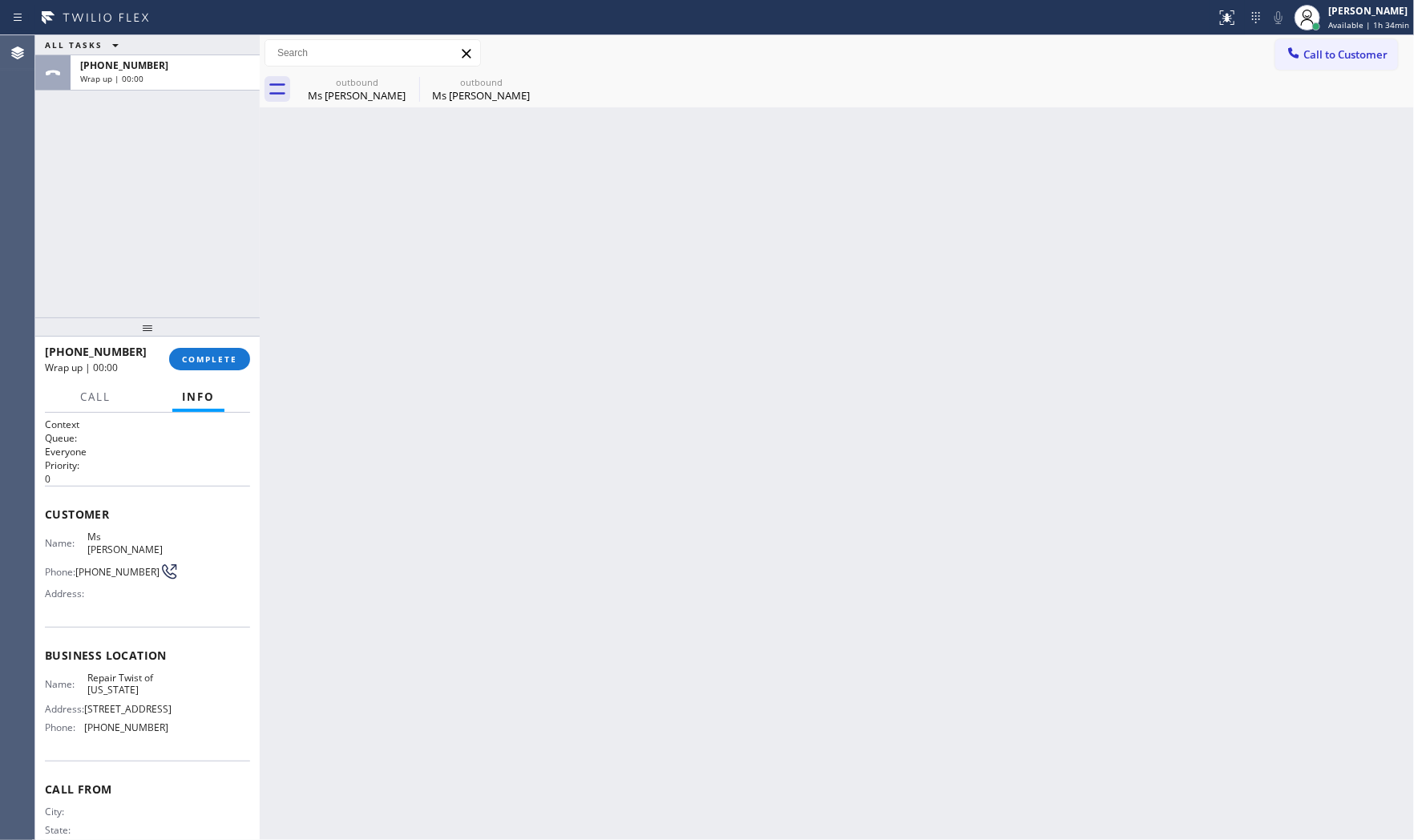
drag, startPoint x: 820, startPoint y: 181, endPoint x: 797, endPoint y: 221, distance: 46.1
click at [820, 183] on div "Back to Dashboard Change Sender ID Customers Technicians Select a contact Outbo…" at bounding box center [837, 438] width 1155 height 804
click at [219, 357] on span "COMPLETE" at bounding box center [210, 359] width 56 height 11
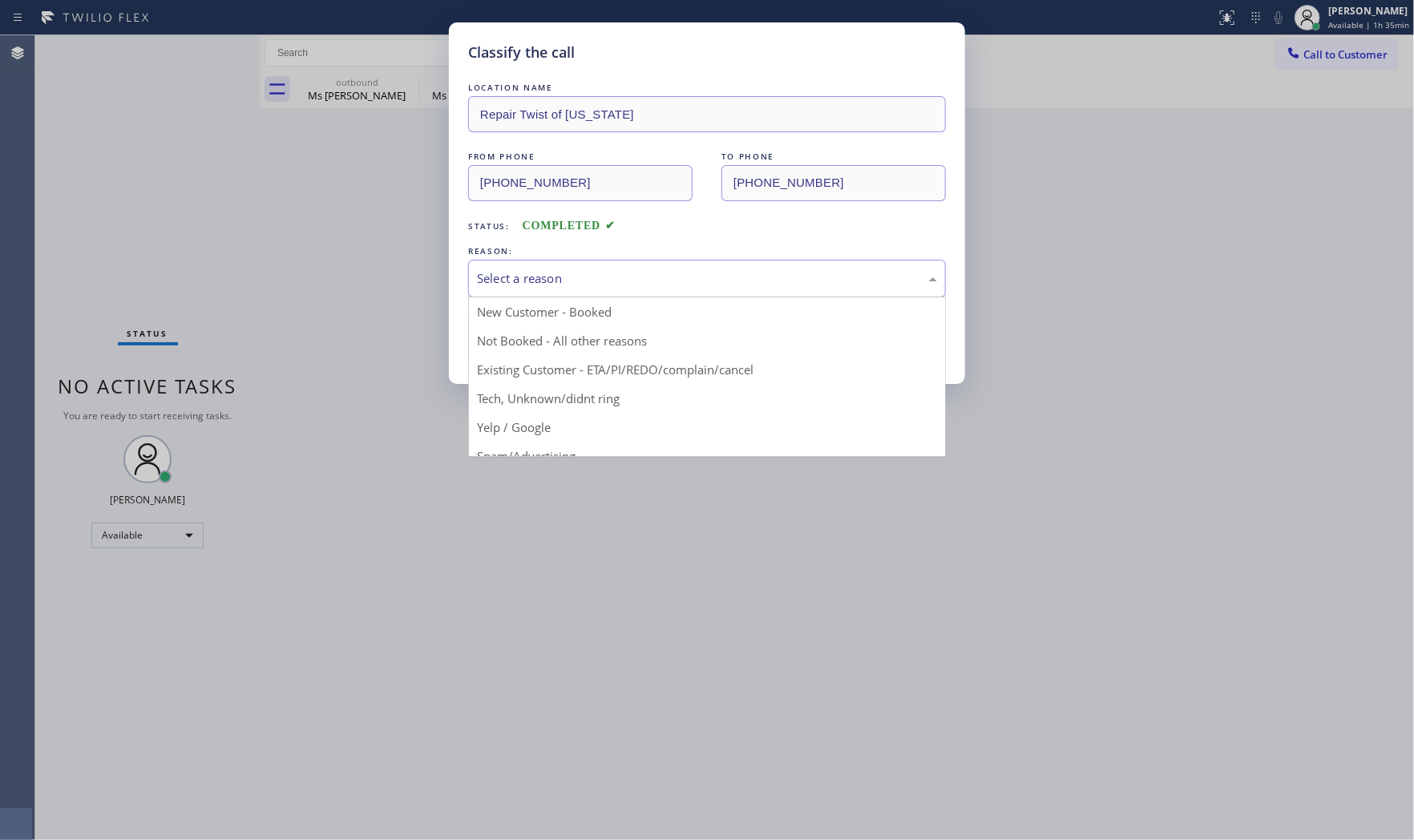
click at [618, 278] on div "Select a reason" at bounding box center [707, 278] width 460 height 18
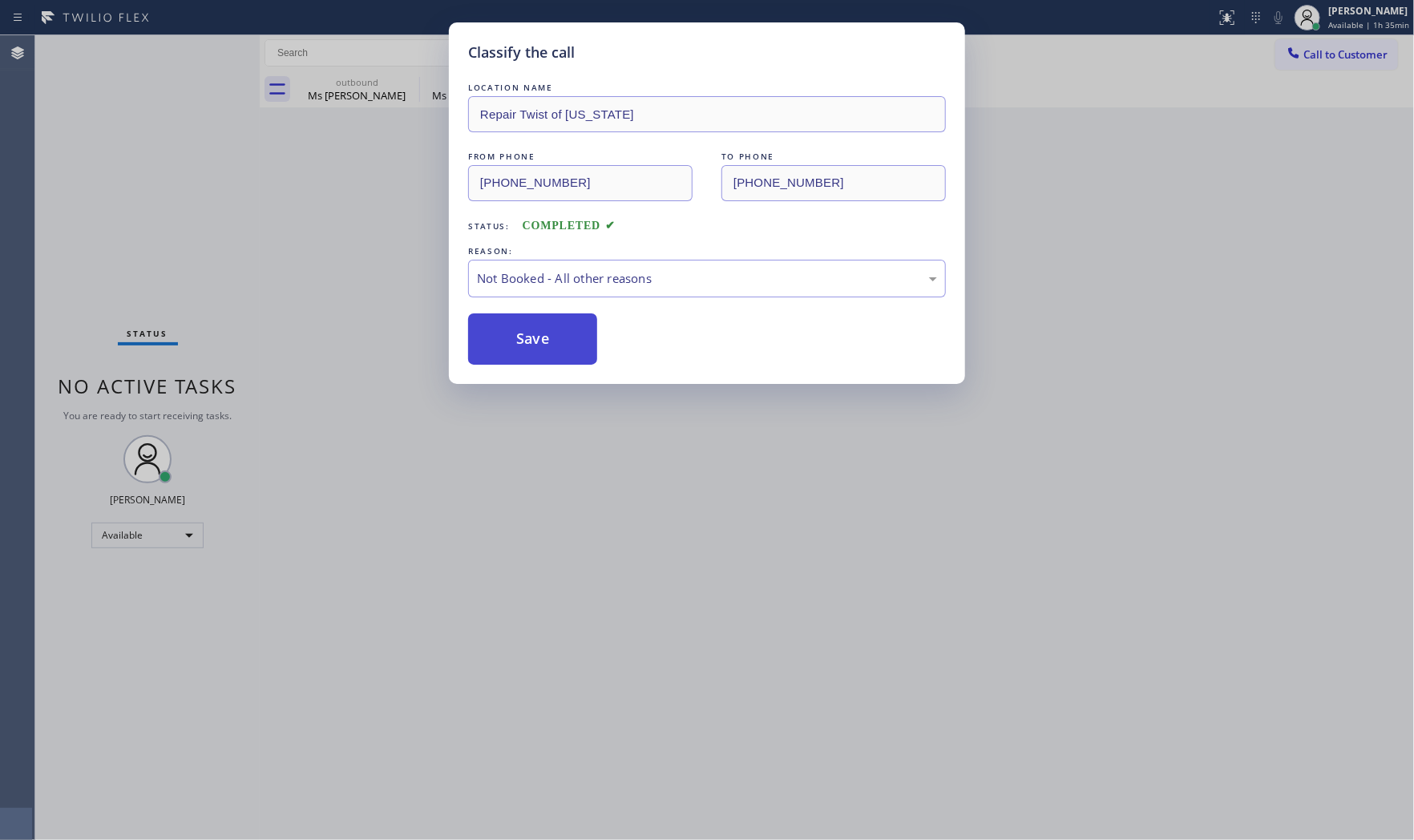
click at [534, 332] on button "Save" at bounding box center [533, 339] width 129 height 51
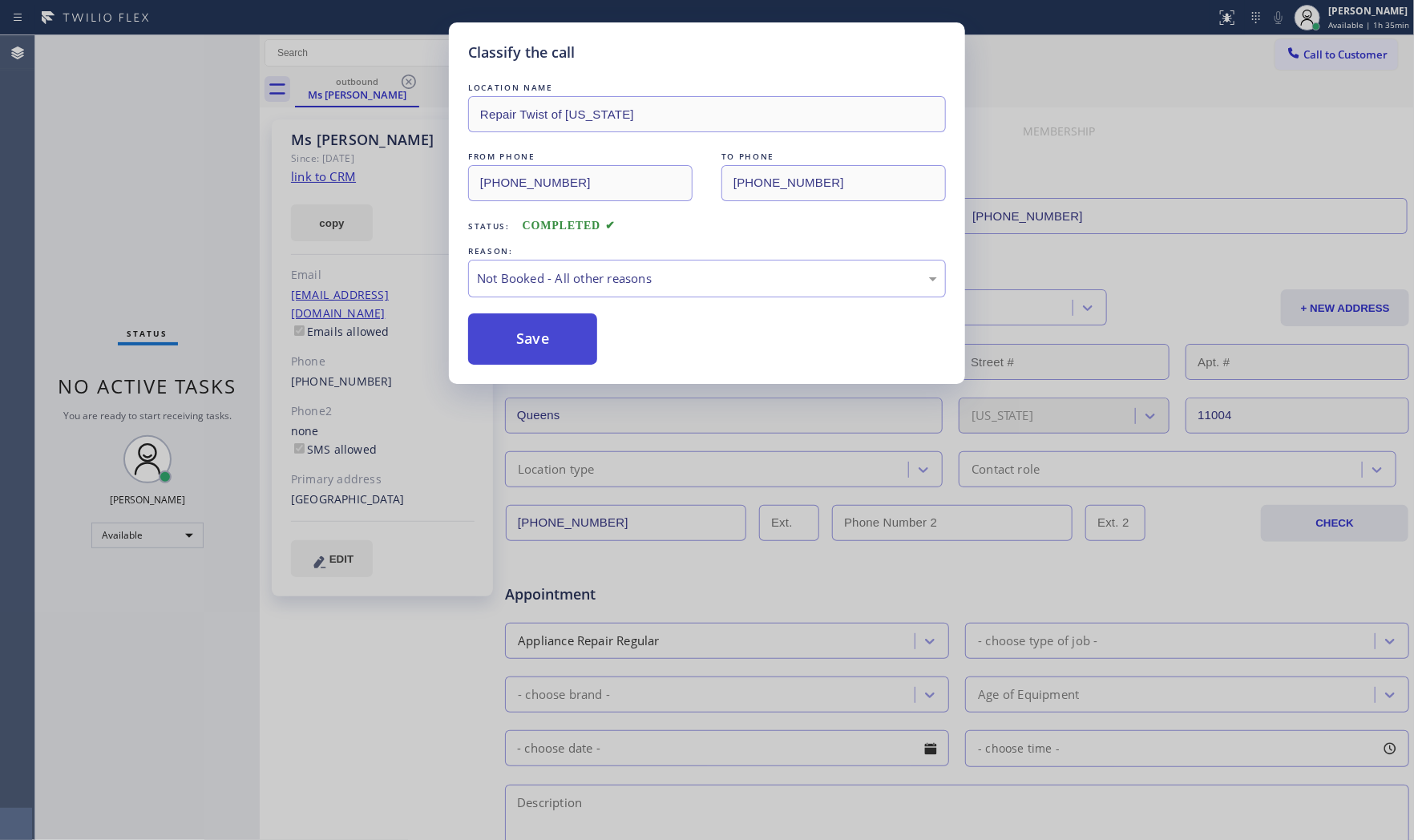
click at [534, 332] on button "Save" at bounding box center [533, 339] width 129 height 51
